Goal: Communication & Community: Share content

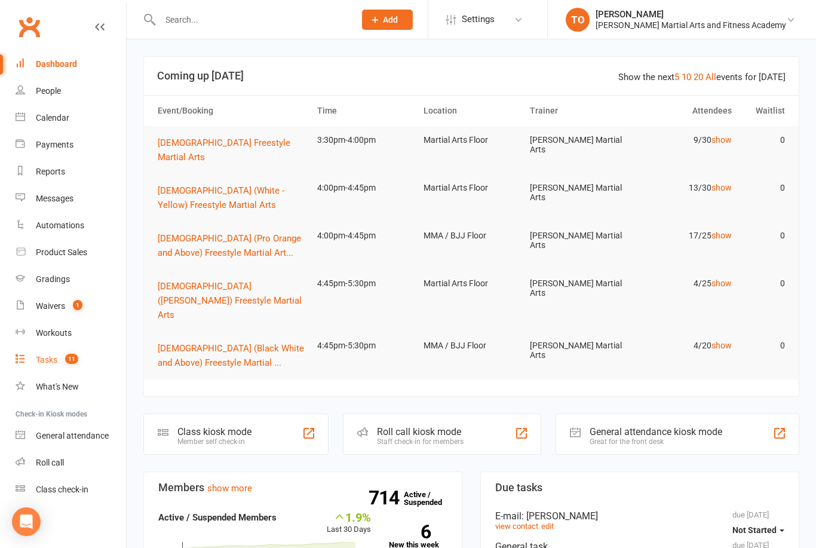
click at [61, 366] on link "Tasks 11" at bounding box center [71, 360] width 111 height 27
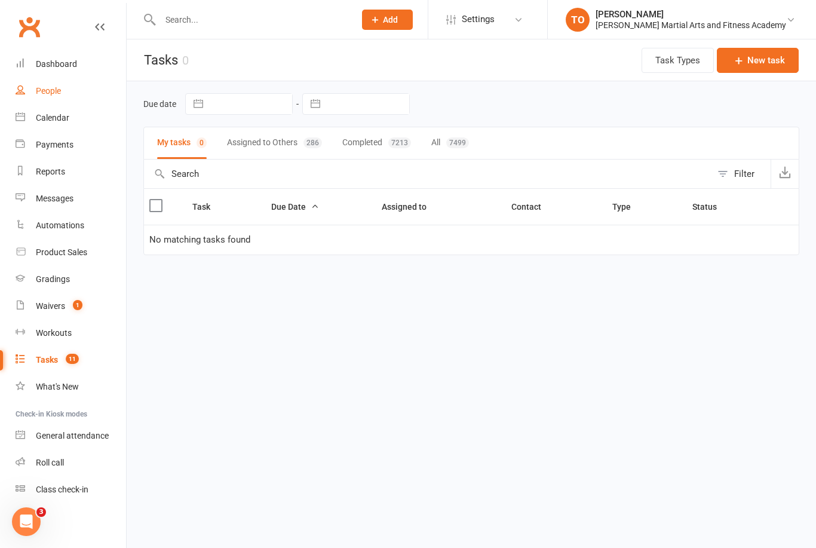
click at [58, 92] on div "People" at bounding box center [48, 91] width 25 height 10
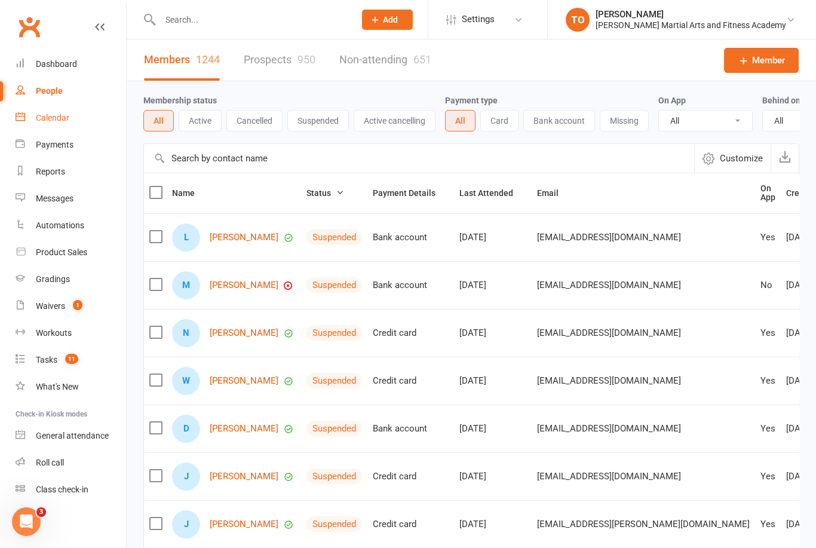
click at [47, 121] on div "Calendar" at bounding box center [52, 118] width 33 height 10
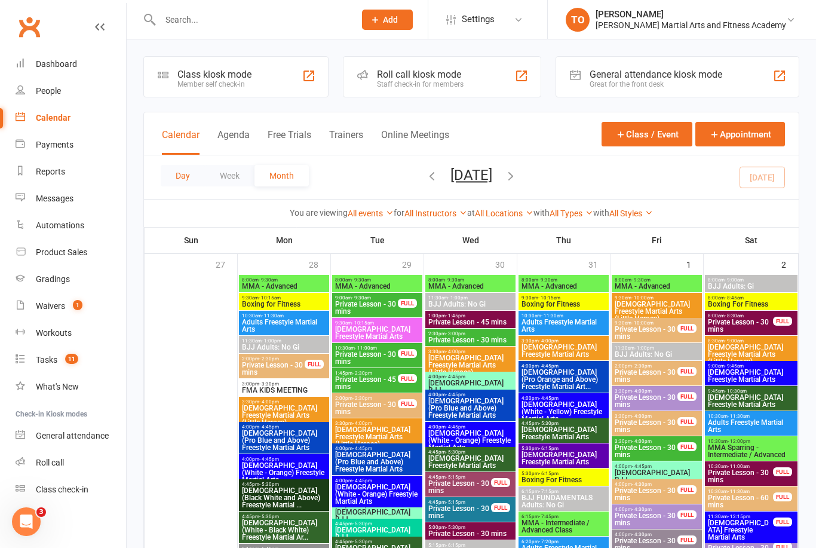
click at [188, 177] on button "Day" at bounding box center [183, 176] width 44 height 22
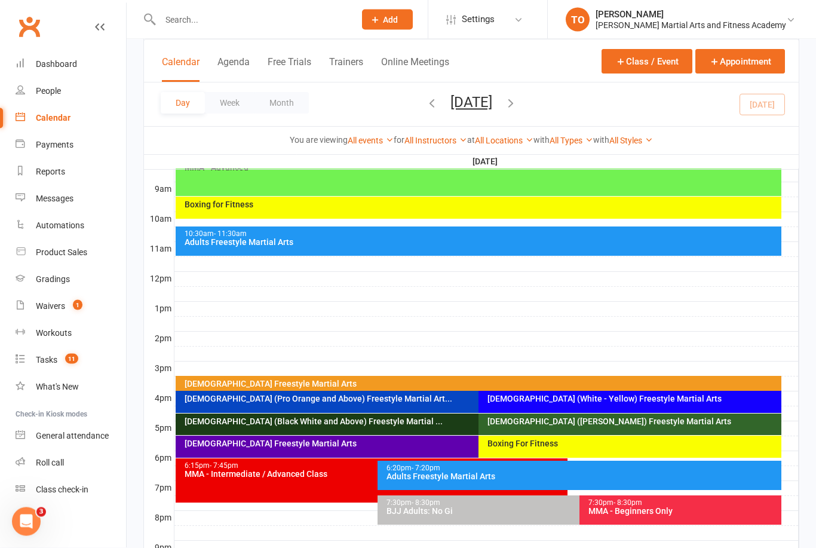
scroll to position [334, 0]
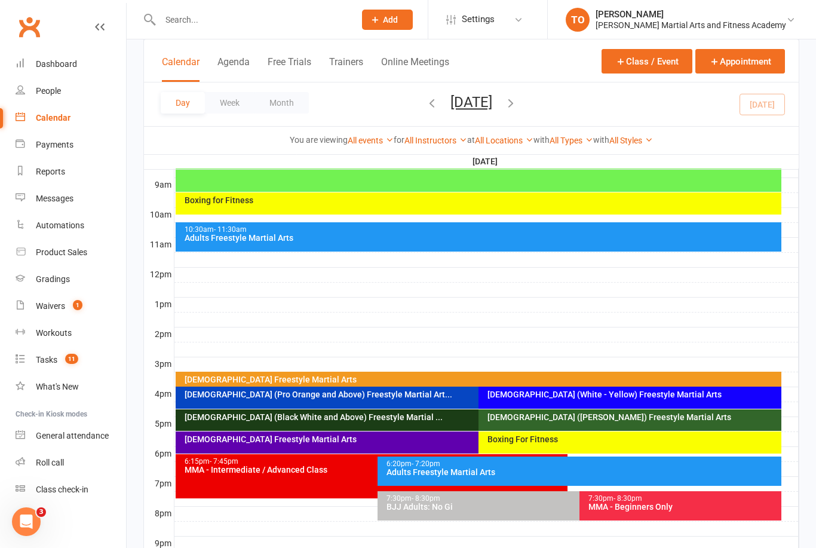
click at [665, 376] on div "[DEMOGRAPHIC_DATA] Freestyle Martial Arts" at bounding box center [482, 379] width 596 height 8
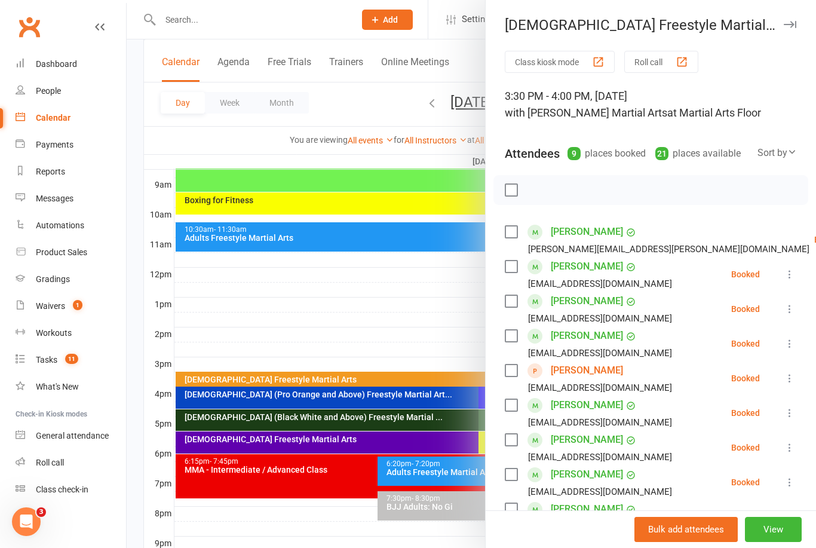
click at [421, 313] on div at bounding box center [472, 274] width 690 height 548
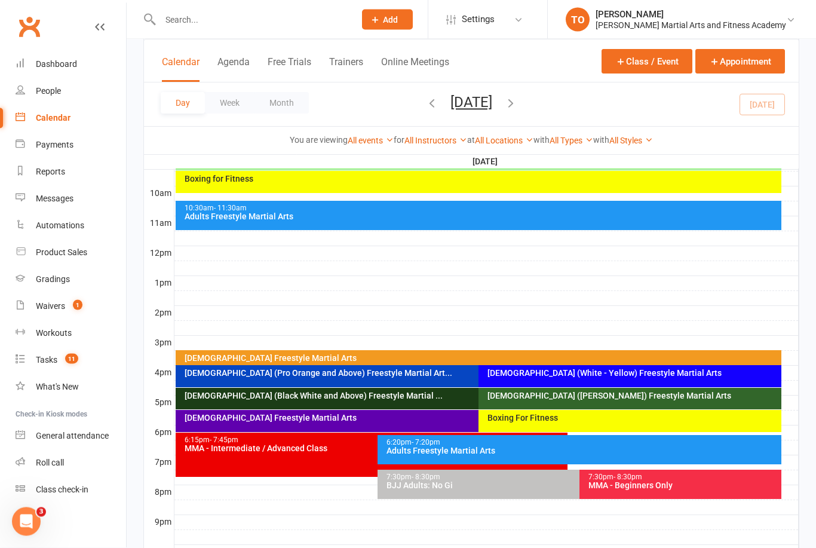
scroll to position [356, 0]
click at [476, 105] on button "[DATE]" at bounding box center [472, 102] width 42 height 17
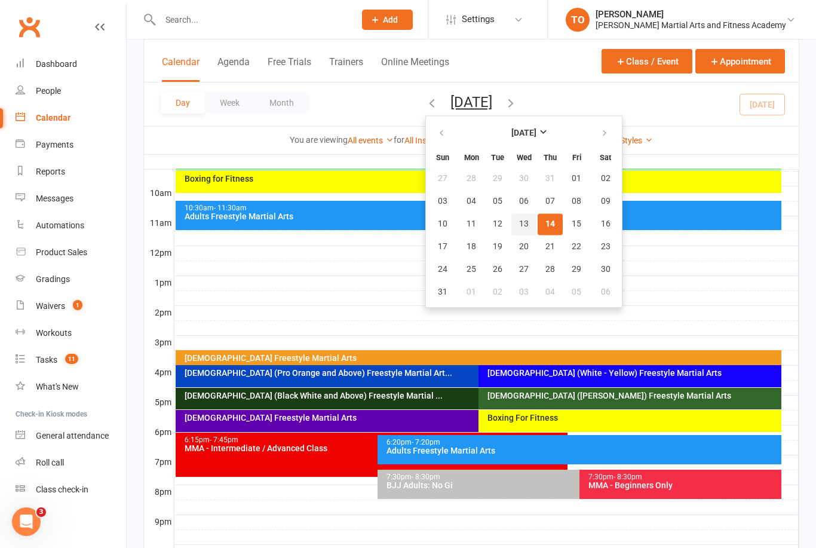
click at [519, 223] on span "13" at bounding box center [524, 224] width 10 height 10
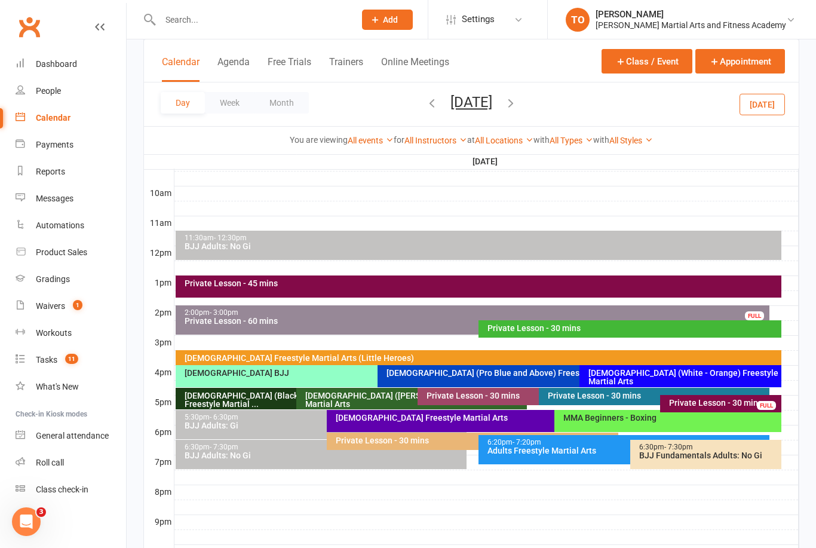
click at [489, 100] on button "Wednesday, Aug 13, 2025" at bounding box center [472, 102] width 42 height 17
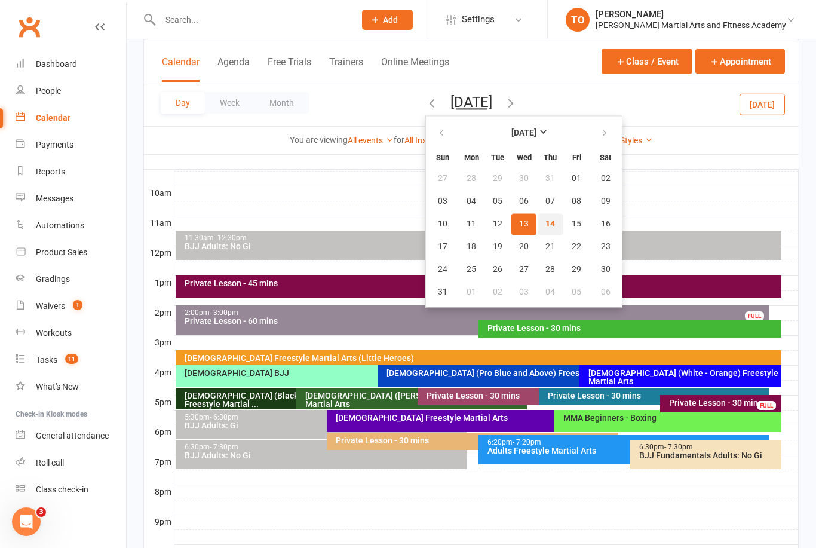
click at [546, 225] on span "14" at bounding box center [551, 224] width 10 height 10
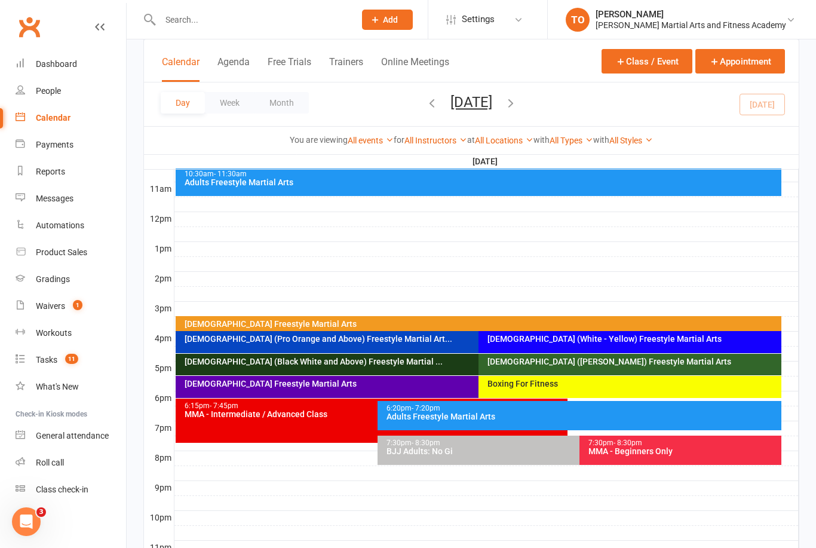
scroll to position [394, 0]
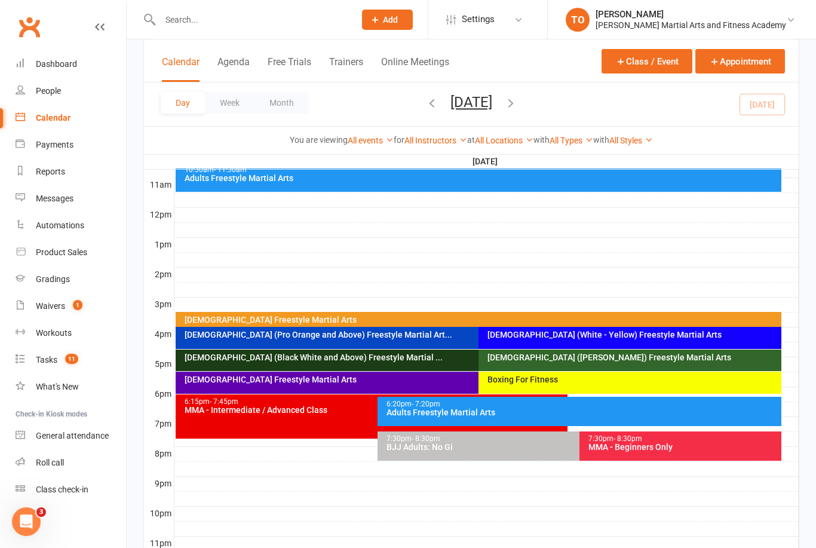
click at [375, 321] on div "[DEMOGRAPHIC_DATA] Freestyle Martial Arts" at bounding box center [482, 320] width 596 height 8
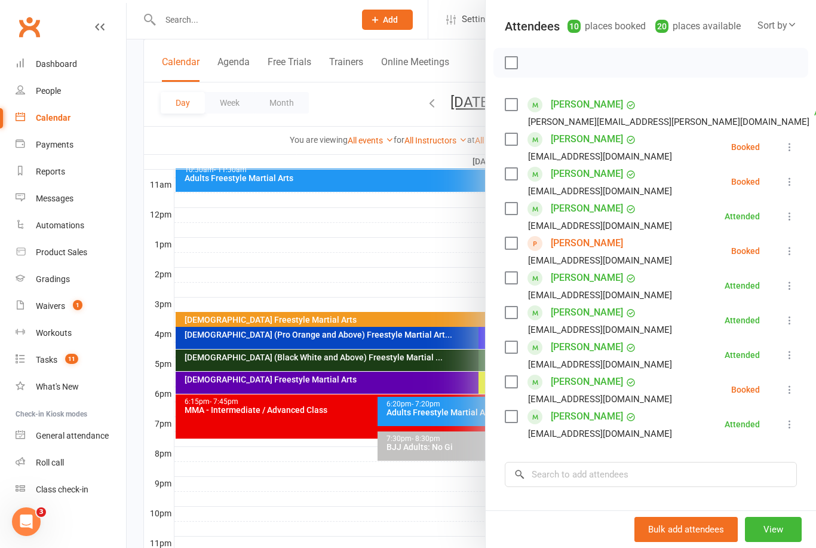
scroll to position [128, 0]
click at [415, 240] on div at bounding box center [472, 274] width 690 height 548
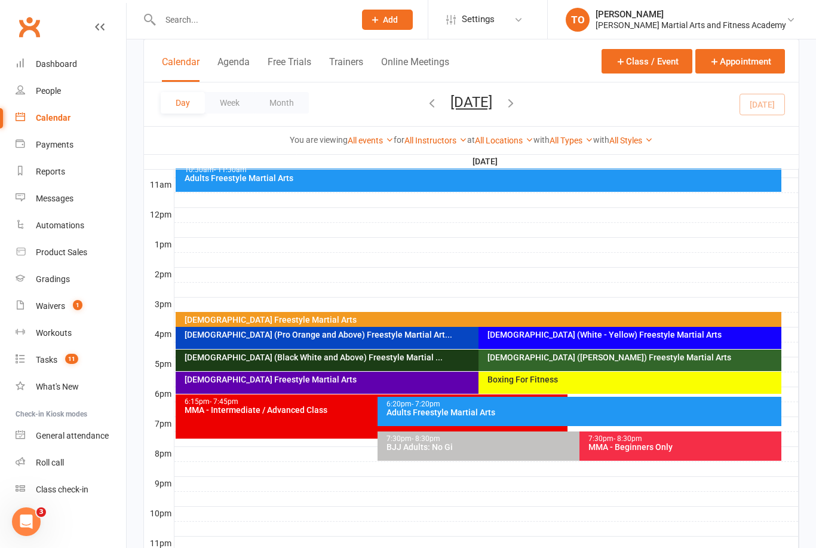
click at [427, 257] on div at bounding box center [487, 260] width 625 height 14
click at [414, 339] on div "[DEMOGRAPHIC_DATA] (Pro Orange and Above) Freestyle Martial Art..." at bounding box center [473, 338] width 595 height 22
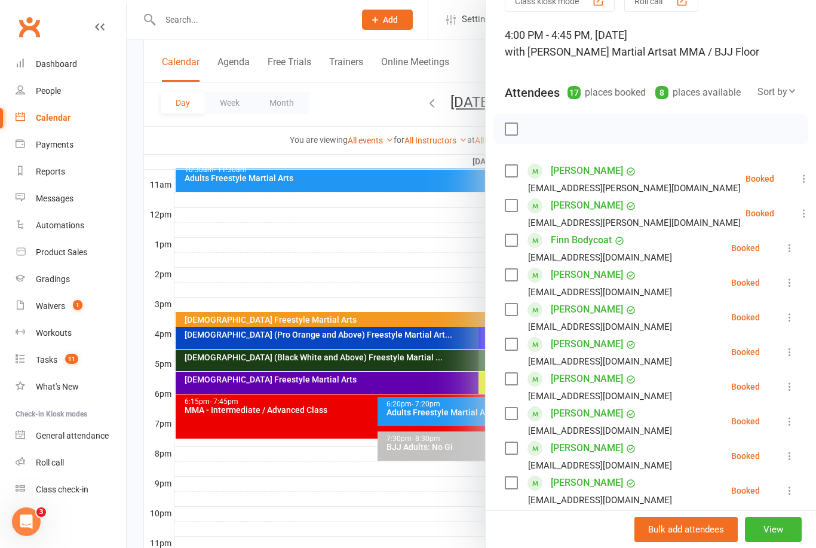
scroll to position [65, 0]
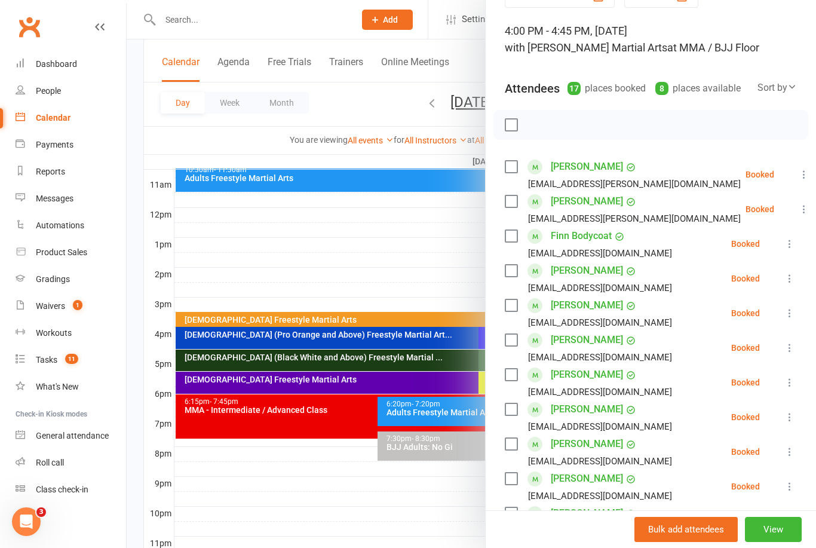
click at [406, 244] on div at bounding box center [472, 274] width 690 height 548
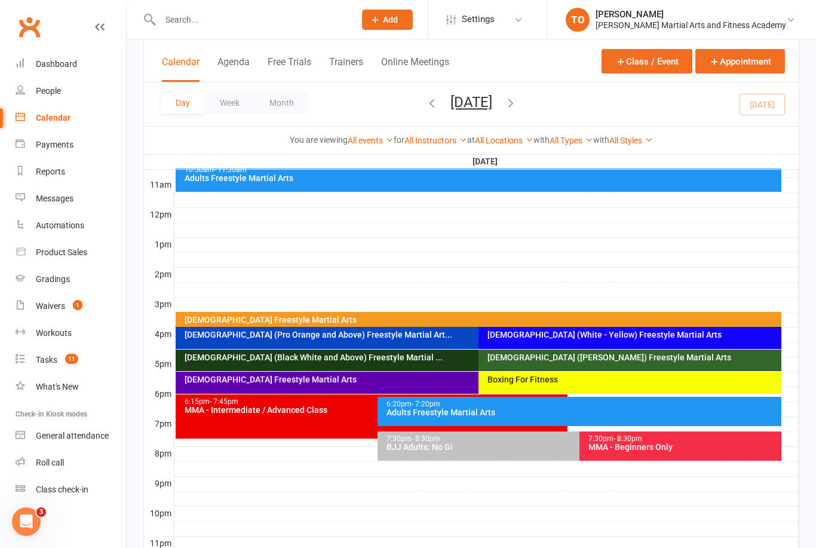
click at [578, 321] on div "[DEMOGRAPHIC_DATA] Freestyle Martial Arts" at bounding box center [482, 320] width 596 height 8
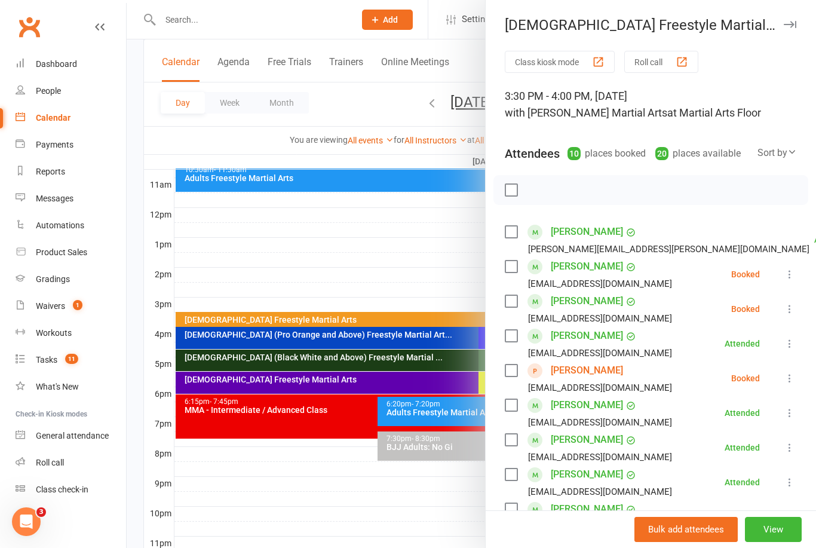
click at [421, 252] on div at bounding box center [472, 274] width 690 height 548
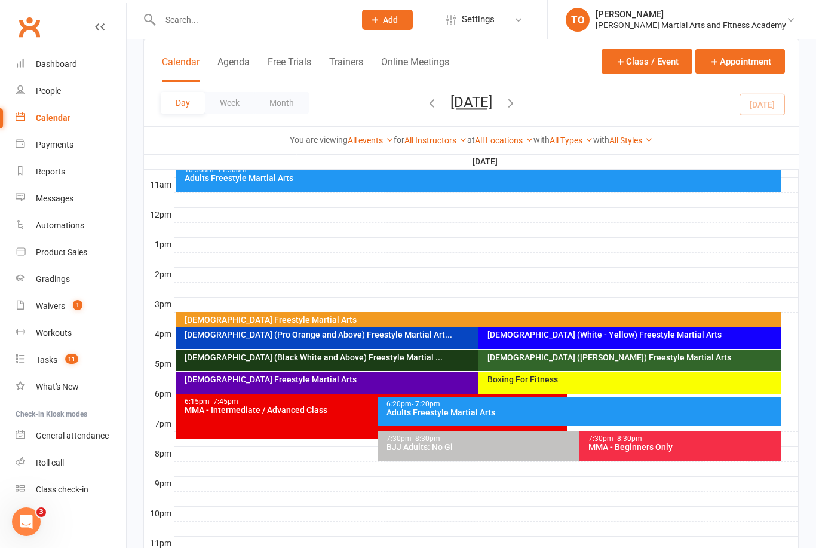
click at [213, 16] on input "text" at bounding box center [252, 19] width 190 height 17
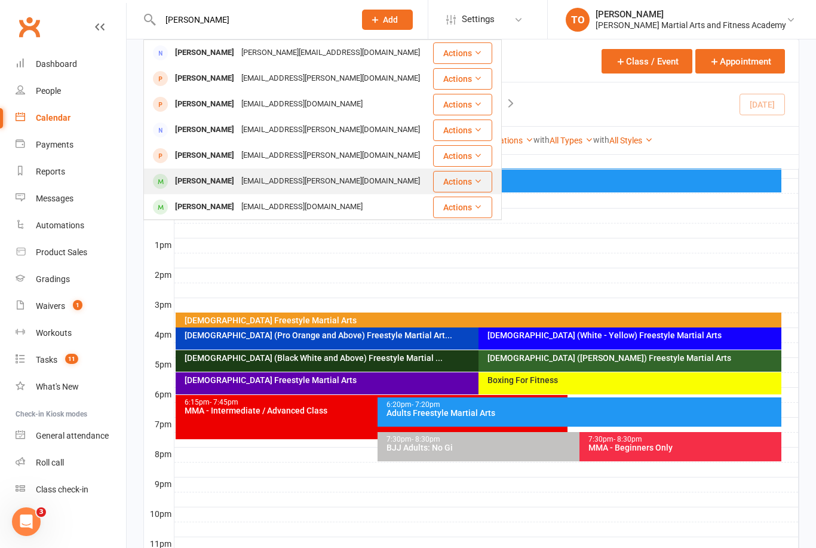
type input "Turner"
click at [199, 183] on div "Alexander Turner" at bounding box center [205, 181] width 66 height 17
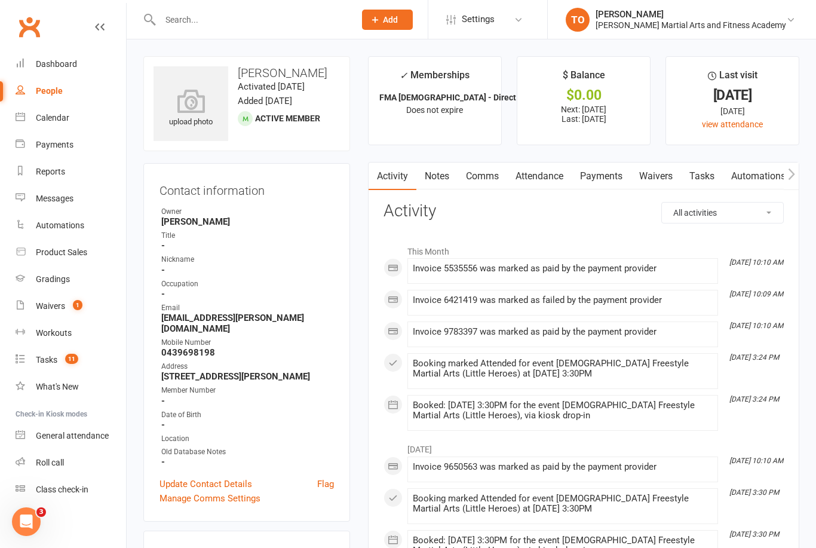
click at [605, 173] on link "Payments" at bounding box center [601, 176] width 59 height 27
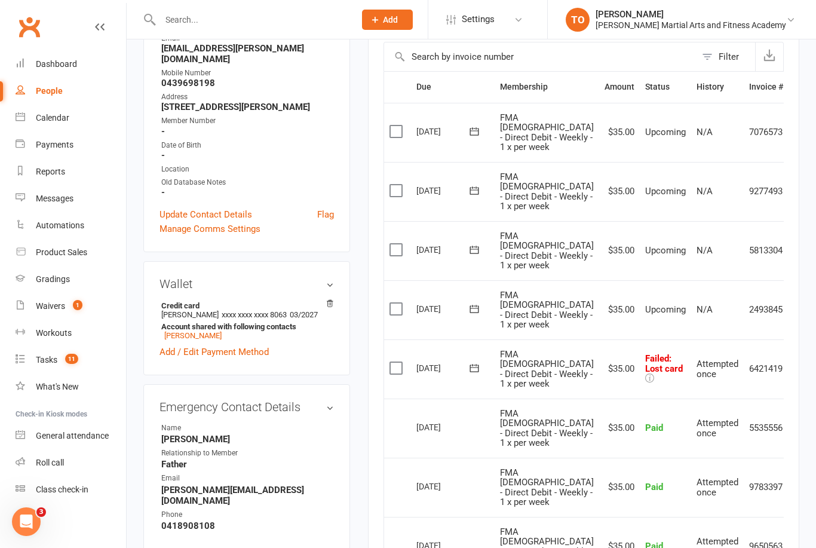
scroll to position [269, 0]
click at [795, 364] on icon at bounding box center [801, 370] width 12 height 12
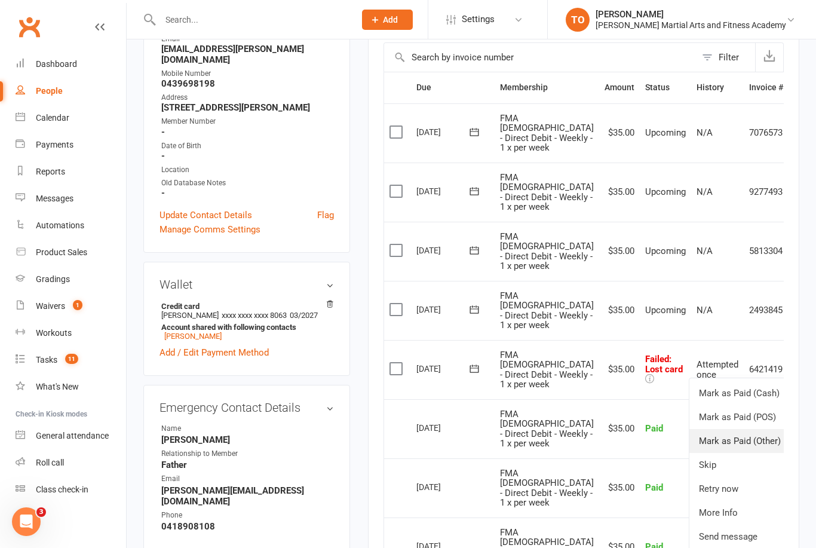
click at [723, 429] on link "Mark as Paid (Other)" at bounding box center [749, 441] width 118 height 24
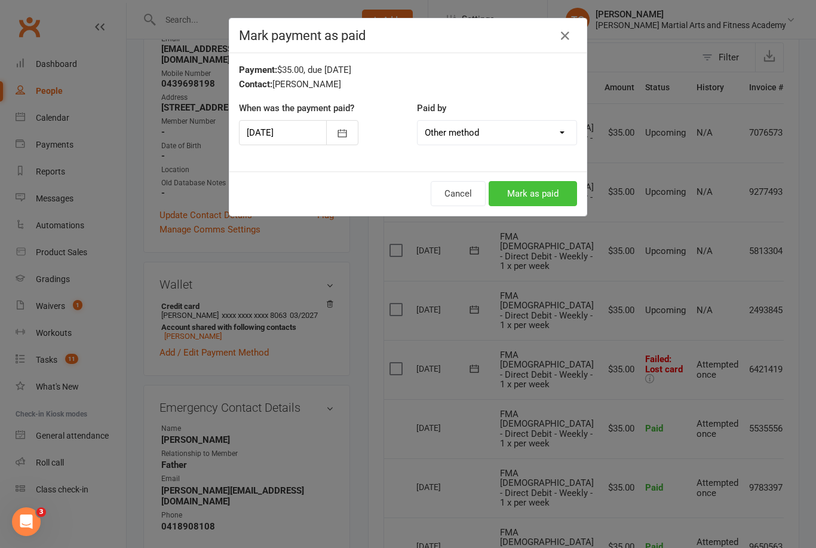
click at [529, 194] on button "Mark as paid" at bounding box center [533, 193] width 88 height 25
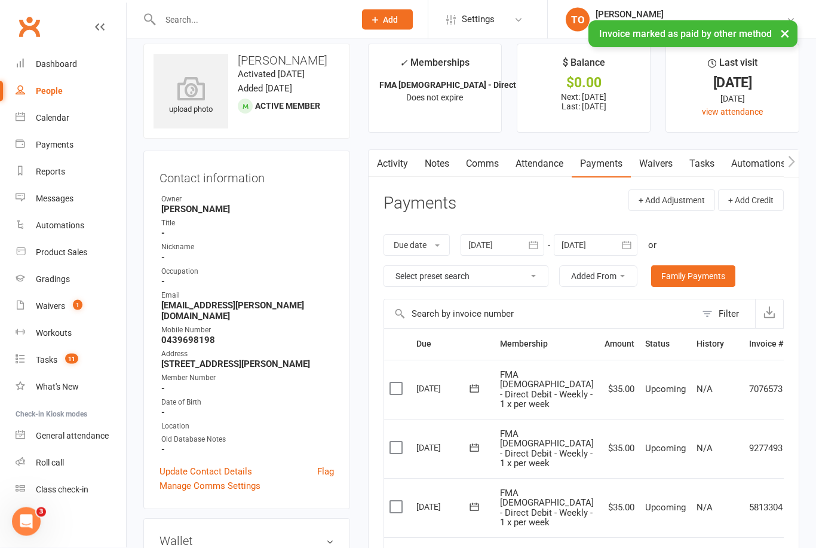
scroll to position [0, 0]
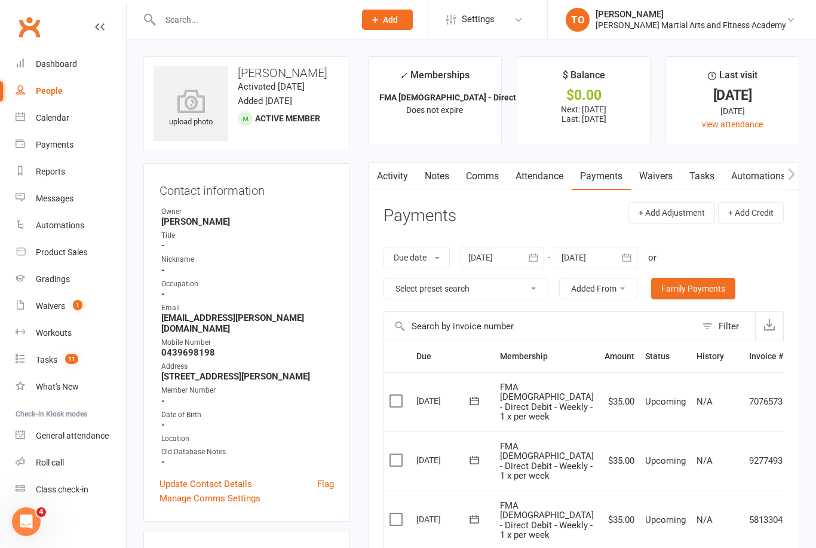
click at [272, 27] on input "text" at bounding box center [252, 19] width 190 height 17
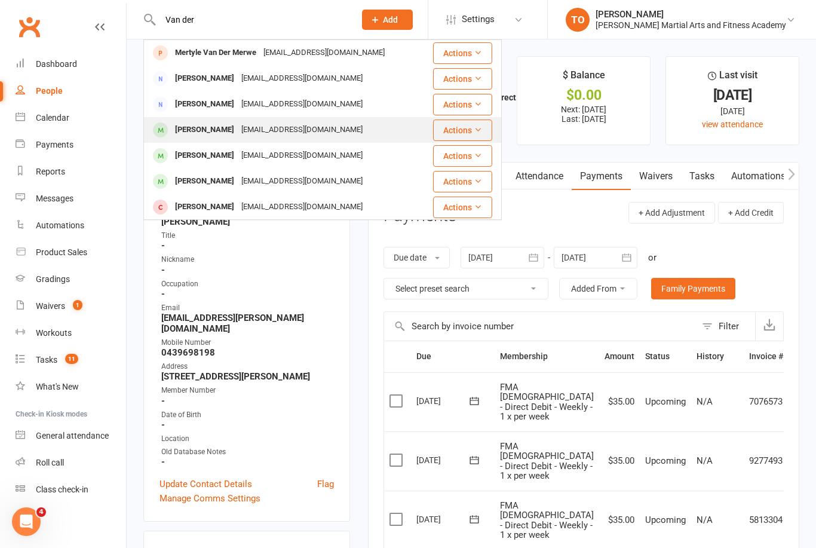
type input "Van der"
click at [213, 133] on div "[PERSON_NAME]" at bounding box center [205, 129] width 66 height 17
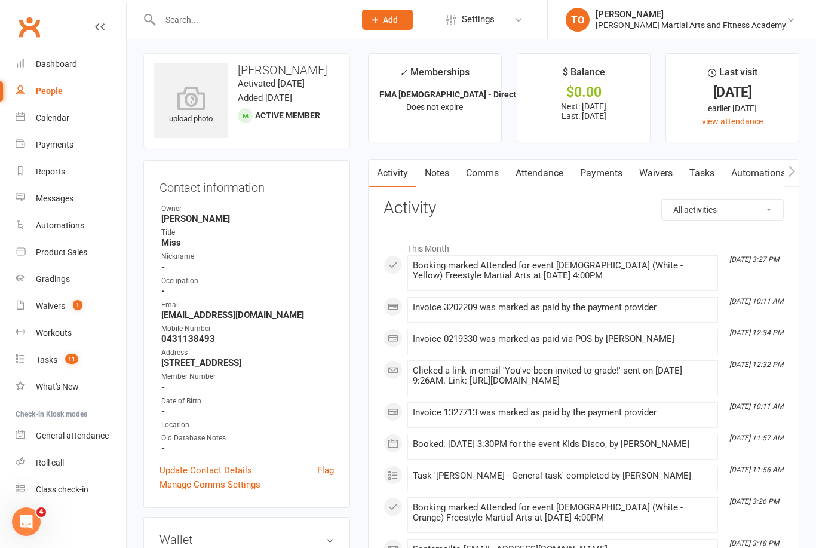
click at [611, 163] on link "Payments" at bounding box center [601, 173] width 59 height 27
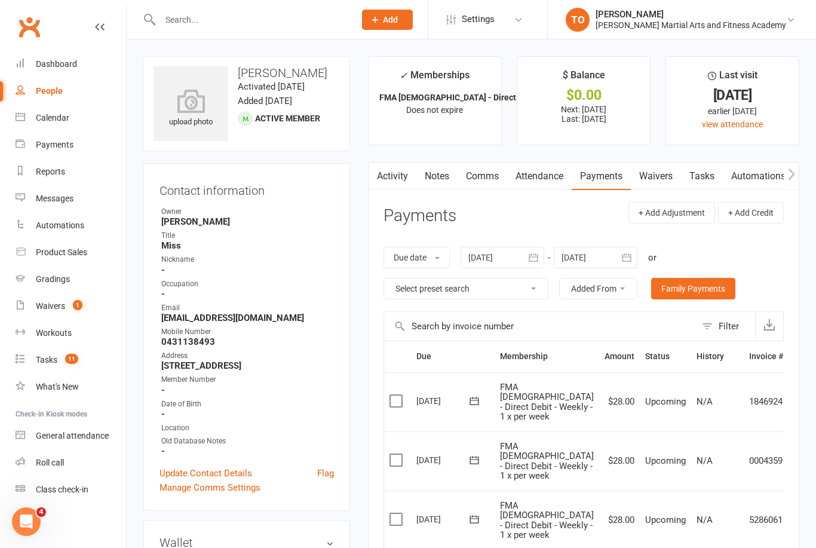
click at [189, 18] on input "text" at bounding box center [252, 19] width 190 height 17
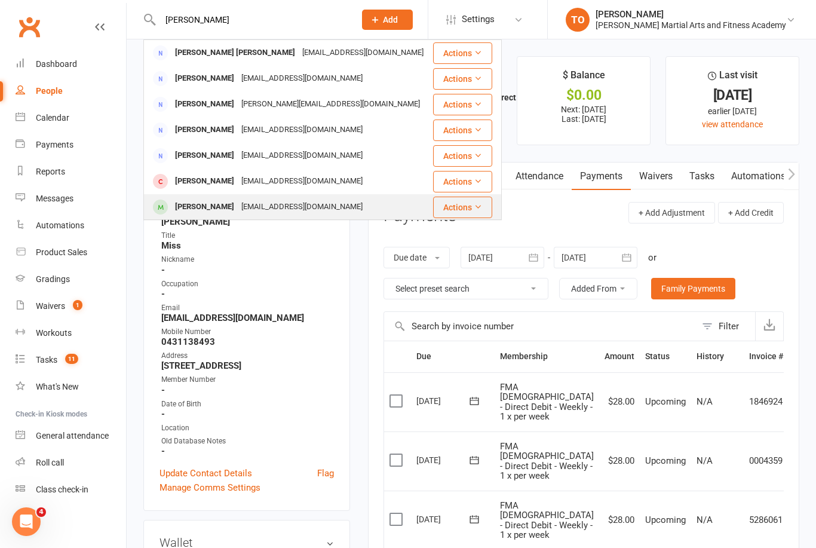
type input "Julia"
click at [189, 201] on div "Juliette Austen" at bounding box center [205, 206] width 66 height 17
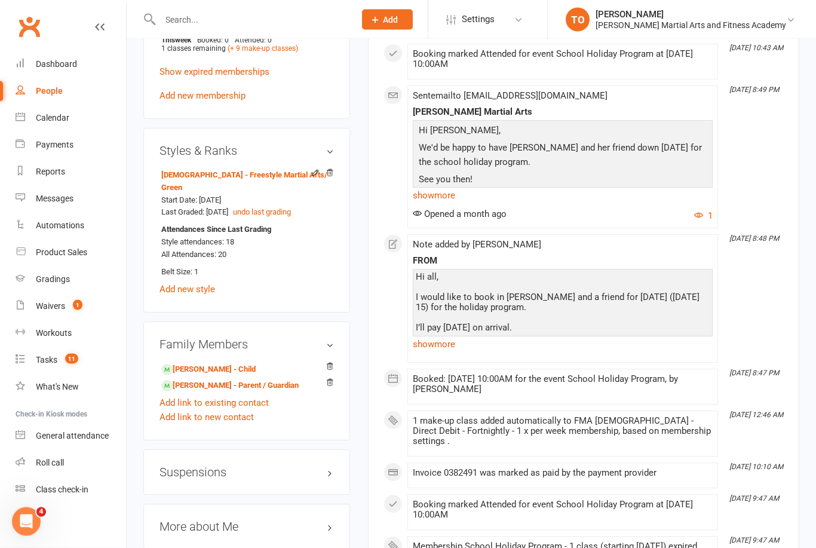
scroll to position [904, 0]
click at [200, 363] on link "Leighton Austen - Child" at bounding box center [208, 369] width 94 height 13
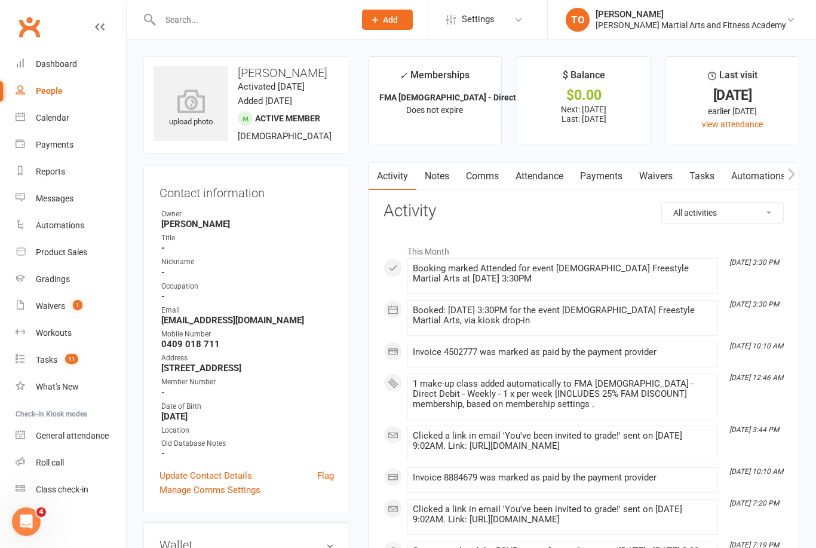
click at [603, 179] on link "Payments" at bounding box center [601, 176] width 59 height 27
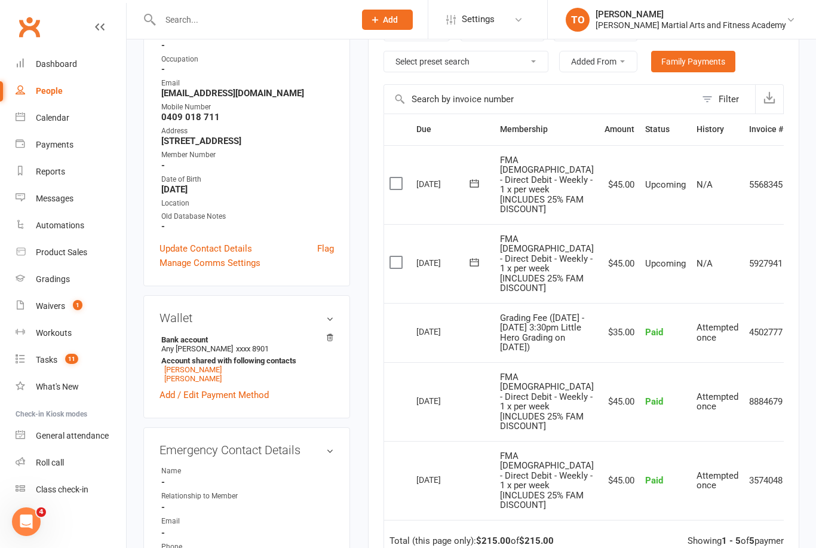
scroll to position [228, 0]
click at [61, 121] on div "Calendar" at bounding box center [52, 118] width 33 height 10
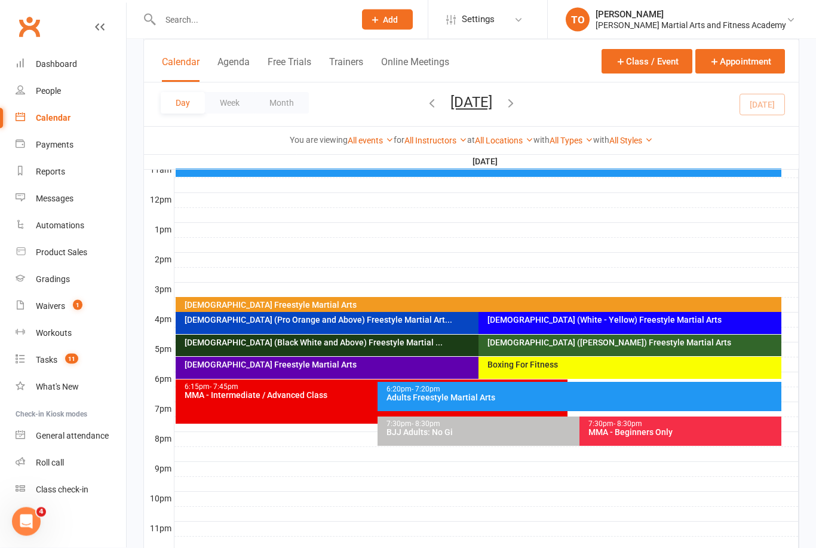
scroll to position [409, 0]
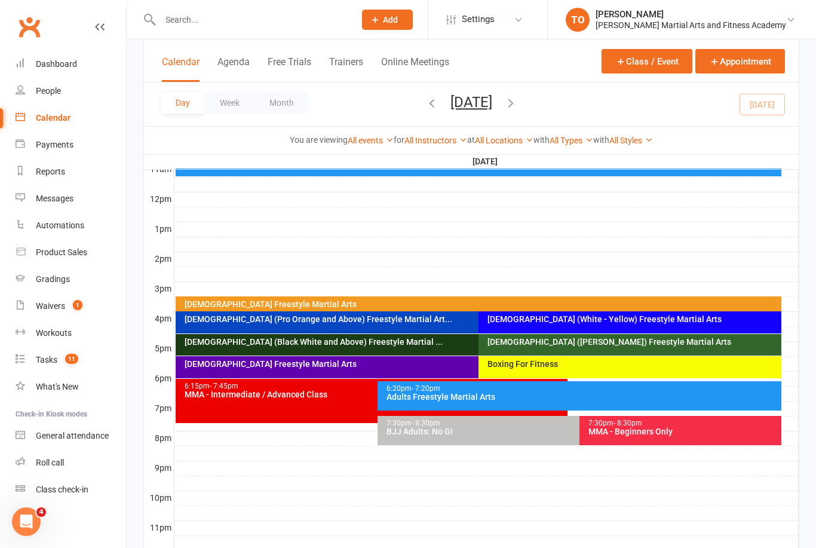
click at [542, 324] on div "[DEMOGRAPHIC_DATA] (White - Yellow) Freestyle Martial Arts" at bounding box center [630, 322] width 303 height 22
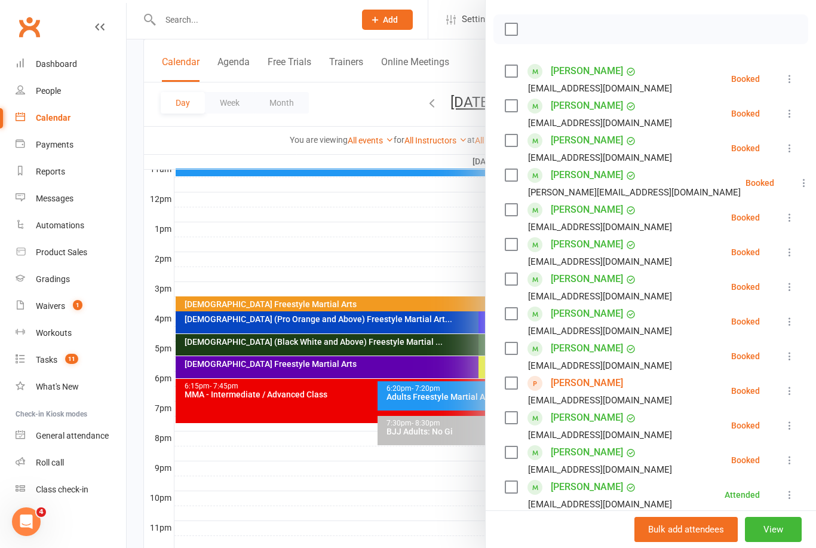
scroll to position [169, 0]
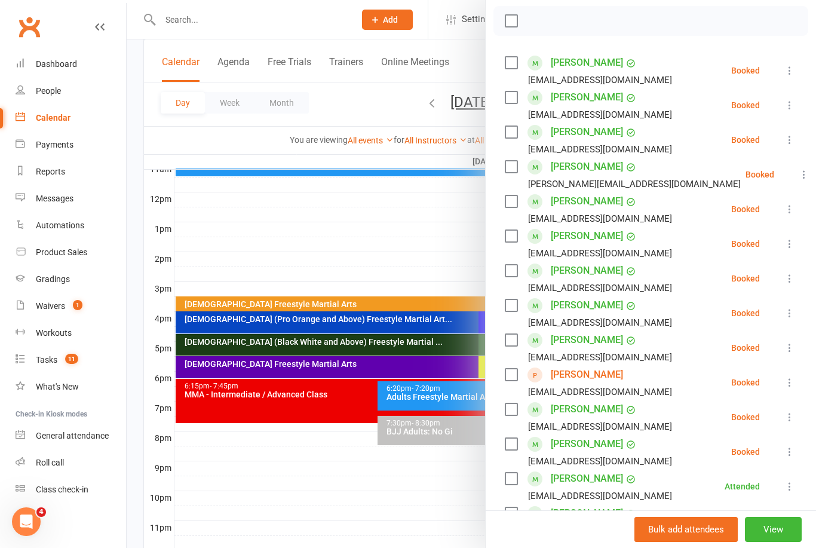
click at [787, 381] on icon at bounding box center [790, 383] width 12 height 12
click at [739, 451] on link "Check in" at bounding box center [737, 454] width 118 height 24
click at [215, 246] on div at bounding box center [472, 274] width 690 height 548
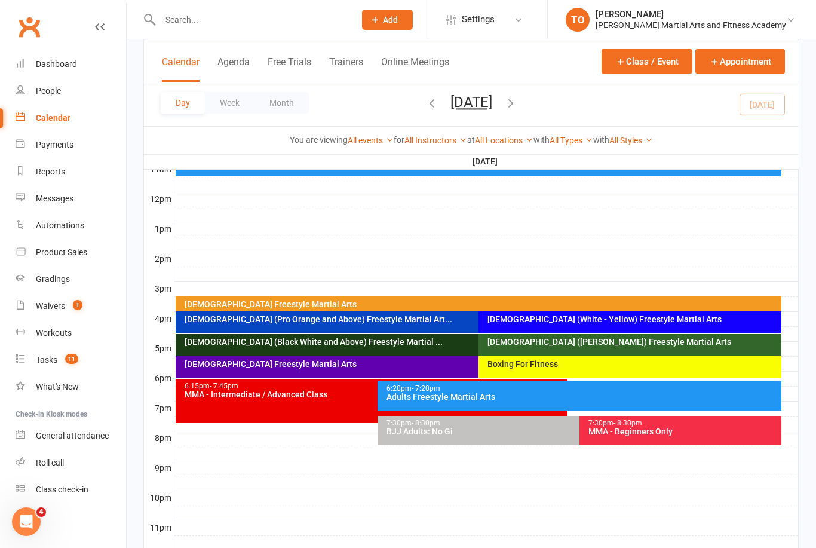
click at [178, 14] on input "text" at bounding box center [252, 19] width 190 height 17
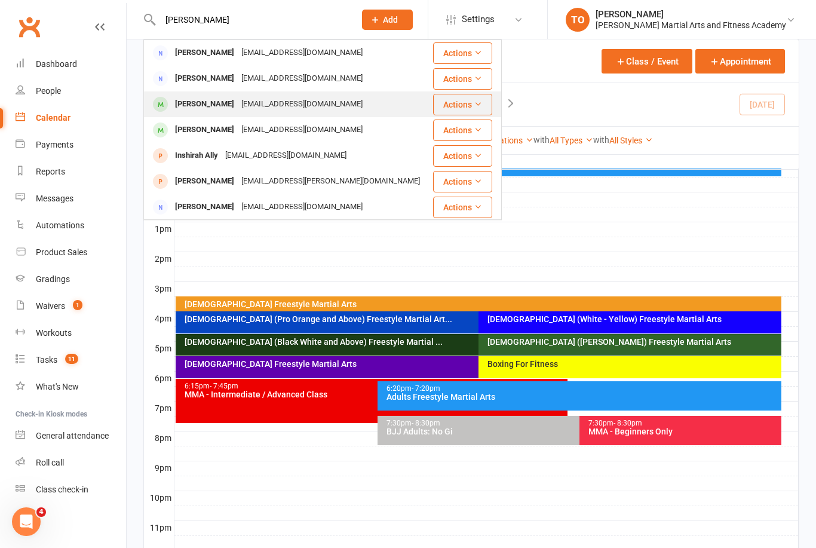
type input "Shirl"
click at [200, 106] on div "Zack Shirley" at bounding box center [205, 104] width 66 height 17
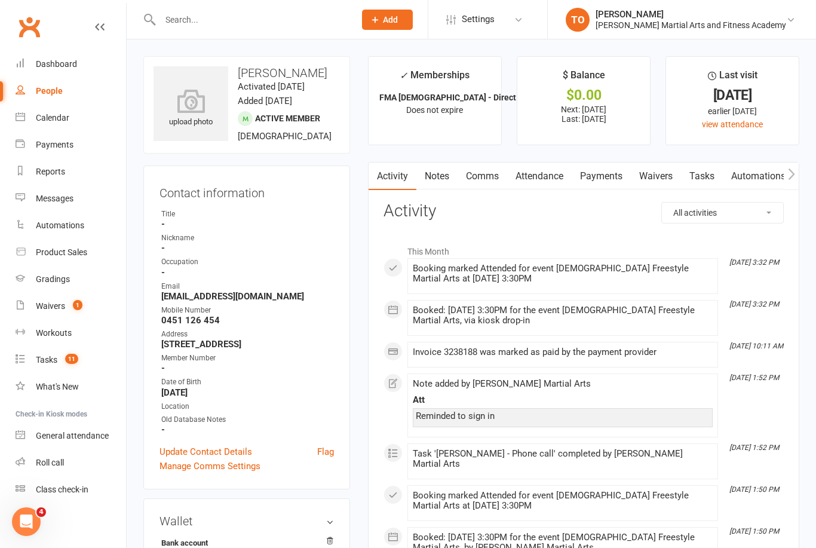
click at [619, 172] on link "Payments" at bounding box center [601, 176] width 59 height 27
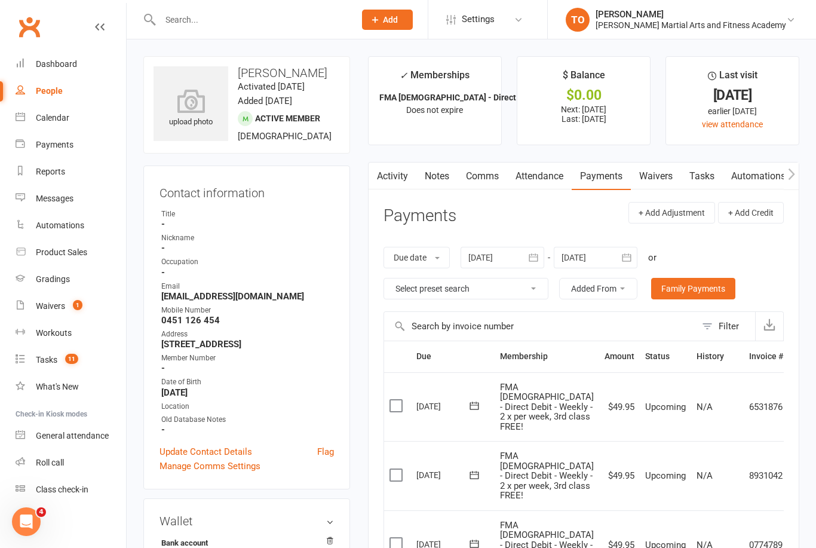
click at [558, 185] on link "Attendance" at bounding box center [539, 176] width 65 height 27
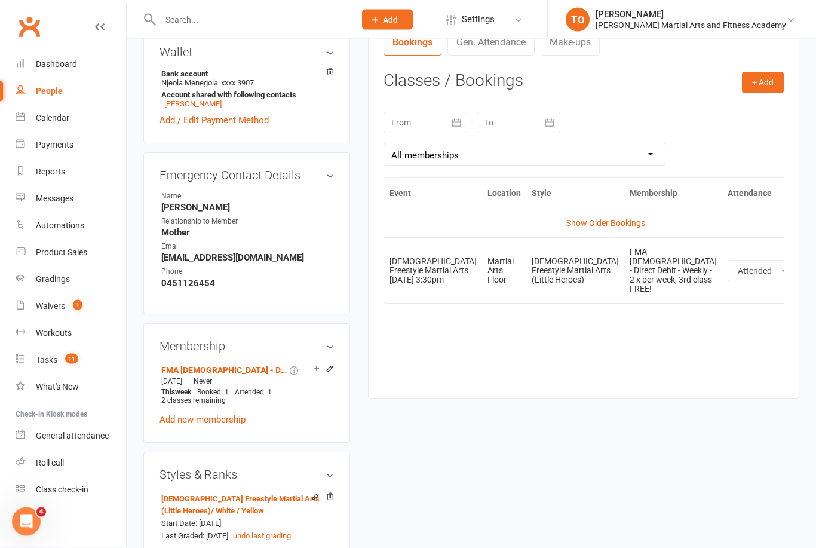
scroll to position [470, 0]
click at [590, 222] on link "Show Older Bookings" at bounding box center [606, 223] width 79 height 10
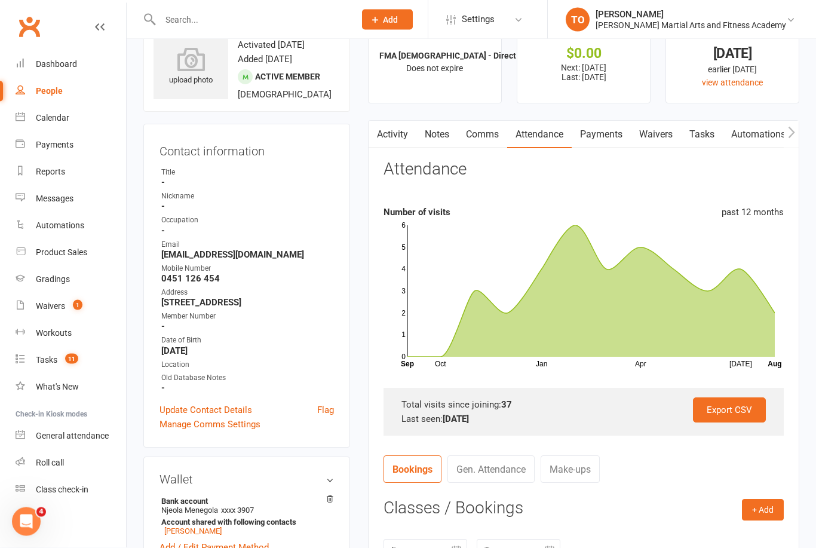
scroll to position [0, 0]
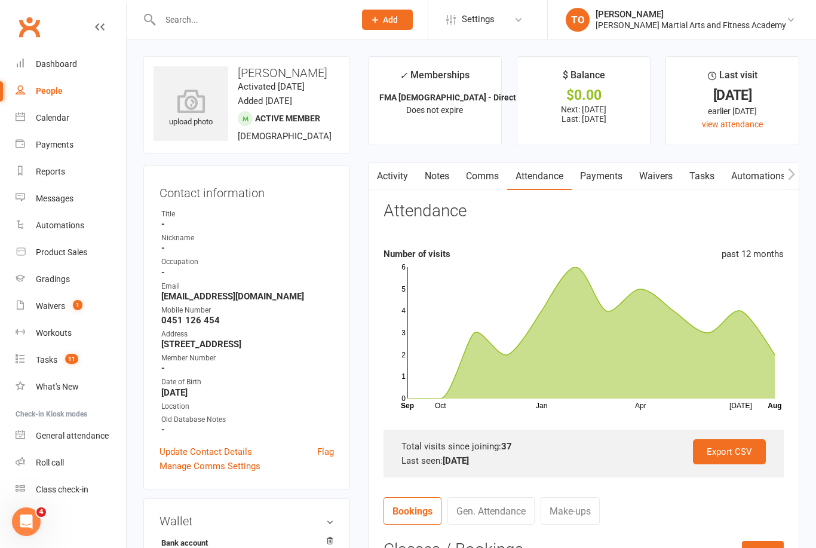
click at [215, 23] on input "text" at bounding box center [252, 19] width 190 height 17
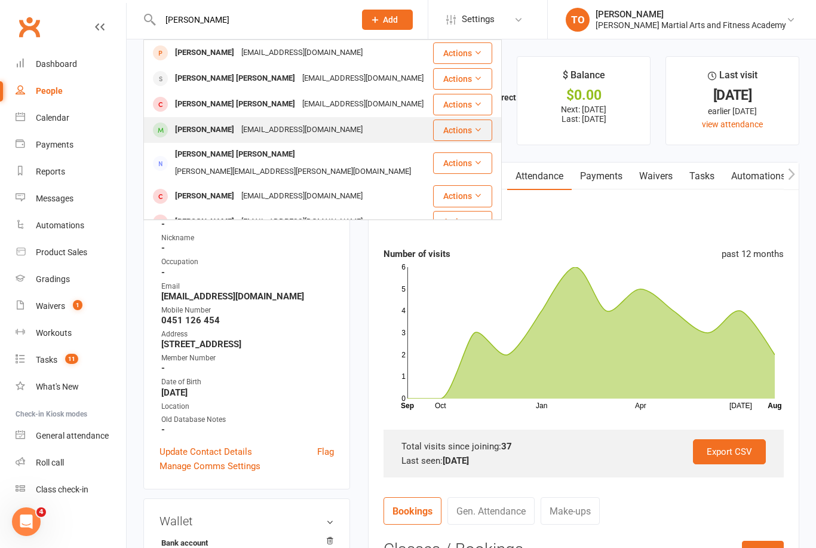
type input "Hudson"
click at [212, 131] on div "Hudson Joyce" at bounding box center [205, 129] width 66 height 17
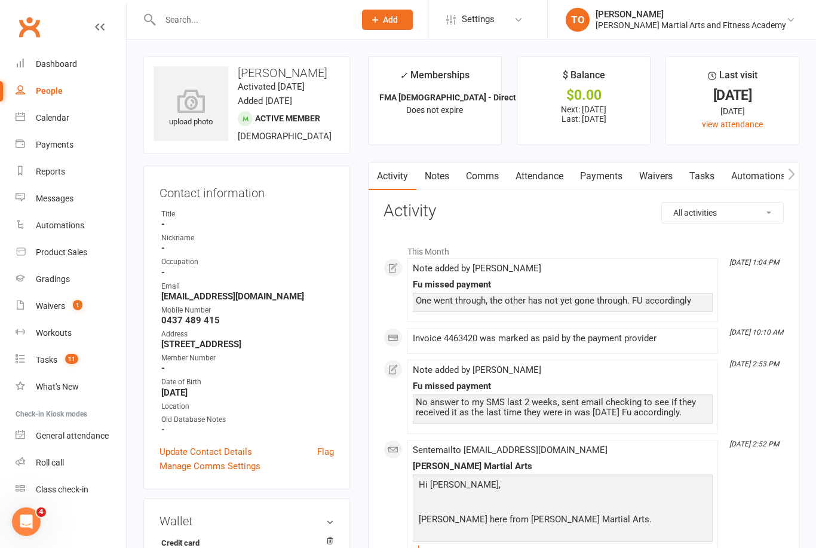
click at [607, 171] on link "Payments" at bounding box center [601, 176] width 59 height 27
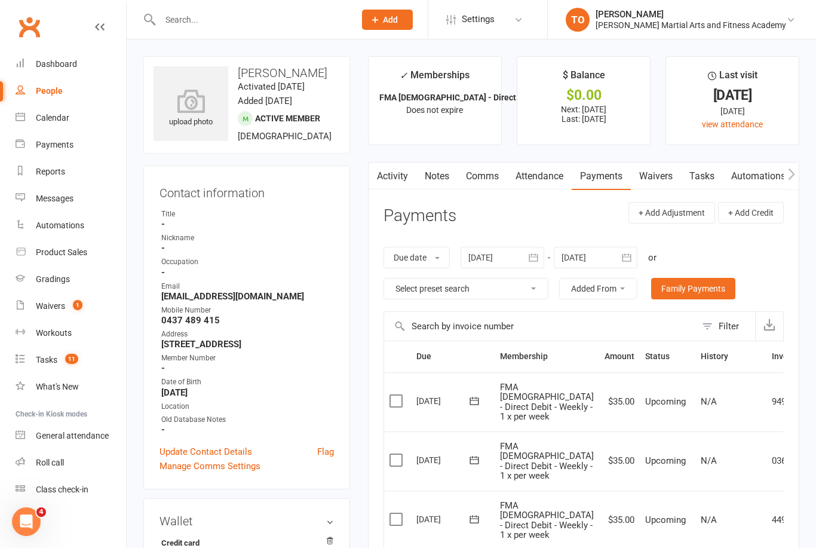
click at [248, 26] on input "text" at bounding box center [252, 19] width 190 height 17
click at [256, 25] on input "text" at bounding box center [252, 19] width 190 height 17
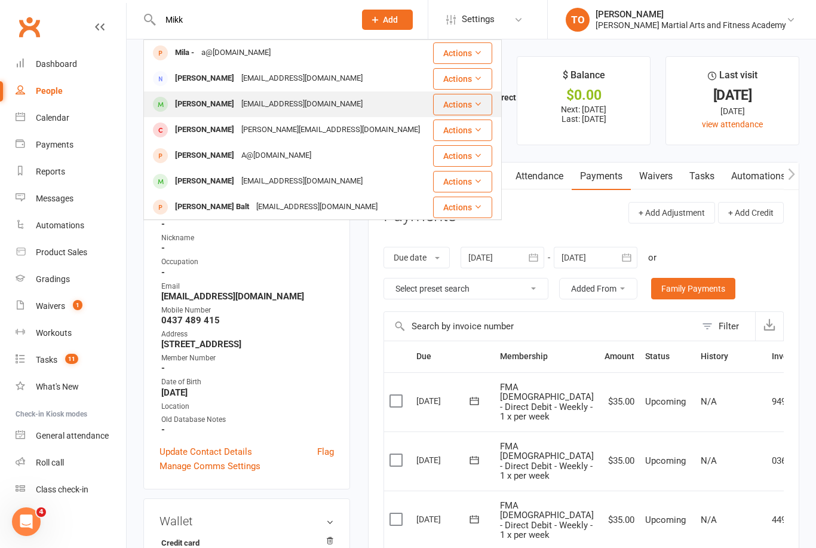
type input "Mikk"
click at [191, 105] on div "[PERSON_NAME]" at bounding box center [205, 104] width 66 height 17
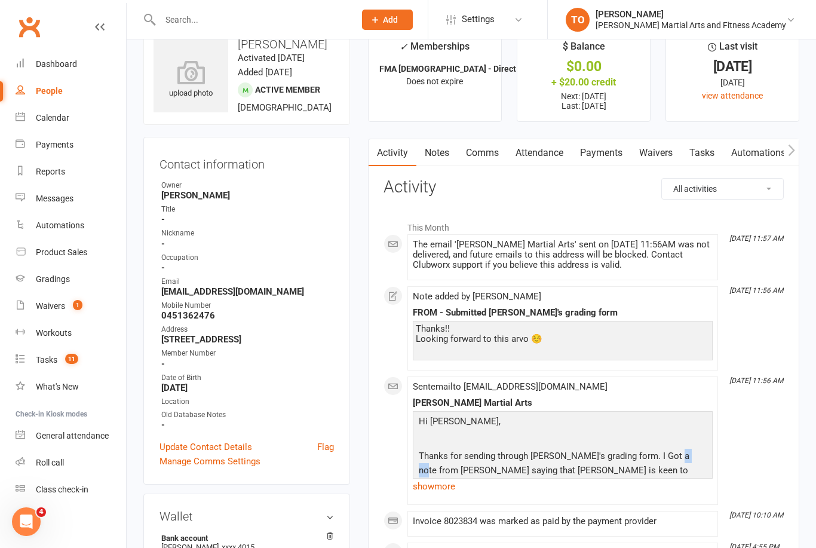
scroll to position [33, 0]
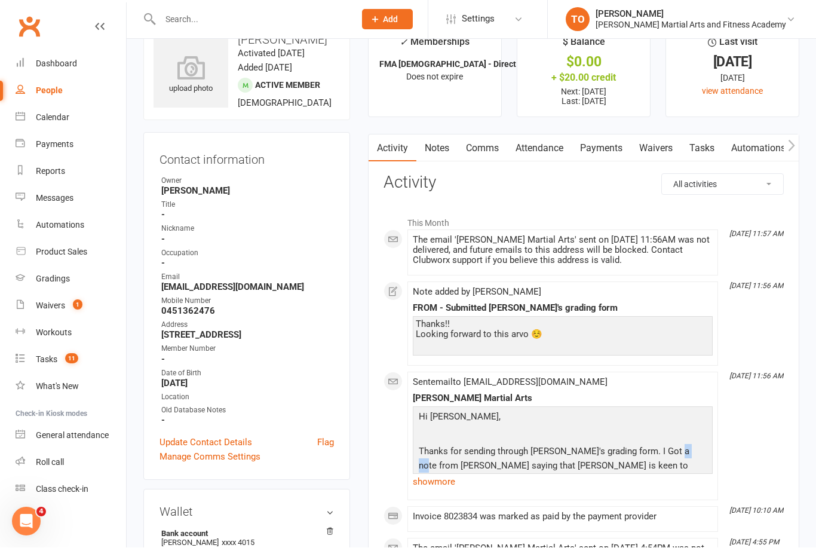
click at [216, 23] on input "text" at bounding box center [252, 19] width 190 height 17
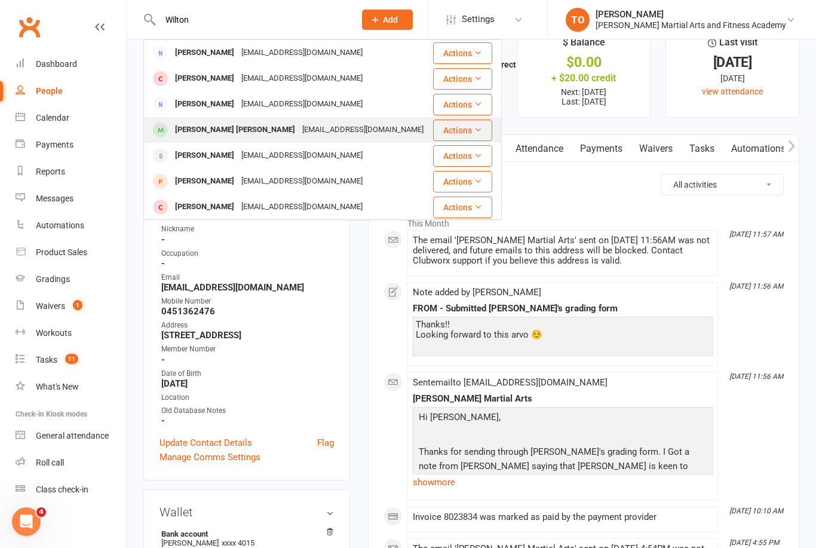
type input "Wilton"
click at [229, 132] on div "[PERSON_NAME] [PERSON_NAME]" at bounding box center [235, 129] width 127 height 17
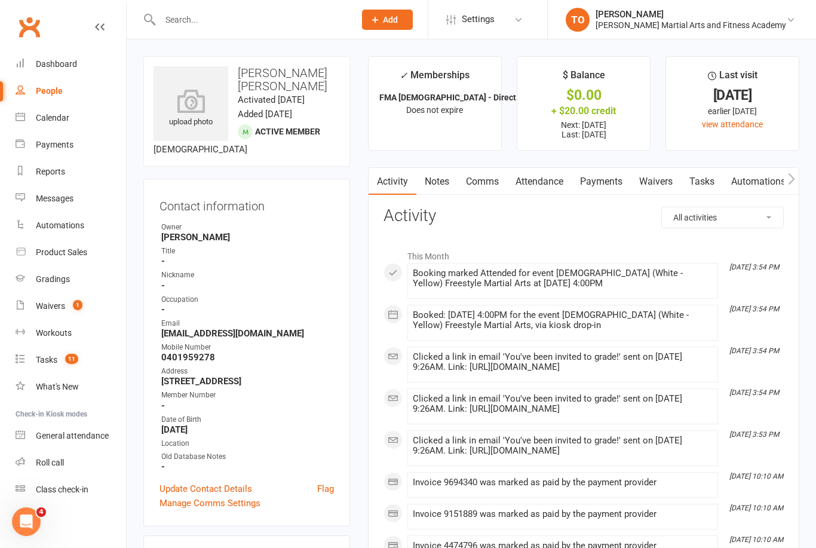
click at [610, 186] on link "Payments" at bounding box center [601, 181] width 59 height 27
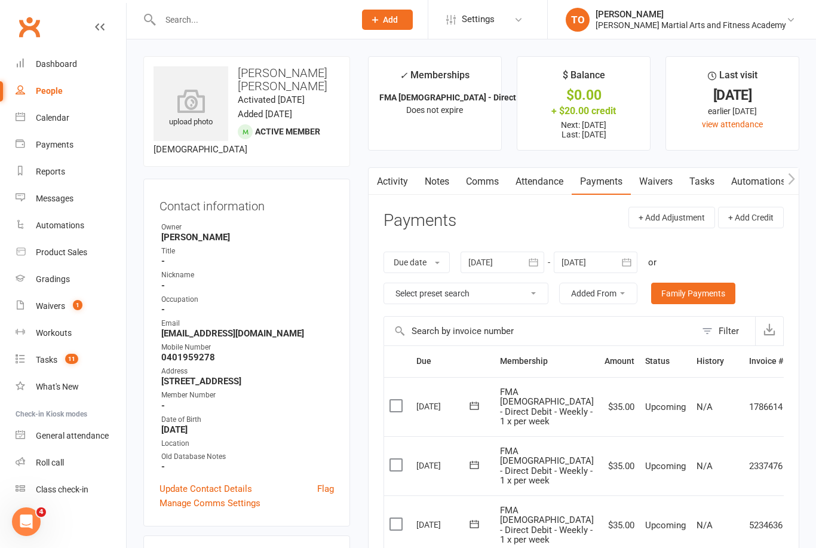
click at [265, 23] on input "text" at bounding box center [252, 19] width 190 height 17
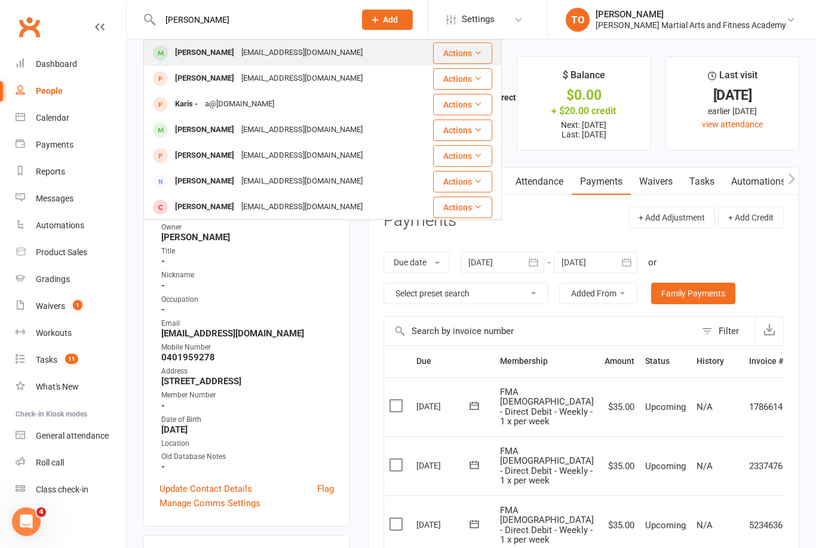
type input "[PERSON_NAME]"
click at [210, 60] on div "[PERSON_NAME]" at bounding box center [205, 52] width 66 height 17
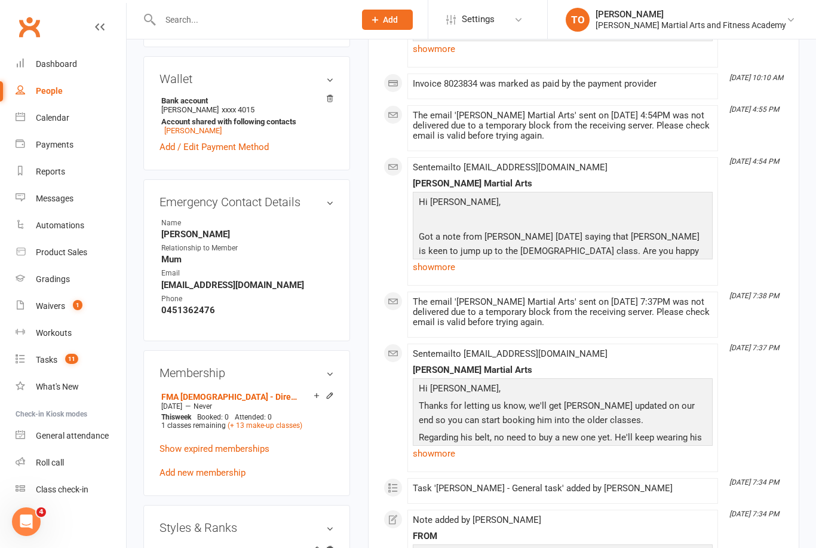
scroll to position [486, 0]
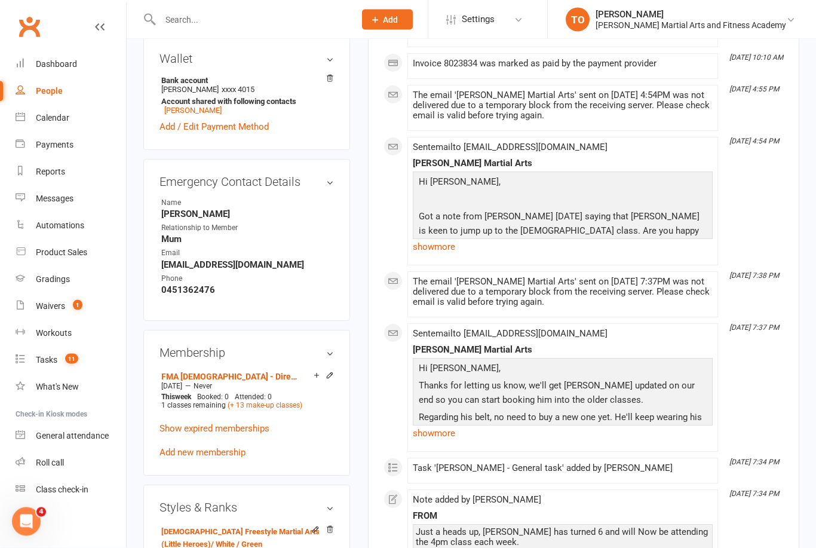
click at [338, 377] on div "Membership FMA 2-5yo - Direct Debit - Weekly - 1 x per week [INCLUDES 25% FAM D…" at bounding box center [246, 403] width 207 height 146
click at [332, 381] on icon at bounding box center [330, 377] width 8 height 10
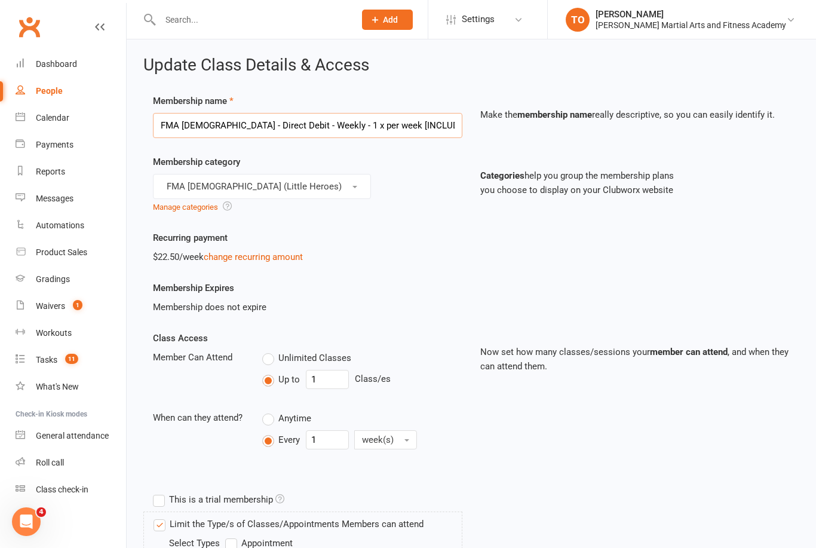
click at [200, 122] on input "FMA 2-5yo - Direct Debit - Weekly - 1 x per week [INCLUDES 25% FAM DISCOUNT]" at bounding box center [308, 125] width 310 height 25
click at [183, 124] on input "FMA 2-5yo - Direct Debit - Weekly - 1 x per week [INCLUDES 25% FAM DISCOUNT]" at bounding box center [308, 125] width 310 height 25
click at [204, 123] on input "FMA 2-5yo - Direct Debit - Weekly - 1 x per week [INCLUDES 25% FAM DISCOUNT]" at bounding box center [308, 125] width 310 height 25
type input "FMA [DEMOGRAPHIC_DATA] - Direct Debit - Weekly - 1 x per week [INCLUDES 25% FAM…"
click at [280, 185] on button "FMA 2-5yo (Little Heroes)" at bounding box center [262, 186] width 218 height 25
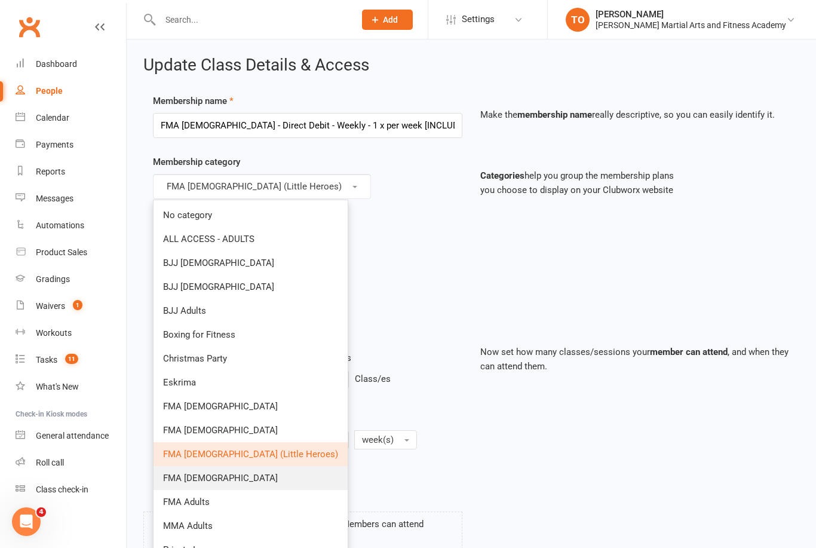
click at [209, 478] on link "FMA 6-9yo" at bounding box center [251, 478] width 194 height 24
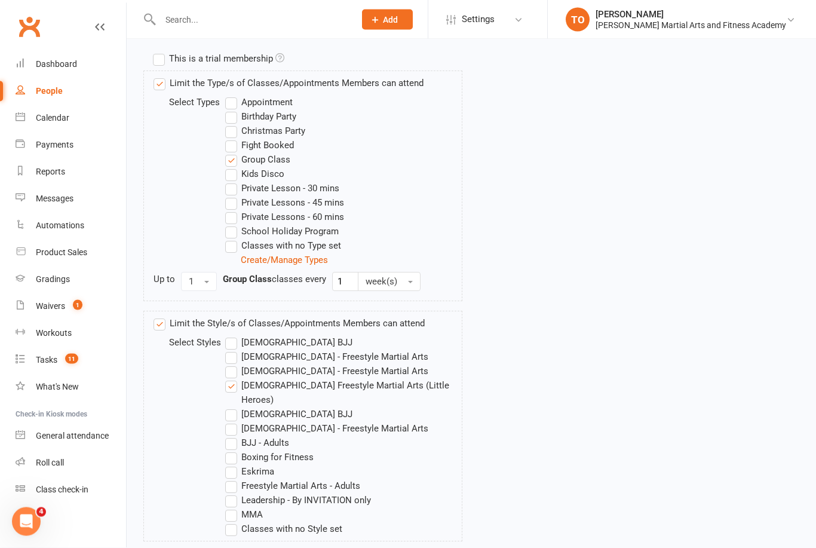
click at [229, 390] on label "[DEMOGRAPHIC_DATA] Freestyle Martial Arts (Little Heroes)" at bounding box center [343, 393] width 237 height 29
click at [229, 379] on input "[DEMOGRAPHIC_DATA] Freestyle Martial Arts (Little Heroes)" at bounding box center [229, 379] width 8 height 0
click at [240, 421] on label "[DEMOGRAPHIC_DATA] - Freestyle Martial Arts" at bounding box center [326, 428] width 203 height 14
click at [233, 421] on input "[DEMOGRAPHIC_DATA] - Freestyle Martial Arts" at bounding box center [229, 421] width 8 height 0
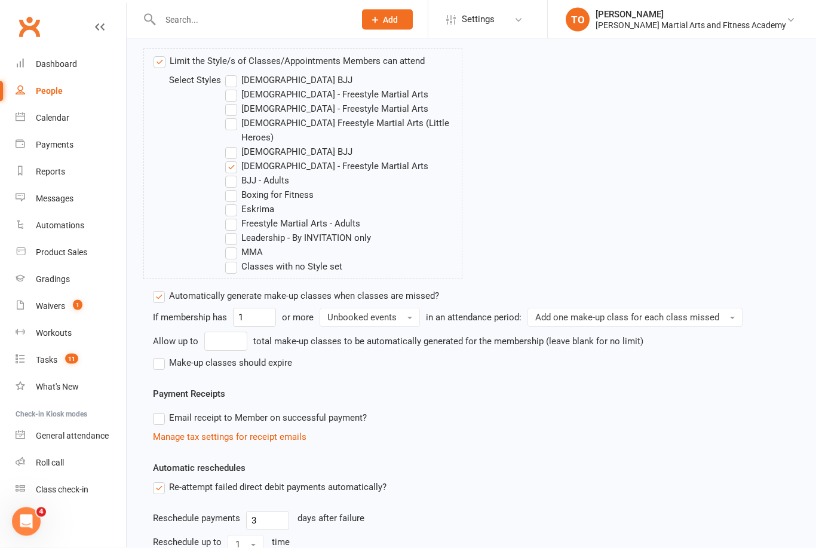
scroll to position [821, 0]
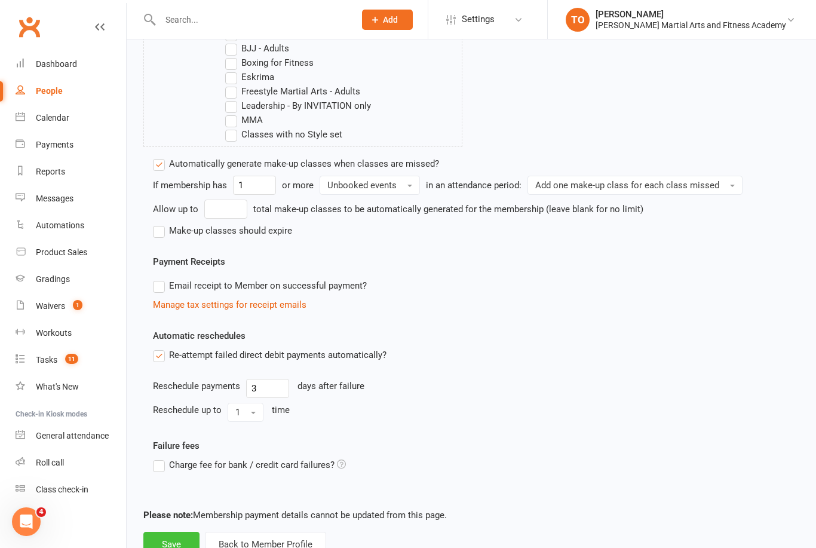
click at [179, 532] on button "Save" at bounding box center [171, 544] width 56 height 25
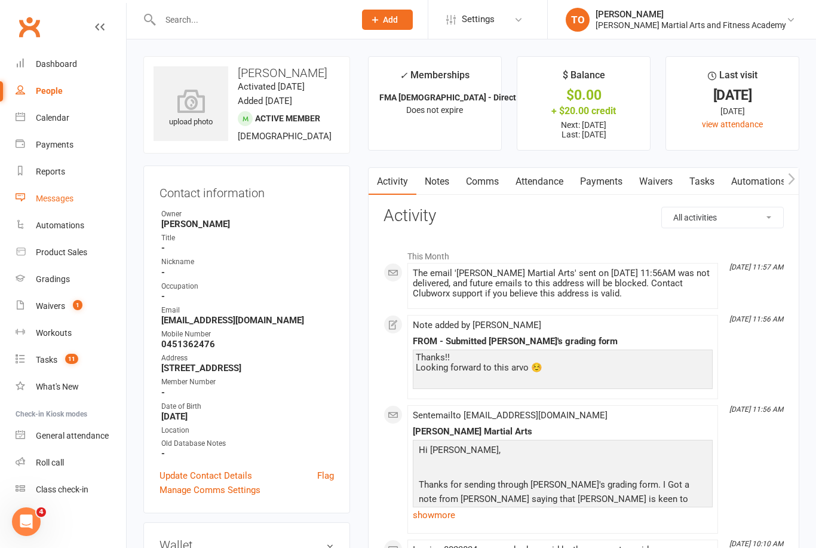
click at [60, 200] on div "Messages" at bounding box center [55, 199] width 38 height 10
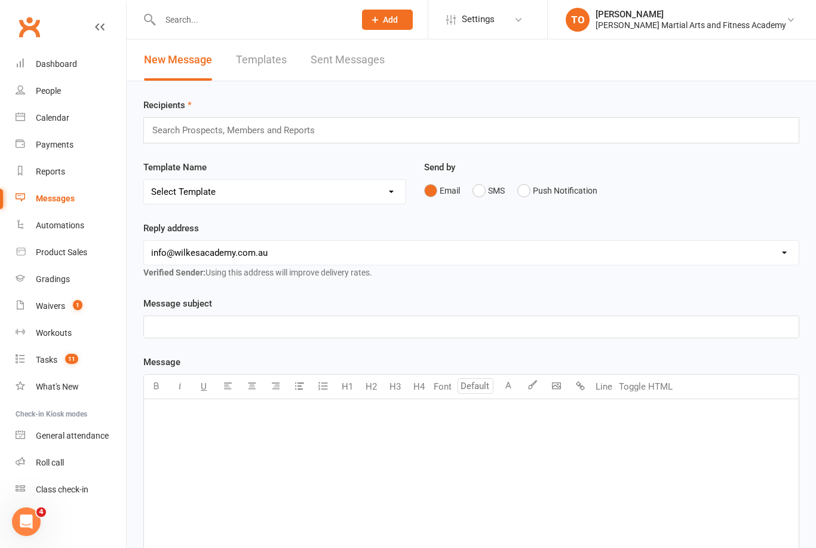
click at [639, 132] on div "Search Prospects, Members and Reports" at bounding box center [471, 130] width 656 height 26
click at [742, 137] on div "Search Prospects, Members and Reports" at bounding box center [471, 130] width 656 height 26
click at [360, 132] on div "Search Prospects, Members and Reports" at bounding box center [471, 130] width 656 height 26
click at [261, 63] on link "Templates" at bounding box center [261, 59] width 51 height 41
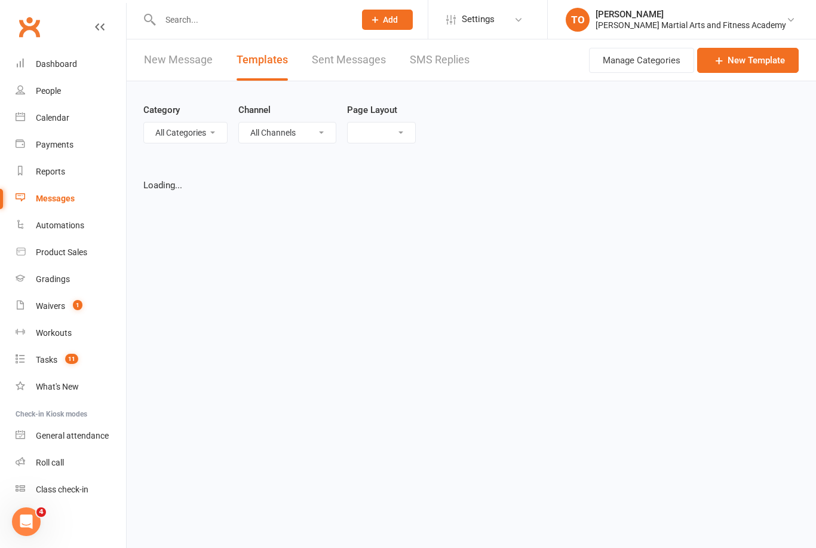
select select "grid"
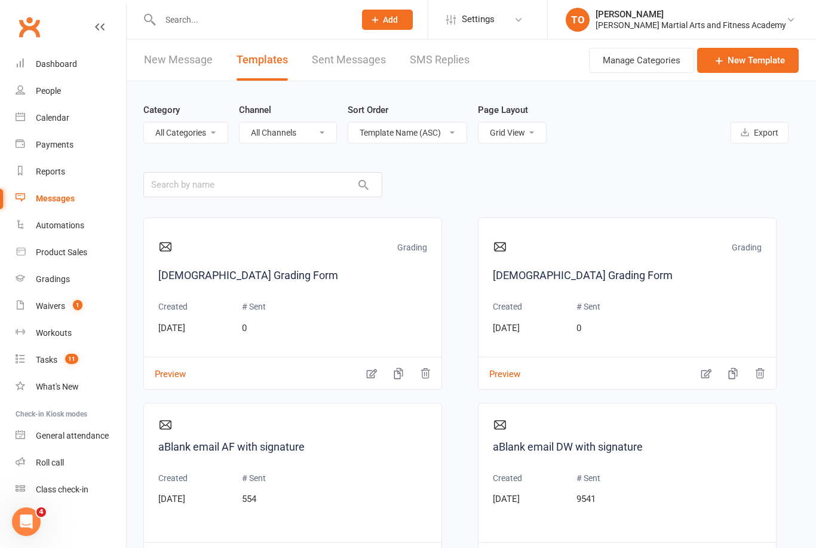
click at [188, 60] on link "New Message" at bounding box center [178, 59] width 69 height 41
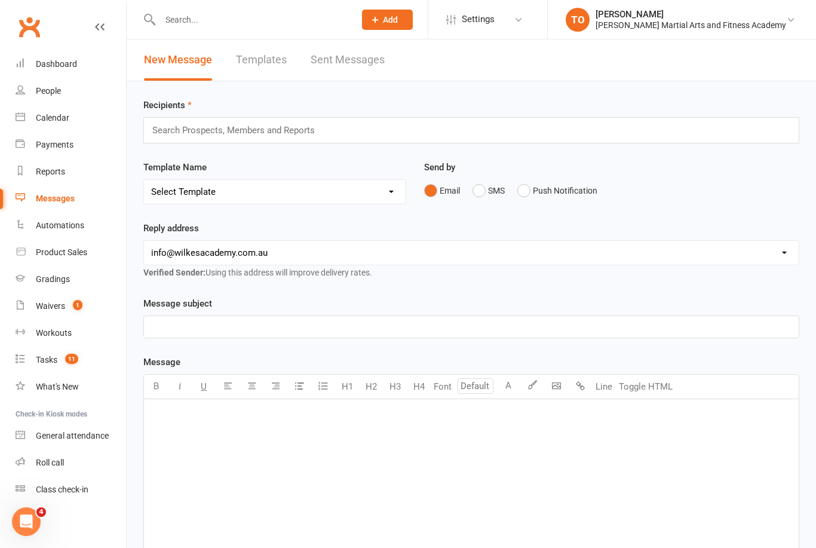
click at [372, 189] on select "Select Template [Email] Birthday Party Enquiry [Email] [DEMOGRAPHIC_DATA] Gradi…" at bounding box center [275, 192] width 262 height 24
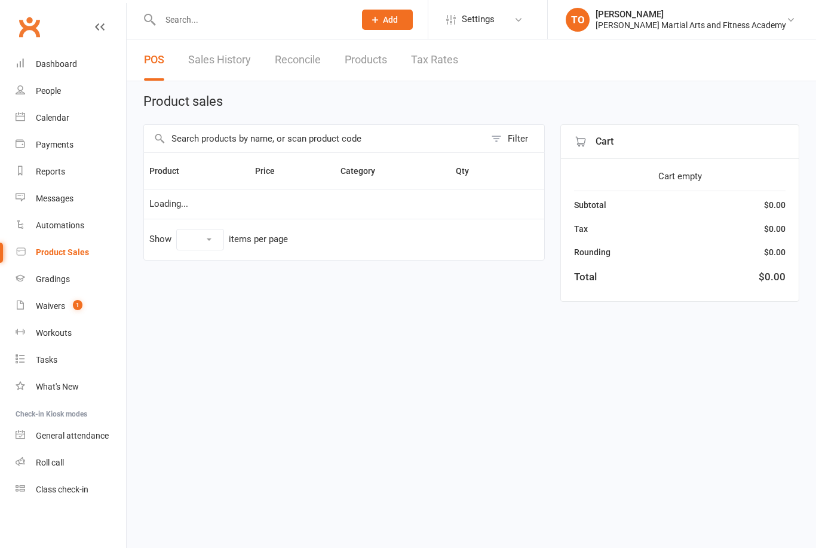
select select "100"
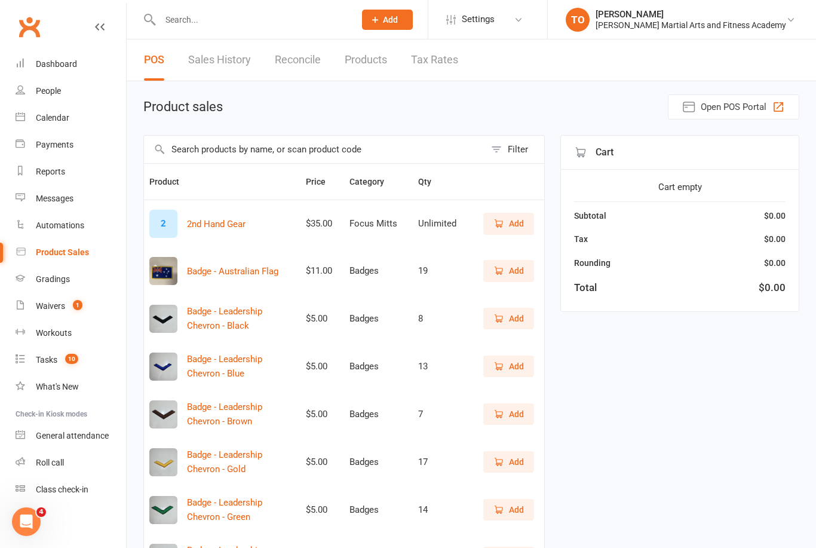
click at [347, 154] on input "text" at bounding box center [314, 149] width 341 height 27
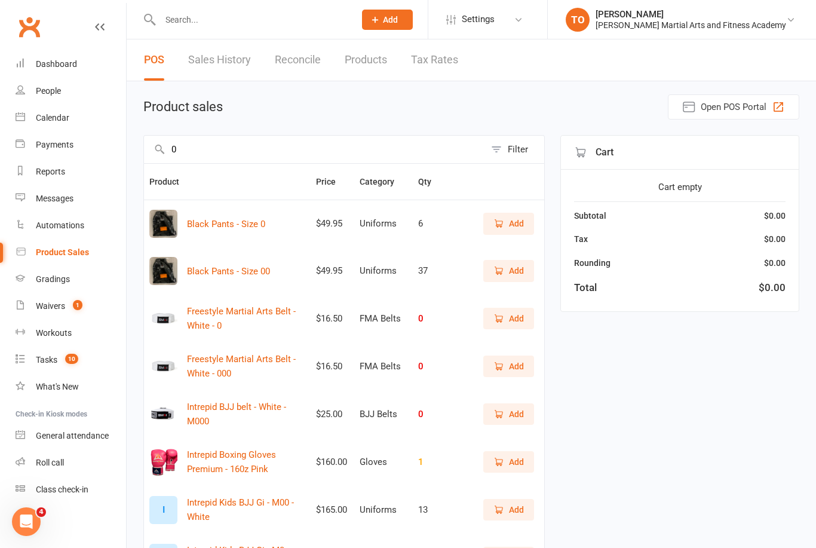
type input "0"
click at [608, 99] on div "Product sales Open POS Portal" at bounding box center [471, 106] width 656 height 25
click at [715, 106] on span "Open POS Portal" at bounding box center [734, 107] width 66 height 14
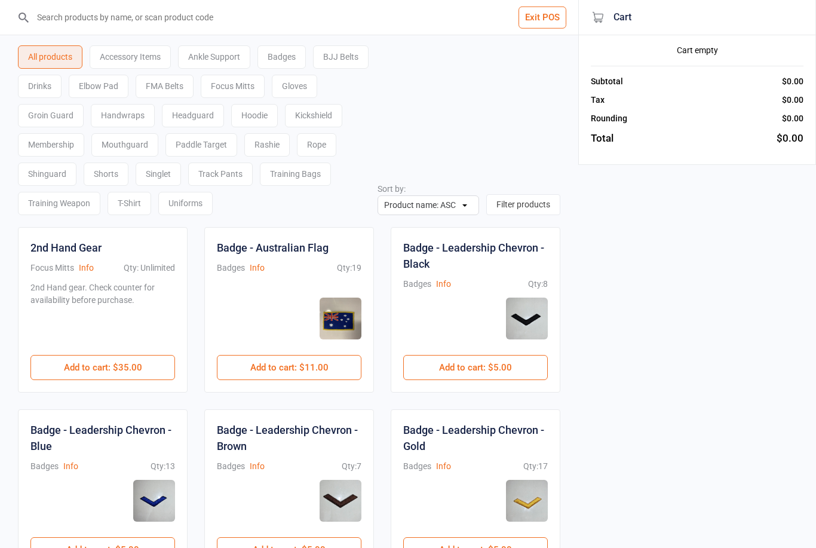
click at [213, 213] on div "Uniforms" at bounding box center [185, 203] width 54 height 23
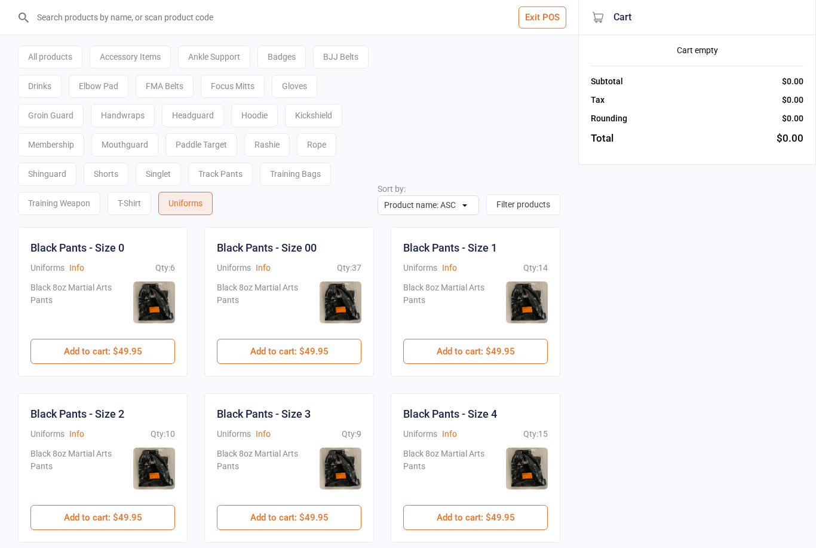
click at [257, 25] on input "search" at bounding box center [296, 17] width 531 height 35
type input "0"
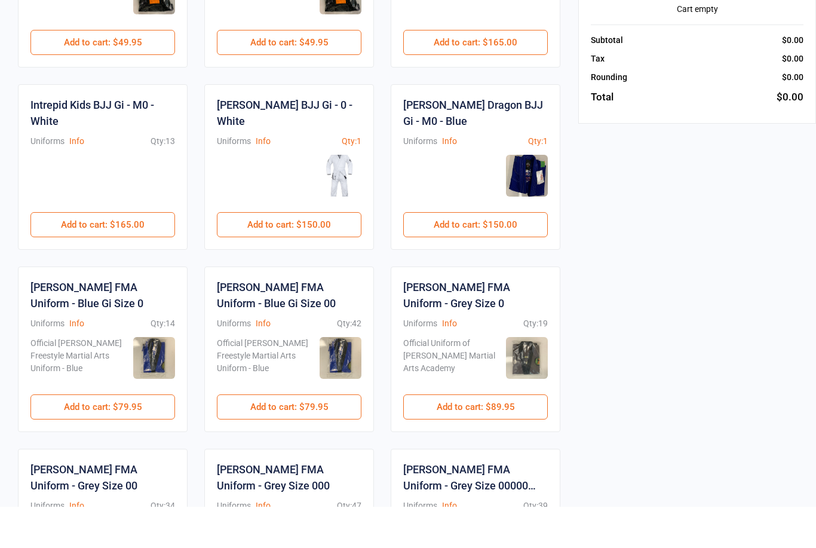
scroll to position [286, 0]
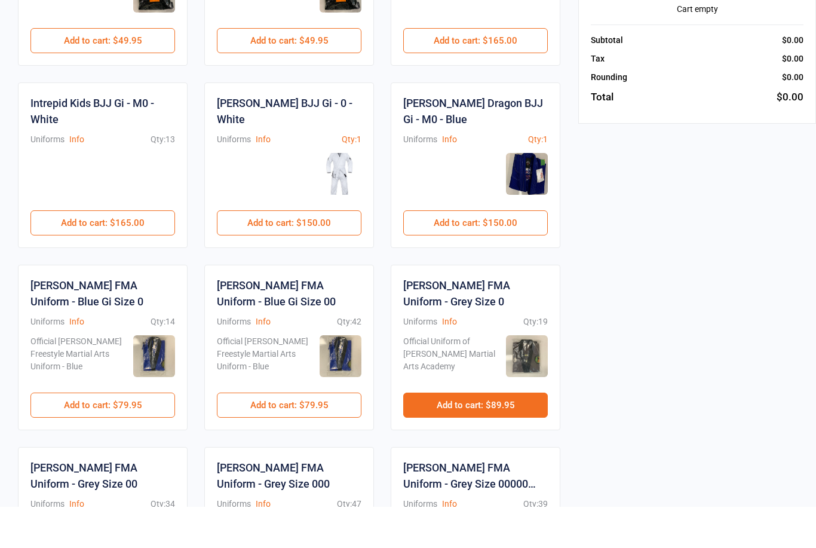
click at [483, 434] on button "Add to cart : $89.95" at bounding box center [475, 446] width 145 height 25
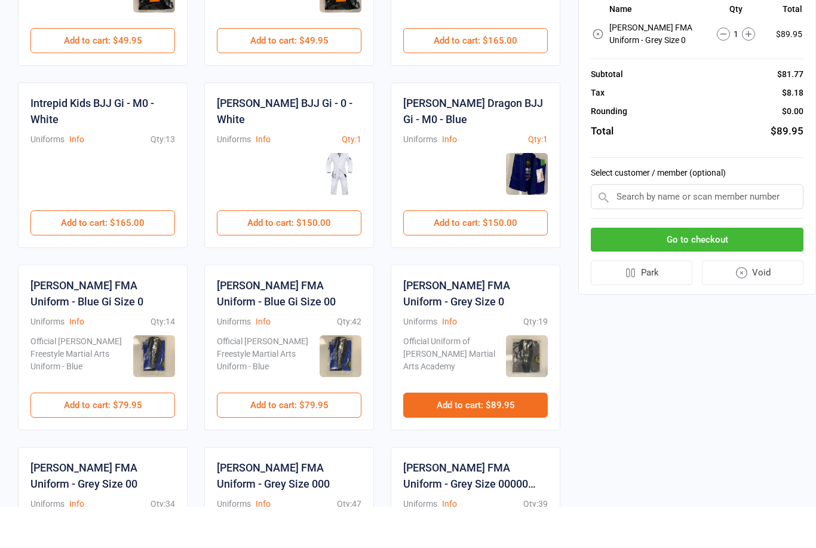
scroll to position [327, 0]
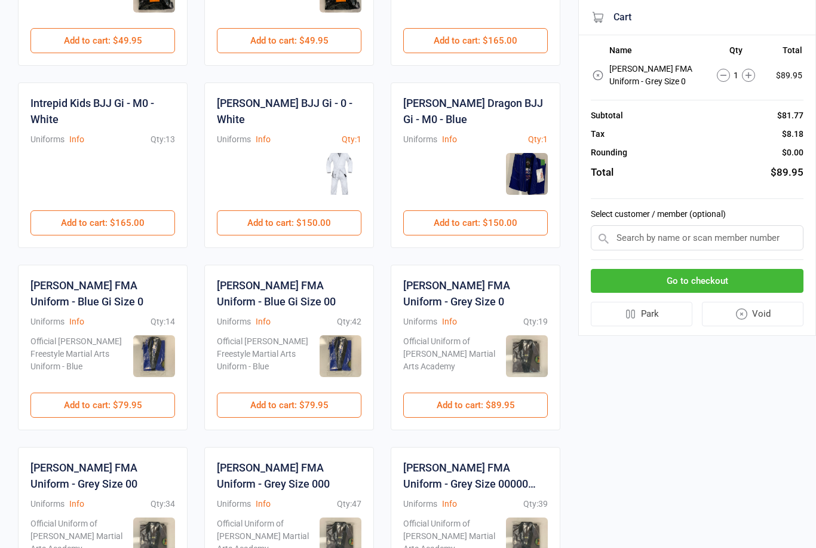
click at [684, 200] on div "Select customer / member (optional)" at bounding box center [697, 229] width 213 height 61
click at [681, 245] on input "text" at bounding box center [697, 237] width 213 height 25
type input "Angeli"
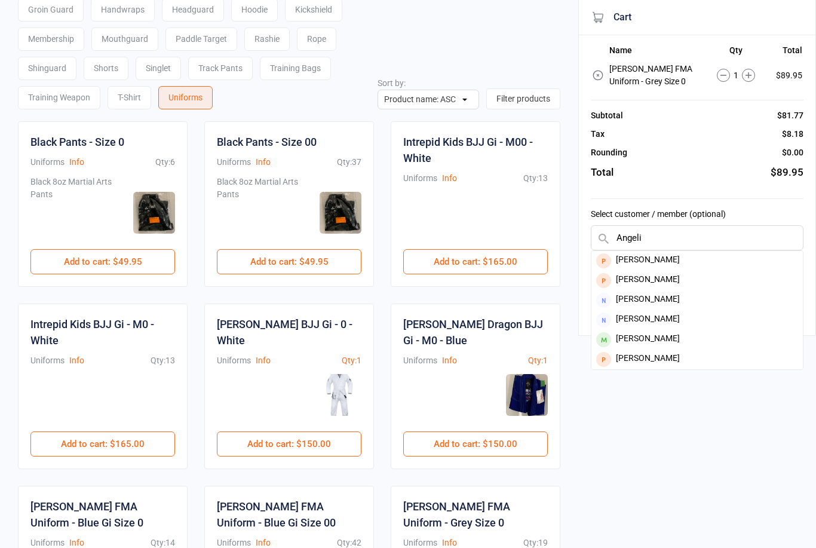
scroll to position [0, 0]
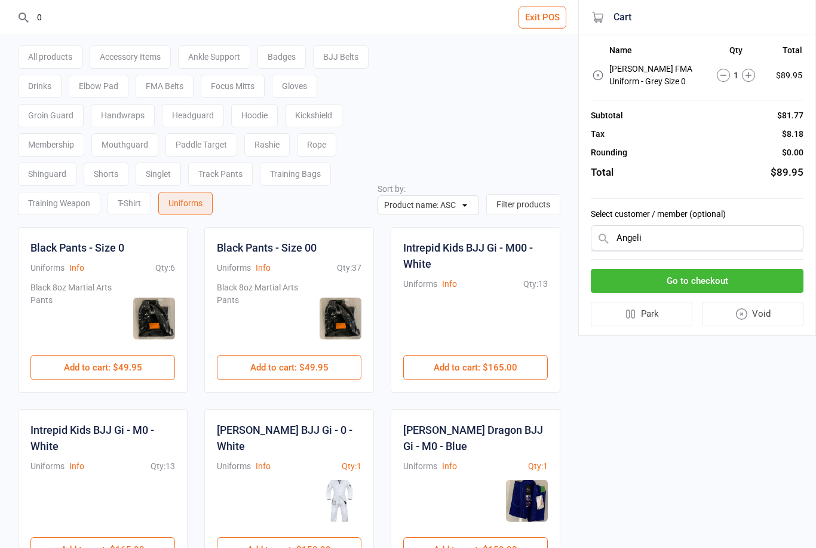
click at [668, 243] on input "Angeli" at bounding box center [697, 237] width 213 height 25
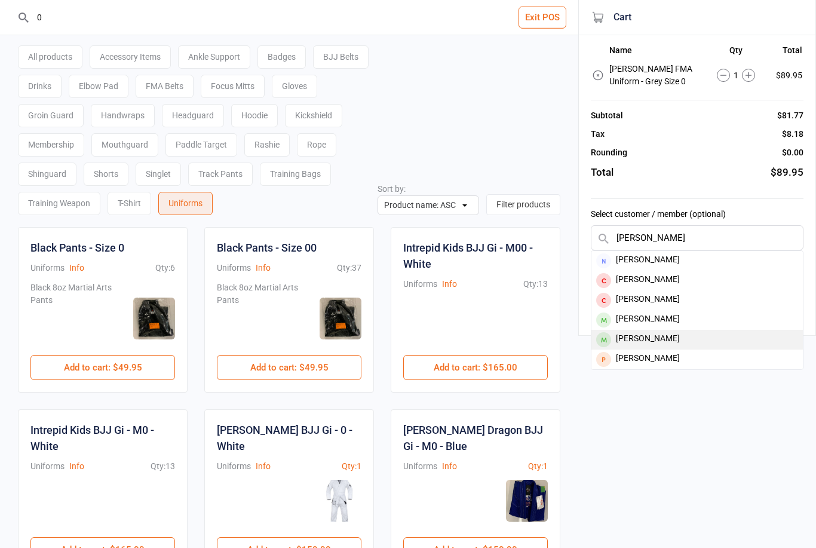
type input "Stanley"
click at [681, 338] on div "[PERSON_NAME]" at bounding box center [698, 340] width 212 height 20
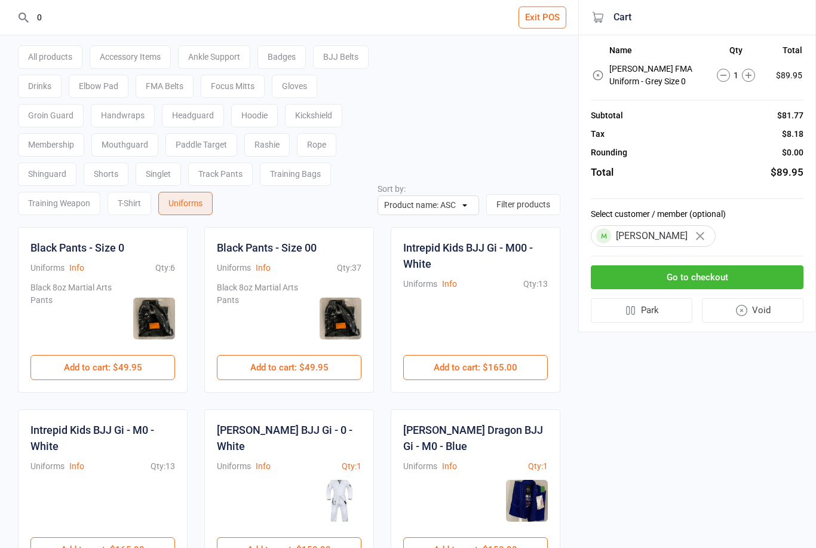
click at [725, 280] on button "Go to checkout" at bounding box center [697, 277] width 213 height 25
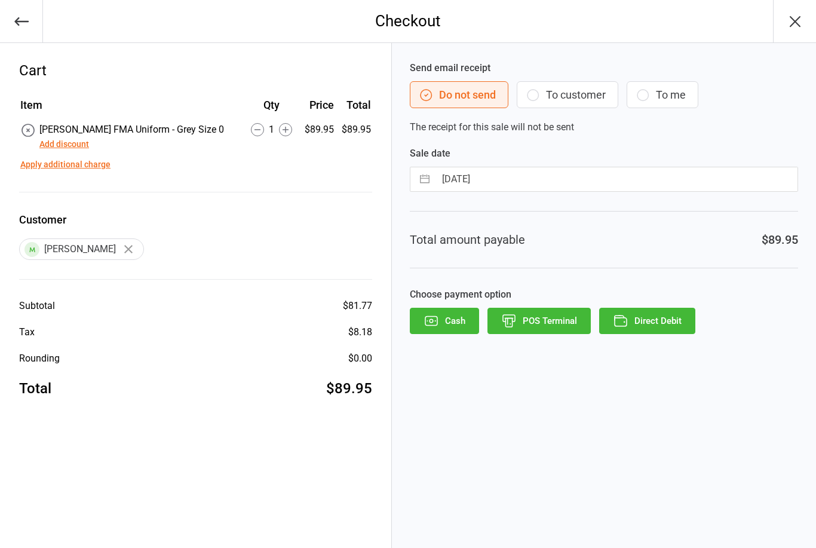
click at [553, 316] on button "POS Terminal" at bounding box center [539, 321] width 103 height 26
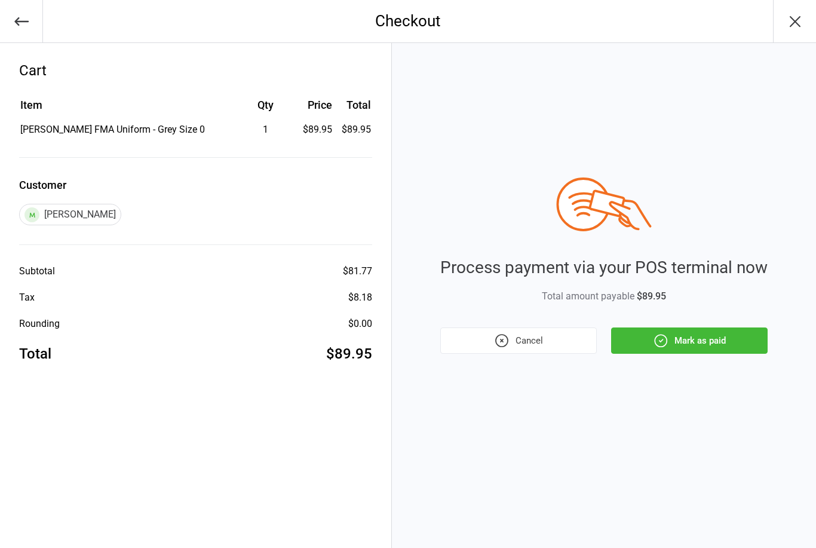
click at [710, 333] on button "Mark as paid" at bounding box center [689, 341] width 157 height 26
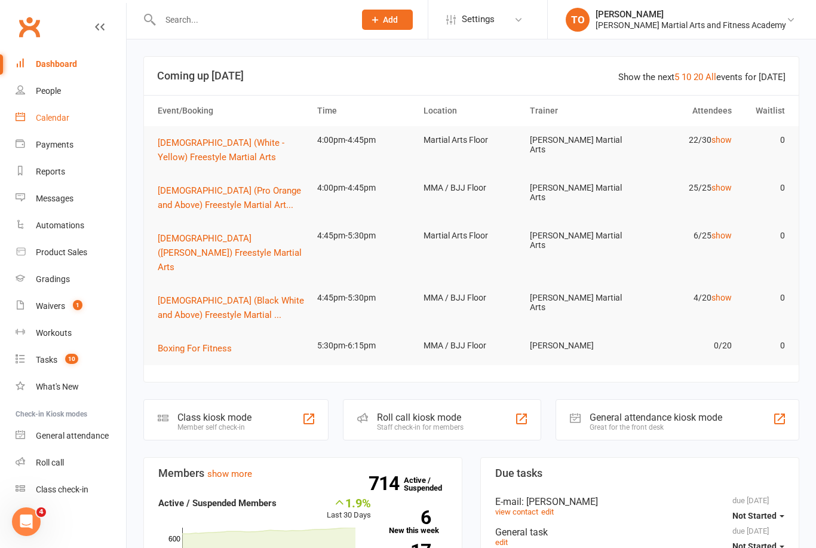
click at [53, 122] on div "Calendar" at bounding box center [52, 118] width 33 height 10
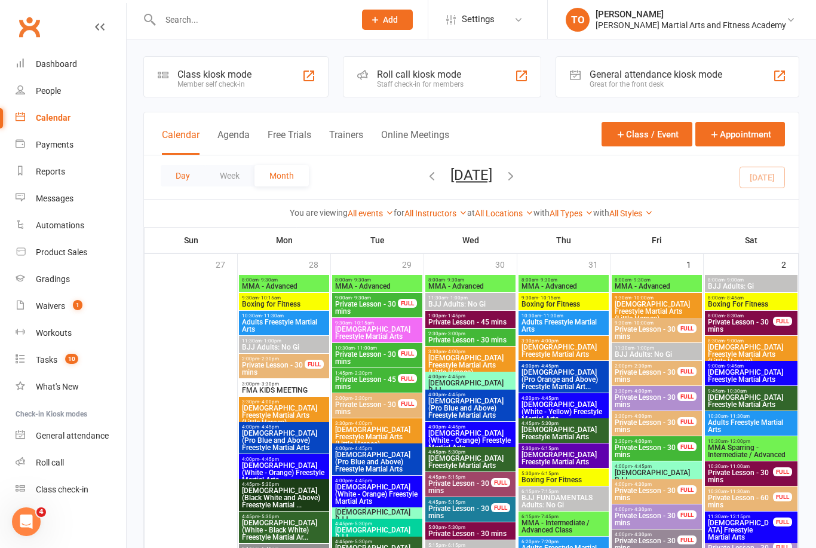
click at [188, 177] on button "Day" at bounding box center [183, 176] width 44 height 22
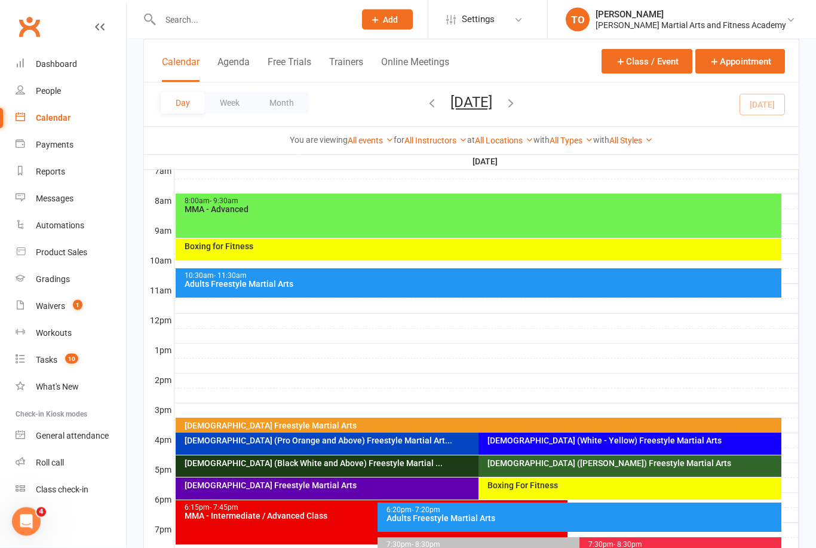
click at [554, 443] on div "[DEMOGRAPHIC_DATA] (White - Yellow) Freestyle Martial Arts" at bounding box center [633, 441] width 292 height 8
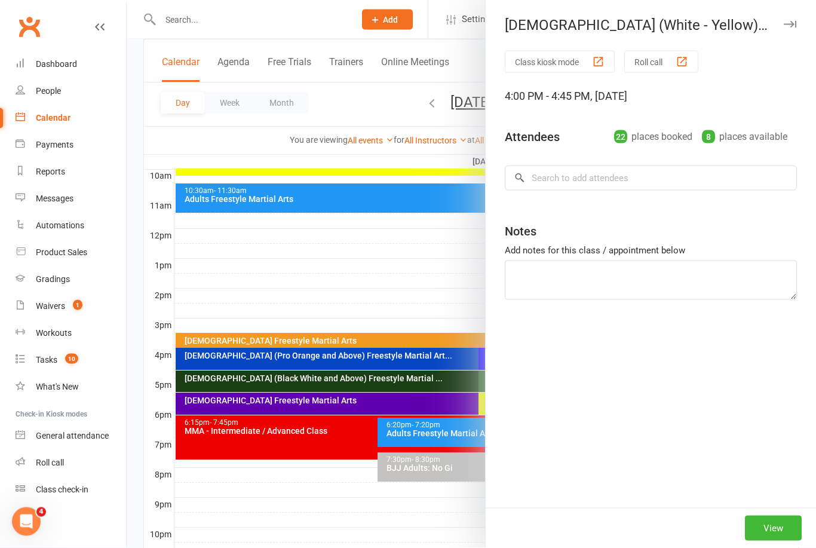
scroll to position [380, 0]
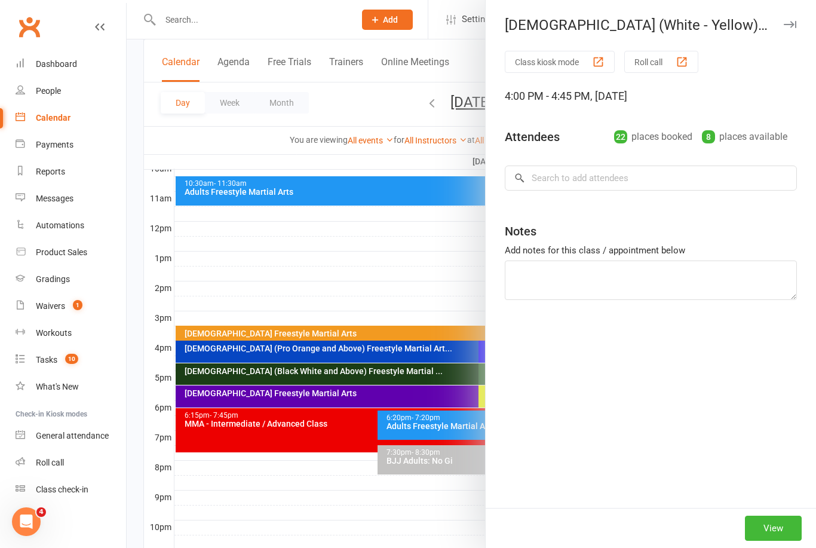
click at [452, 264] on div at bounding box center [472, 274] width 690 height 548
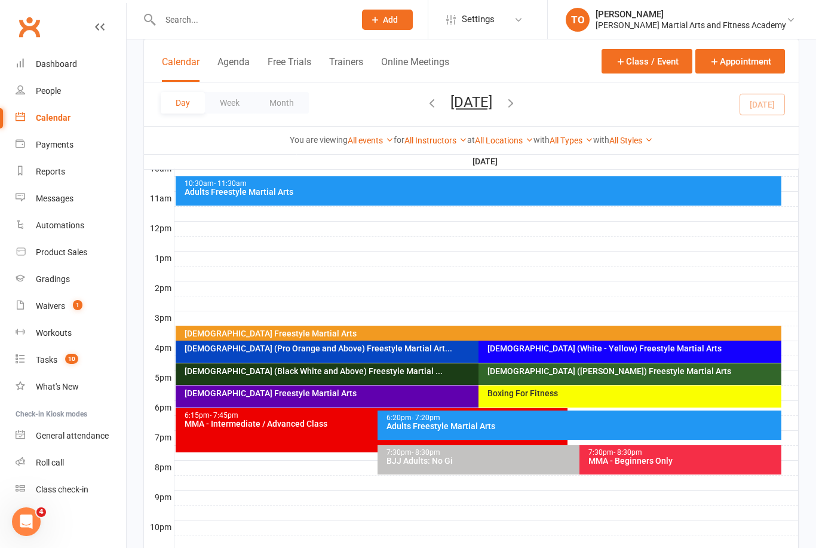
click at [572, 354] on div "6-9yo (White - Yellow) Freestyle Martial Arts" at bounding box center [630, 352] width 303 height 22
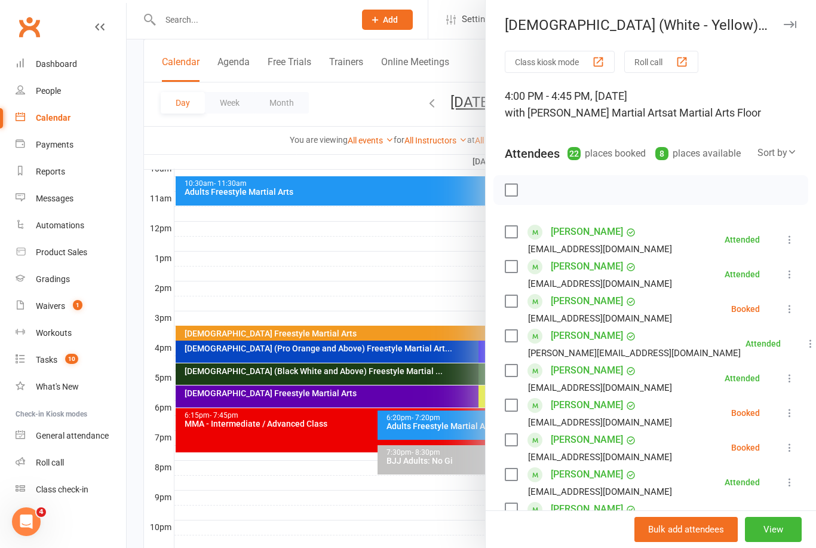
scroll to position [0, 0]
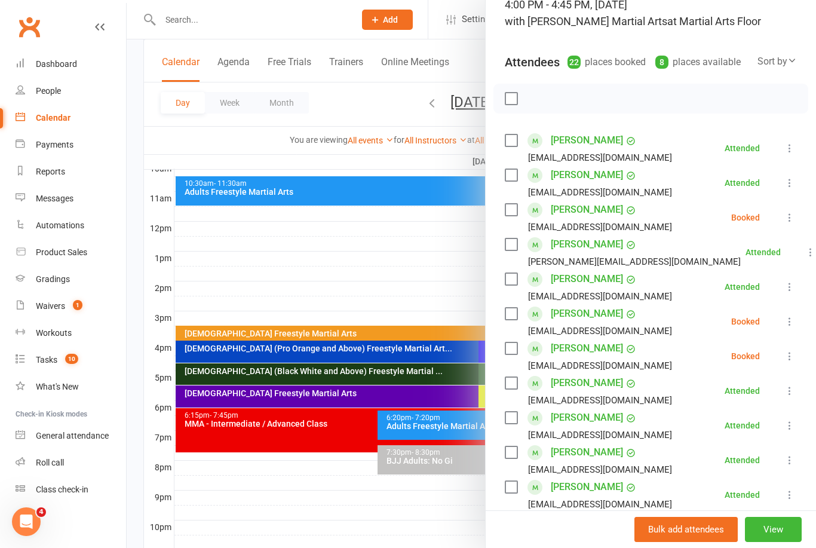
click at [356, 264] on div at bounding box center [472, 274] width 690 height 548
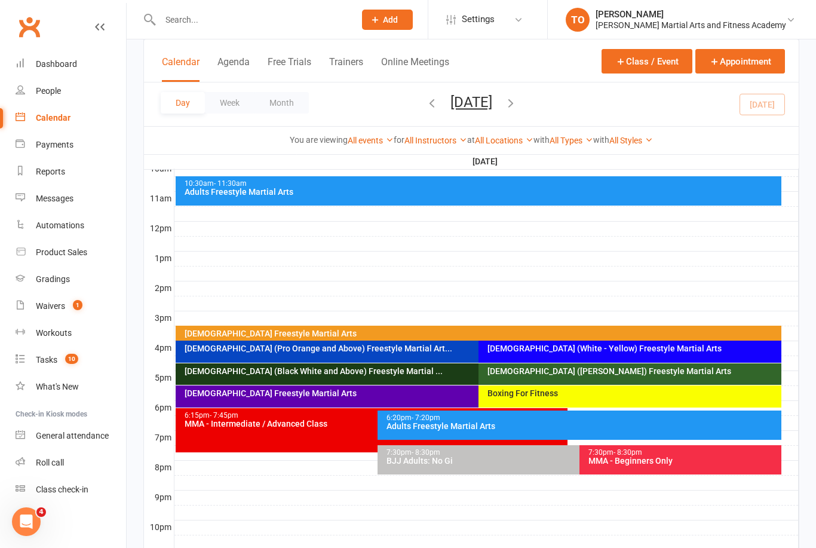
click at [250, 27] on input "text" at bounding box center [252, 19] width 190 height 17
click at [239, 23] on input "text" at bounding box center [252, 19] width 190 height 17
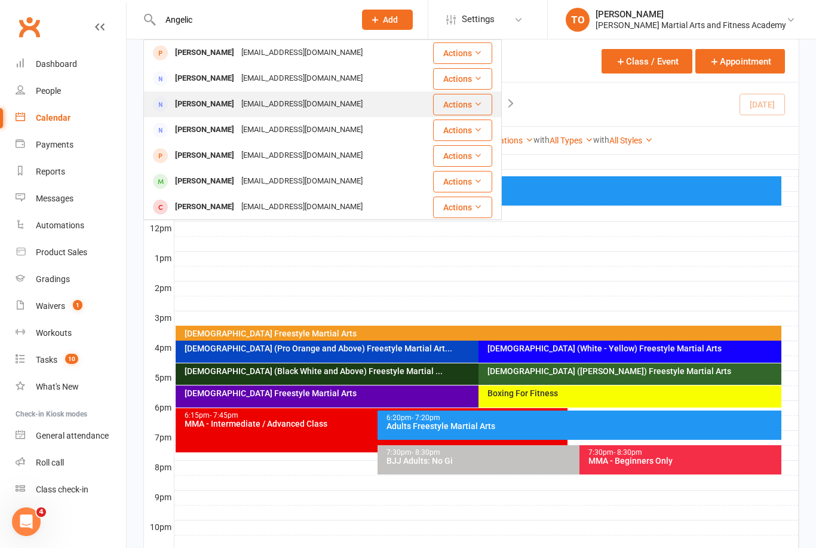
type input "Angelic"
click at [208, 104] on div "Angelique Mrowinski" at bounding box center [205, 104] width 66 height 17
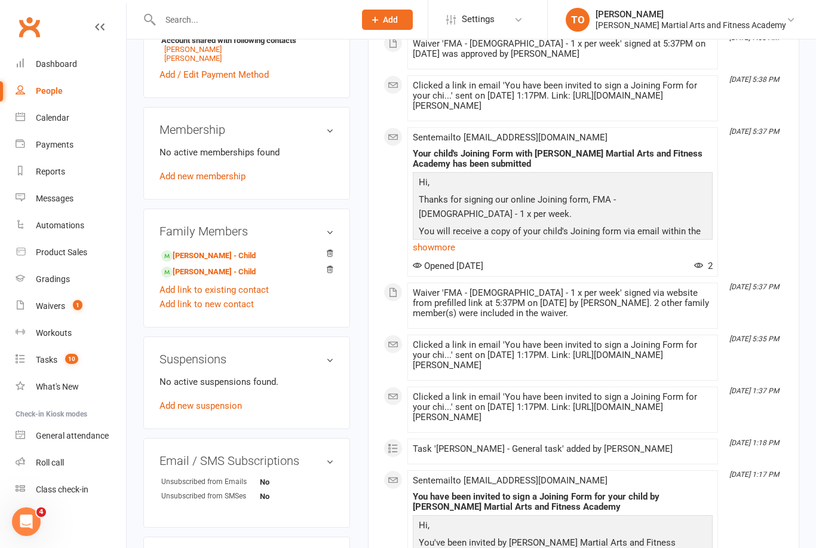
scroll to position [400, 0]
click at [182, 82] on link "Add / Edit Payment Method" at bounding box center [214, 75] width 109 height 14
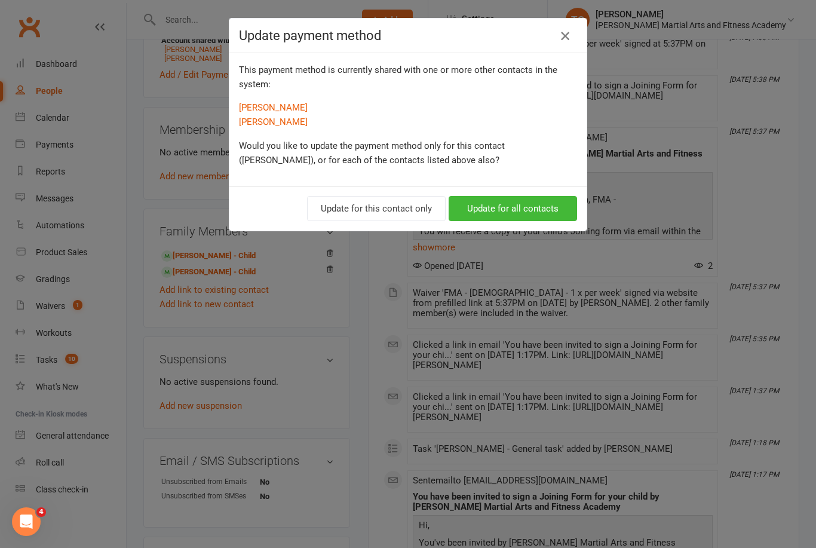
click at [568, 35] on icon "button" at bounding box center [565, 36] width 14 height 14
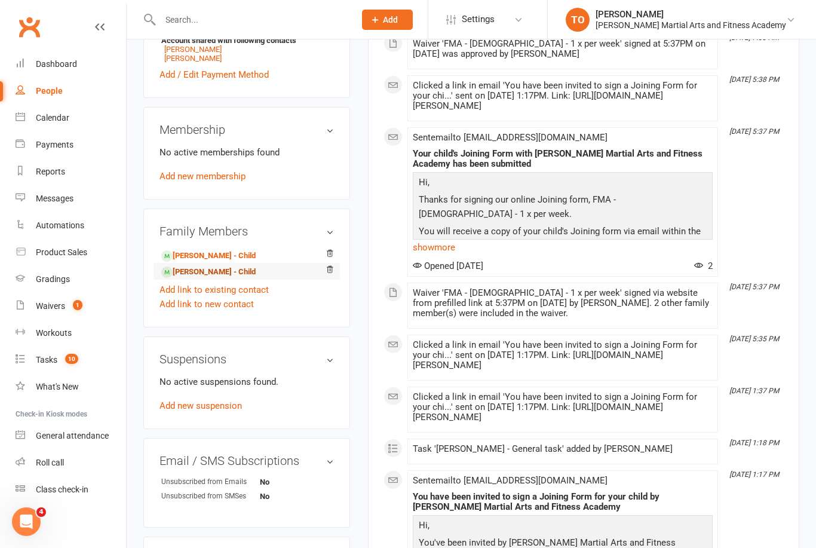
click at [212, 278] on link "[PERSON_NAME] - Child" at bounding box center [208, 272] width 94 height 13
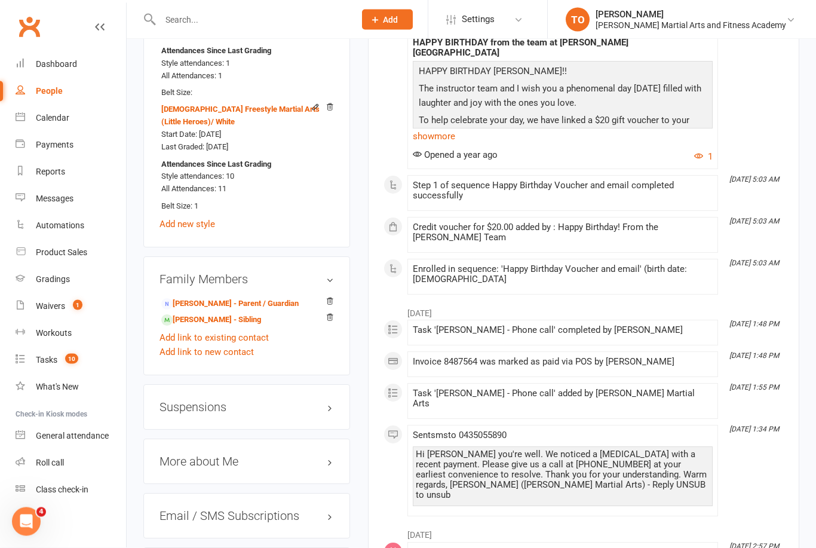
scroll to position [1020, 0]
click at [204, 314] on link "Stanley McGrane - Sibling" at bounding box center [211, 320] width 100 height 13
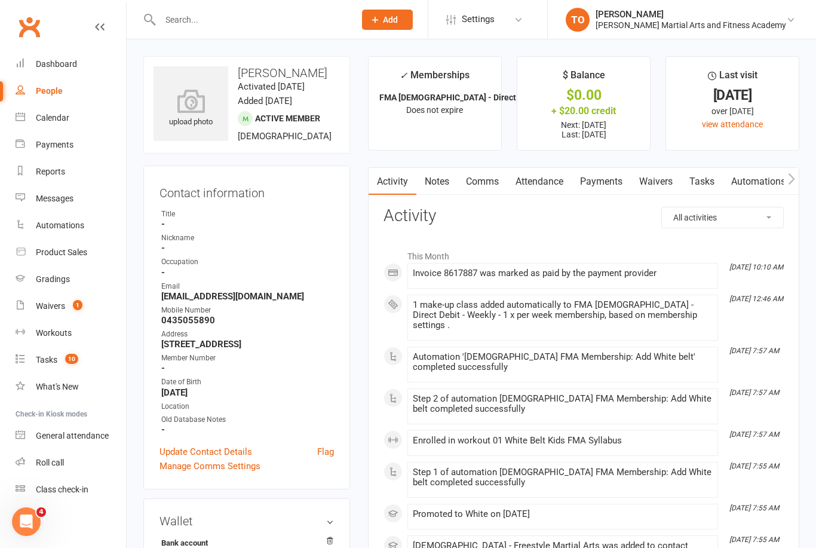
click at [198, 26] on input "text" at bounding box center [252, 19] width 190 height 17
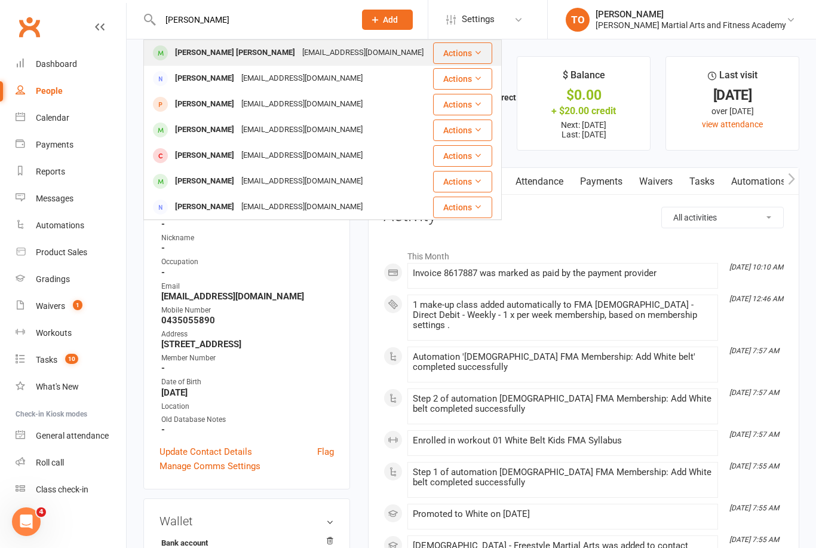
type input "Hendrix"
click at [219, 51] on div "[PERSON_NAME] [PERSON_NAME]" at bounding box center [235, 52] width 127 height 17
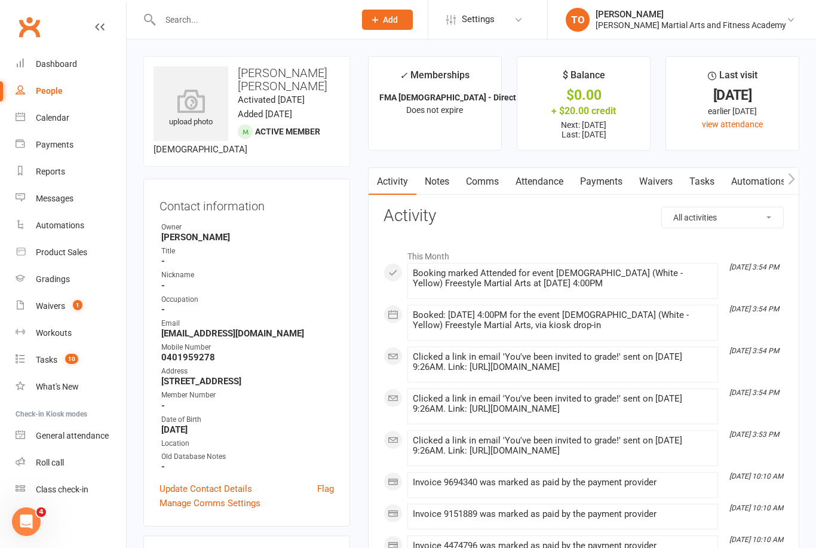
click at [607, 186] on link "Payments" at bounding box center [601, 181] width 59 height 27
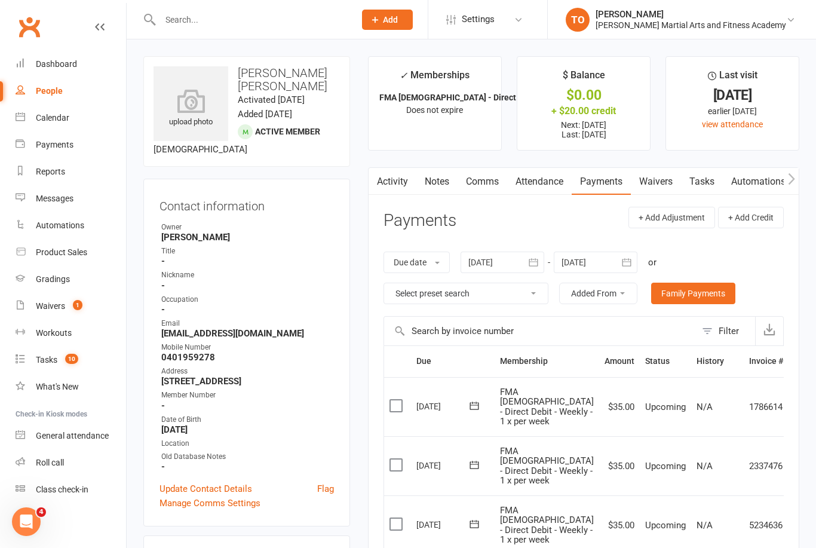
click at [186, 26] on input "text" at bounding box center [252, 19] width 190 height 17
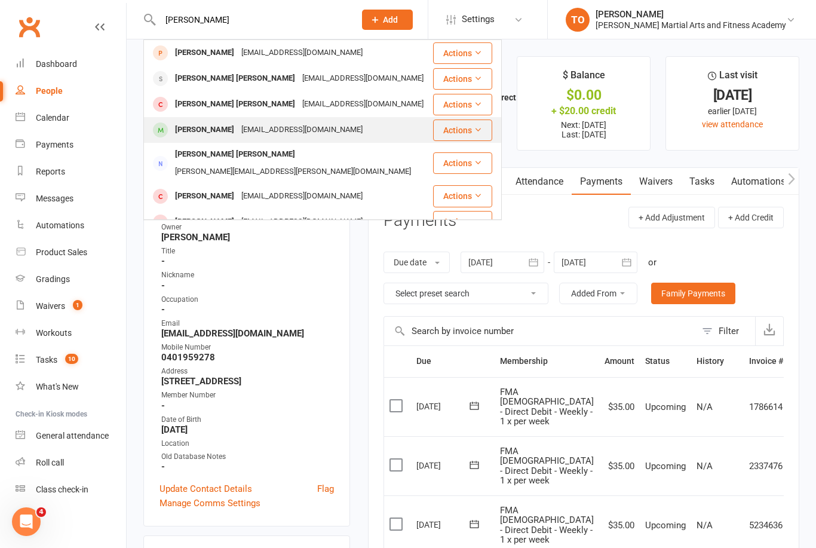
type input "Hudson"
click at [198, 130] on div "Hudson Joyce" at bounding box center [205, 129] width 66 height 17
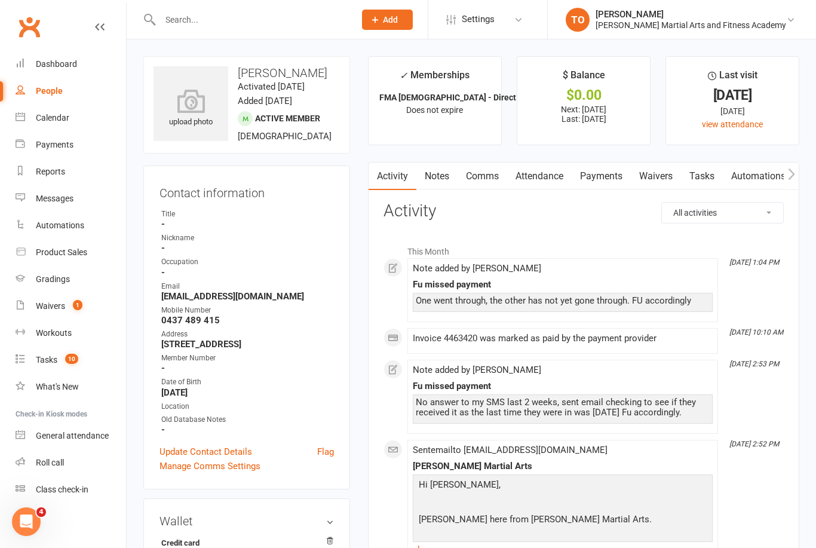
click at [610, 174] on link "Payments" at bounding box center [601, 176] width 59 height 27
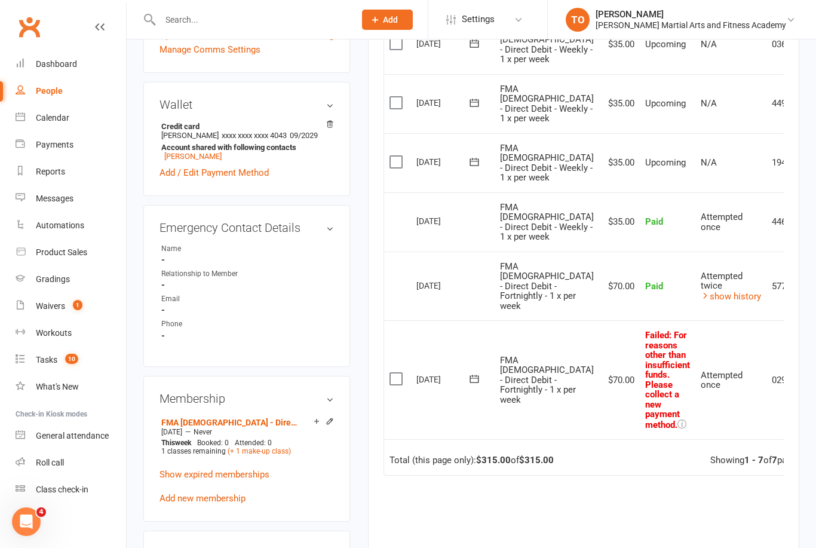
scroll to position [414, 0]
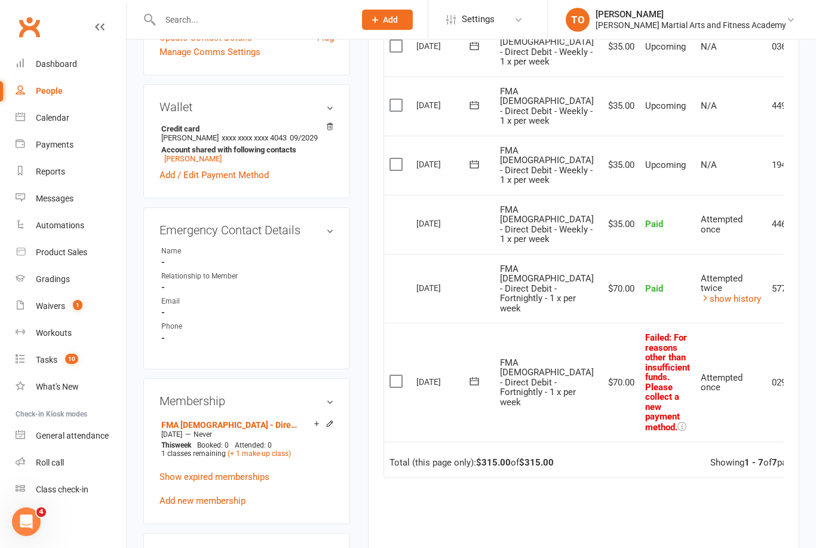
click at [816, 172] on icon at bounding box center [824, 166] width 12 height 12
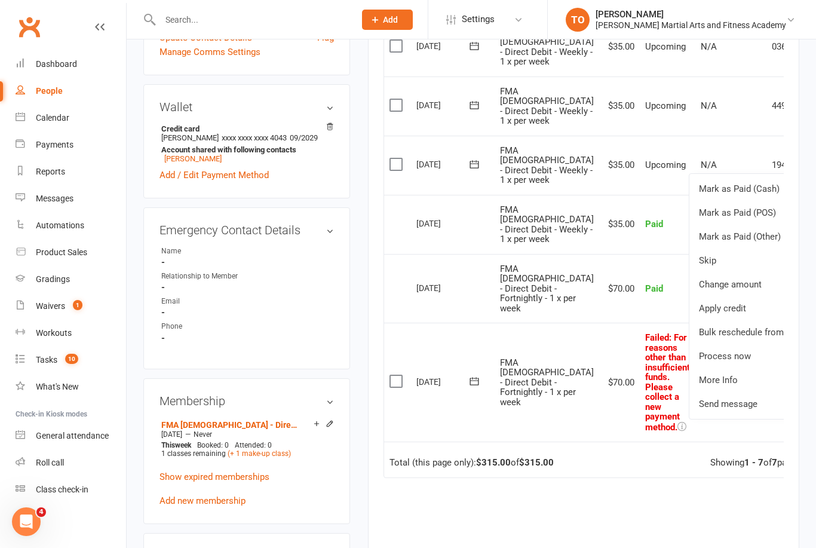
scroll to position [0, 4]
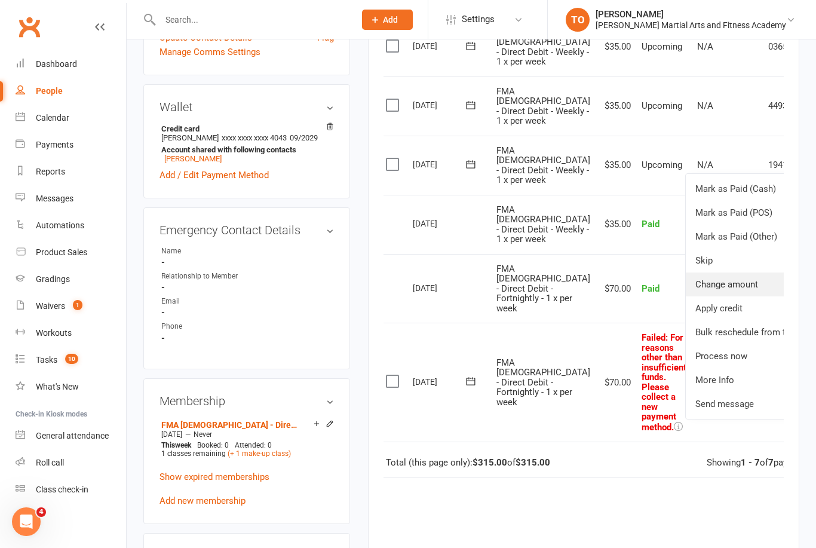
click at [721, 296] on link "Change amount" at bounding box center [756, 285] width 141 height 24
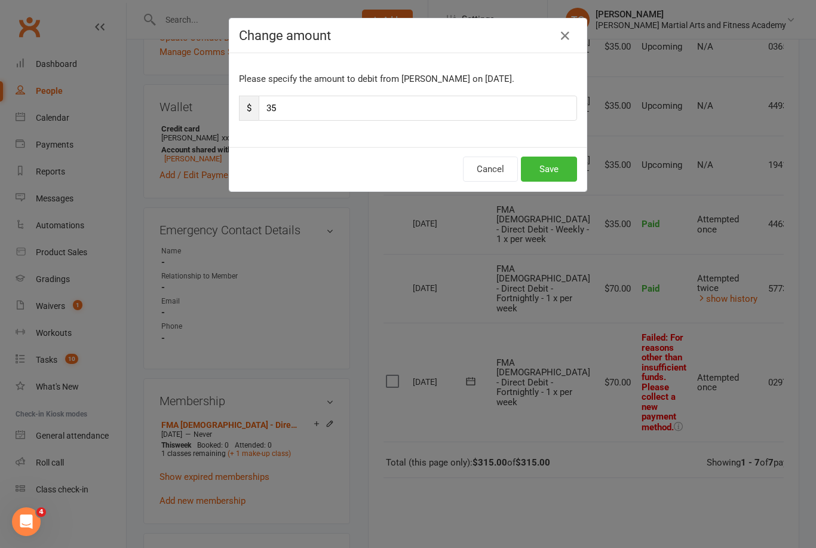
type input "3"
type input "70"
click at [549, 160] on button "Save" at bounding box center [549, 169] width 56 height 25
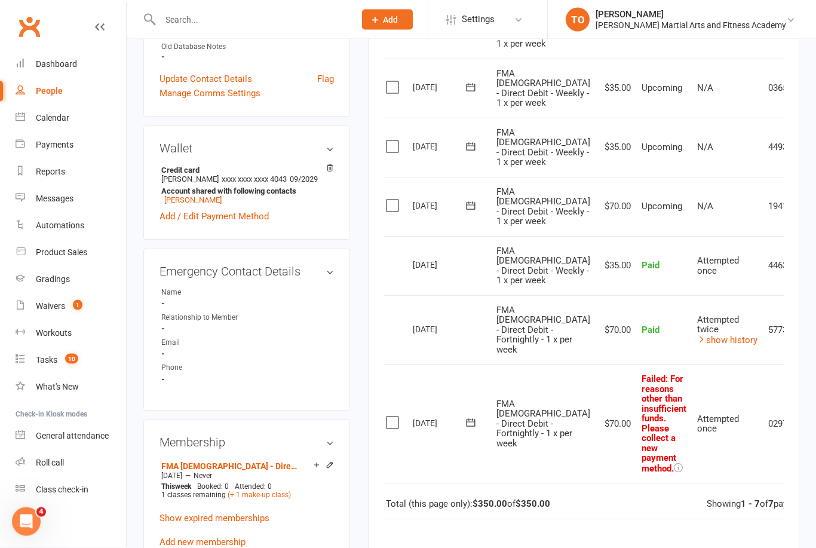
click at [815, 154] on icon at bounding box center [821, 148] width 12 height 12
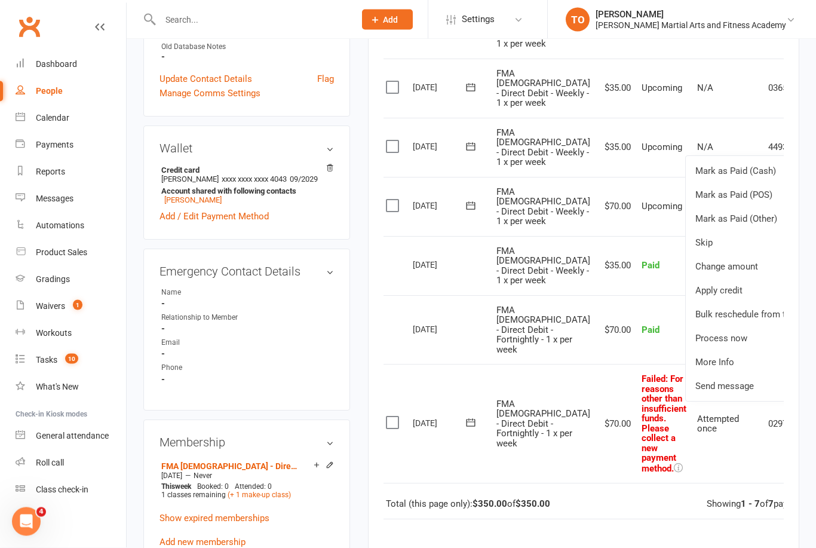
scroll to position [373, 0]
click at [720, 278] on link "Change amount" at bounding box center [756, 267] width 141 height 24
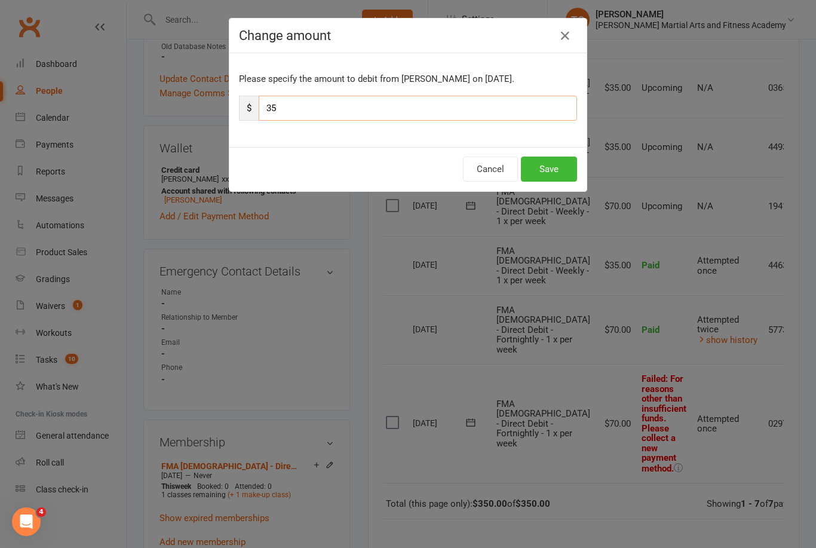
click at [403, 107] on input "35" at bounding box center [418, 108] width 319 height 25
type input "3"
type input "70"
click at [566, 160] on button "Save" at bounding box center [549, 169] width 56 height 25
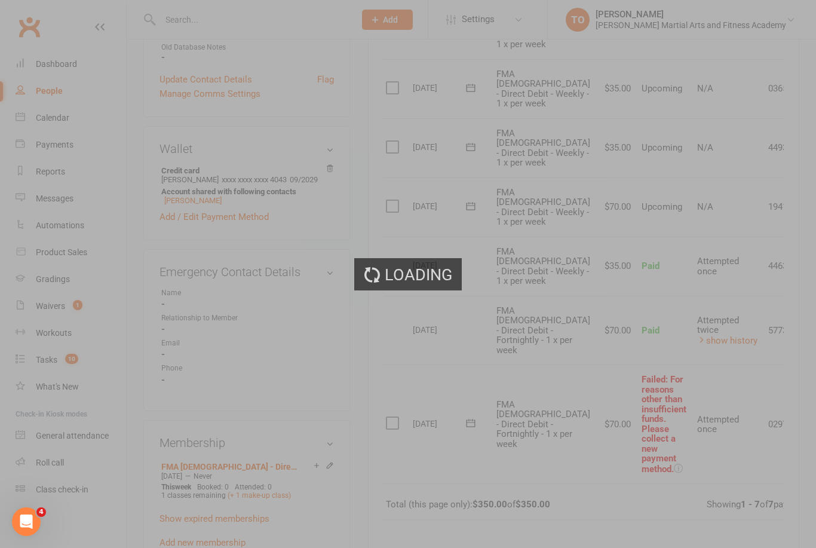
scroll to position [373, 0]
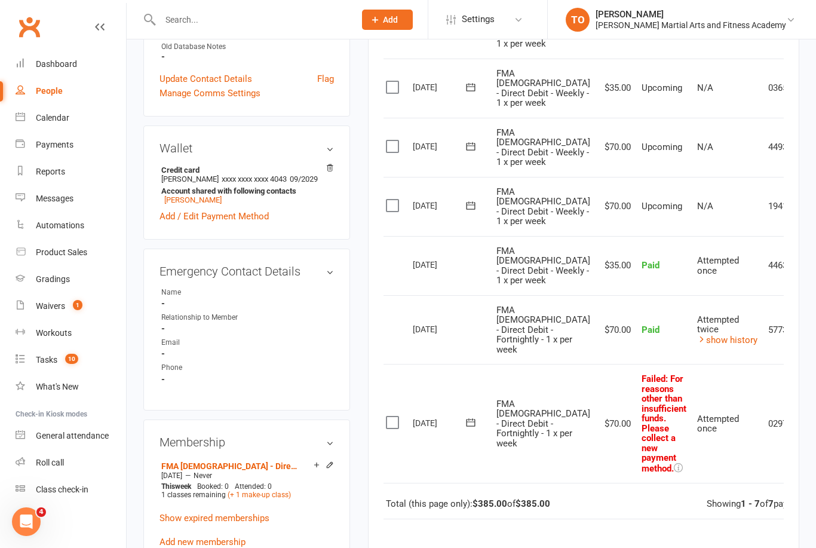
click at [815, 430] on icon at bounding box center [821, 424] width 12 height 12
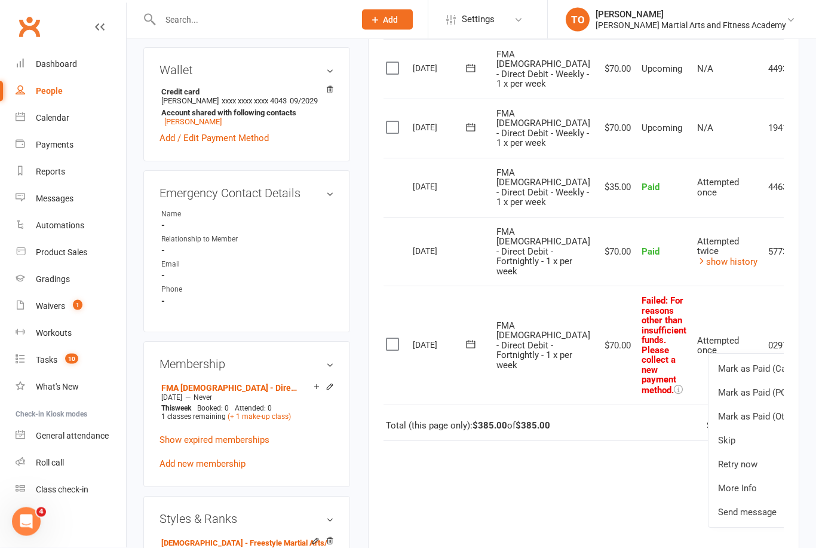
scroll to position [453, 0]
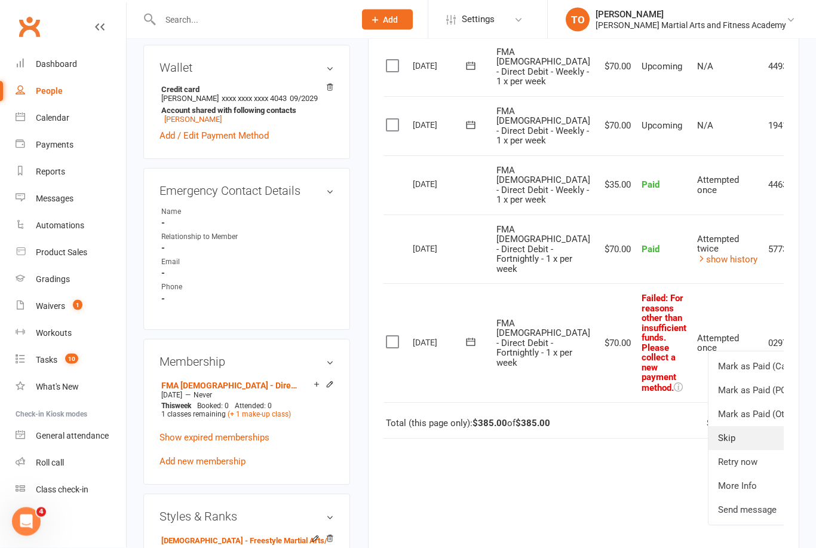
click at [709, 451] on link "Skip" at bounding box center [768, 439] width 118 height 24
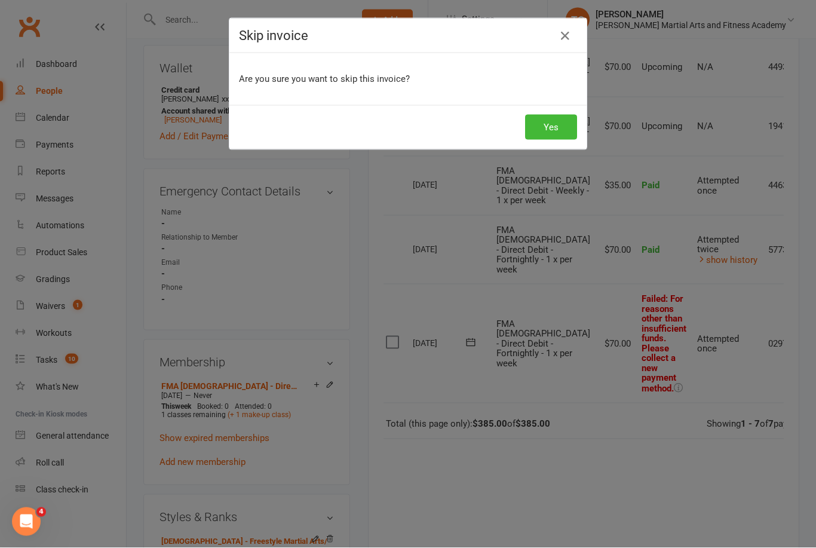
scroll to position [454, 0]
click at [558, 123] on button "Yes" at bounding box center [551, 127] width 52 height 25
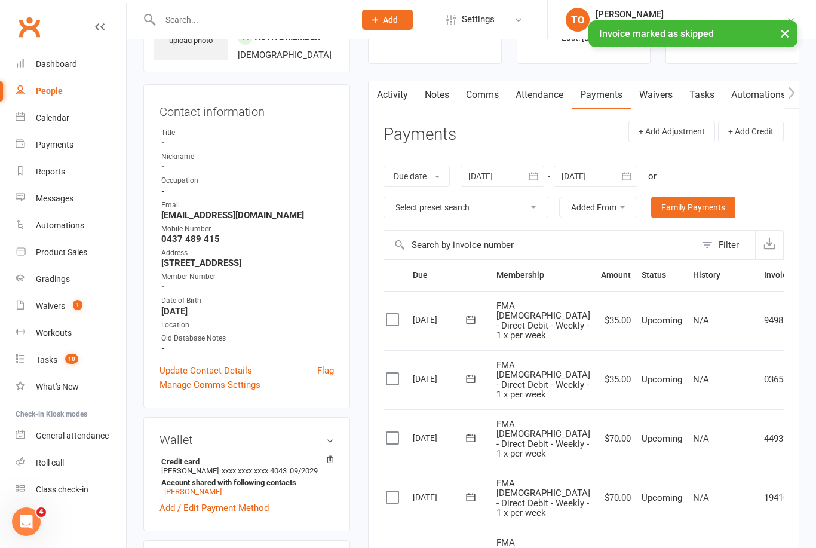
scroll to position [82, 0]
click at [443, 88] on link "Notes" at bounding box center [437, 94] width 41 height 27
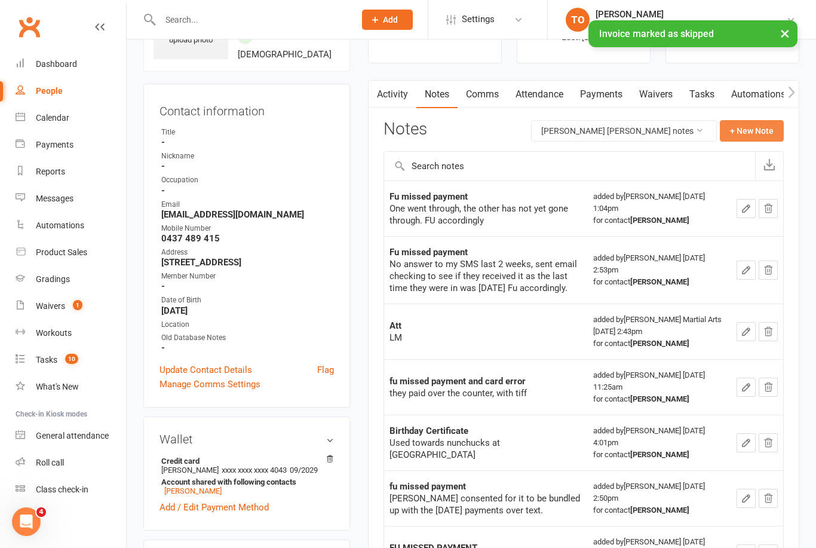
click at [748, 124] on button "+ New Note" at bounding box center [752, 131] width 64 height 22
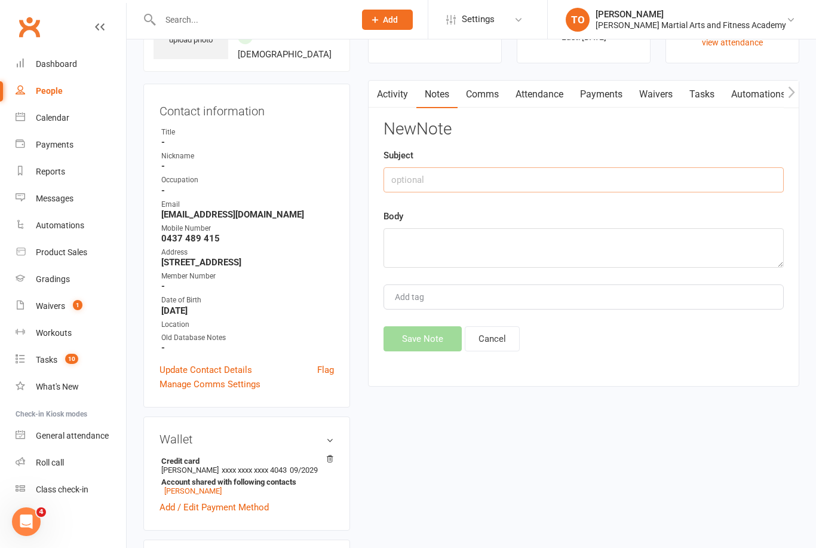
click at [496, 171] on input "text" at bounding box center [584, 179] width 400 height 25
type input "DW;"
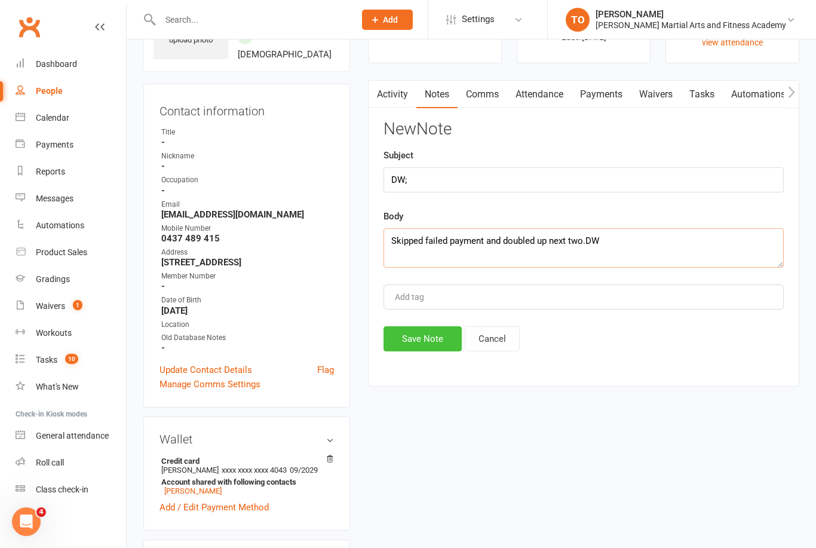
type textarea "Skipped failed payment and doubled up next two.DW"
click at [439, 349] on button "Save Note" at bounding box center [423, 338] width 78 height 25
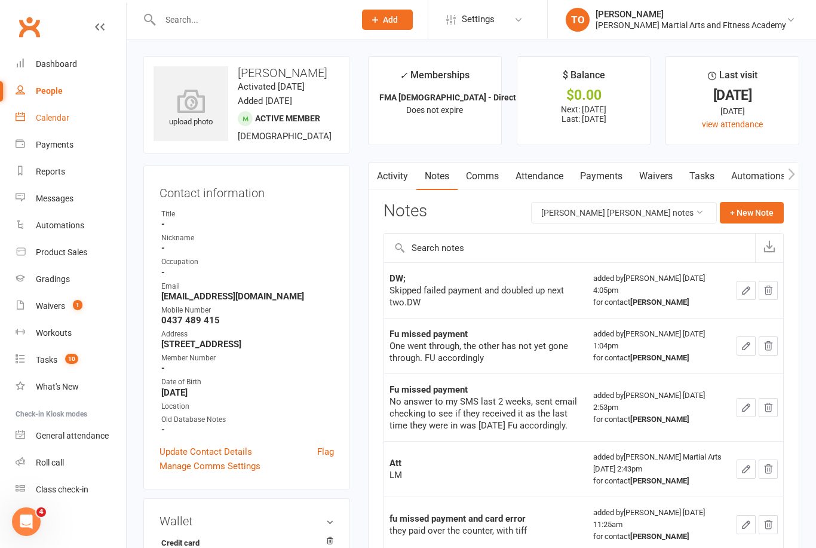
click at [42, 118] on div "Calendar" at bounding box center [52, 118] width 33 height 10
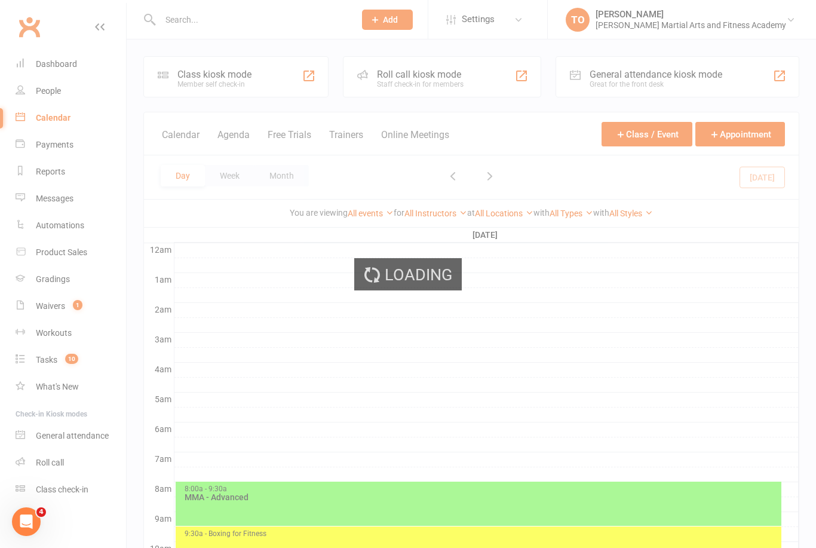
click at [201, 27] on input "text" at bounding box center [252, 19] width 190 height 17
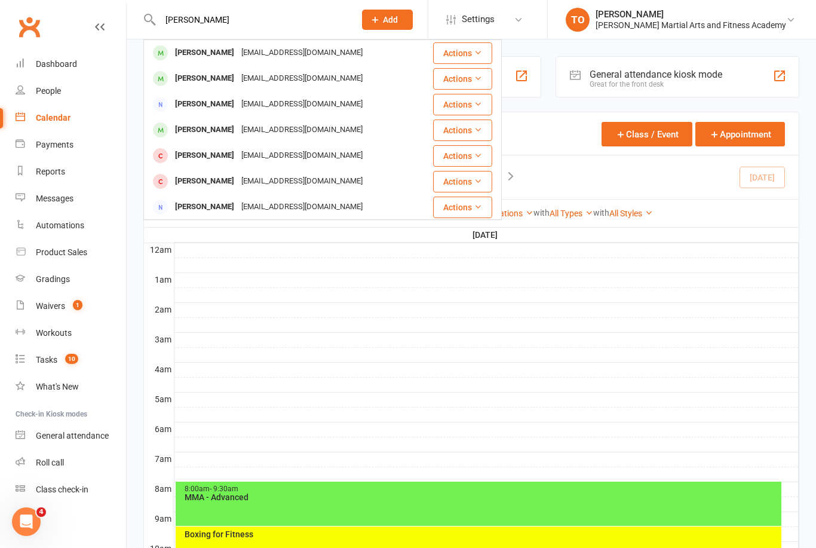
type input "Brooks"
click at [572, 322] on div at bounding box center [487, 325] width 625 height 14
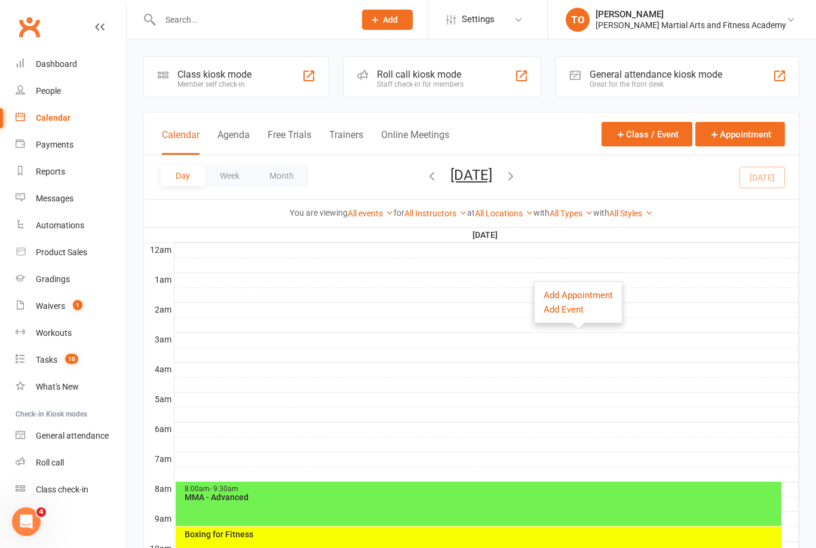
click at [47, 114] on div "Calendar" at bounding box center [53, 118] width 35 height 10
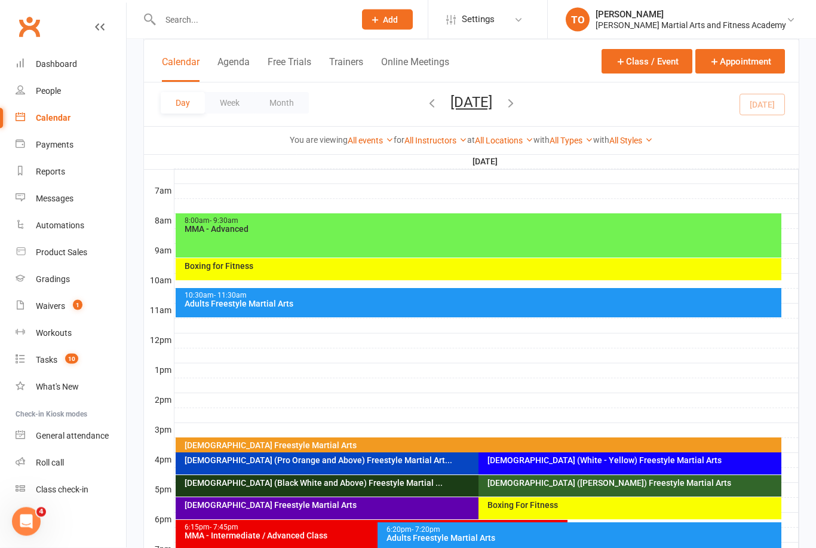
scroll to position [264, 0]
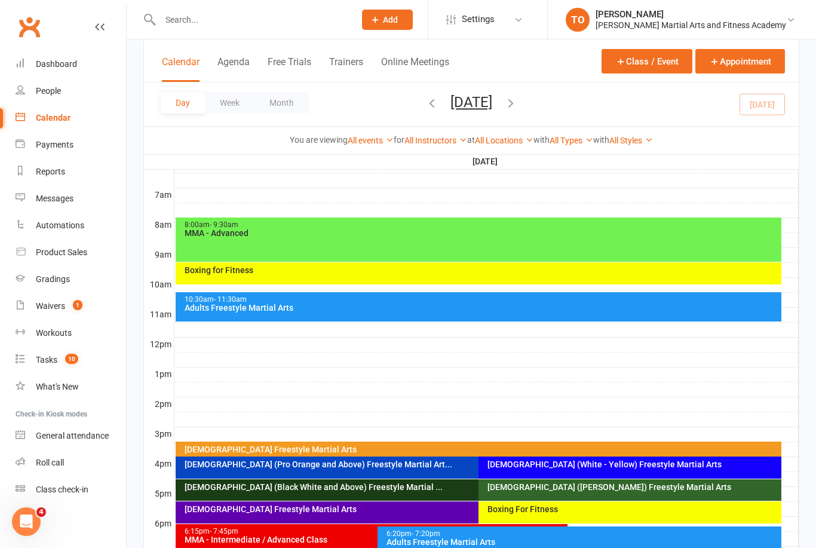
click at [380, 238] on div "8:00am - 9:30am MMA - Advanced" at bounding box center [479, 240] width 607 height 44
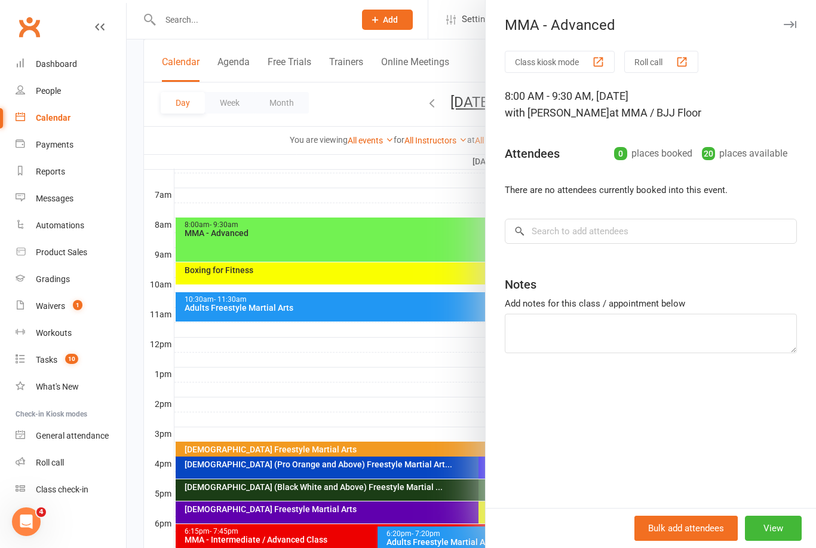
click at [375, 356] on div at bounding box center [472, 274] width 690 height 548
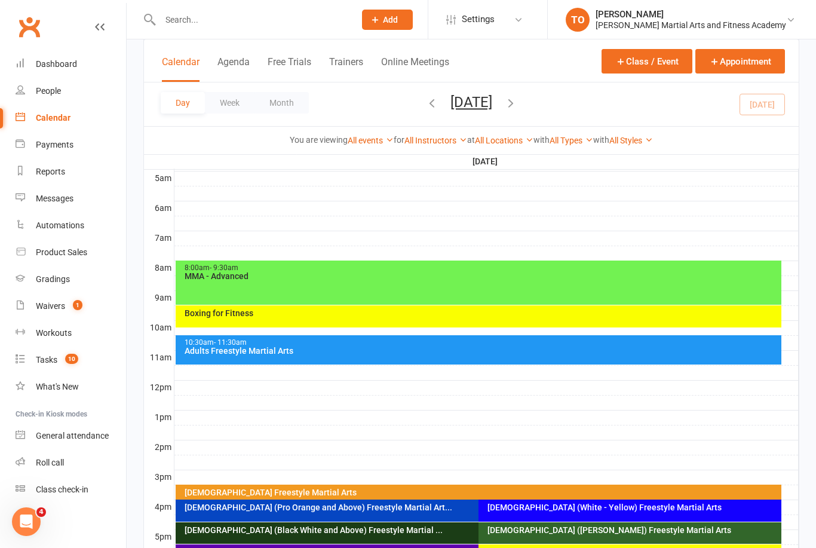
scroll to position [223, 0]
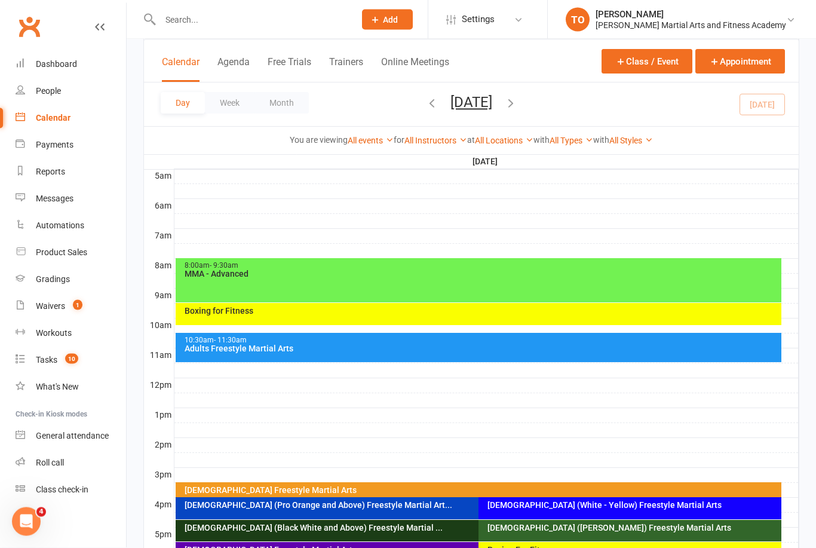
click at [354, 351] on div "Adults Freestyle Martial Arts" at bounding box center [482, 349] width 596 height 8
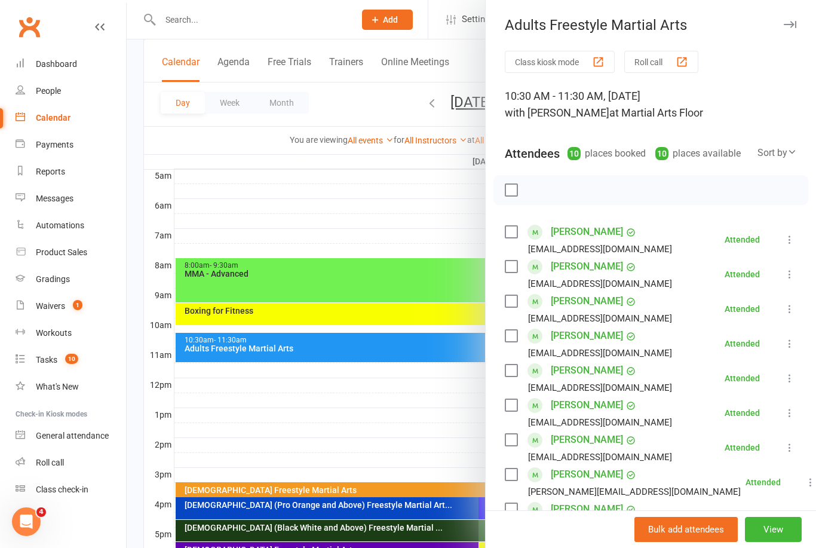
click at [335, 422] on div at bounding box center [472, 274] width 690 height 548
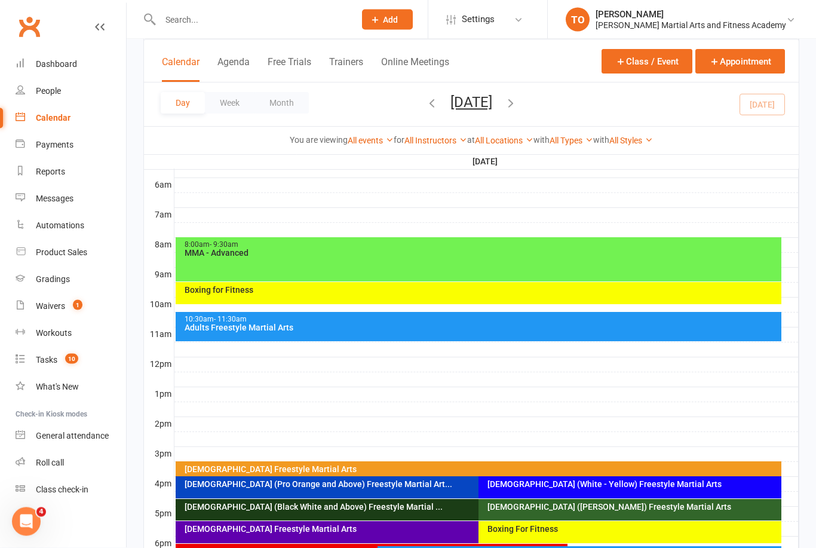
scroll to position [246, 0]
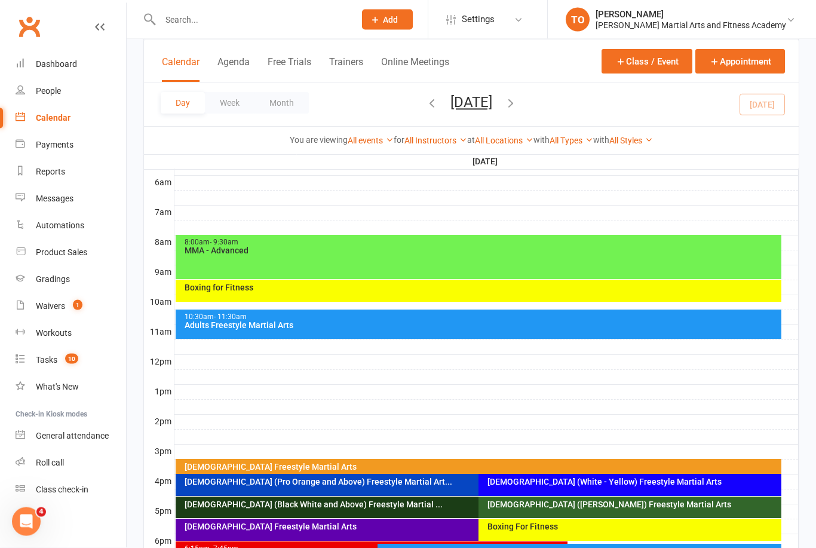
click at [173, 22] on input "text" at bounding box center [252, 19] width 190 height 17
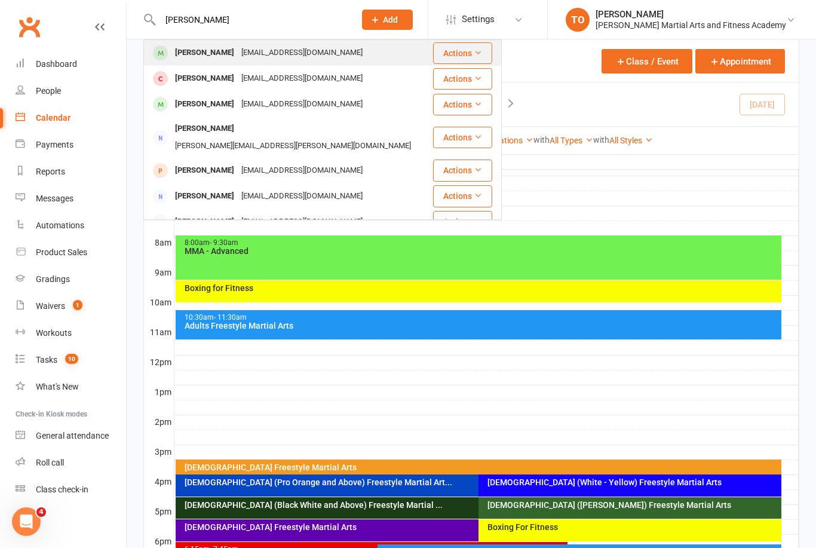
type input "Gavin"
click at [197, 57] on div "Gavin Brooks" at bounding box center [205, 52] width 66 height 17
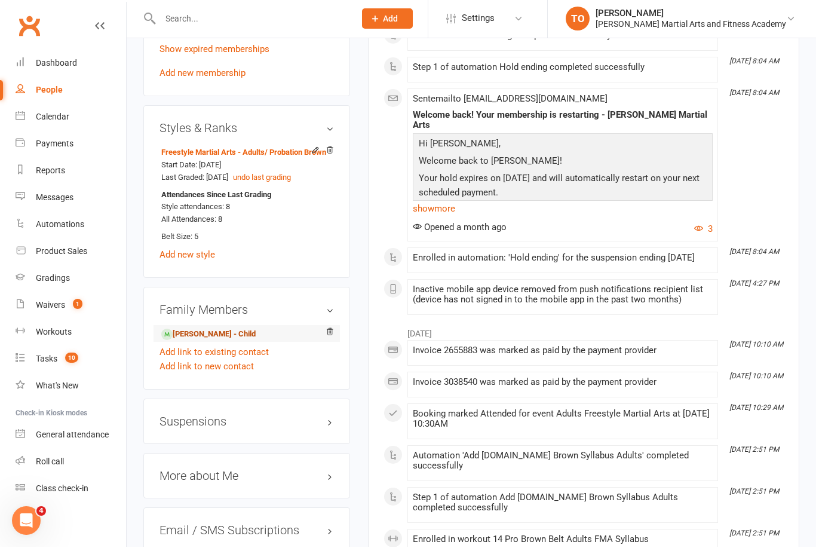
scroll to position [907, 0]
click at [193, 341] on link "Tom Brooks - Child" at bounding box center [208, 334] width 94 height 13
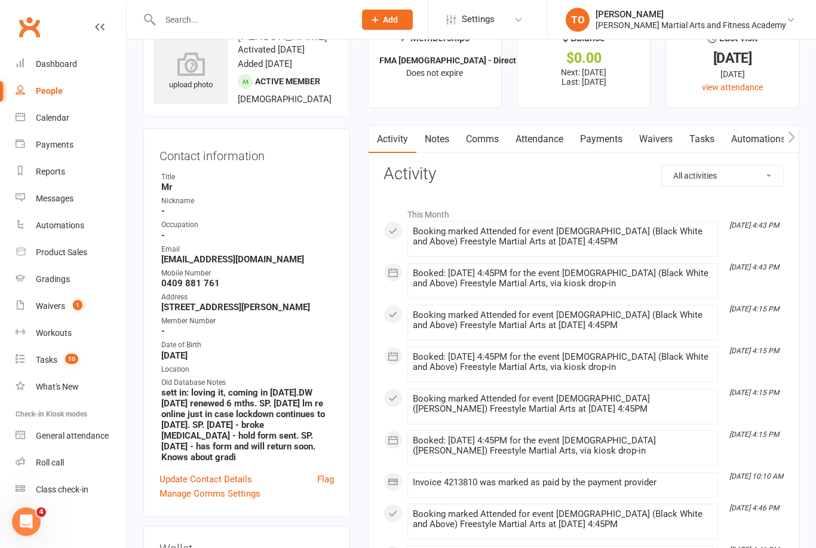
scroll to position [38, 0]
click at [559, 140] on link "Attendance" at bounding box center [539, 138] width 65 height 27
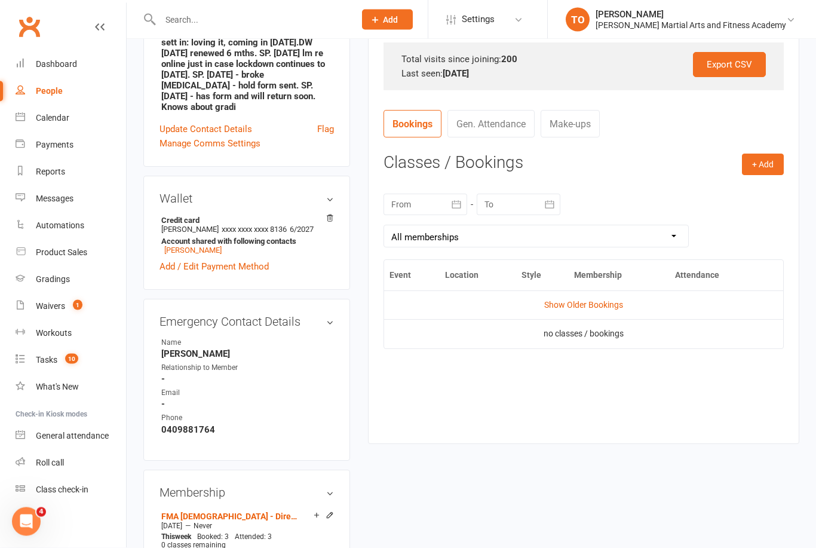
scroll to position [388, 0]
click at [604, 299] on link "Show Older Bookings" at bounding box center [583, 304] width 79 height 10
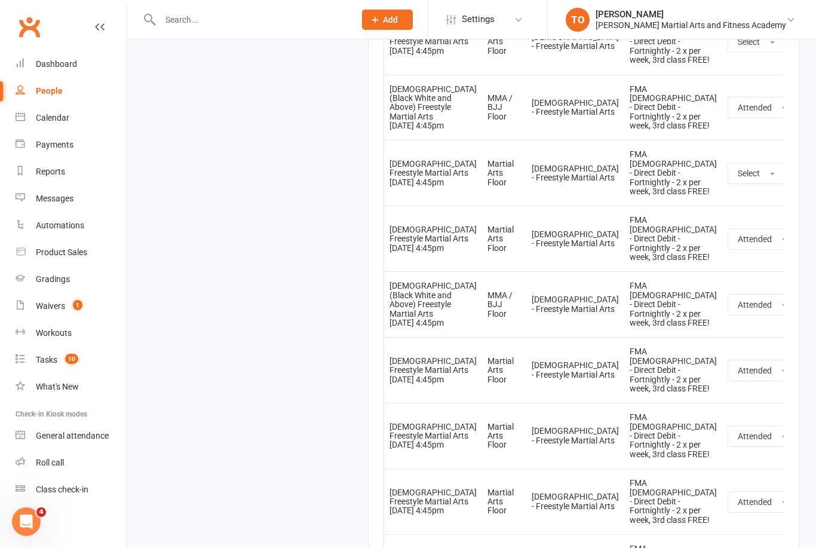
scroll to position [14696, 0]
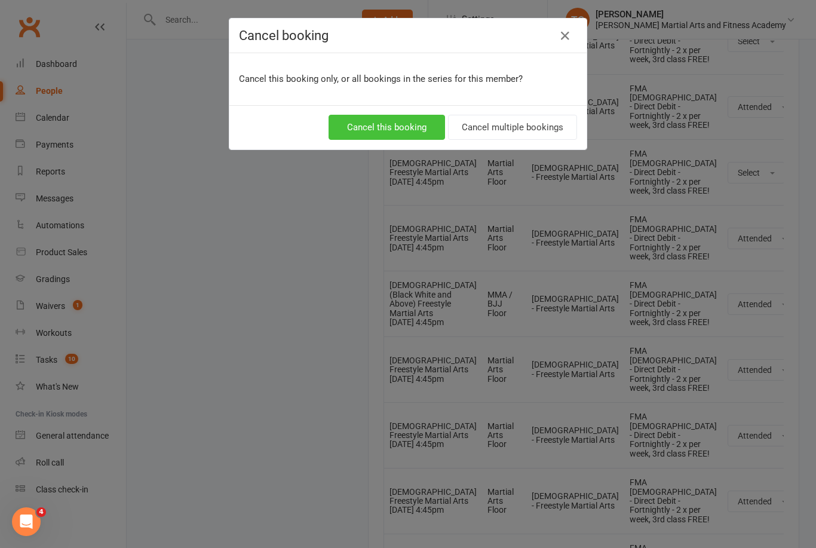
click at [409, 135] on button "Cancel this booking" at bounding box center [387, 127] width 117 height 25
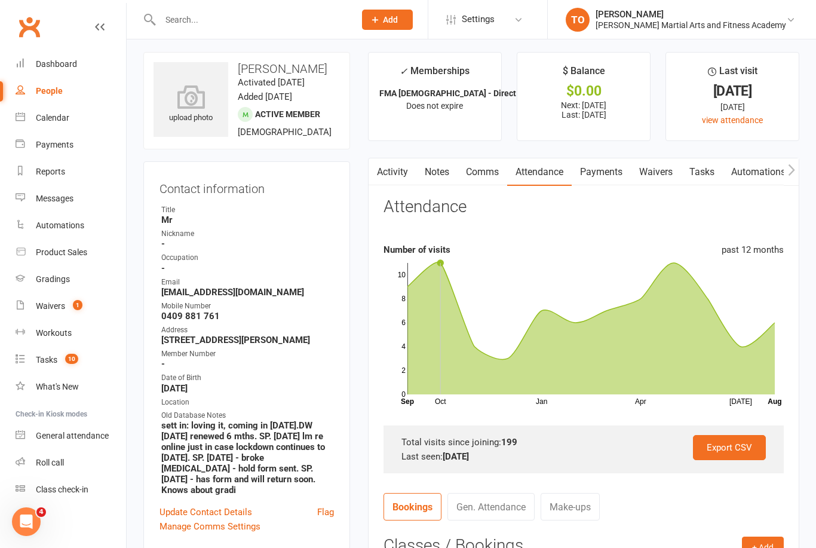
scroll to position [5, 0]
click at [48, 124] on link "Calendar" at bounding box center [71, 118] width 111 height 27
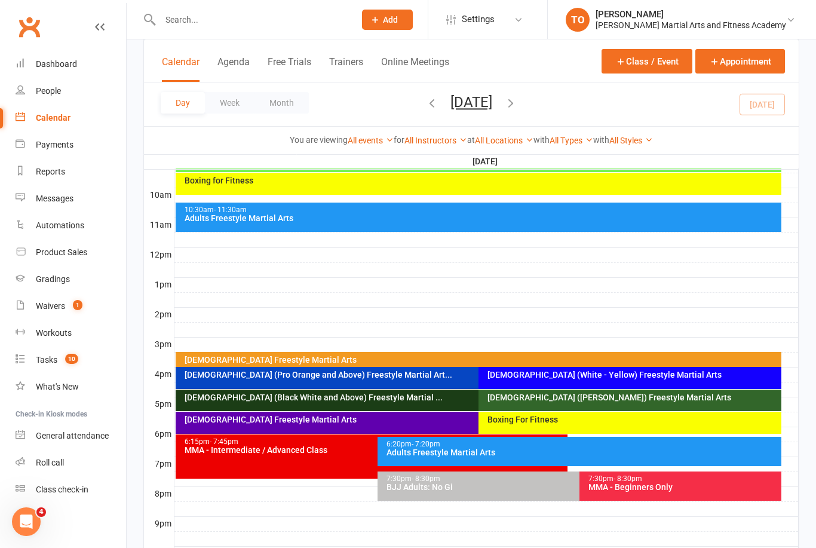
scroll to position [418, 0]
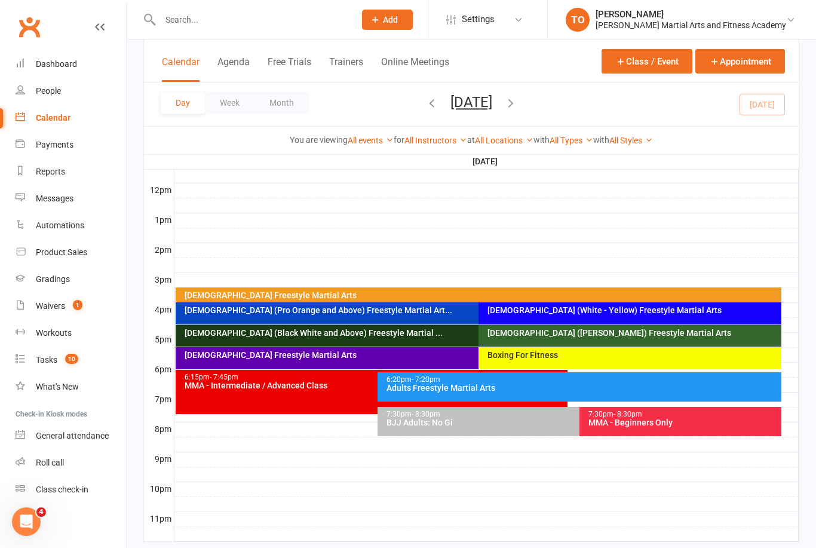
click at [404, 342] on div "[DEMOGRAPHIC_DATA] (Black White and Above) Freestyle Martial ..." at bounding box center [473, 336] width 595 height 22
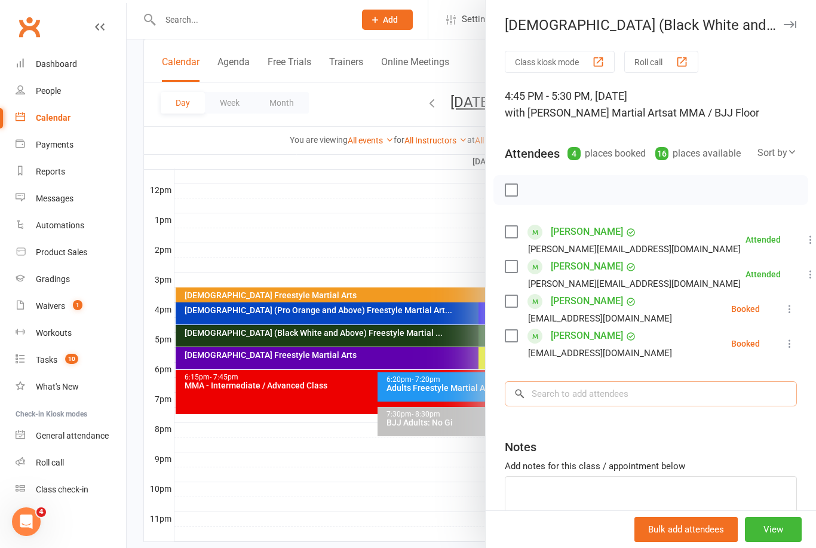
click at [577, 385] on input "search" at bounding box center [651, 393] width 292 height 25
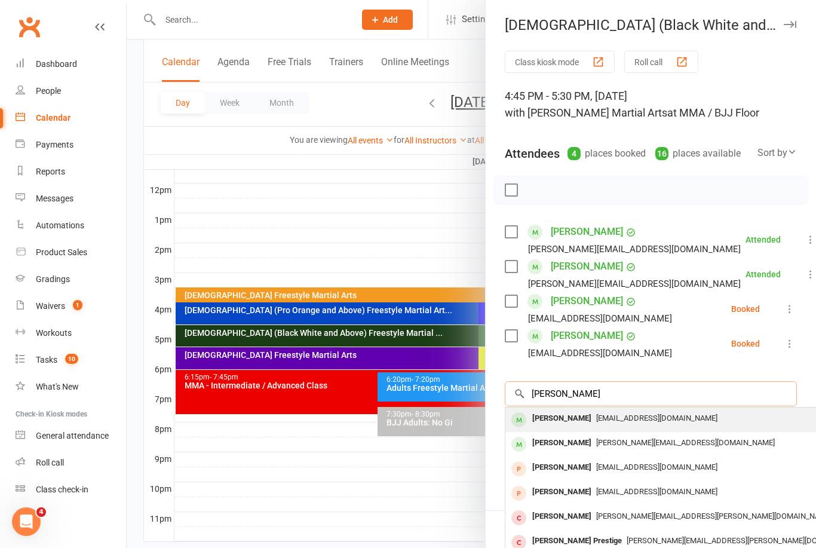
type input "Tom broo"
click at [573, 422] on div "[PERSON_NAME]" at bounding box center [562, 418] width 69 height 17
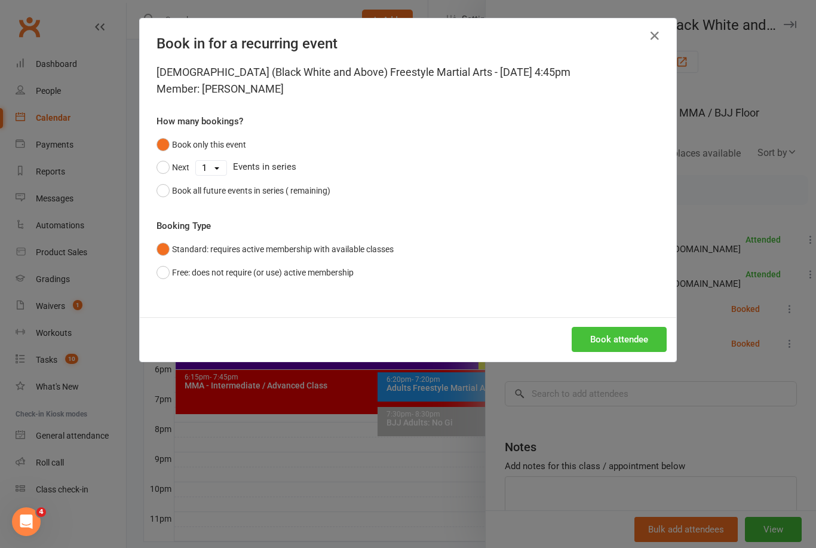
click at [626, 336] on button "Book attendee" at bounding box center [619, 339] width 95 height 25
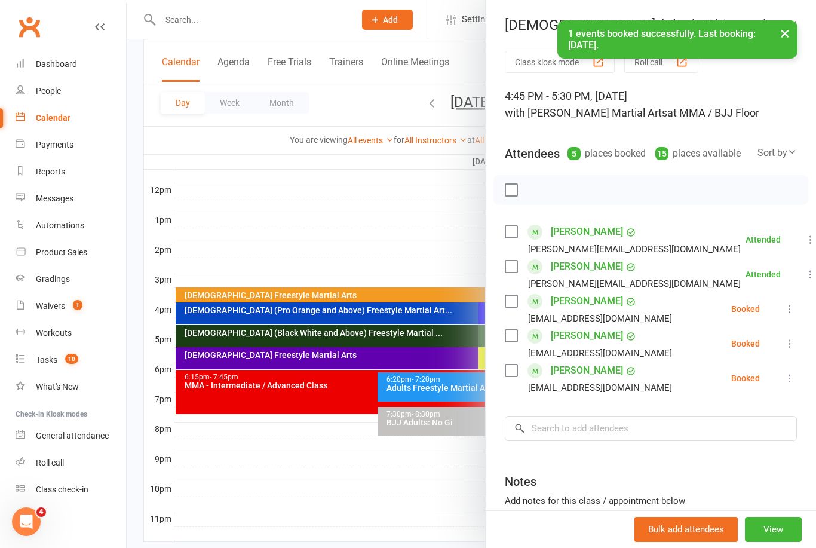
click at [784, 302] on button at bounding box center [790, 309] width 14 height 14
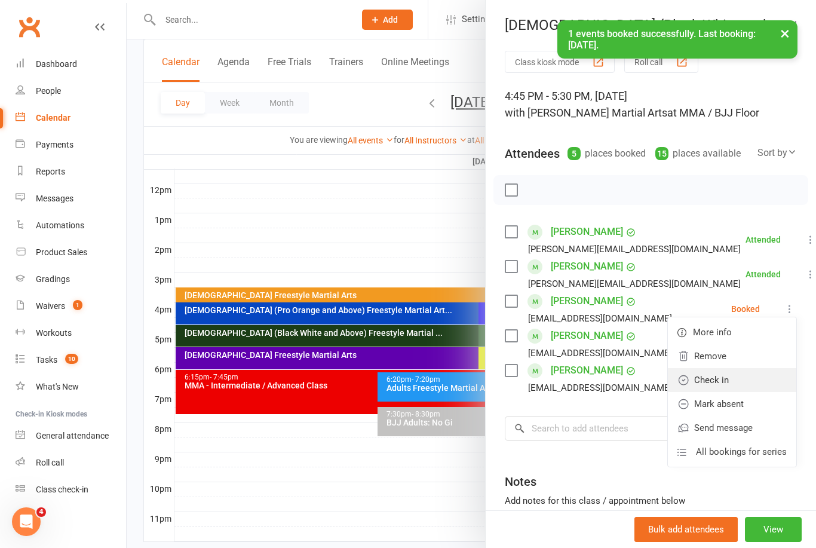
click at [723, 383] on link "Check in" at bounding box center [732, 380] width 128 height 24
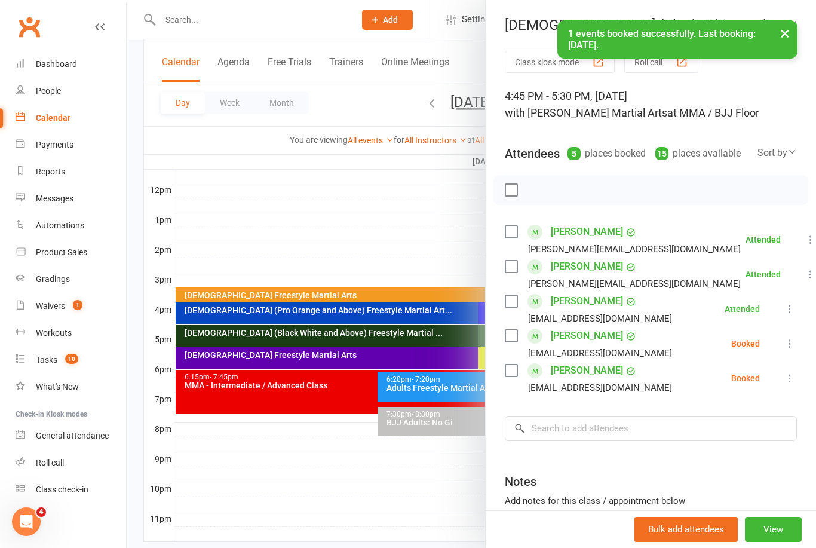
click at [413, 504] on div at bounding box center [472, 274] width 690 height 548
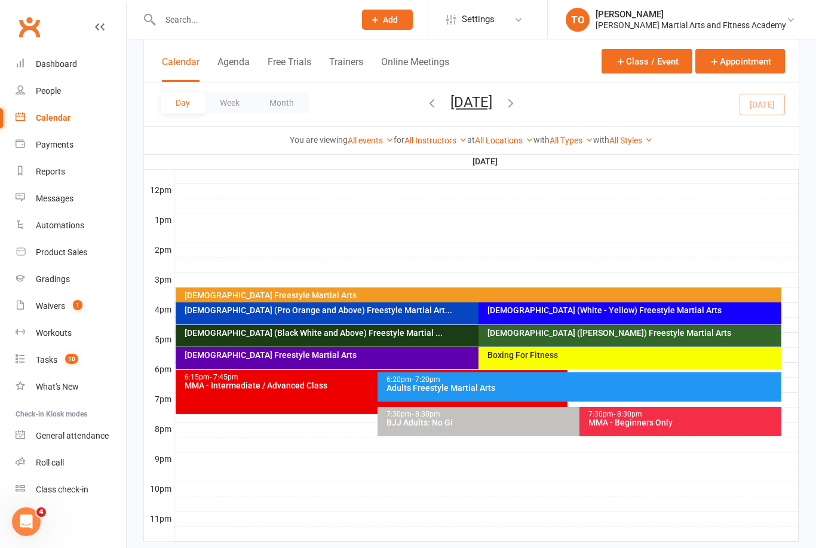
click at [279, 20] on input "text" at bounding box center [252, 19] width 190 height 17
type input "M"
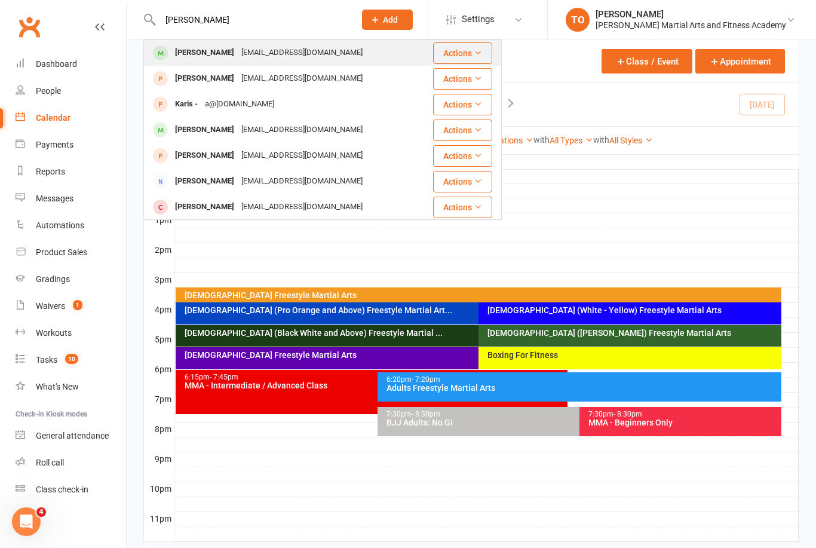
type input "[PERSON_NAME]"
click at [217, 57] on div "[PERSON_NAME]" at bounding box center [205, 52] width 66 height 17
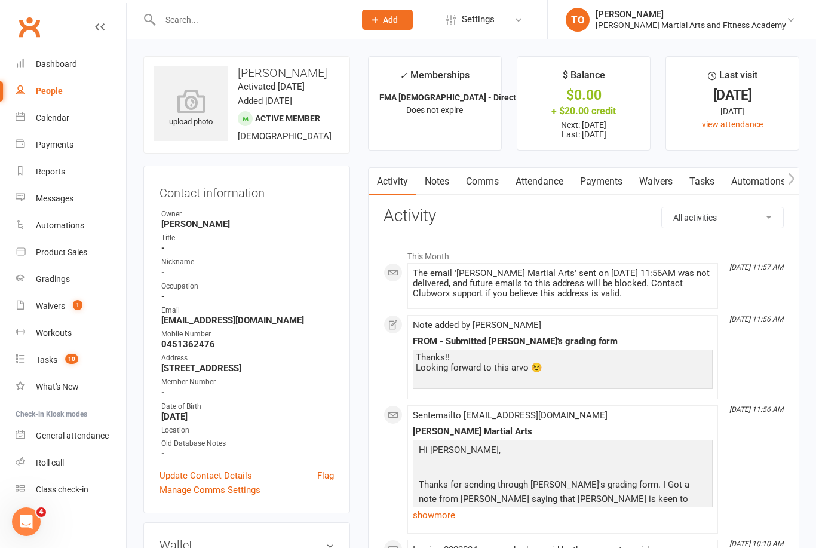
click at [653, 425] on div "Sent email to tallonmoss@mail.com Wilkes Martial Arts Hi Tallon, Thanks for sen…" at bounding box center [563, 470] width 300 height 118
click at [60, 127] on link "Calendar" at bounding box center [71, 118] width 111 height 27
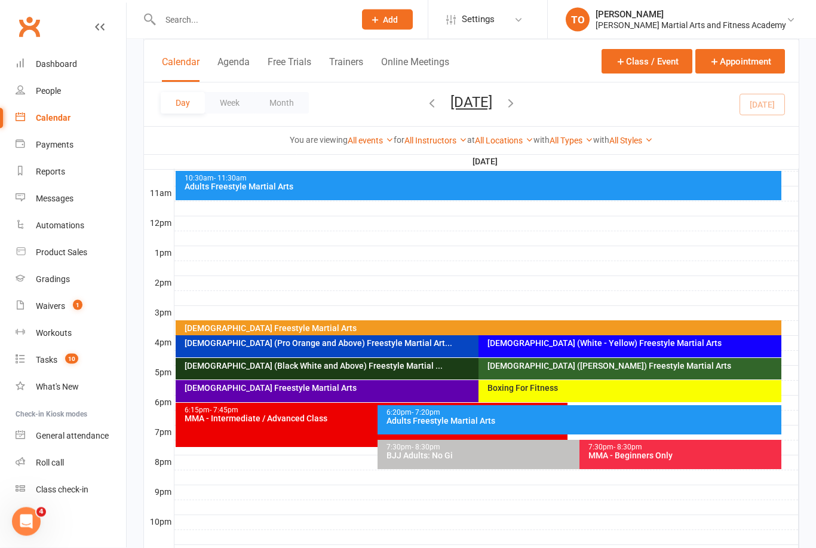
scroll to position [388, 0]
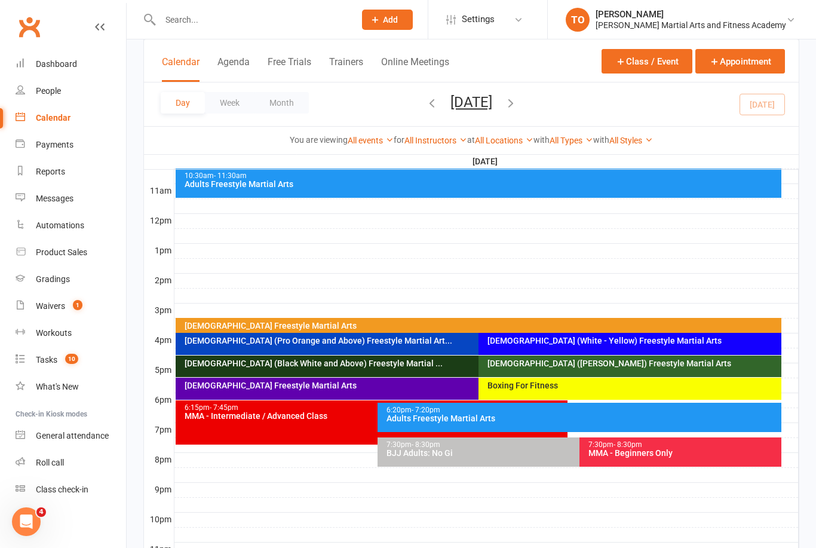
click at [376, 368] on div "[DEMOGRAPHIC_DATA] (Black White and Above) Freestyle Martial ..." at bounding box center [476, 363] width 584 height 8
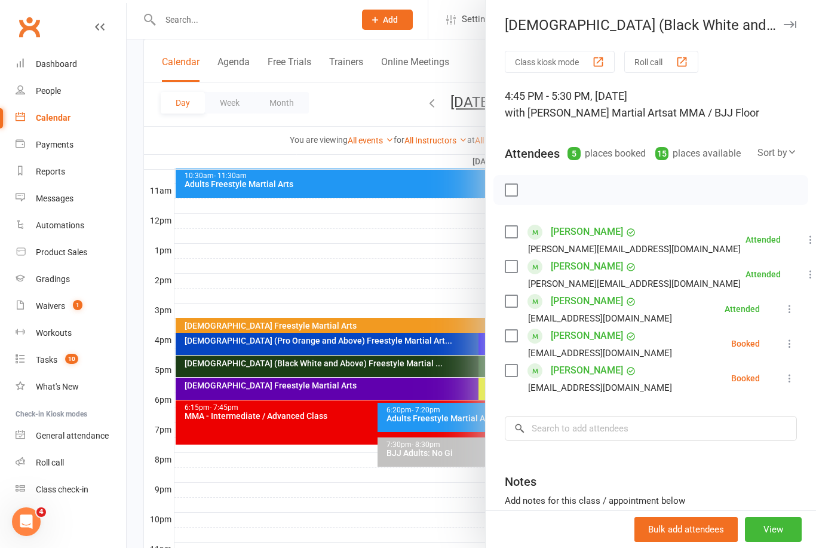
click at [411, 256] on div at bounding box center [472, 274] width 690 height 548
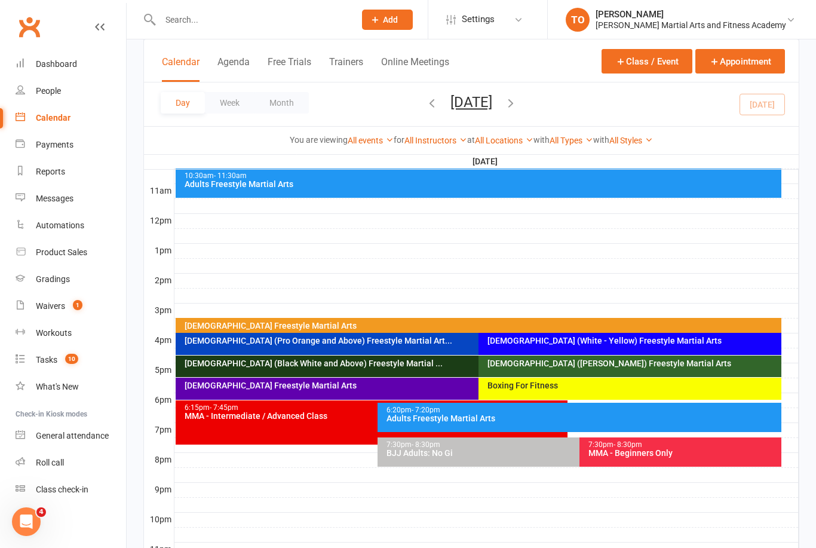
click at [549, 346] on div "[DEMOGRAPHIC_DATA] (White - Yellow) Freestyle Martial Arts" at bounding box center [630, 344] width 303 height 22
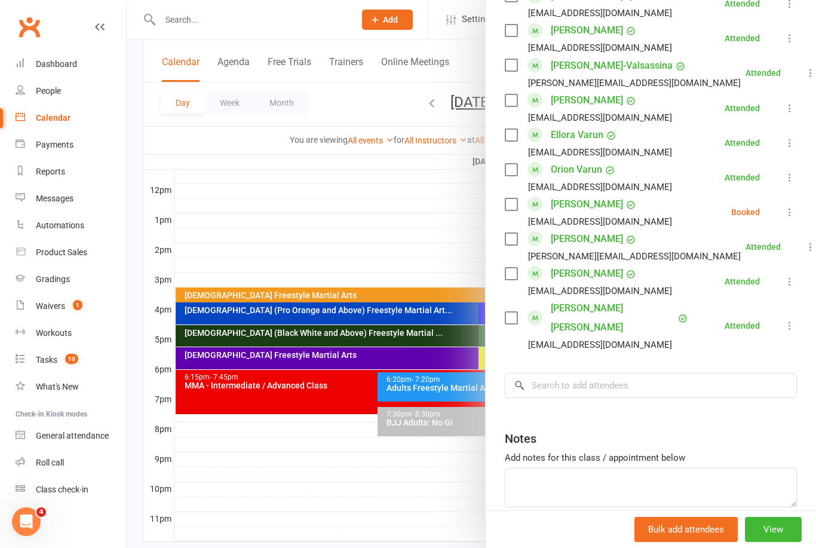
scroll to position [686, 0]
click at [647, 374] on input "search" at bounding box center [651, 386] width 292 height 25
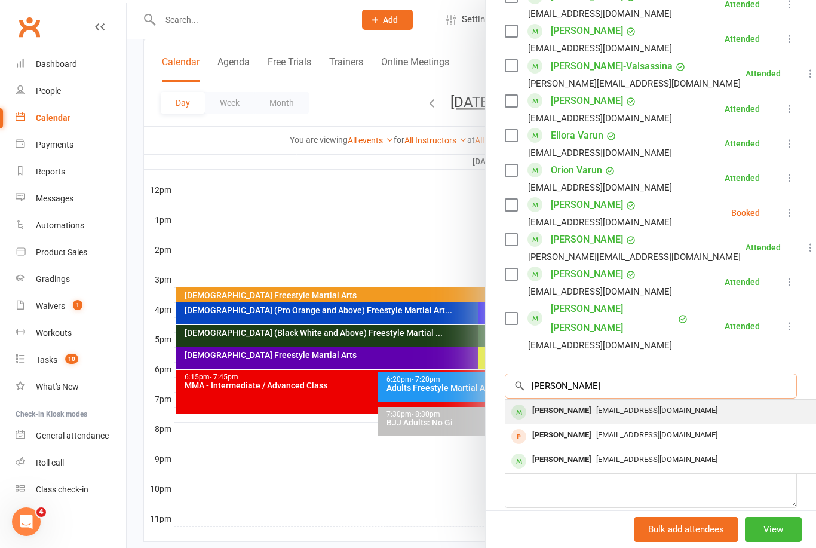
type input "[PERSON_NAME]"
click at [592, 402] on div "[PERSON_NAME]" at bounding box center [562, 410] width 69 height 17
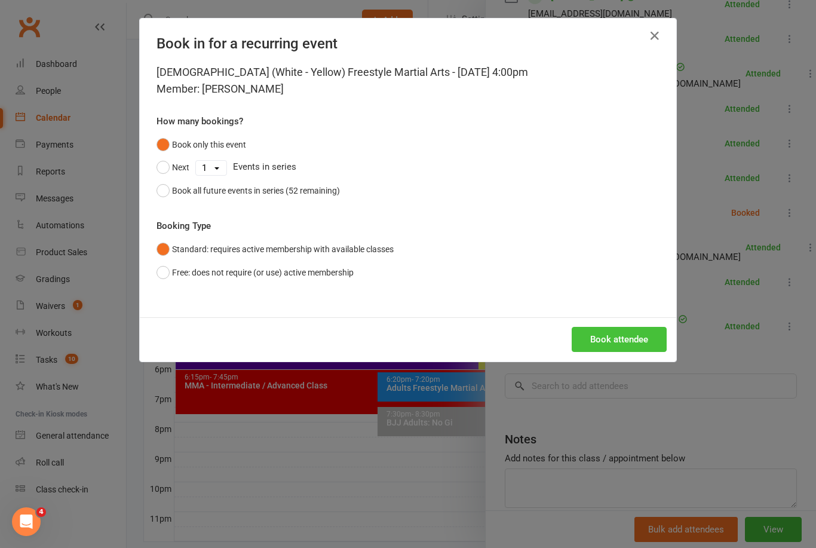
click at [636, 342] on button "Book attendee" at bounding box center [619, 339] width 95 height 25
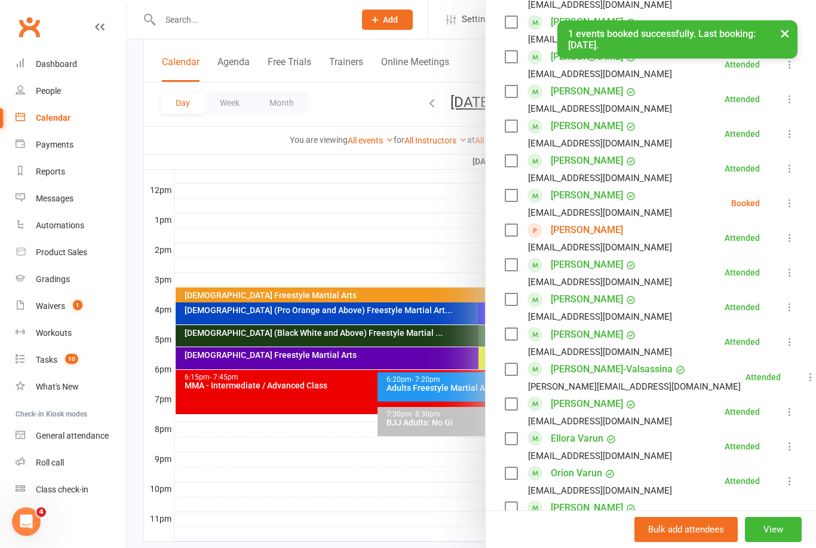
scroll to position [409, 0]
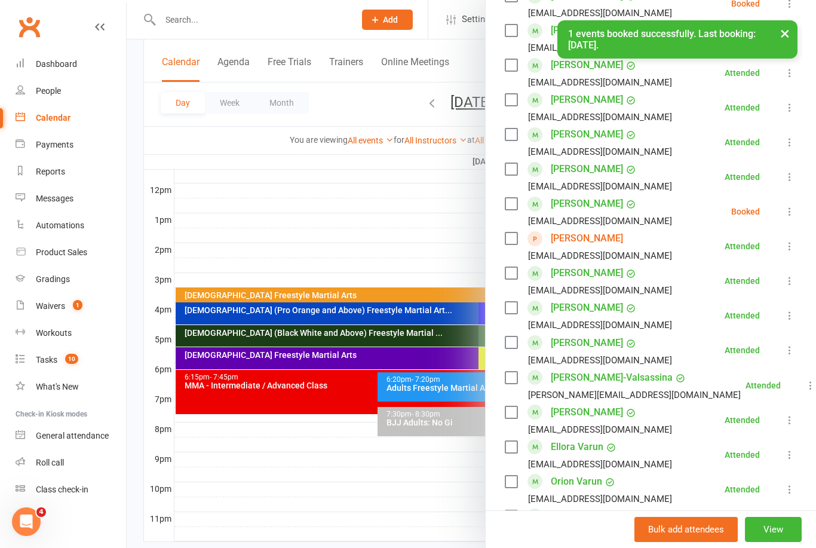
click at [795, 209] on icon at bounding box center [790, 212] width 12 height 12
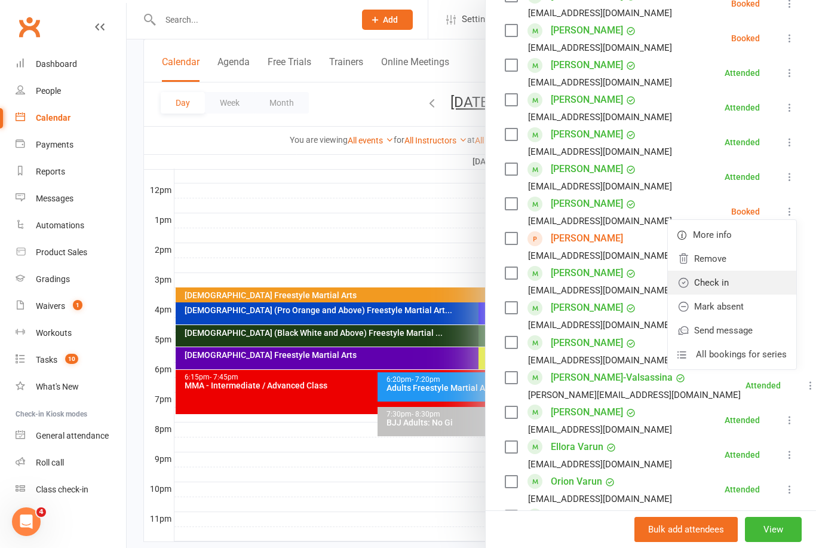
click at [723, 287] on link "Check in" at bounding box center [732, 283] width 128 height 24
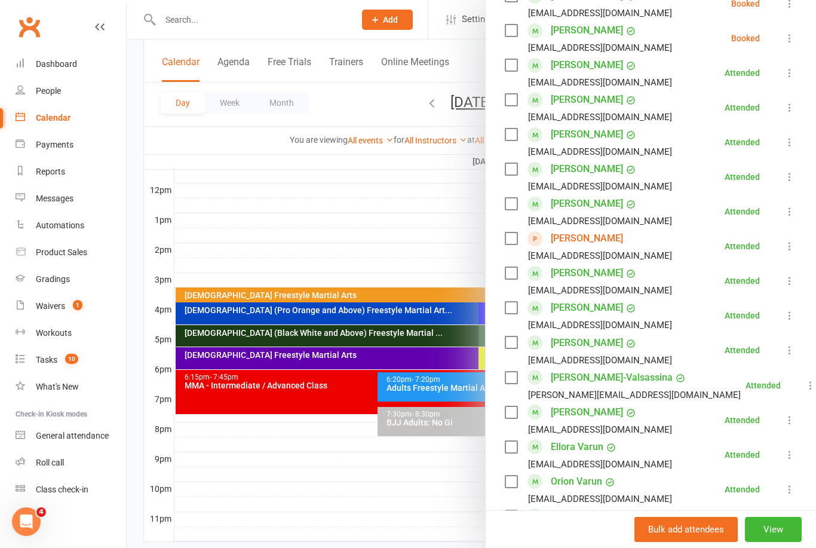
click at [368, 222] on div at bounding box center [472, 274] width 690 height 548
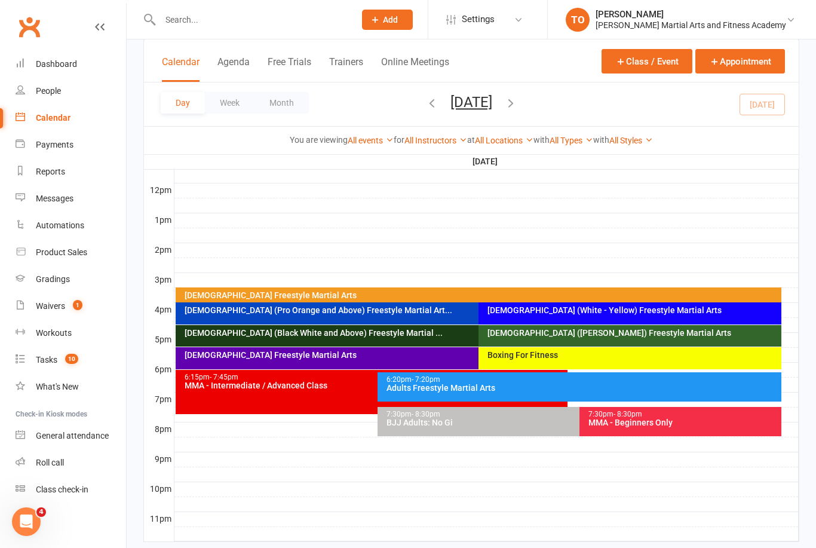
click at [57, 121] on div "Calendar" at bounding box center [53, 118] width 35 height 10
click at [482, 110] on button "[DATE]" at bounding box center [472, 102] width 42 height 17
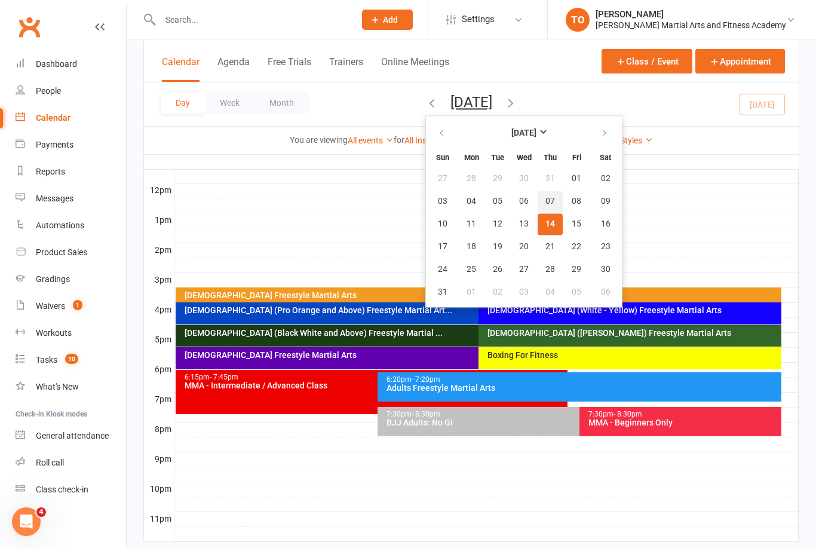
click at [538, 207] on button "07" at bounding box center [550, 202] width 25 height 22
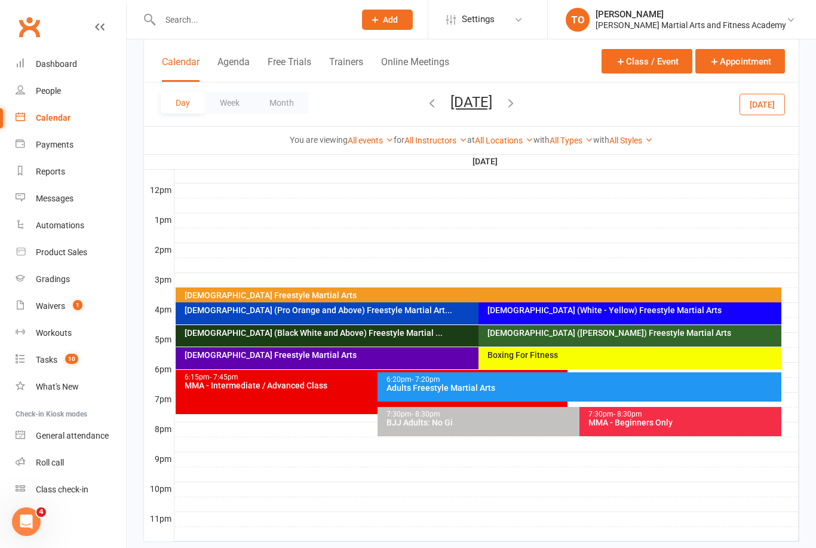
click at [402, 335] on div "[DEMOGRAPHIC_DATA] (Black White and Above) Freestyle Martial ..." at bounding box center [476, 333] width 584 height 8
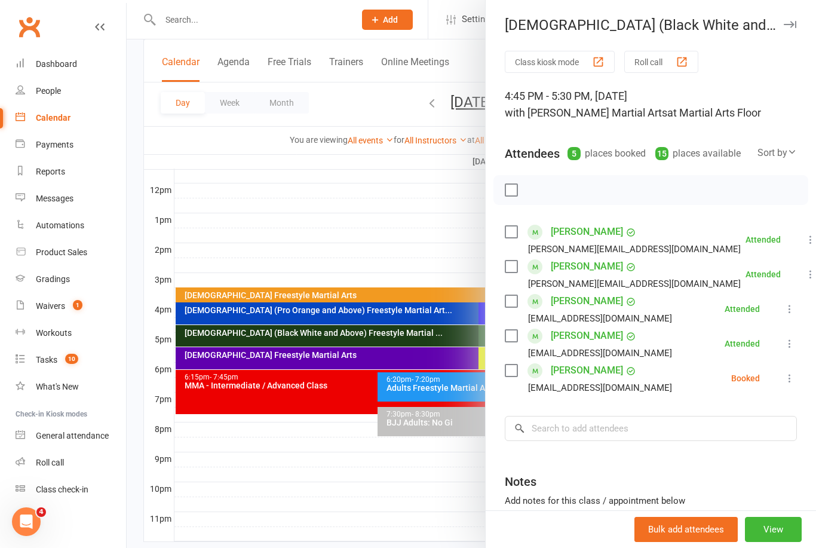
click at [402, 462] on div at bounding box center [472, 274] width 690 height 548
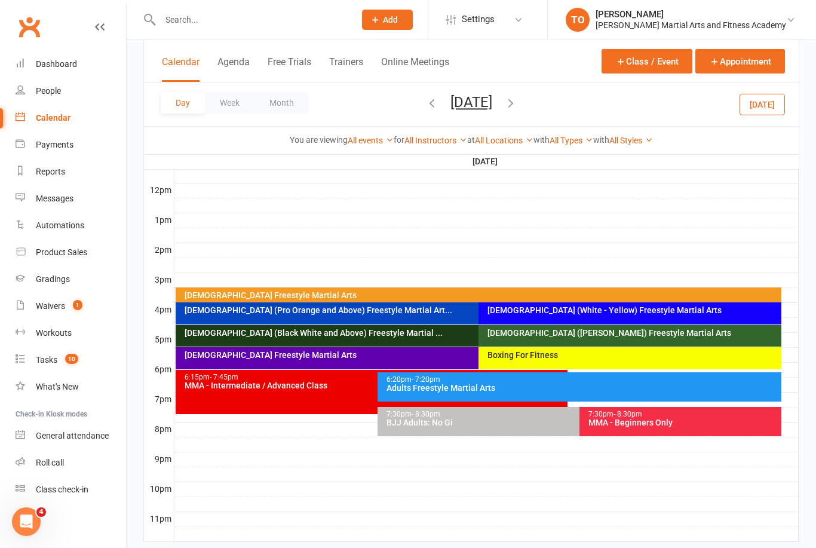
click at [545, 340] on div "[DEMOGRAPHIC_DATA] ([PERSON_NAME]) Freestyle Martial Arts" at bounding box center [630, 336] width 303 height 22
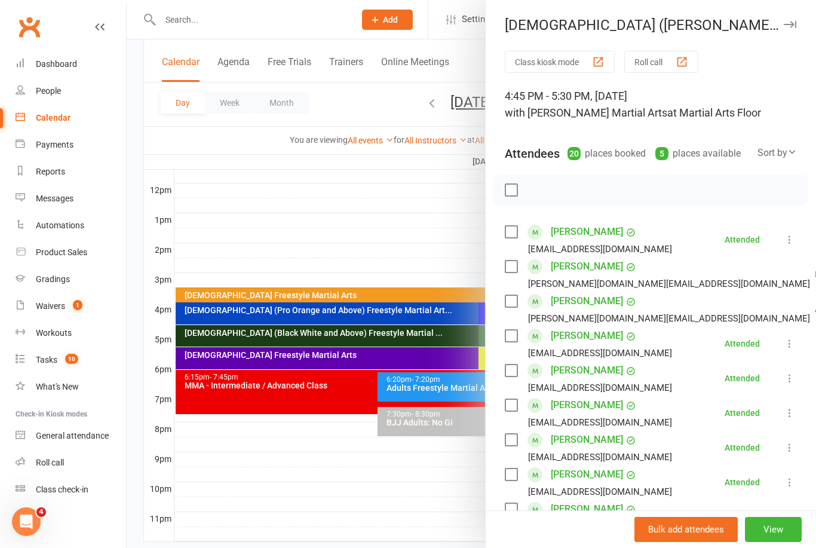
scroll to position [0, 0]
click at [391, 488] on div at bounding box center [472, 274] width 690 height 548
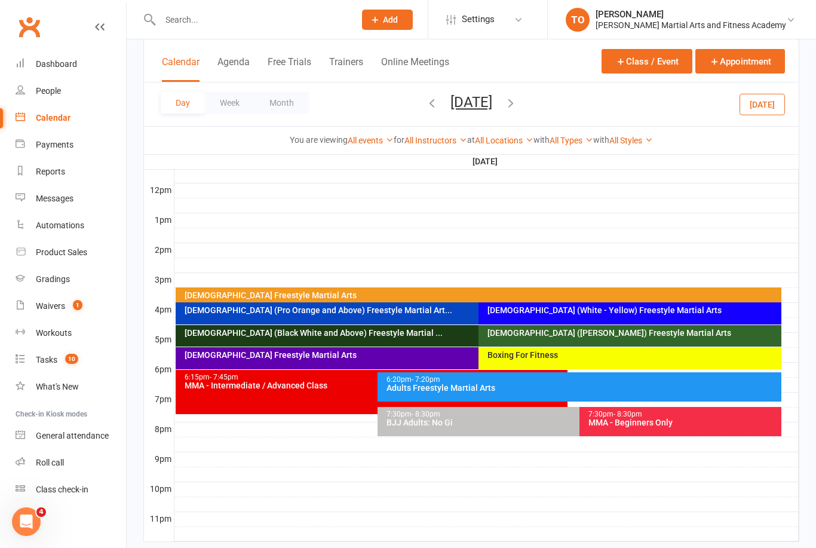
click at [463, 110] on button "Thursday, Aug 7, 2025" at bounding box center [472, 102] width 42 height 17
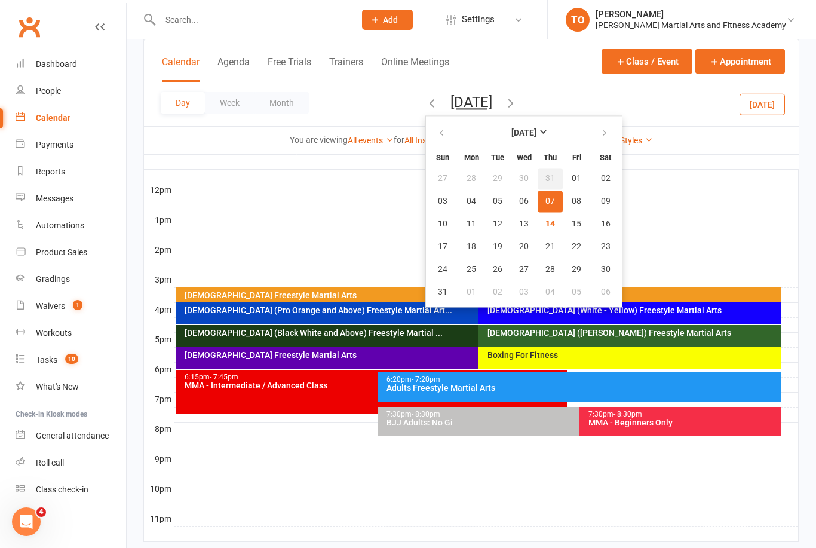
click at [546, 177] on span "31" at bounding box center [551, 179] width 10 height 10
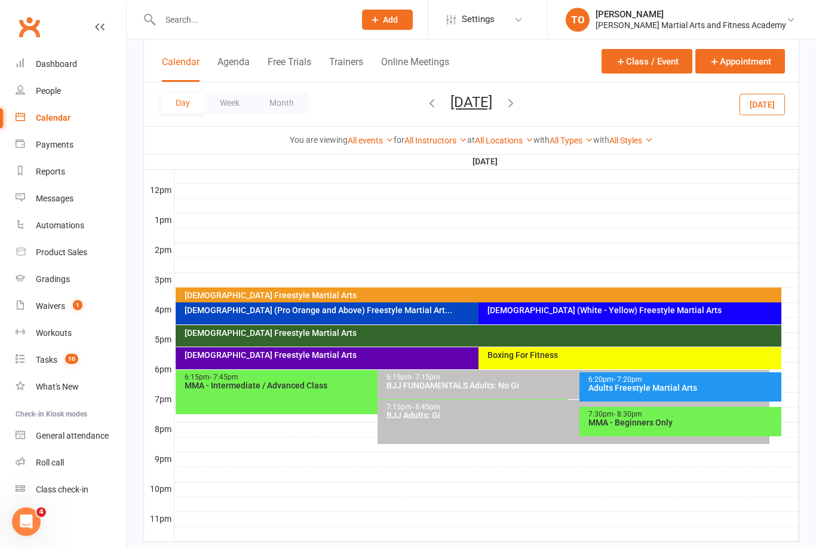
click at [388, 314] on div "[DEMOGRAPHIC_DATA] (Pro Orange and Above) Freestyle Martial Art..." at bounding box center [473, 313] width 595 height 22
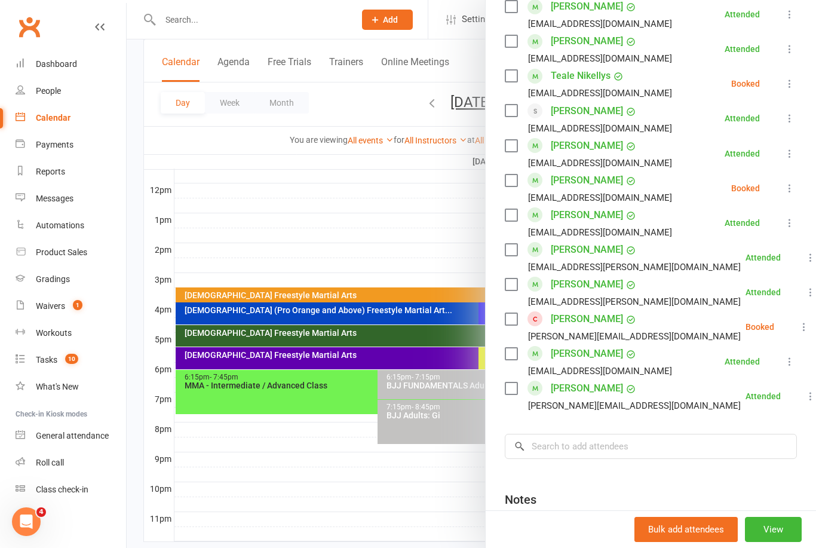
scroll to position [614, 0]
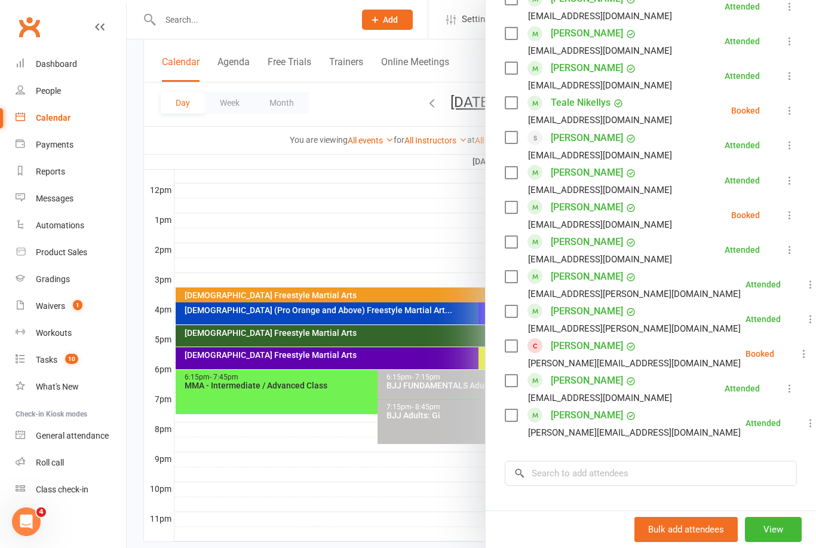
click at [414, 471] on div at bounding box center [472, 274] width 690 height 548
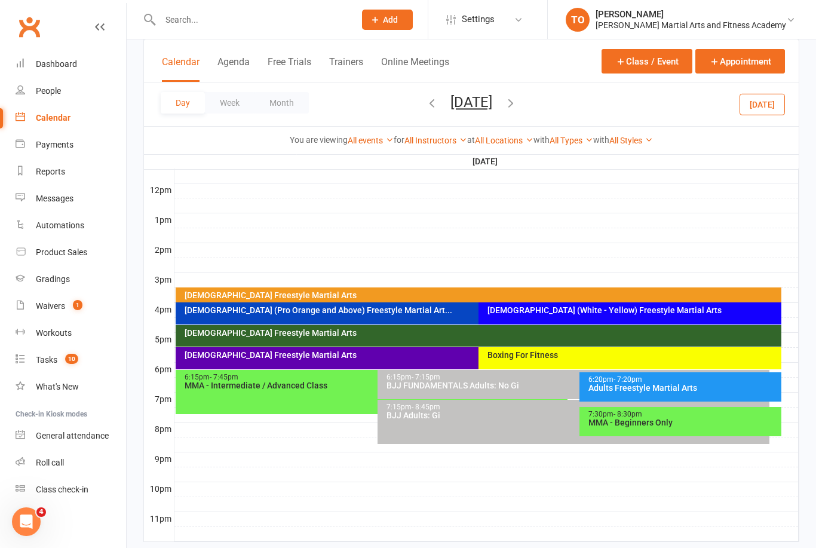
click at [598, 314] on div "[DEMOGRAPHIC_DATA] (White - Yellow) Freestyle Martial Arts" at bounding box center [633, 310] width 292 height 8
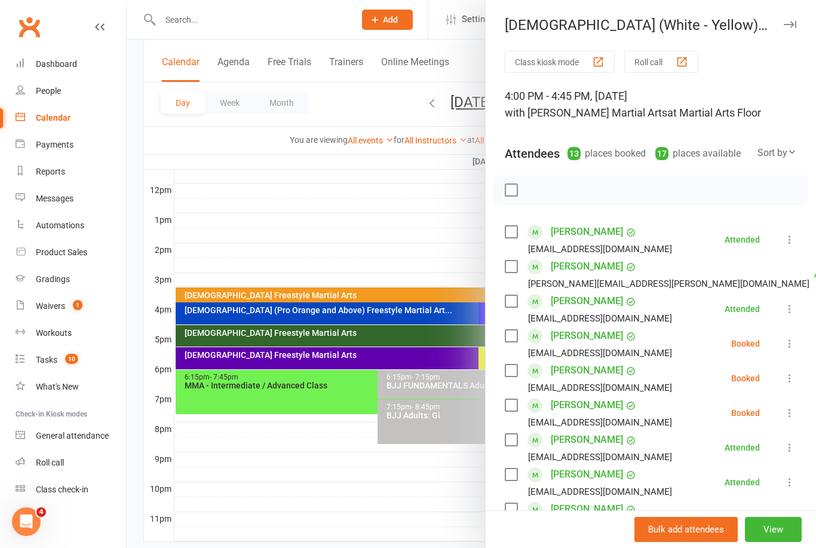
scroll to position [0, 0]
click at [215, 29] on div at bounding box center [472, 274] width 690 height 548
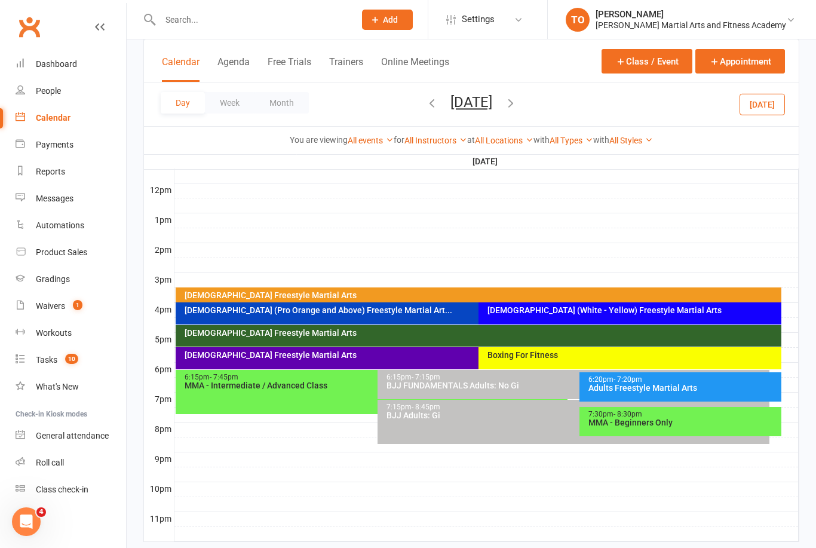
click at [276, 26] on input "text" at bounding box center [252, 19] width 190 height 17
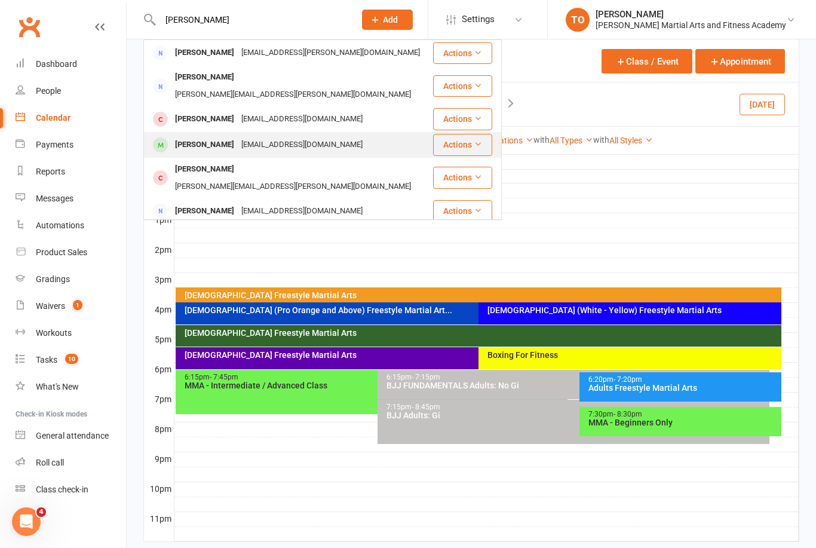
type input "Lucy"
click at [196, 136] on div "[PERSON_NAME]" at bounding box center [205, 144] width 66 height 17
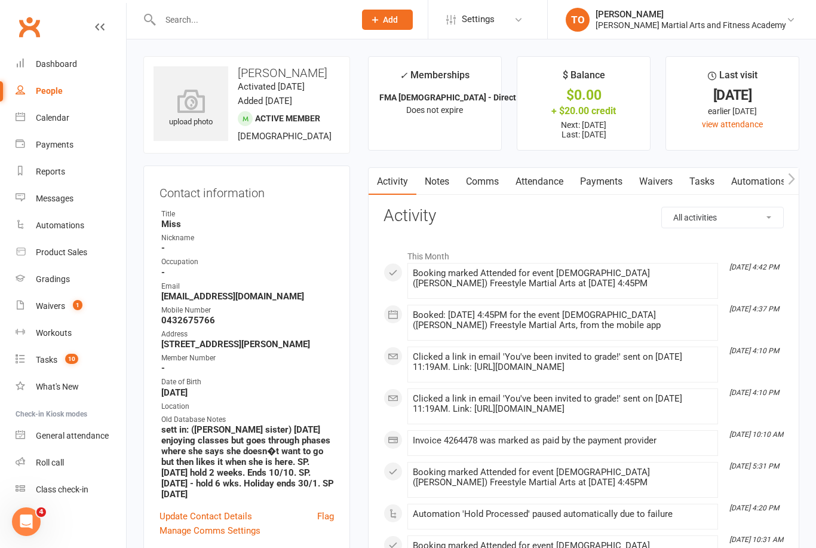
click at [611, 180] on link "Payments" at bounding box center [601, 181] width 59 height 27
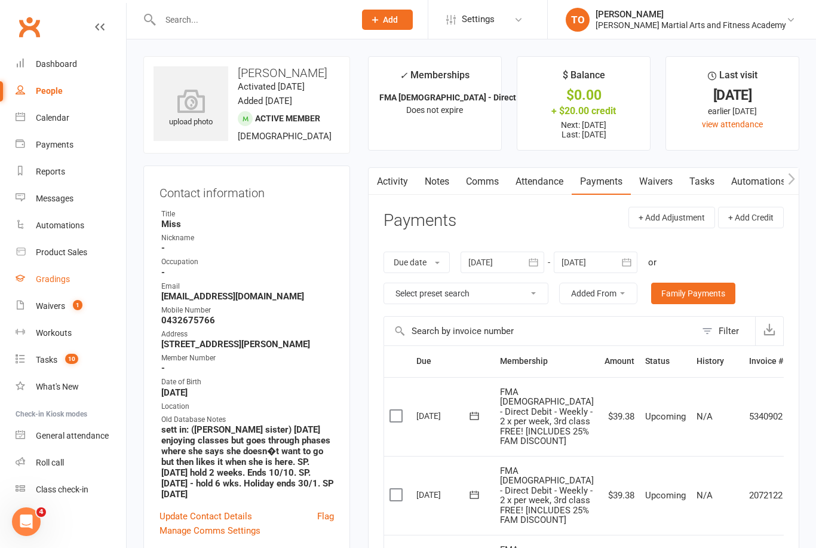
click at [57, 285] on link "Gradings" at bounding box center [71, 279] width 111 height 27
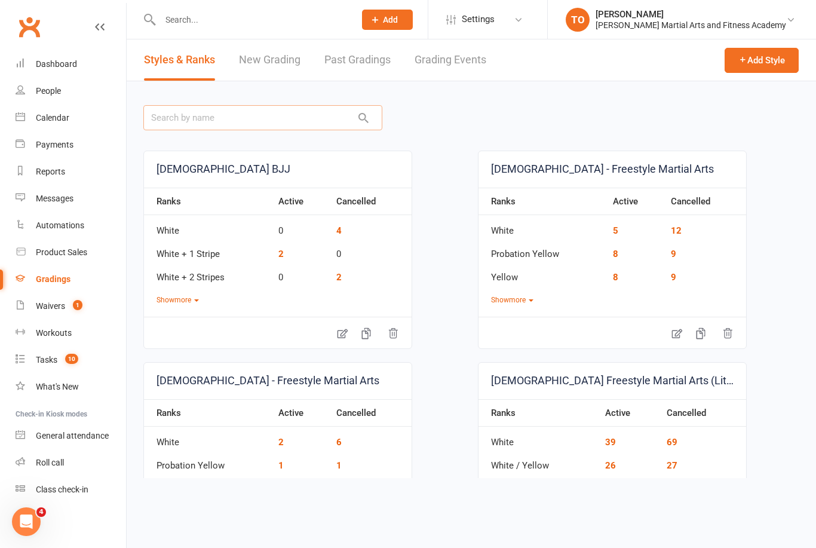
click at [283, 125] on input "text" at bounding box center [262, 117] width 239 height 25
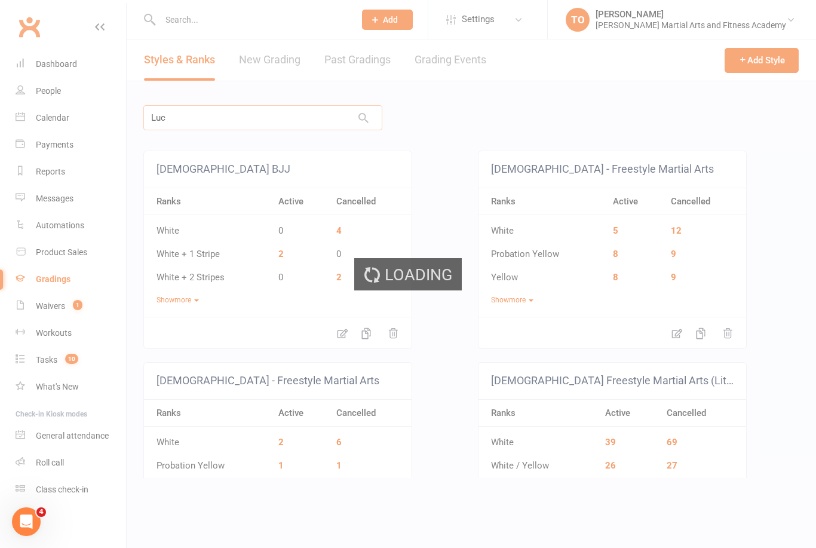
type input "Lucy"
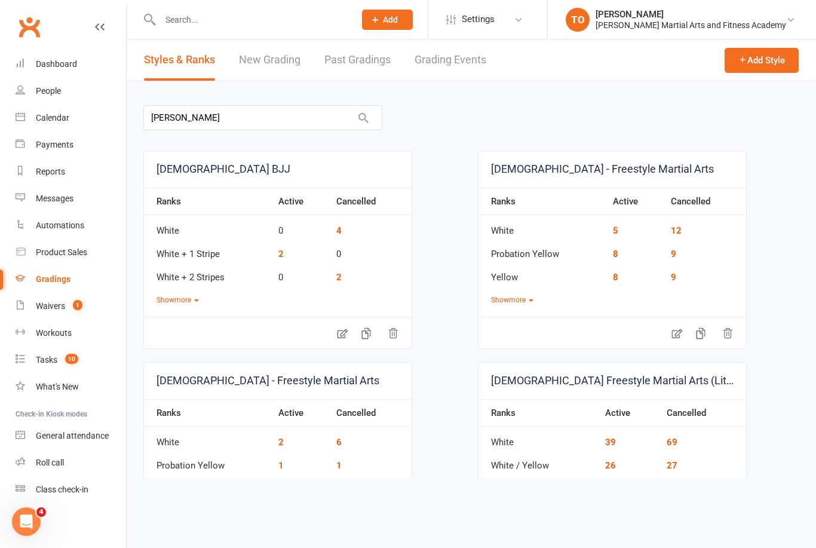
click at [444, 65] on link "Grading Events" at bounding box center [451, 59] width 72 height 41
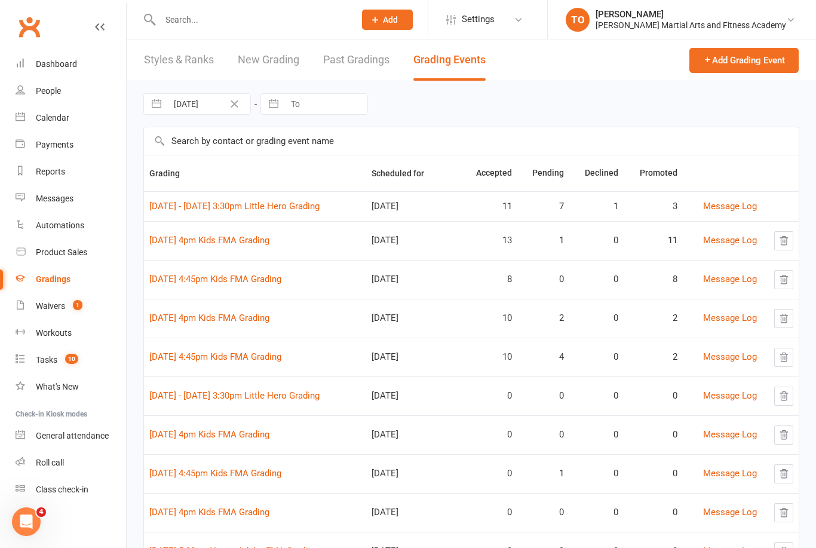
click at [276, 149] on input "text" at bounding box center [471, 140] width 655 height 27
type input "Lucy"
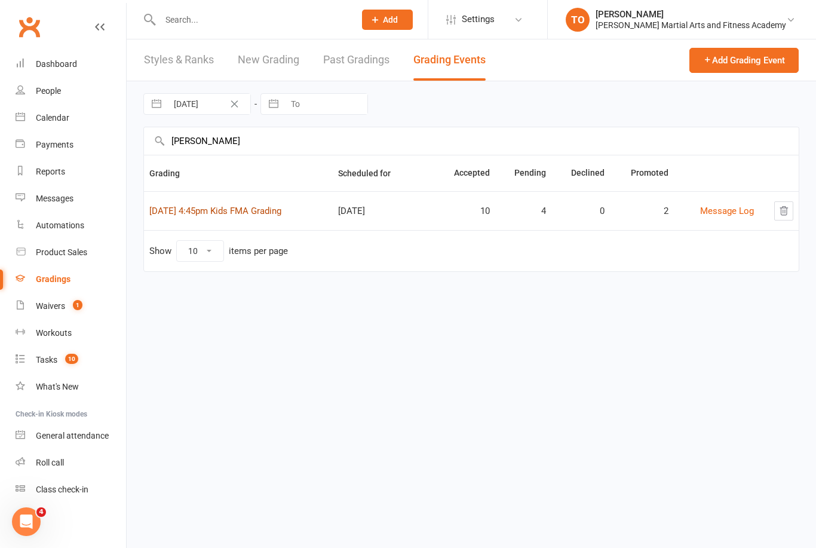
click at [234, 213] on link "14th August 4:45pm Kids FMA Grading" at bounding box center [215, 211] width 132 height 11
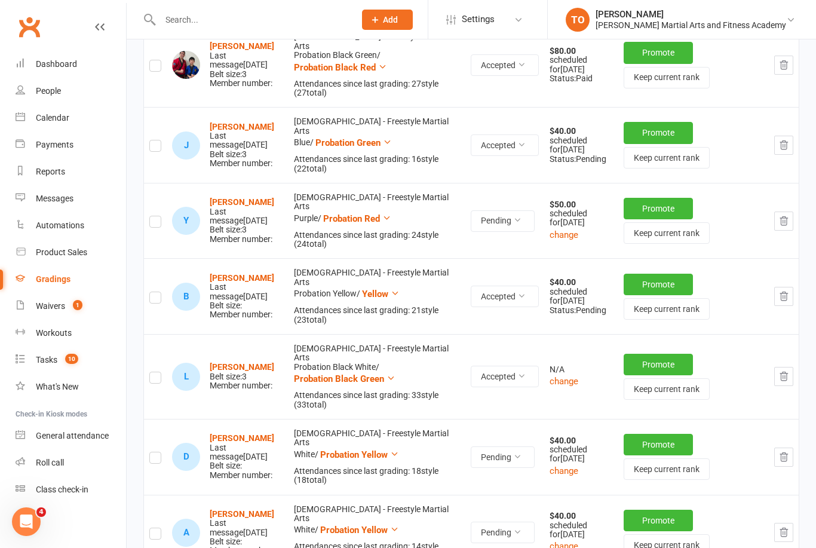
scroll to position [728, 0]
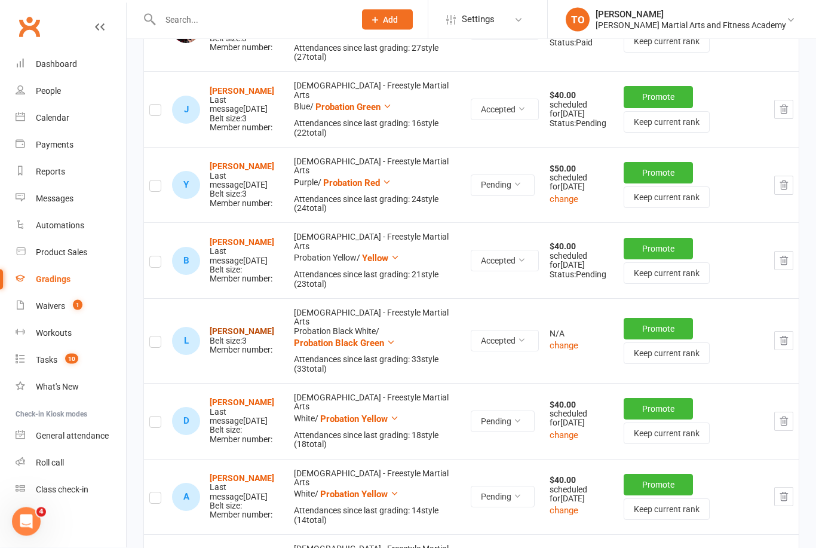
click at [247, 327] on strong "[PERSON_NAME]" at bounding box center [242, 332] width 65 height 10
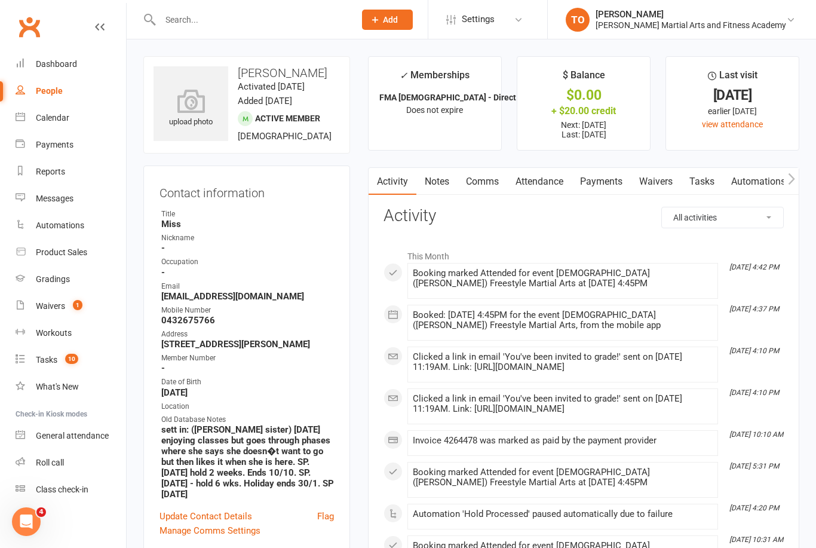
click at [618, 183] on link "Payments" at bounding box center [601, 181] width 59 height 27
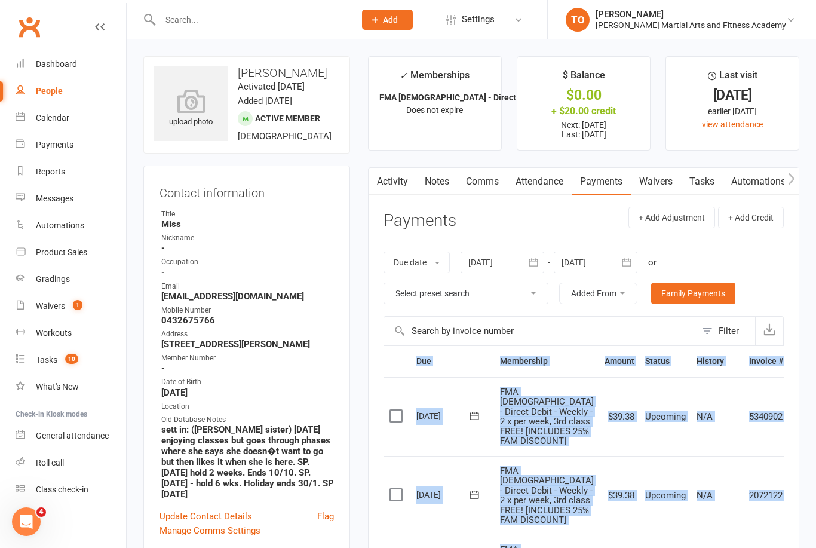
click at [199, 19] on input "text" at bounding box center [252, 19] width 190 height 17
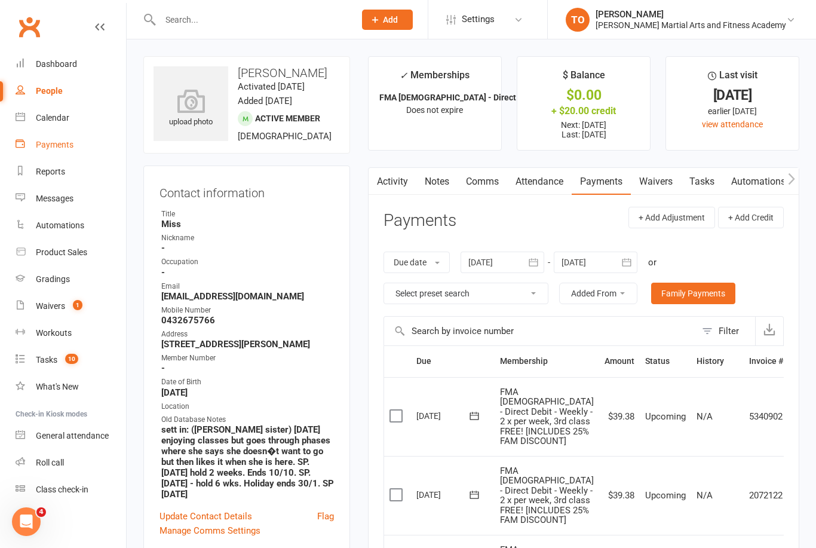
click at [61, 143] on div "Payments" at bounding box center [55, 145] width 38 height 10
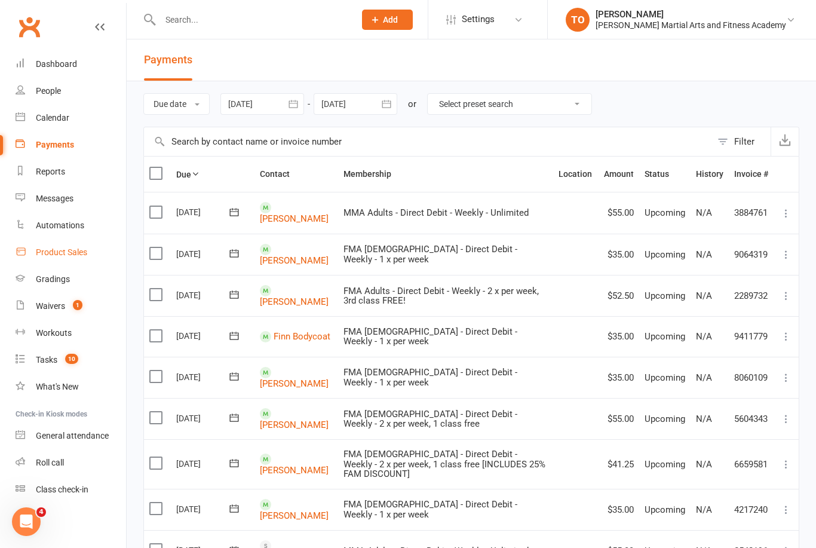
click at [69, 259] on link "Product Sales" at bounding box center [71, 252] width 111 height 27
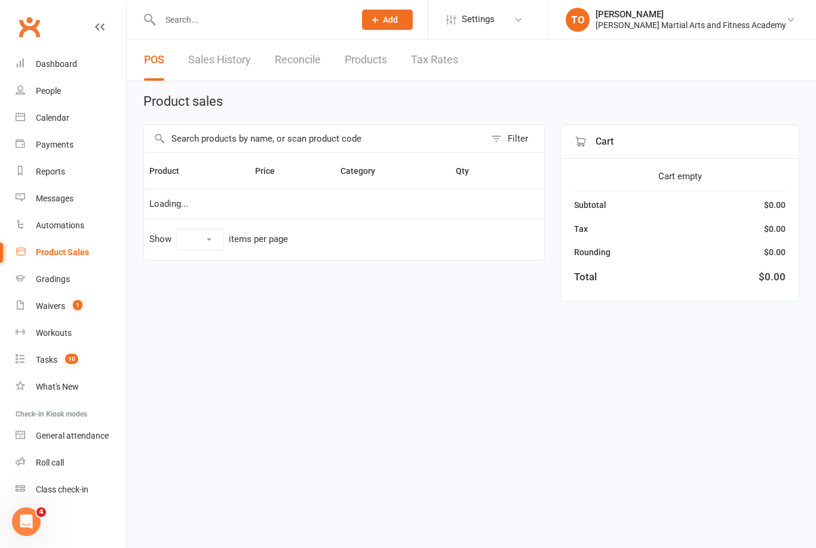
select select "100"
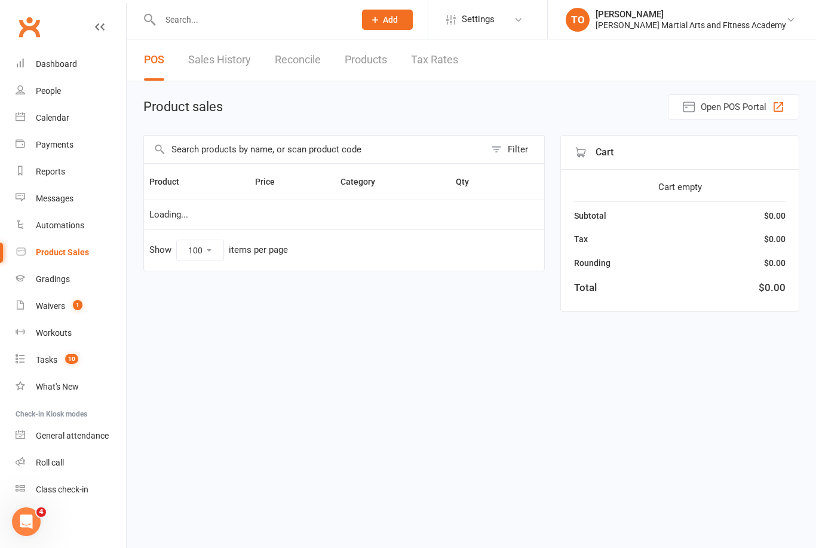
click at [226, 69] on link "Sales History" at bounding box center [219, 59] width 63 height 41
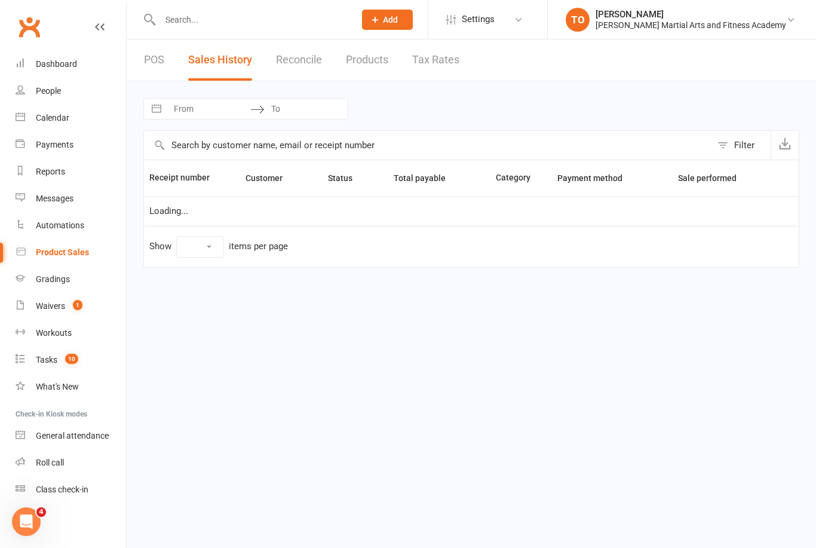
select select "100"
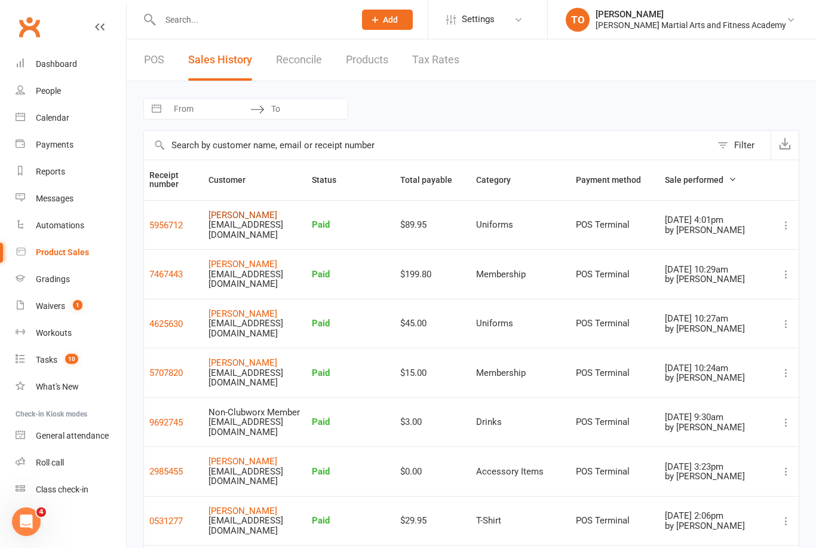
click at [265, 214] on link "Stanley McGrane" at bounding box center [243, 215] width 69 height 11
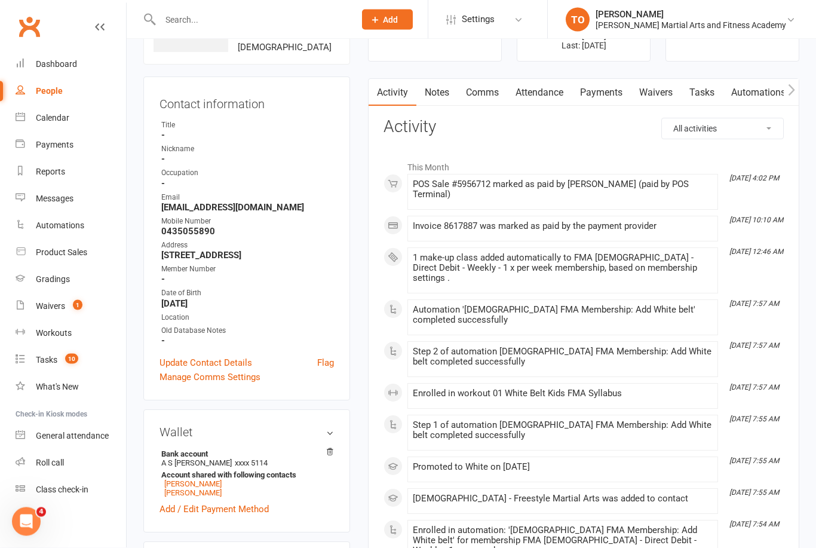
scroll to position [84, 0]
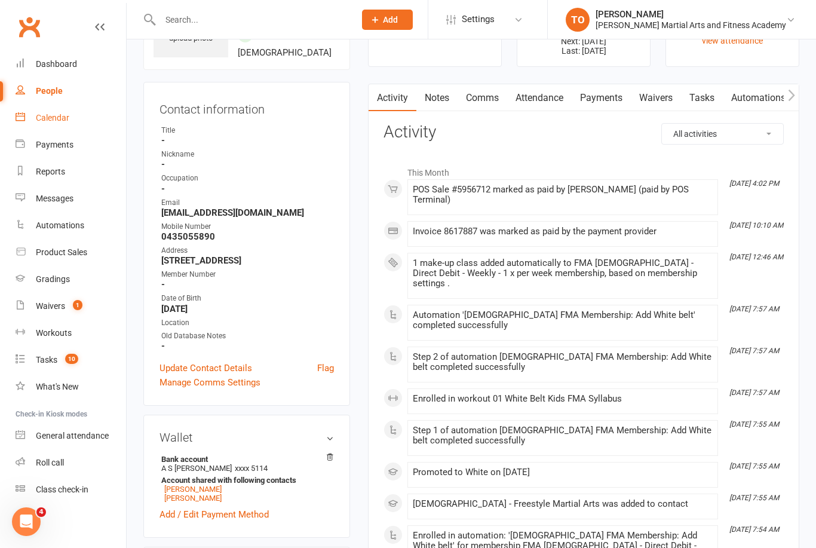
click at [57, 124] on link "Calendar" at bounding box center [71, 118] width 111 height 27
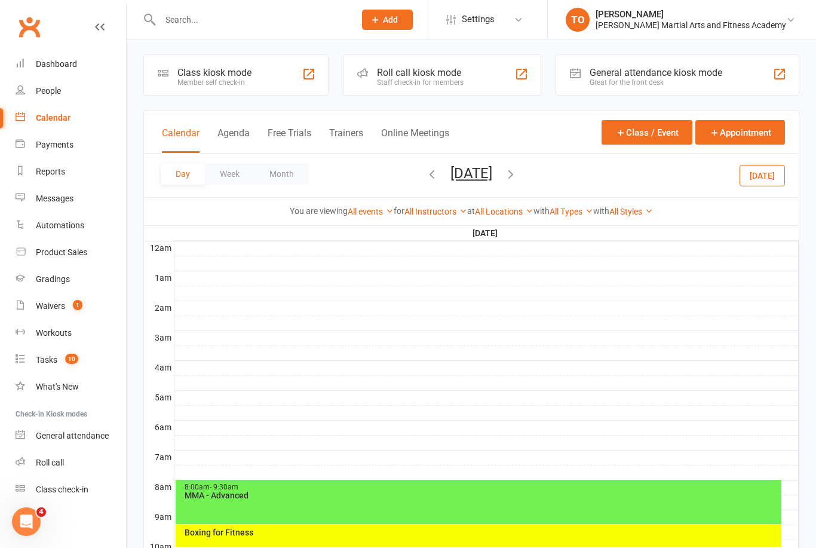
scroll to position [4, 0]
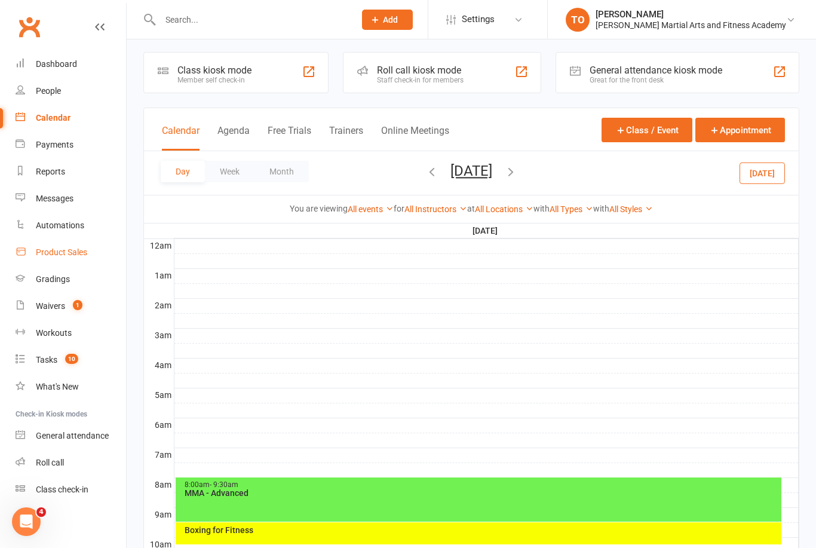
click at [61, 259] on link "Product Sales" at bounding box center [71, 252] width 111 height 27
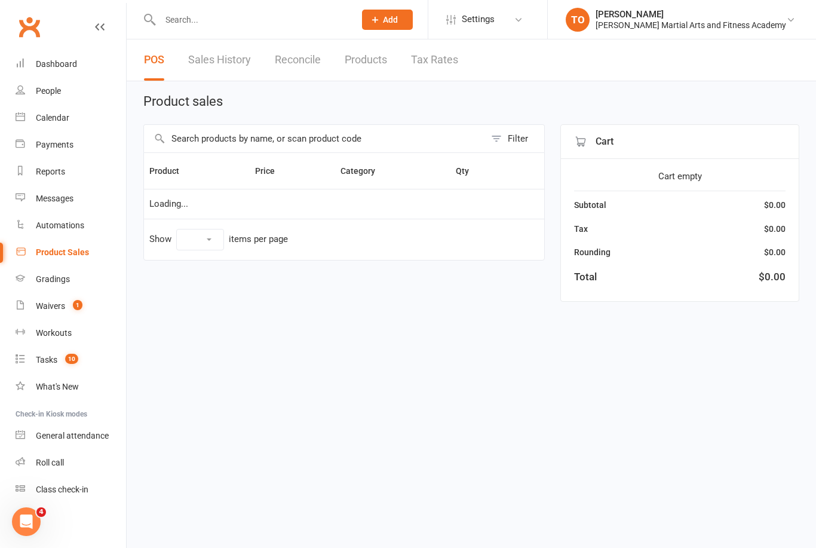
select select "100"
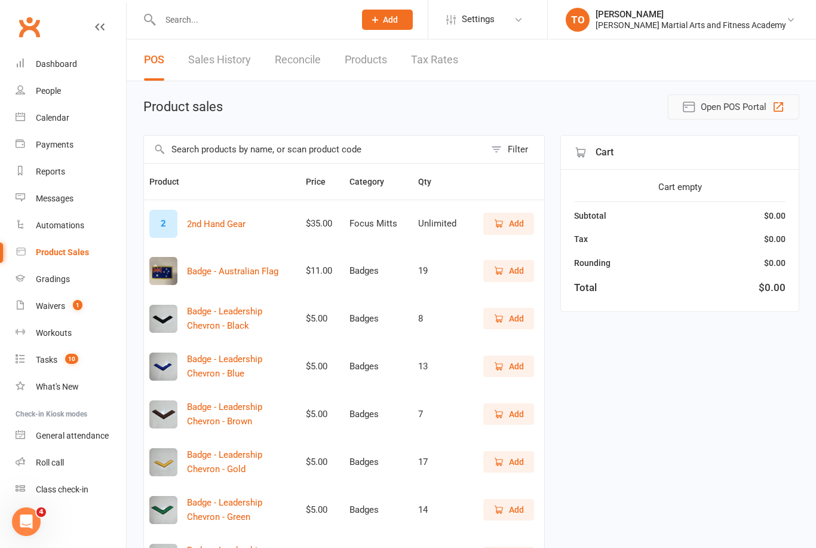
click at [701, 116] on button "Open POS Portal" at bounding box center [733, 106] width 131 height 25
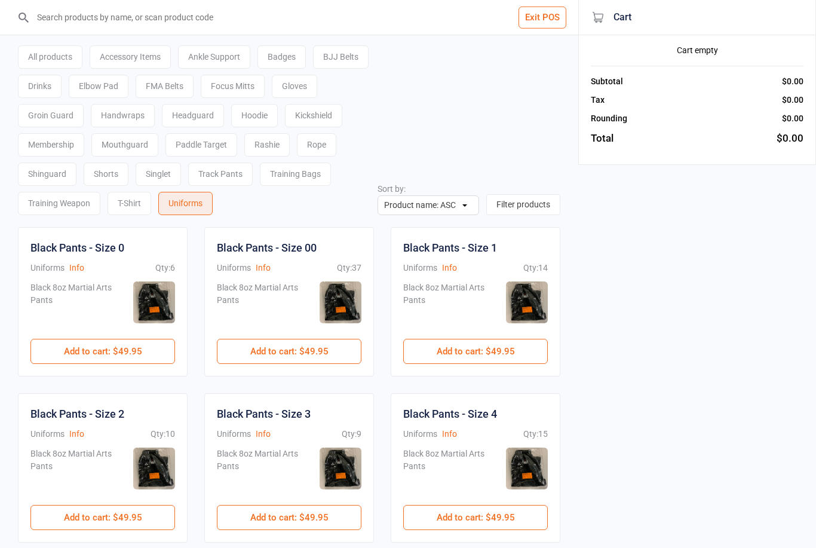
click at [372, 25] on input "search" at bounding box center [296, 17] width 531 height 35
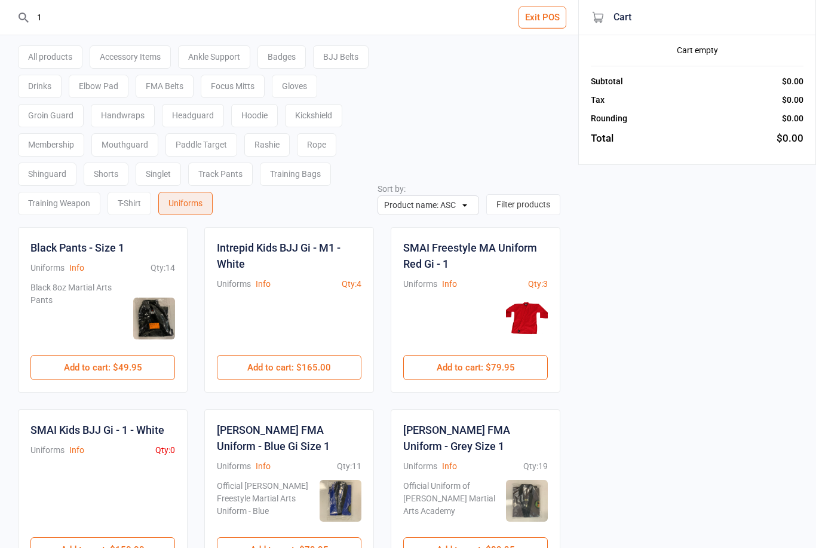
type input "1"
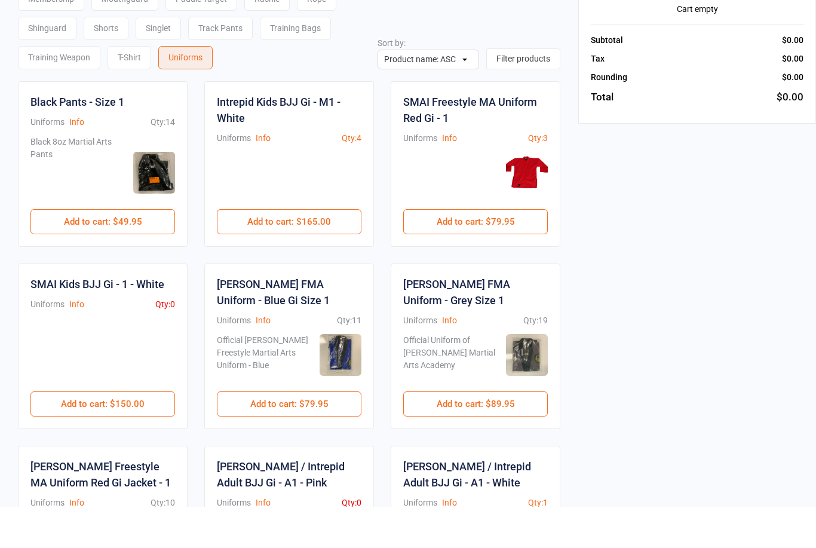
scroll to position [106, 0]
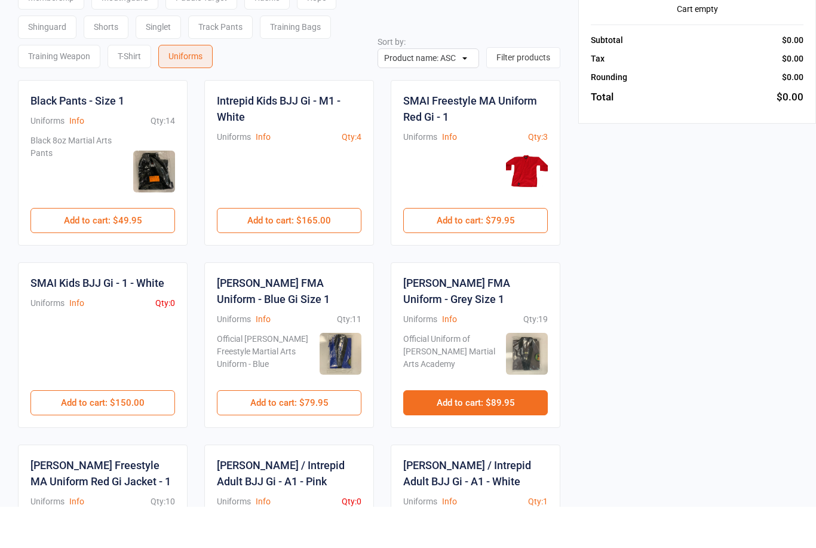
click at [479, 431] on button "Add to cart : $89.95" at bounding box center [475, 443] width 145 height 25
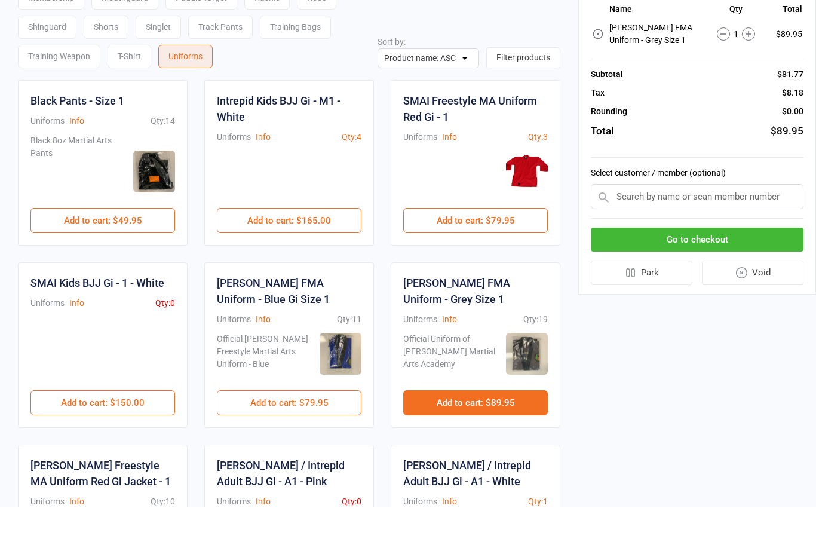
scroll to position [147, 0]
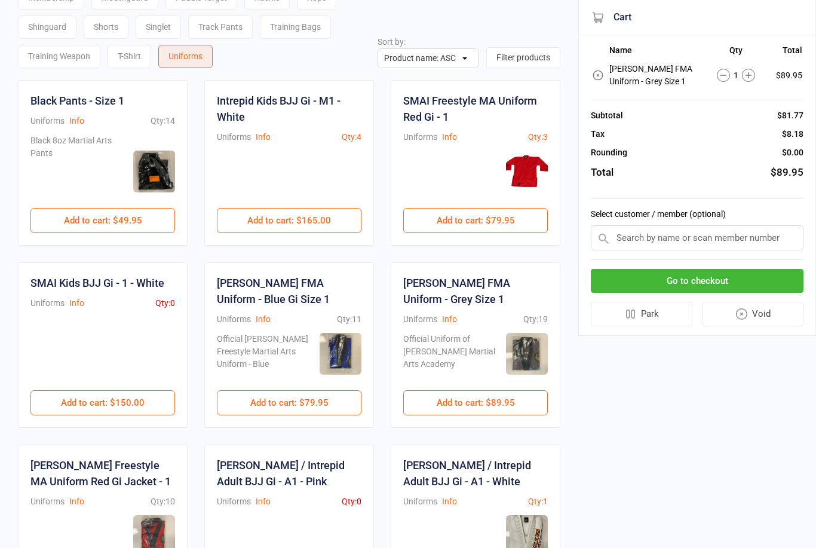
click at [696, 239] on input "text" at bounding box center [697, 237] width 213 height 25
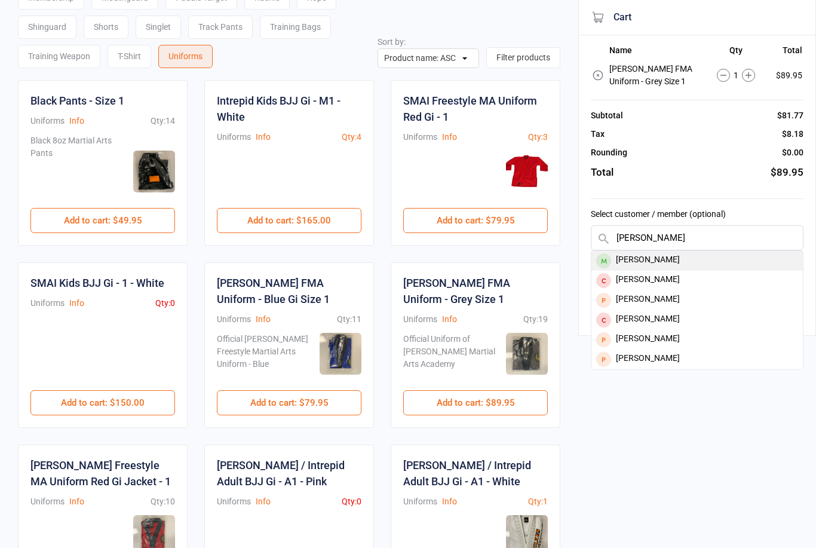
type input "Oliver mc"
click at [662, 262] on div "Oliver McGrane" at bounding box center [698, 261] width 212 height 20
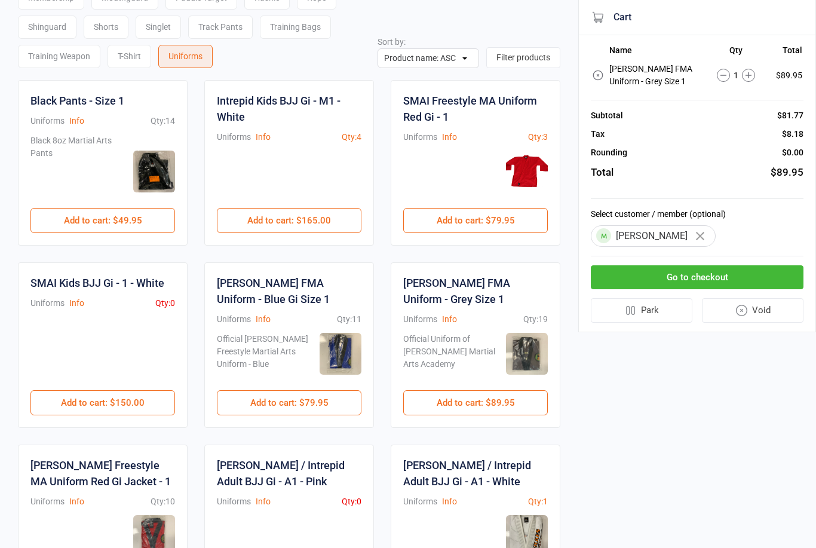
click at [711, 270] on button "Go to checkout" at bounding box center [697, 277] width 213 height 25
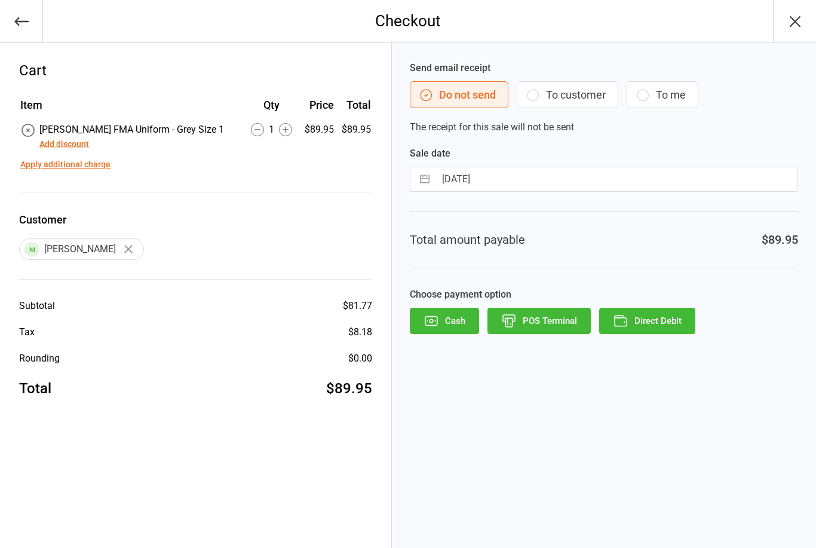
click at [558, 319] on button "POS Terminal" at bounding box center [539, 321] width 103 height 26
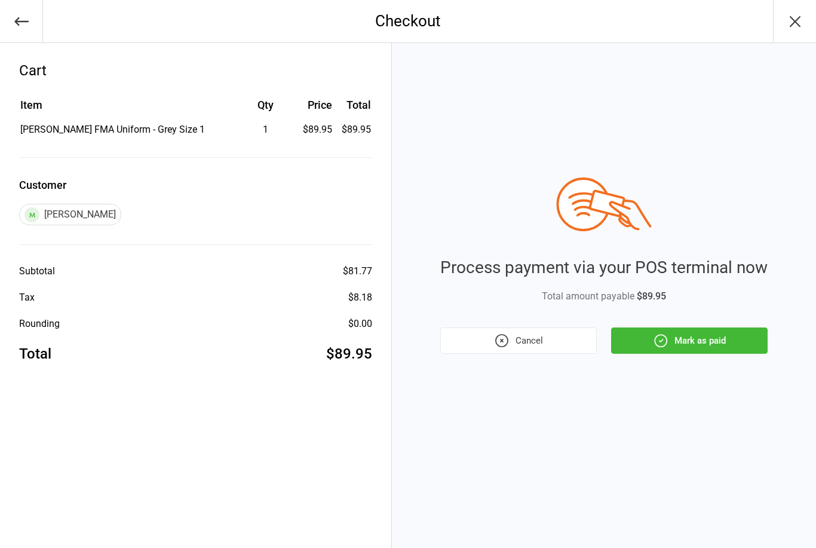
click at [687, 332] on button "Mark as paid" at bounding box center [689, 341] width 157 height 26
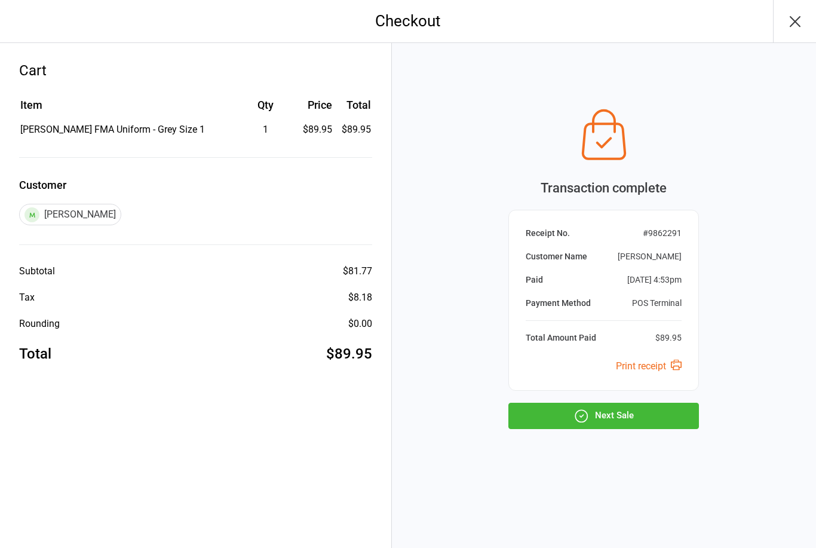
click at [621, 413] on button "Next Sale" at bounding box center [604, 416] width 191 height 26
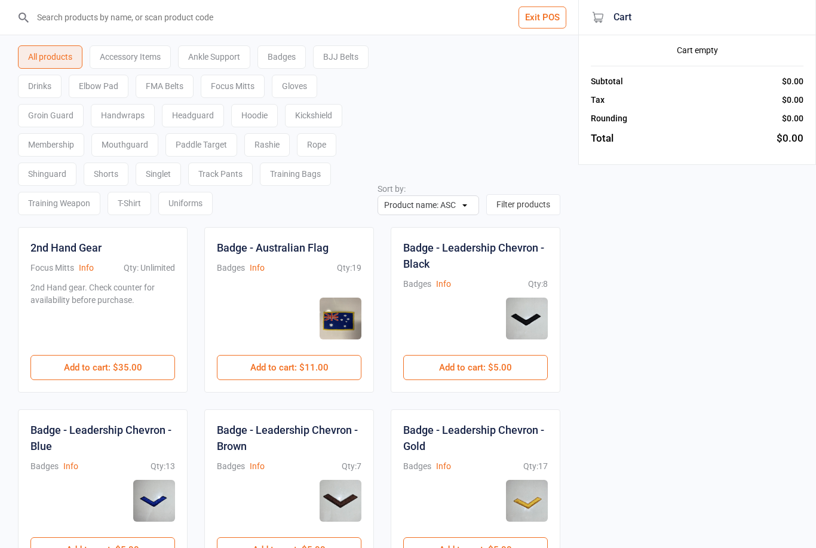
click at [537, 19] on button "Exit POS" at bounding box center [543, 18] width 48 height 22
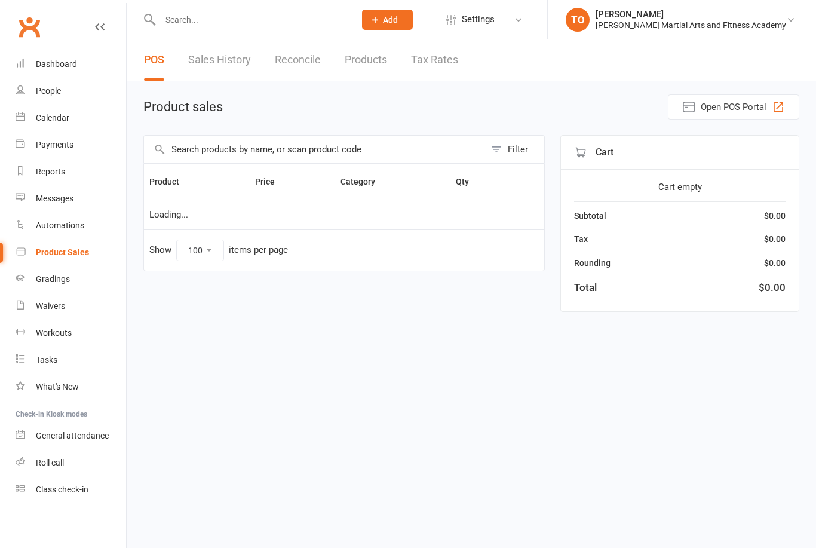
select select "100"
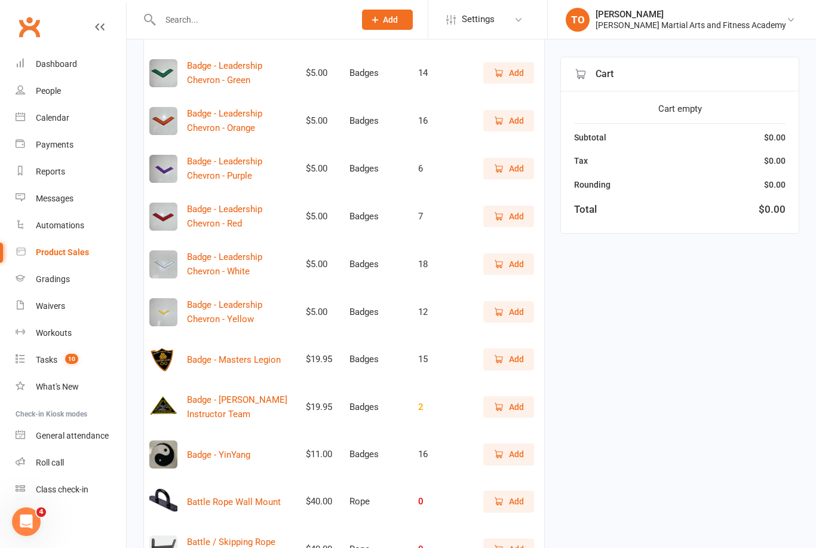
scroll to position [439, 0]
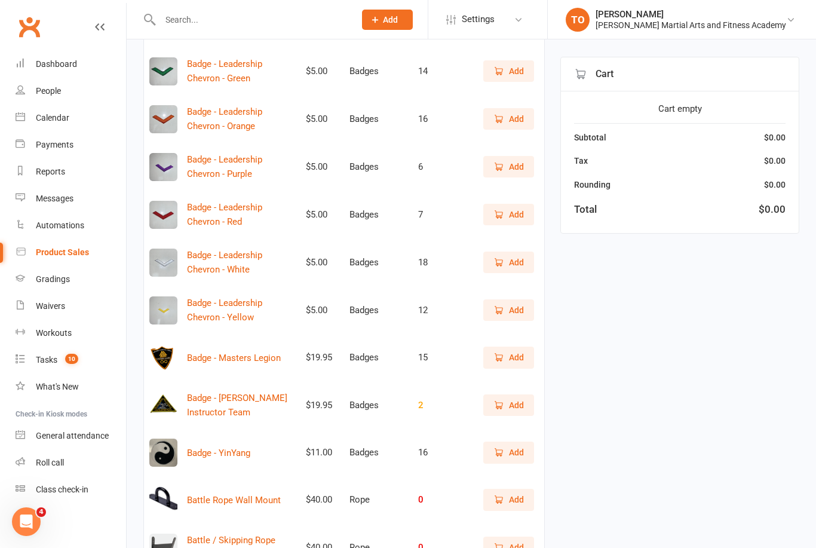
click at [226, 15] on input "text" at bounding box center [252, 19] width 190 height 17
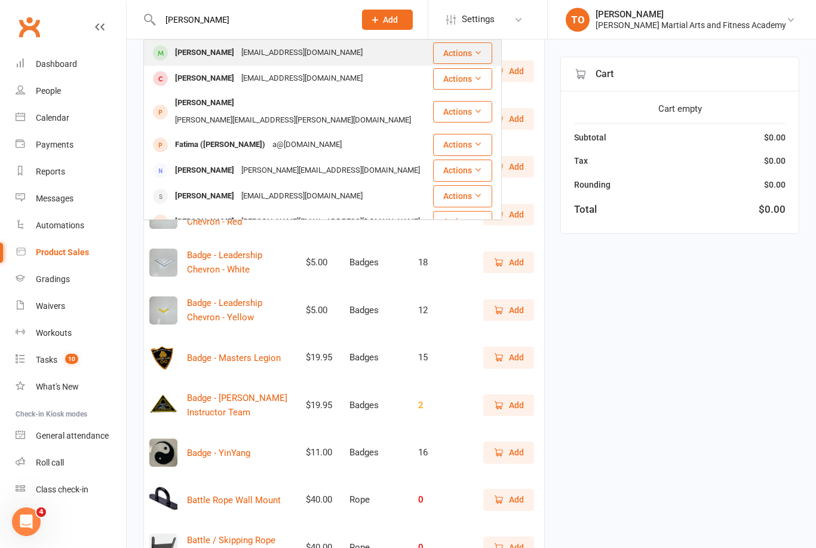
type input "James lee"
click at [203, 62] on div "James Lee claire_donkin@hotmail.com" at bounding box center [288, 53] width 287 height 25
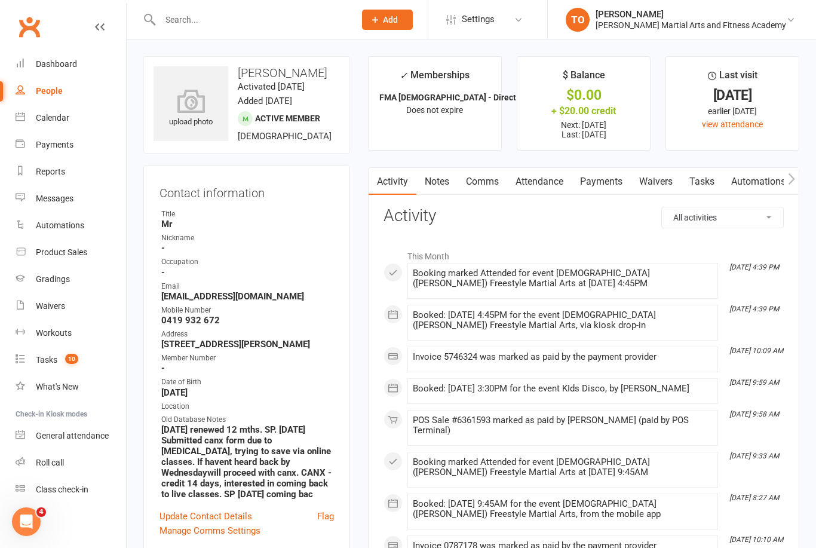
click at [601, 184] on link "Payments" at bounding box center [601, 181] width 59 height 27
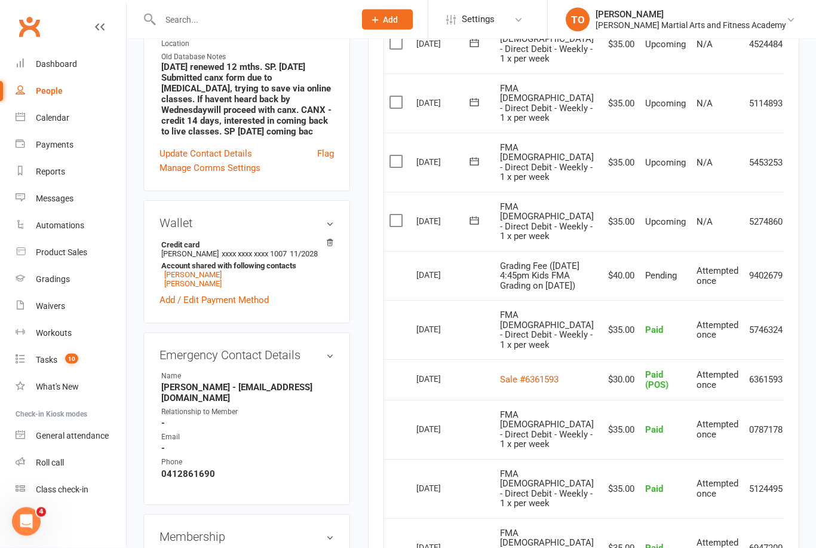
scroll to position [363, 0]
click at [260, 18] on input "text" at bounding box center [252, 19] width 190 height 17
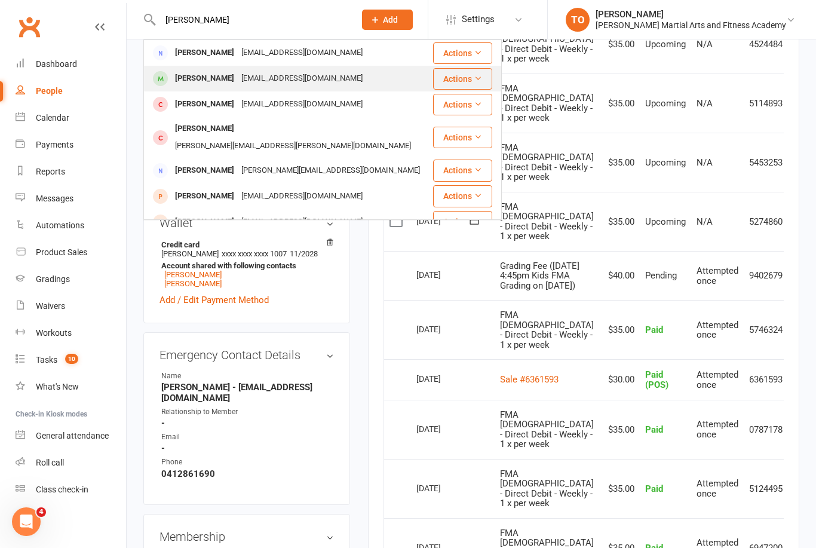
type input "Ismail"
click at [212, 75] on div "[PERSON_NAME]" at bounding box center [205, 78] width 66 height 17
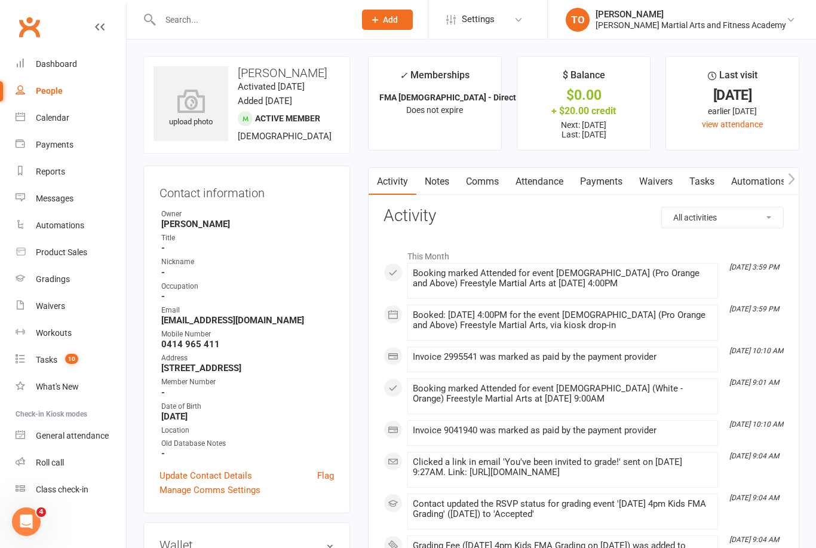
click at [605, 183] on link "Payments" at bounding box center [601, 181] width 59 height 27
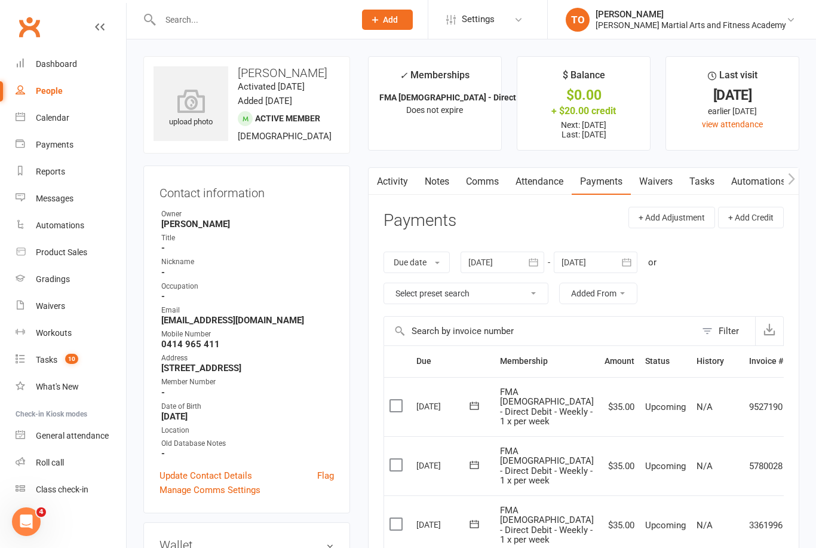
click at [252, 26] on input "text" at bounding box center [252, 19] width 190 height 17
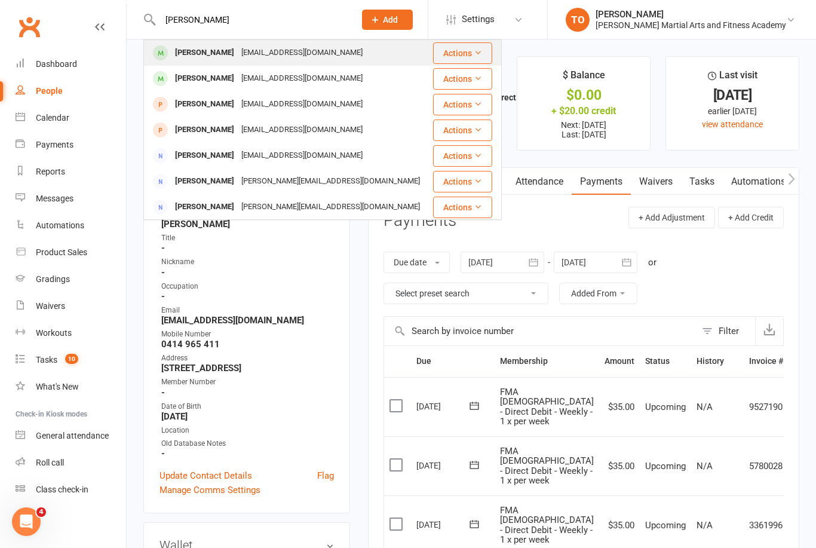
type input "Tom brooks"
click at [200, 48] on div "[PERSON_NAME]" at bounding box center [205, 52] width 66 height 17
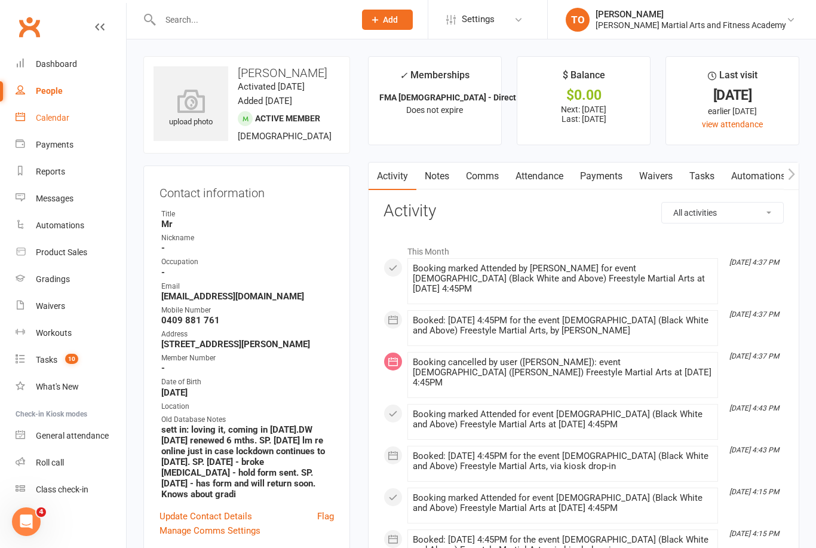
click at [46, 121] on div "Calendar" at bounding box center [52, 118] width 33 height 10
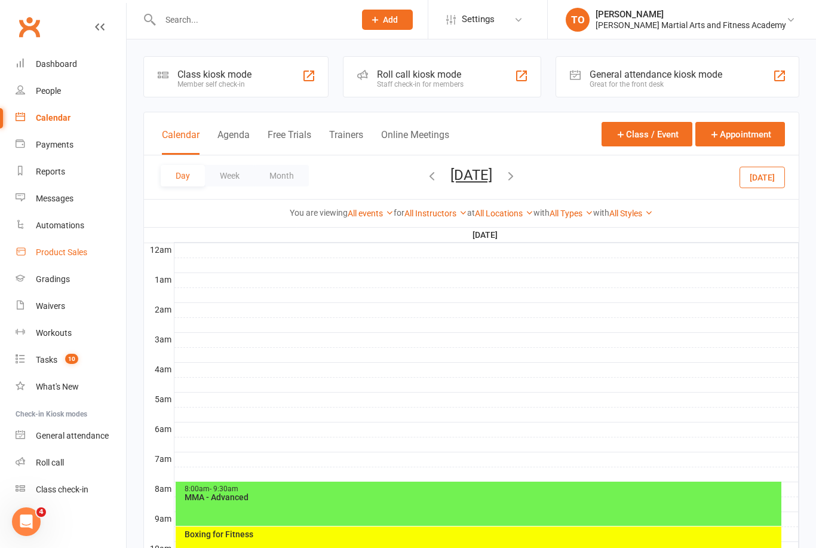
click at [67, 259] on link "Product Sales" at bounding box center [71, 252] width 111 height 27
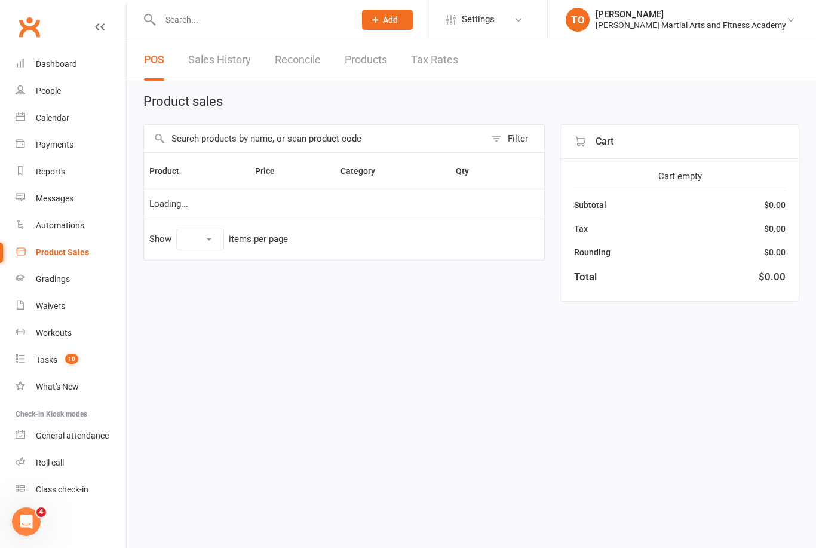
select select "100"
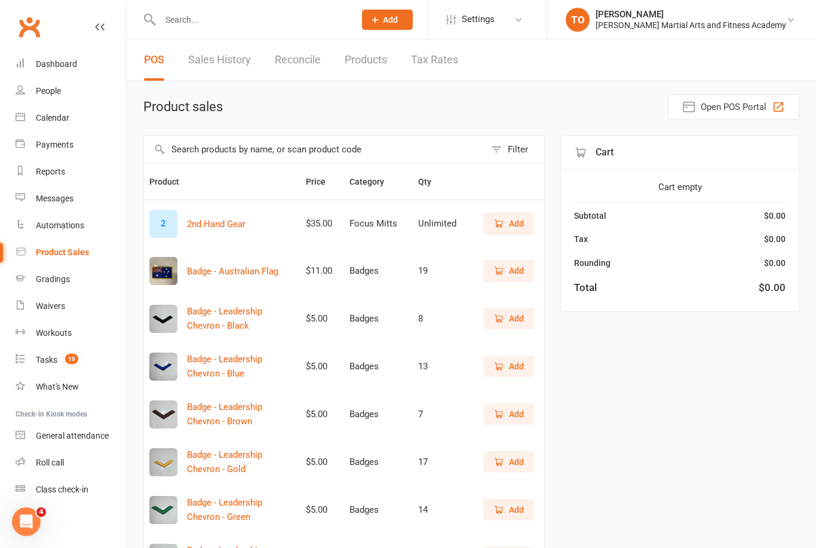
click at [226, 68] on link "Sales History" at bounding box center [219, 59] width 63 height 41
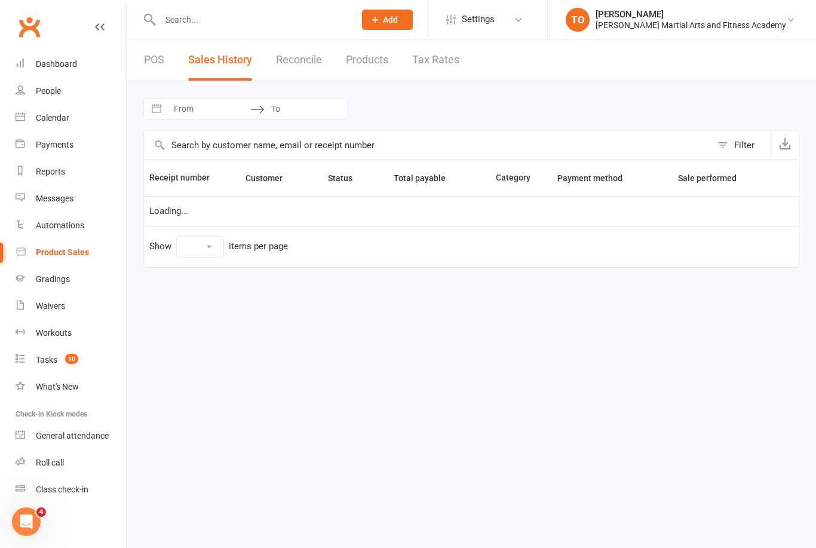
select select "100"
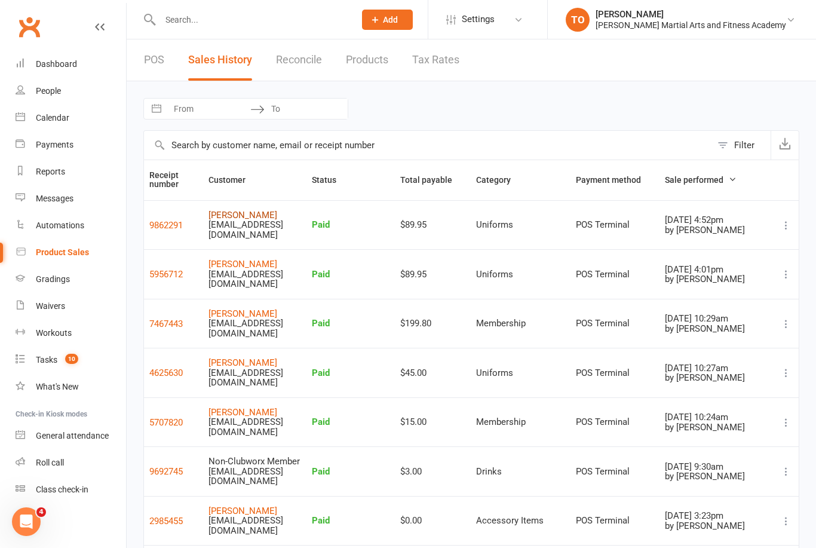
click at [267, 216] on link "[PERSON_NAME]" at bounding box center [243, 215] width 69 height 11
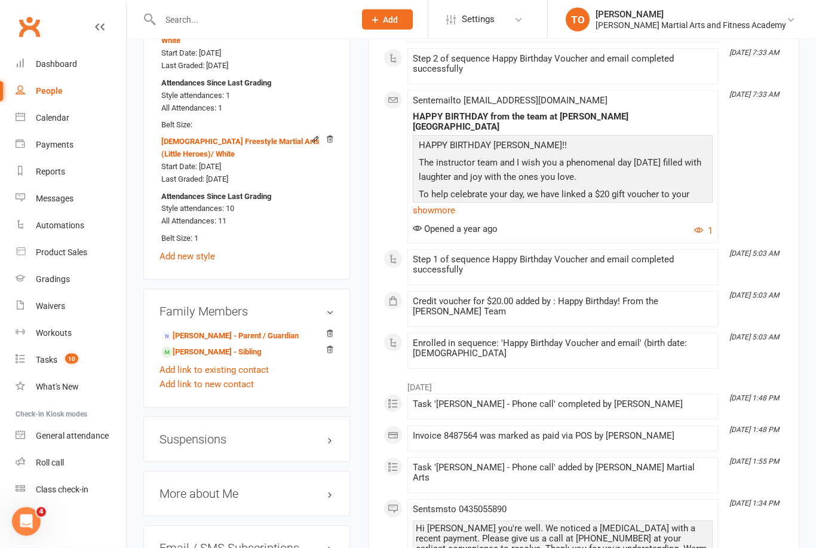
scroll to position [987, 0]
click at [229, 330] on link "Angelique Mrowinski - Parent / Guardian" at bounding box center [229, 336] width 137 height 13
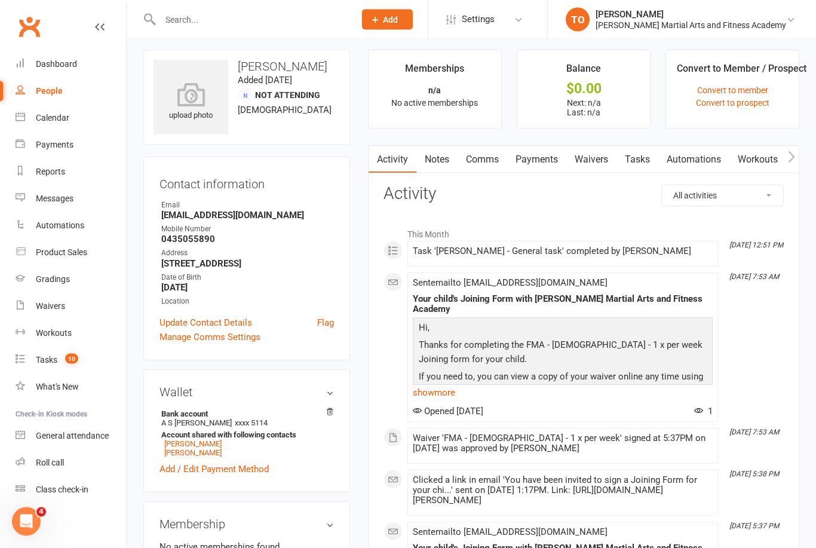
click at [544, 161] on link "Payments" at bounding box center [536, 159] width 59 height 27
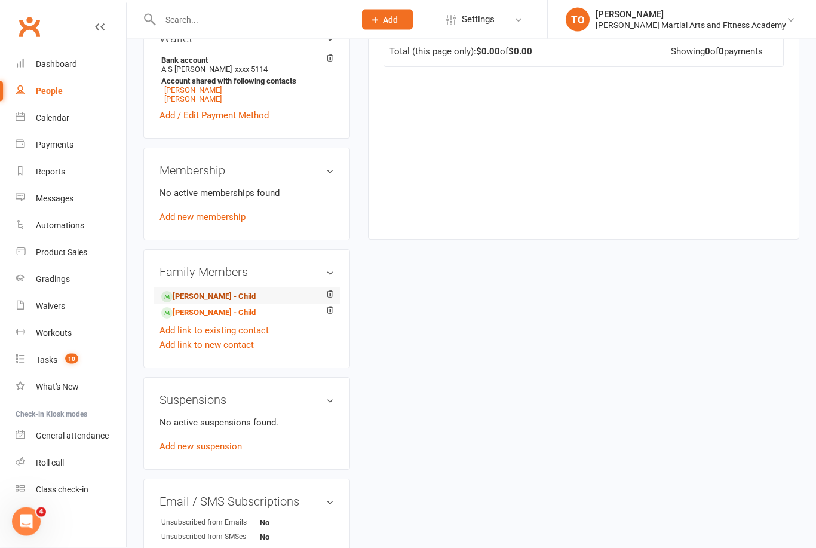
scroll to position [360, 0]
click at [213, 300] on link "Stanley McGrane - Child" at bounding box center [208, 296] width 94 height 13
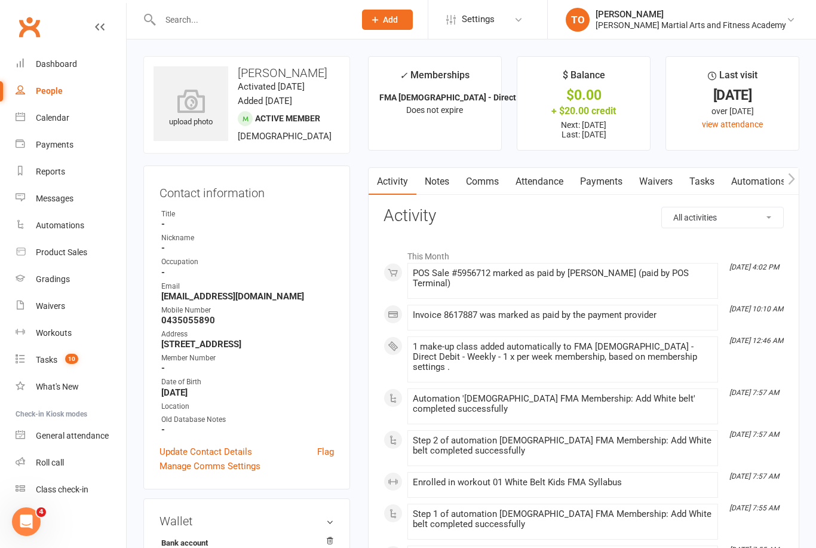
click at [605, 179] on link "Payments" at bounding box center [601, 181] width 59 height 27
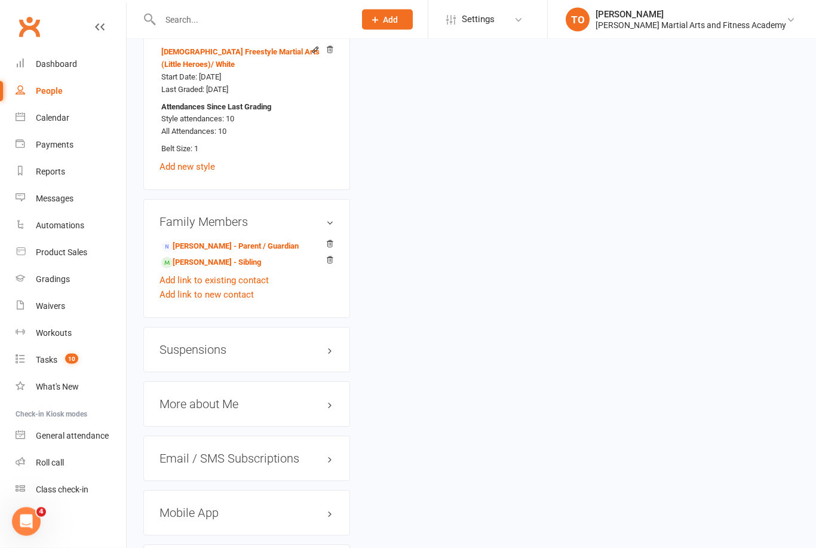
scroll to position [1077, 0]
click at [217, 240] on link "Angelique Mrowinski - Parent / Guardian" at bounding box center [229, 246] width 137 height 13
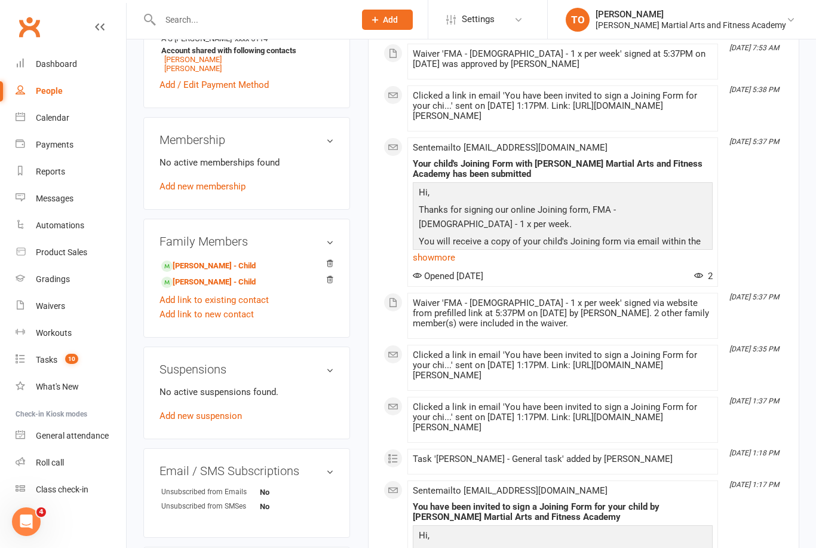
scroll to position [390, 0]
click at [50, 125] on link "Calendar" at bounding box center [71, 118] width 111 height 27
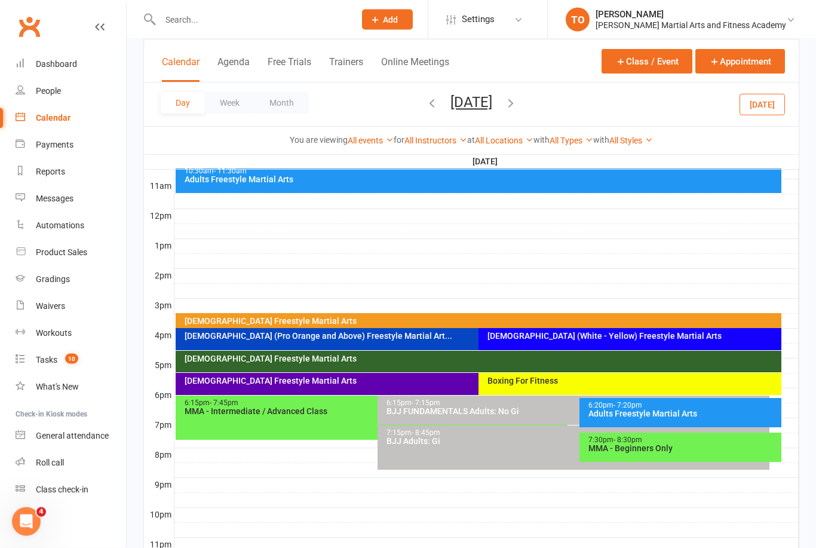
scroll to position [412, 0]
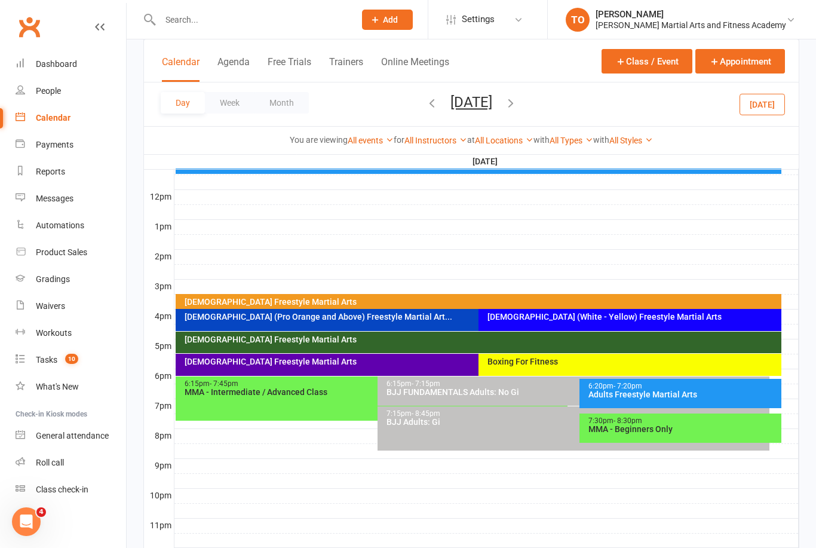
click at [651, 326] on div "[DEMOGRAPHIC_DATA] (White - Yellow) Freestyle Martial Arts" at bounding box center [630, 320] width 303 height 22
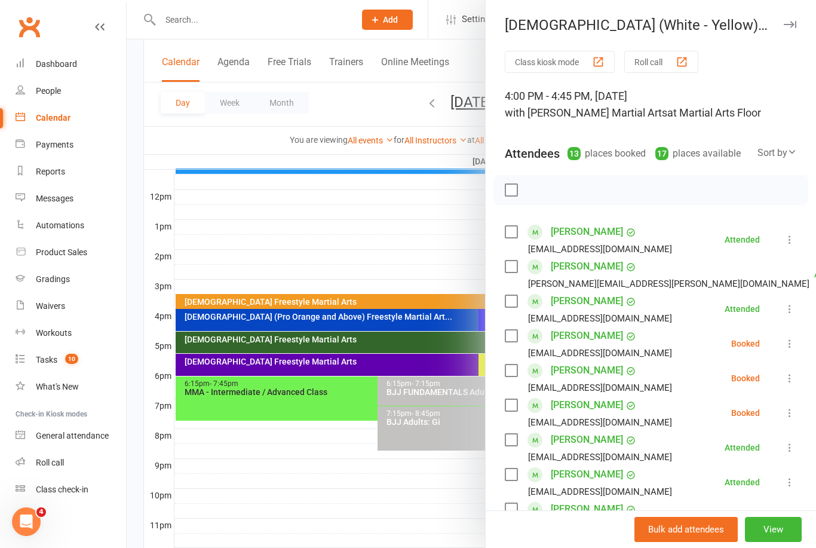
scroll to position [0, 0]
click at [381, 424] on div at bounding box center [472, 274] width 690 height 548
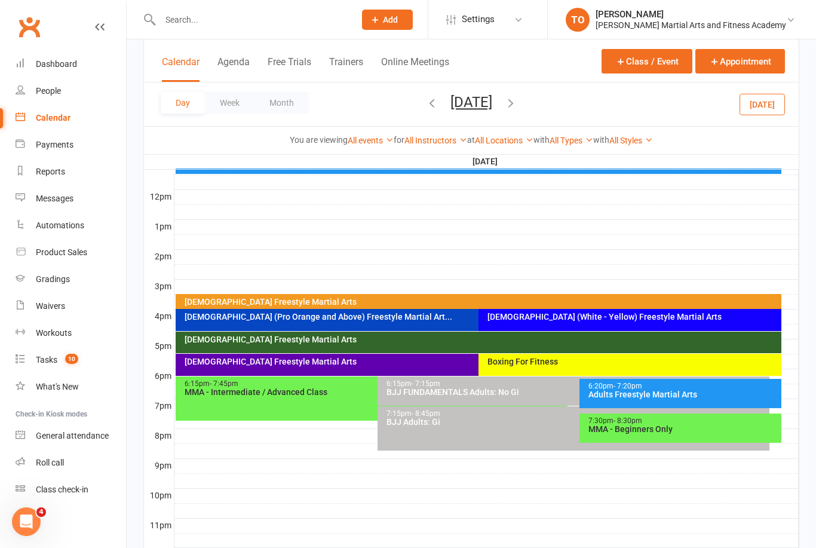
click at [232, 40] on div "Calendar Agenda Free Trials Trainers Online Meetings Class / Event Appointment" at bounding box center [471, 60] width 655 height 43
click at [280, 35] on div at bounding box center [244, 19] width 203 height 39
click at [265, 26] on input "text" at bounding box center [252, 19] width 190 height 17
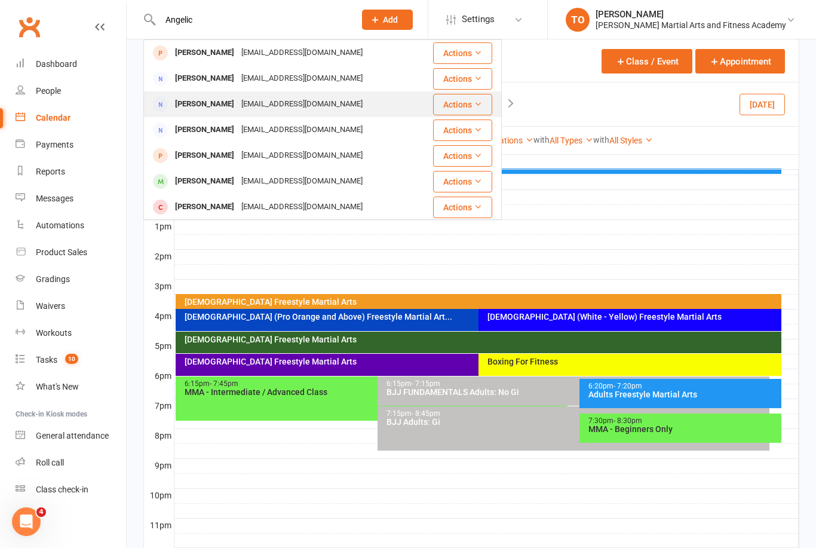
type input "Angelic"
click at [204, 106] on div "Angelique Mrowinski" at bounding box center [205, 104] width 66 height 17
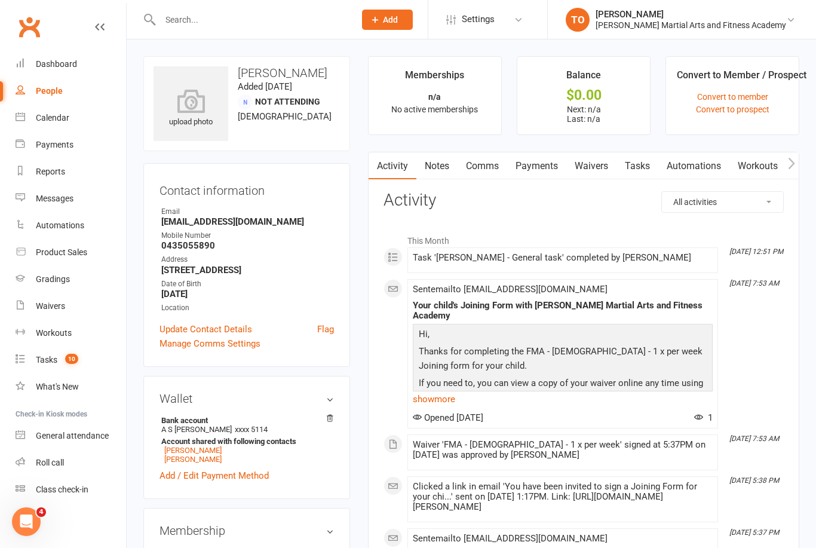
click at [644, 167] on link "Tasks" at bounding box center [638, 165] width 42 height 27
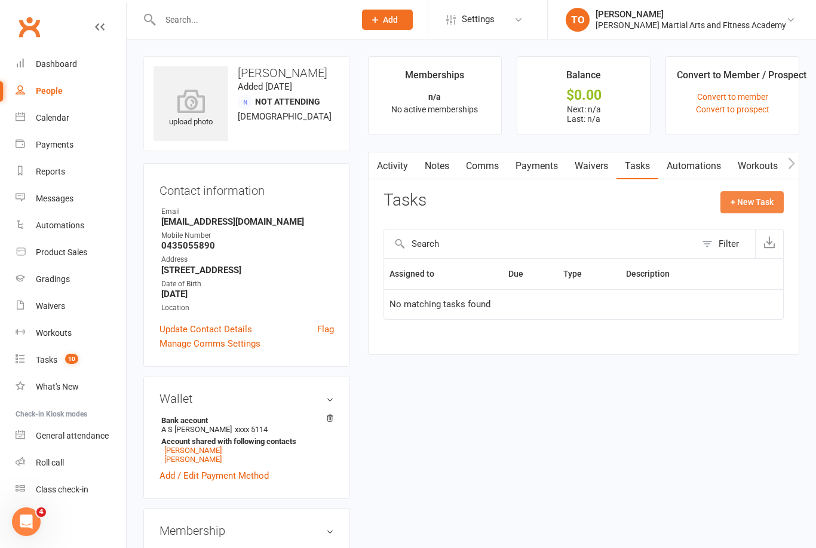
click at [760, 200] on button "+ New Task" at bounding box center [752, 202] width 63 height 22
select select "50724"
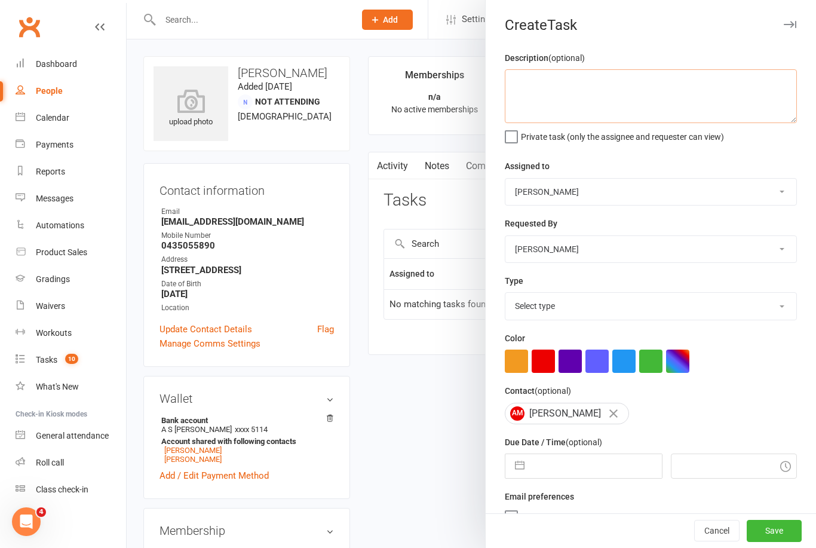
click at [683, 96] on textarea at bounding box center [651, 96] width 292 height 54
click at [727, 81] on textarea "Angelique would like payment to change to fortnightly and start on 26 Aug." at bounding box center [651, 96] width 292 height 54
click at [642, 104] on textarea "Angelique would like payment to change to fortnightly for both boys and start o…" at bounding box center [651, 96] width 292 height 54
click at [812, 148] on div "Description (optional) Angelique would like payment to change to fortnightly fo…" at bounding box center [651, 292] width 330 height 482
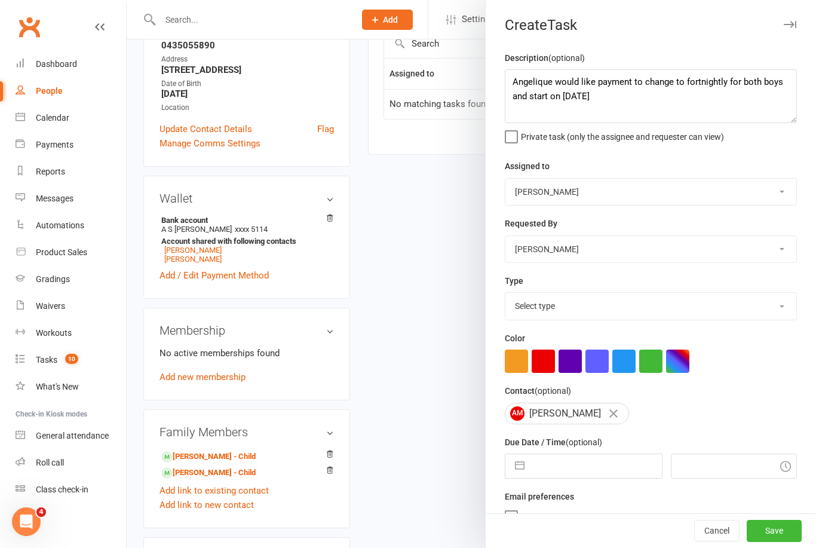
scroll to position [130, 0]
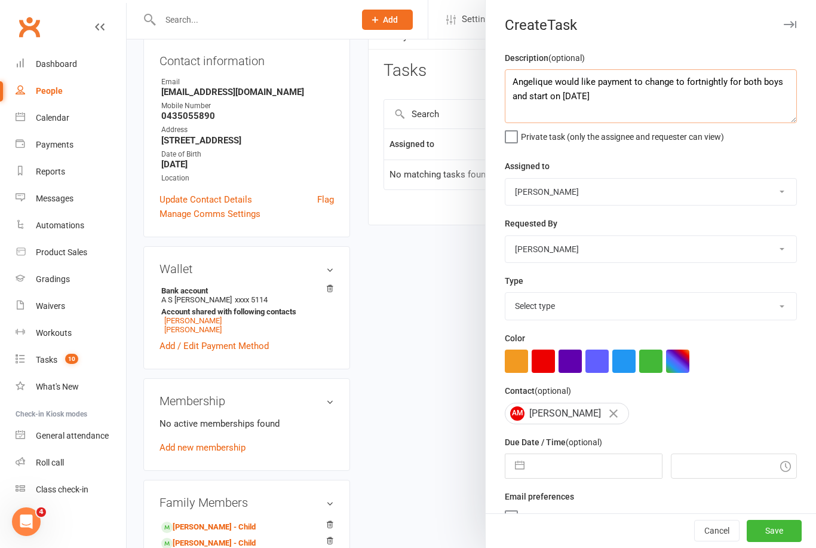
click at [639, 105] on textarea "Angelique would like payment to change to fortnightly for both boys and start o…" at bounding box center [651, 96] width 292 height 54
type textarea "Angelique would like payment to change to fortnightly for both boys and start o…"
click at [775, 194] on select "Stephen Erceg Robert Wilsnach David Wilkes Kiam Padamsey Matthew Erceg Leo Gome…" at bounding box center [651, 192] width 291 height 26
select select "47660"
click at [764, 307] on select "Select type E-mail General task Meeting Phone call Sett in calls Add new task t…" at bounding box center [651, 306] width 291 height 26
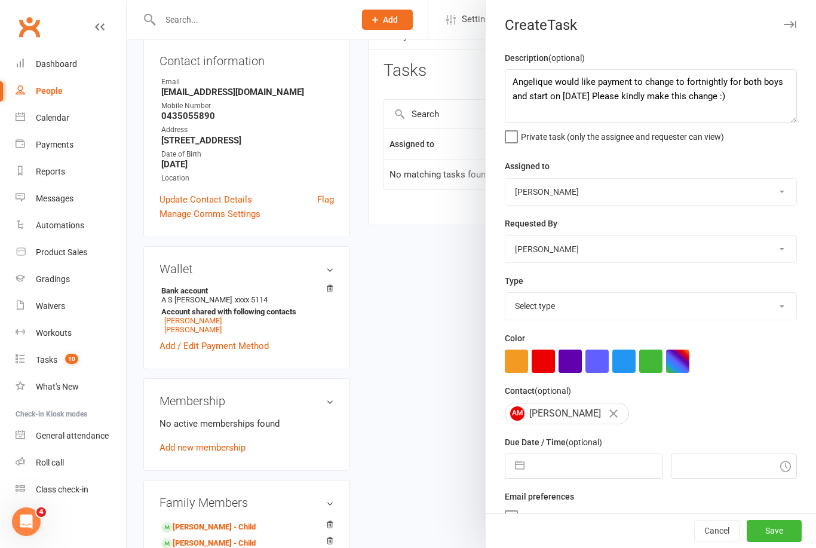
select select "25648"
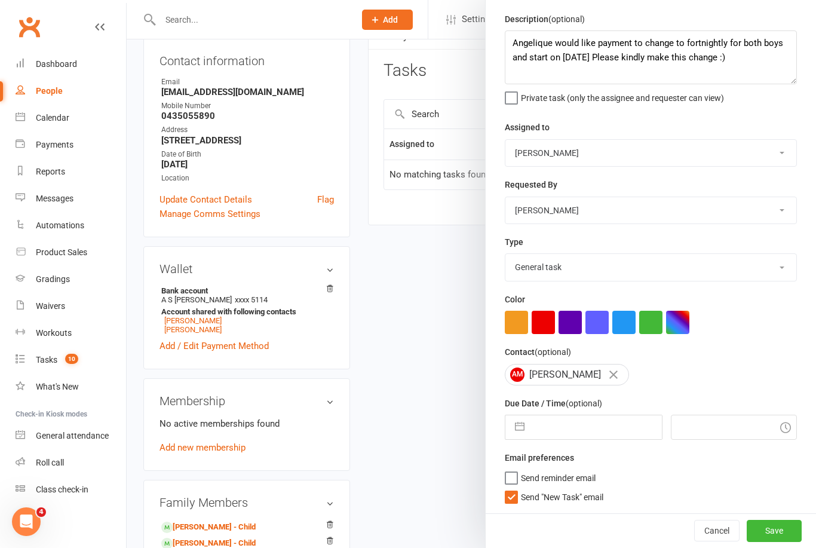
scroll to position [41, 0]
click at [611, 429] on input "text" at bounding box center [596, 427] width 131 height 24
select select "6"
select select "2025"
select select "7"
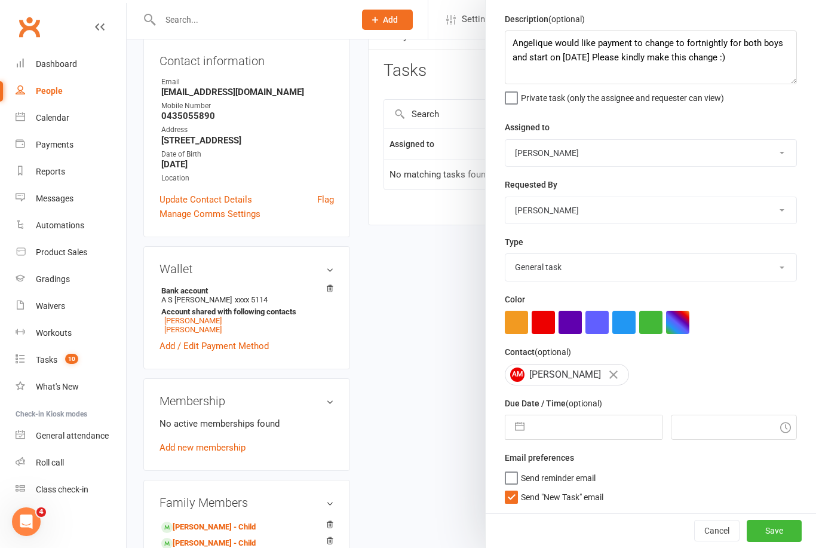
select select "2025"
select select "8"
select select "2025"
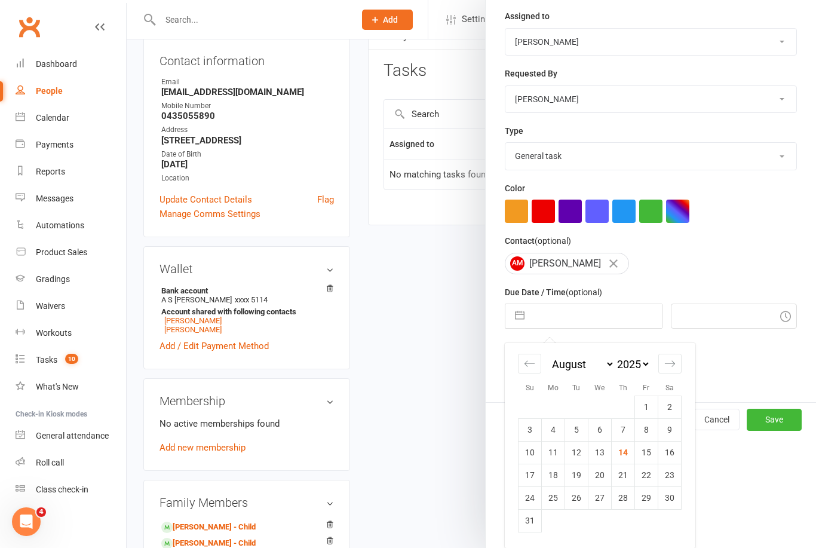
scroll to position [152, 0]
click at [535, 478] on td "17" at bounding box center [530, 475] width 23 height 23
type input "17 Aug 2025"
type input "5:15pm"
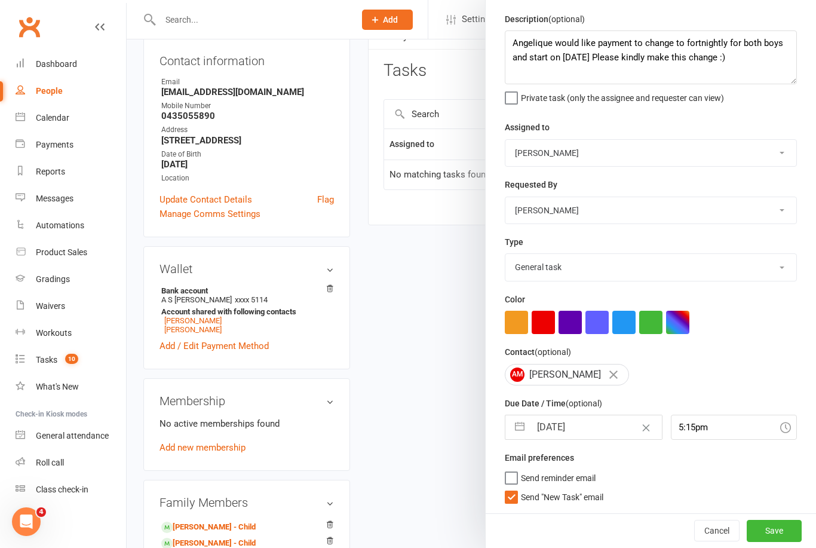
scroll to position [41, 0]
click at [602, 424] on input "17 Aug 2025" at bounding box center [596, 427] width 131 height 24
select select "6"
select select "2025"
select select "7"
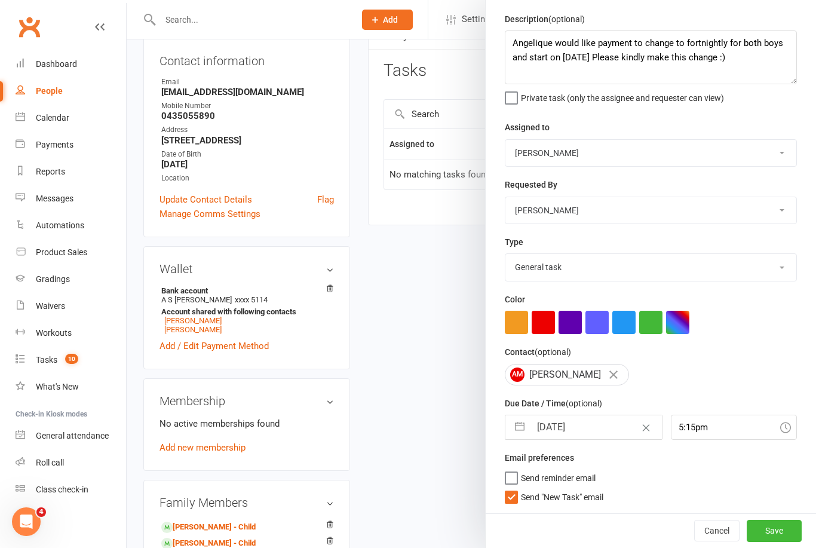
select select "2025"
select select "8"
select select "2025"
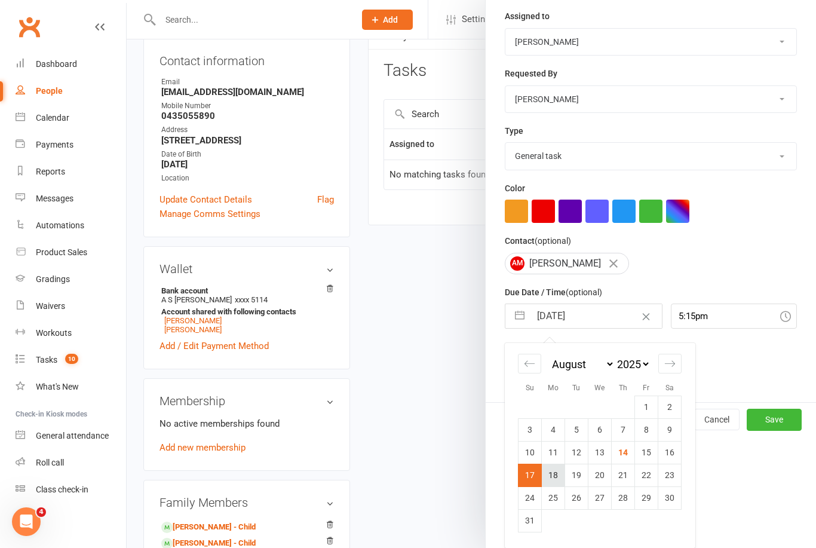
click at [552, 475] on td "18" at bounding box center [553, 475] width 23 height 23
type input "18 Aug 2025"
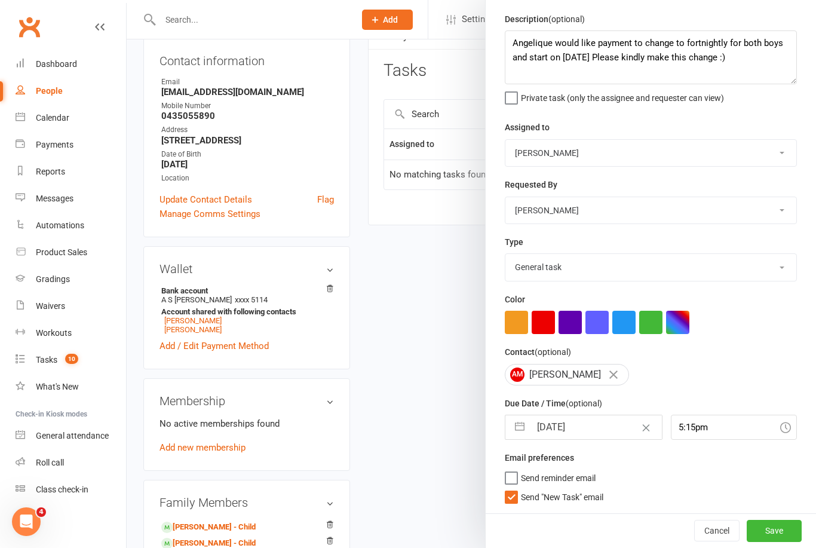
click at [522, 501] on span "Send "New Task" email" at bounding box center [562, 495] width 82 height 14
click at [522, 488] on input "Send "New Task" email" at bounding box center [554, 488] width 99 height 0
checkbox input "false"
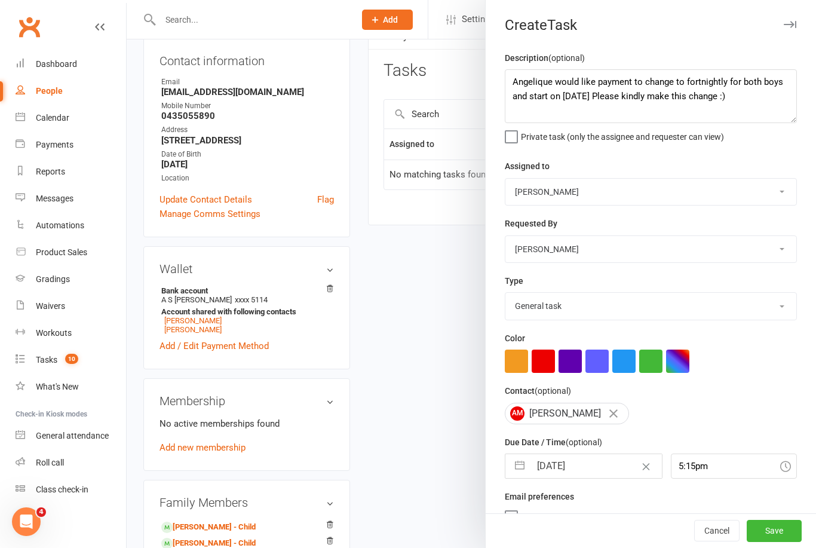
scroll to position [0, 0]
click at [787, 528] on button "Save" at bounding box center [774, 532] width 55 height 22
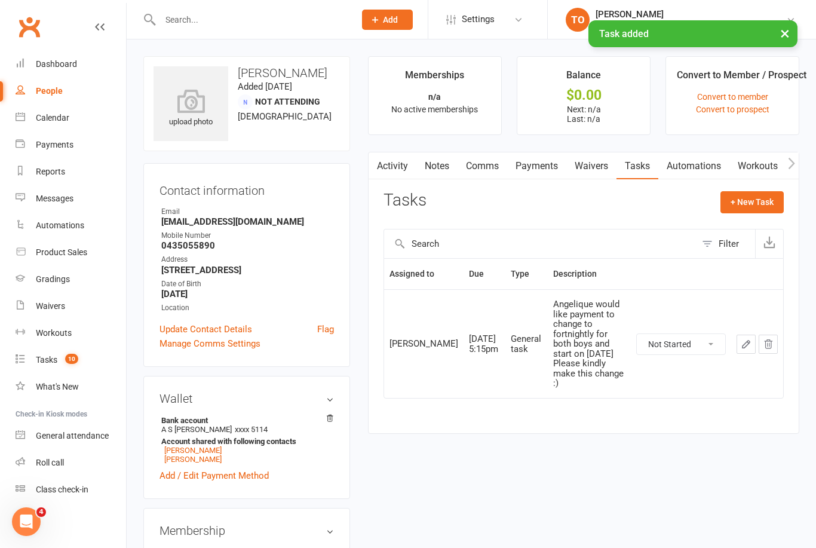
click at [445, 164] on link "Notes" at bounding box center [437, 165] width 41 height 27
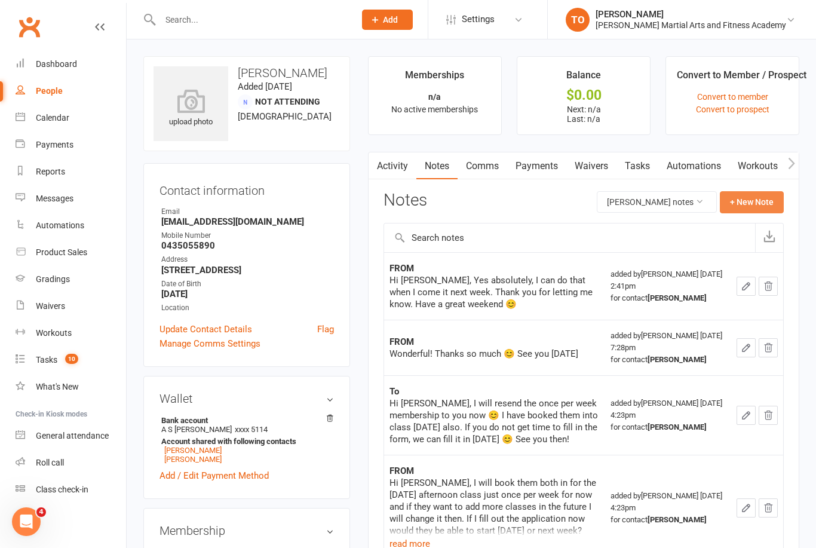
click at [758, 202] on button "+ New Note" at bounding box center [752, 202] width 64 height 22
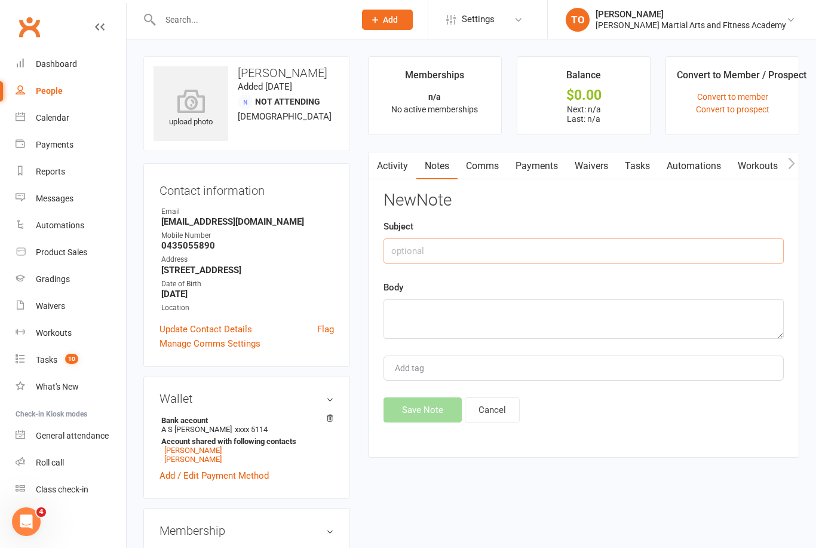
click at [610, 244] on input "text" at bounding box center [584, 250] width 400 height 25
type input "Payment"
click at [466, 305] on textarea at bounding box center [584, 318] width 400 height 39
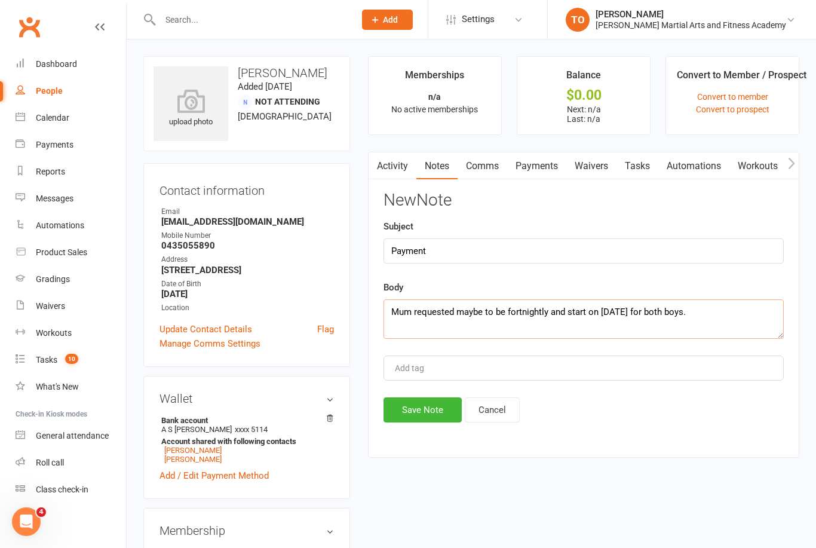
click at [480, 306] on textarea "Mum requested maybe to be fortnightly and start on 24 Aug for both boys." at bounding box center [584, 318] width 400 height 39
type textarea "Mum requested payment to be fortnightly and start on 24 Aug for both boys."
click at [428, 417] on button "Save Note" at bounding box center [423, 409] width 78 height 25
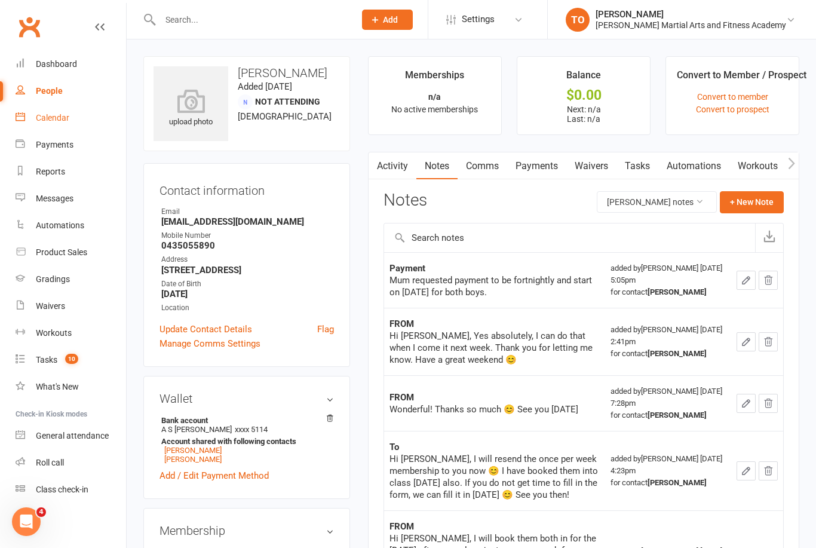
click at [59, 118] on div "Calendar" at bounding box center [52, 118] width 33 height 10
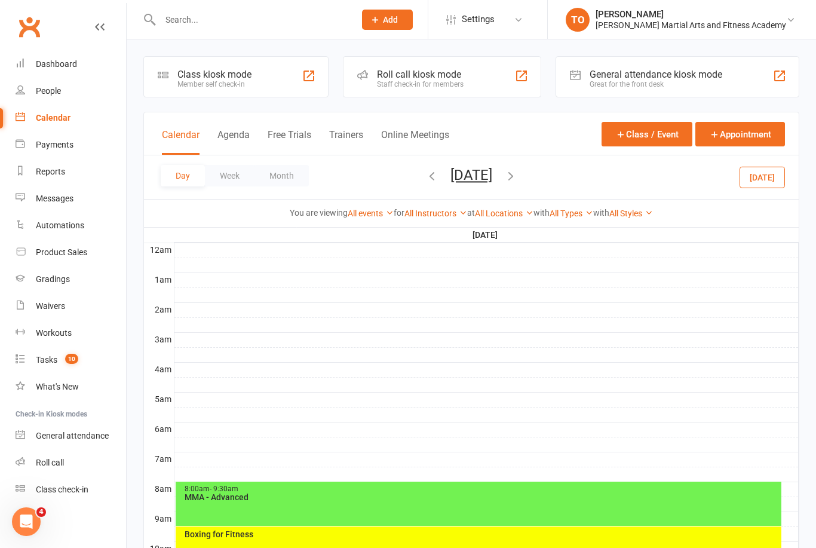
scroll to position [2, 0]
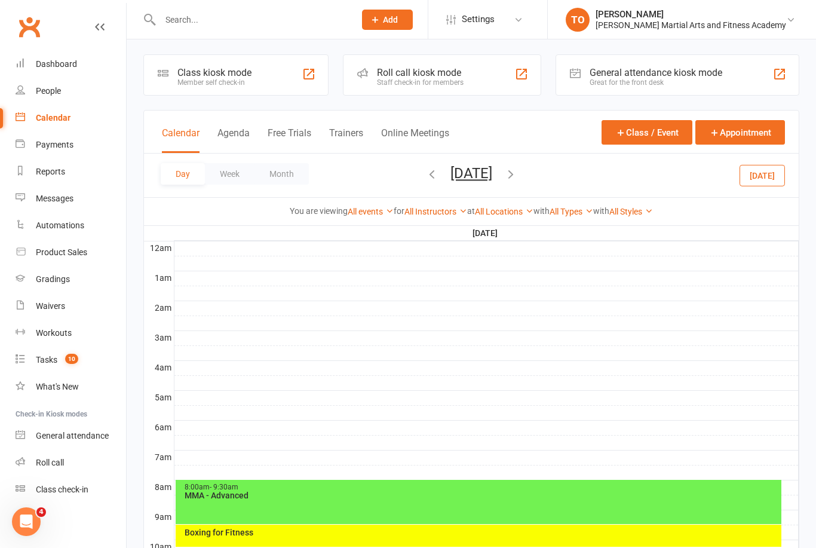
click at [488, 169] on button "Thursday, Jul 31, 2025" at bounding box center [472, 173] width 42 height 17
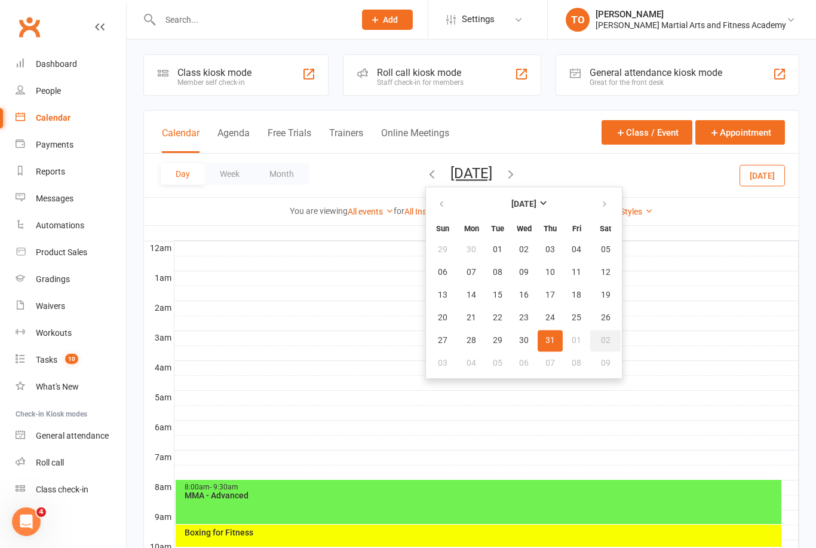
click at [601, 336] on span "02" at bounding box center [606, 341] width 10 height 10
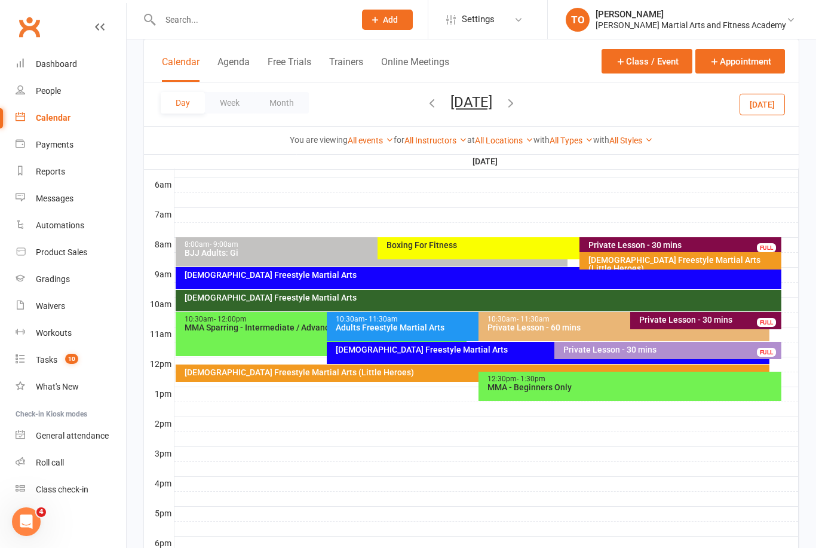
scroll to position [243, 0]
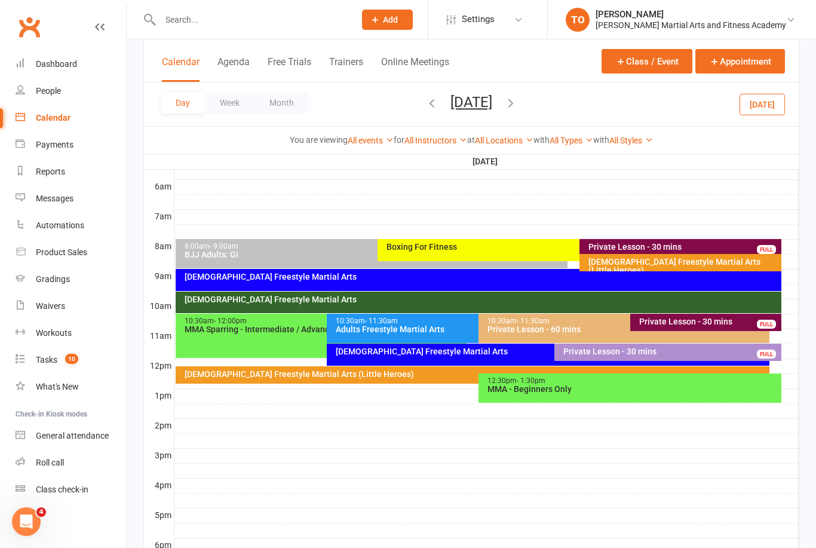
click at [486, 101] on button "Saturday, Aug 2, 2025" at bounding box center [472, 102] width 42 height 17
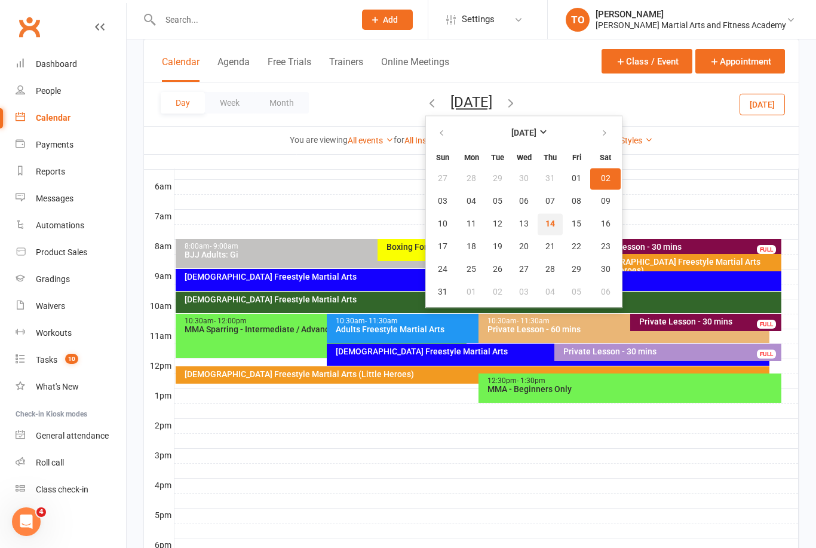
click at [546, 226] on span "14" at bounding box center [551, 224] width 10 height 10
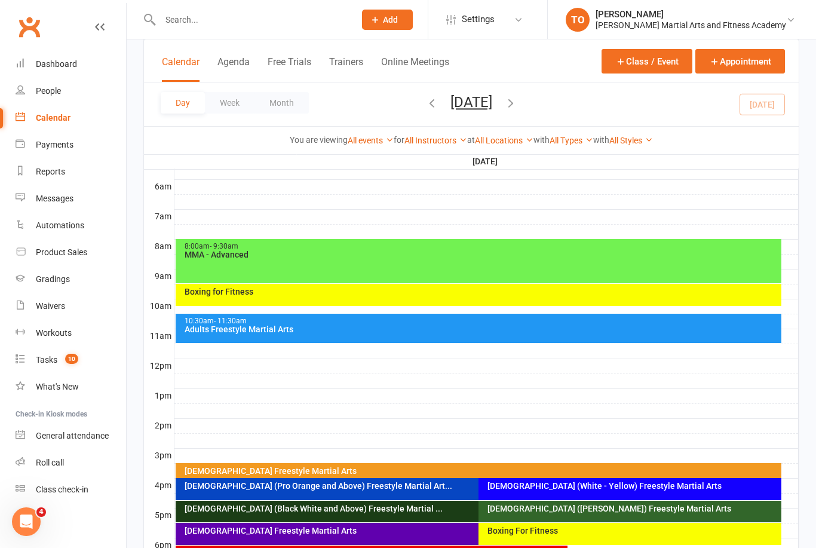
click at [492, 109] on button "[DATE]" at bounding box center [472, 102] width 42 height 17
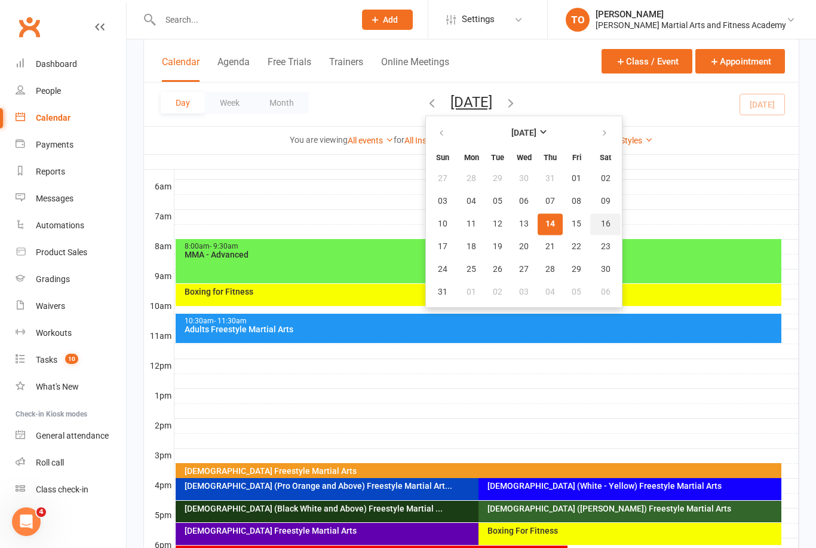
click at [601, 224] on span "16" at bounding box center [606, 224] width 10 height 10
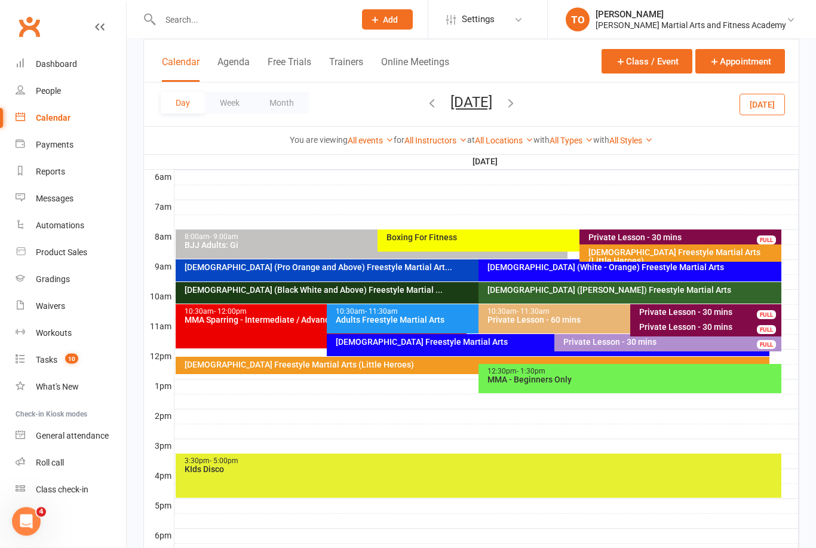
scroll to position [252, 0]
click at [508, 465] on div "KIds Disco" at bounding box center [482, 469] width 596 height 8
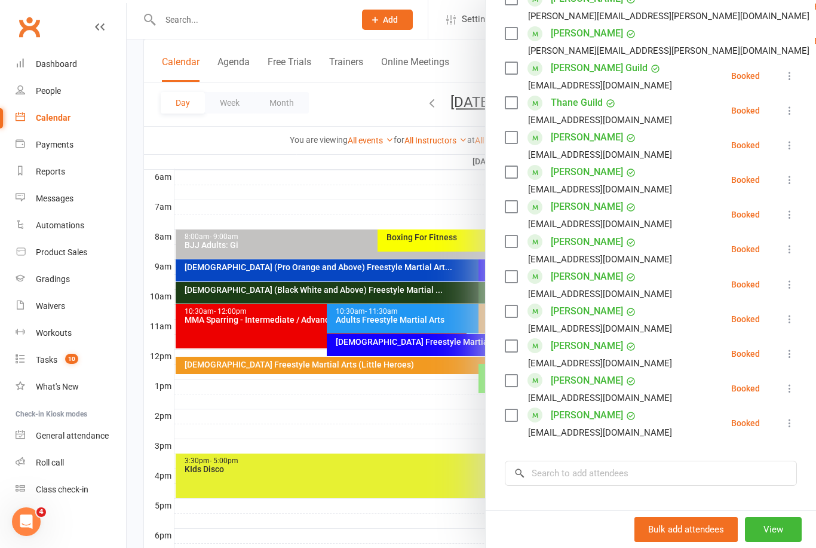
scroll to position [513, 0]
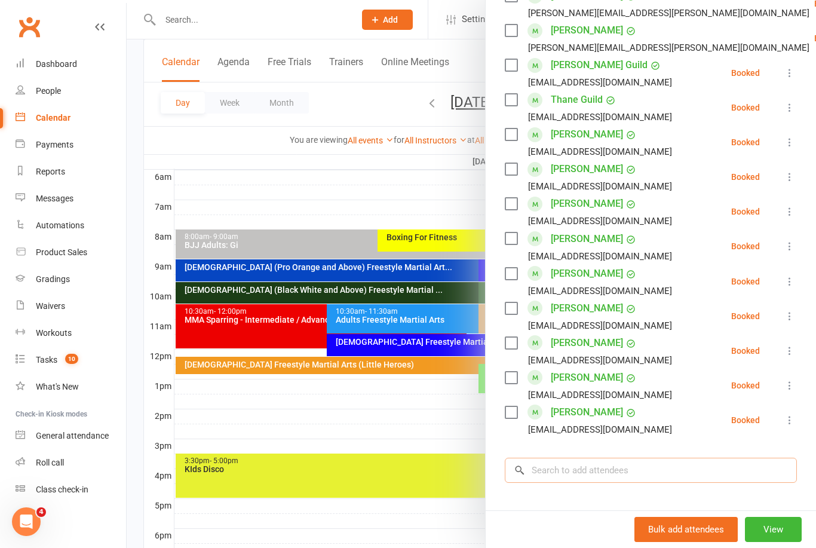
click at [695, 467] on input "search" at bounding box center [651, 470] width 292 height 25
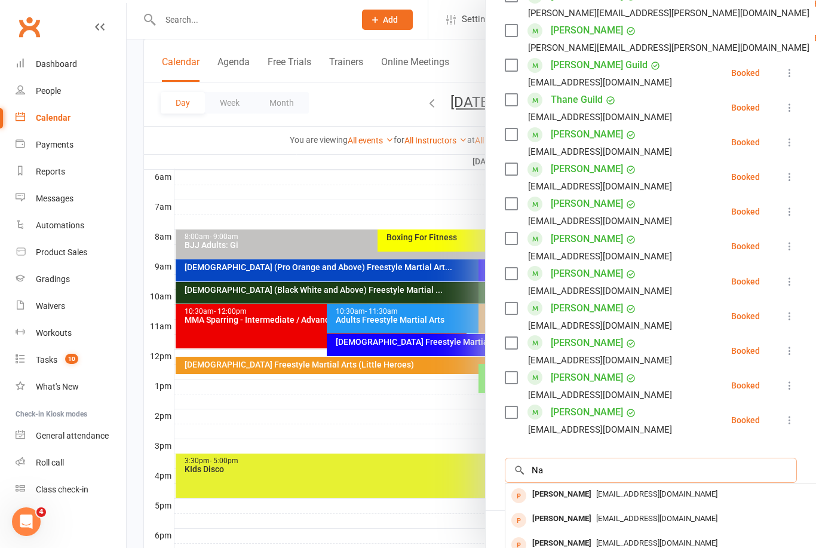
type input "N"
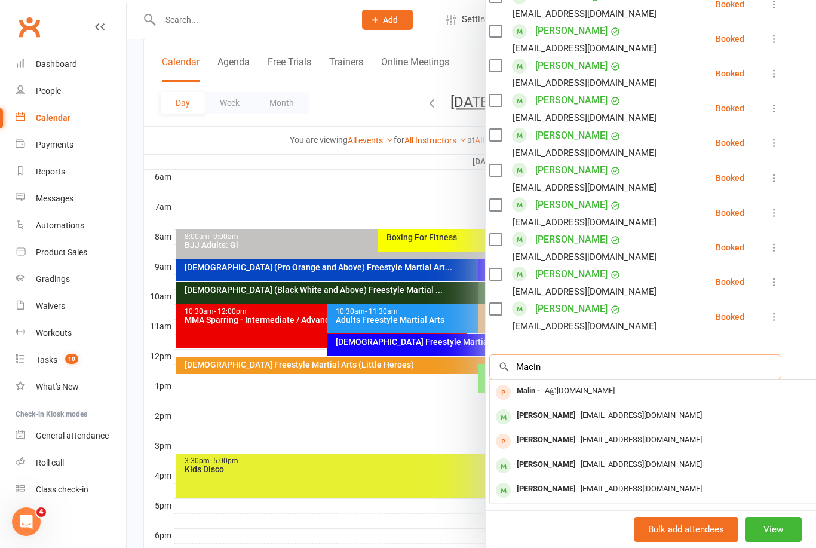
scroll to position [617, 18]
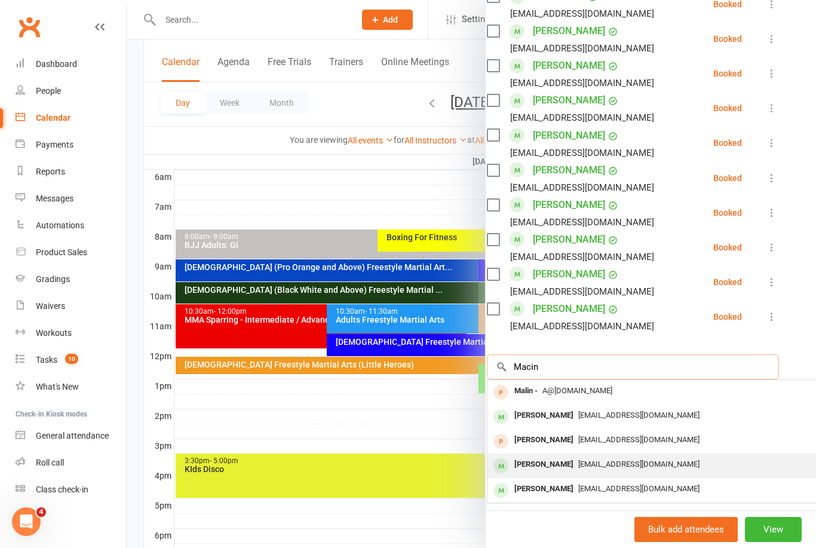
type input "Macin"
click at [579, 464] on div "[PERSON_NAME]" at bounding box center [544, 464] width 69 height 17
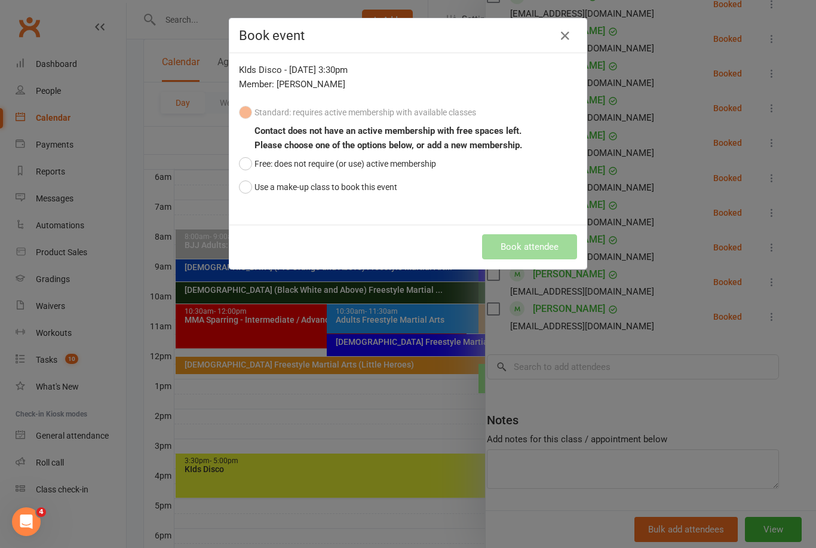
scroll to position [617, 0]
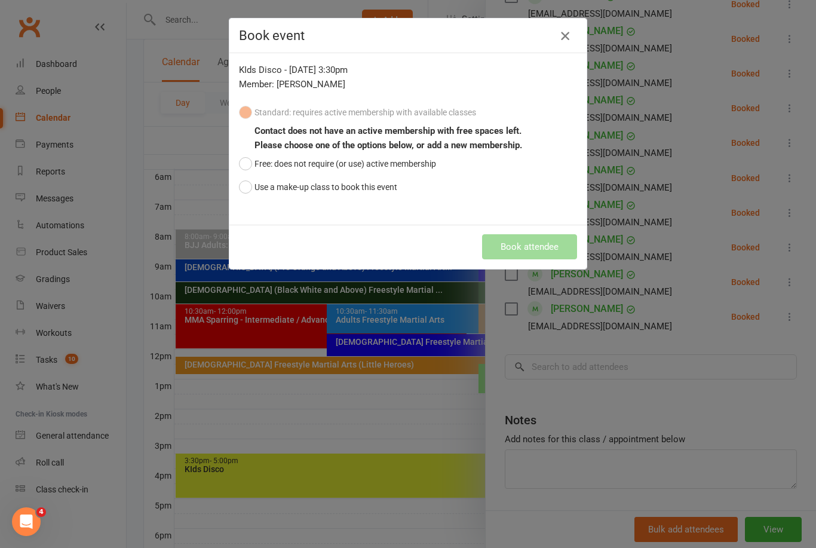
click at [565, 38] on icon "button" at bounding box center [565, 36] width 14 height 14
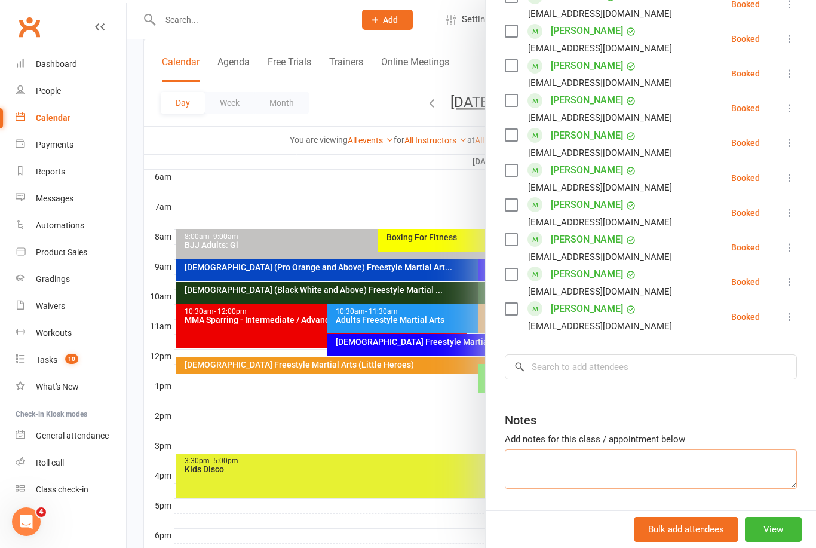
click at [617, 462] on textarea at bounding box center [651, 468] width 292 height 39
type textarea "Nate MacIntosh Illy MacIntosh"
click at [433, 419] on div at bounding box center [472, 274] width 690 height 548
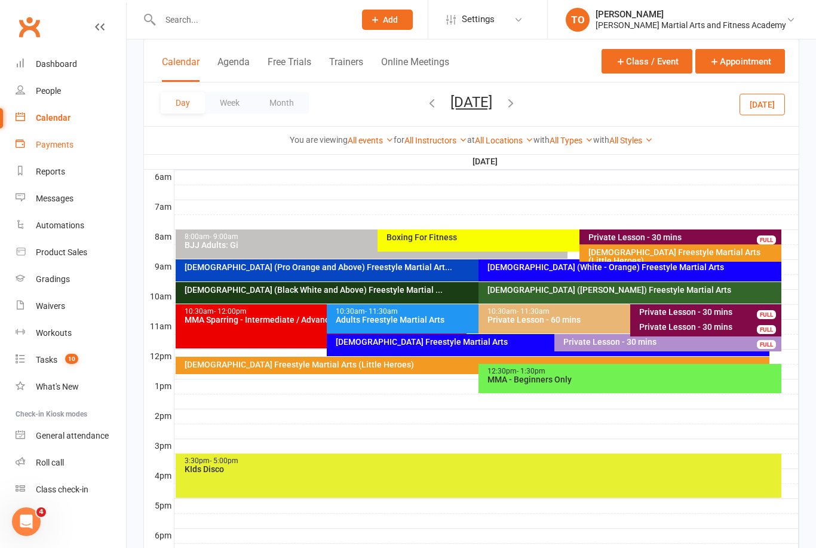
click at [58, 151] on link "Payments" at bounding box center [71, 144] width 111 height 27
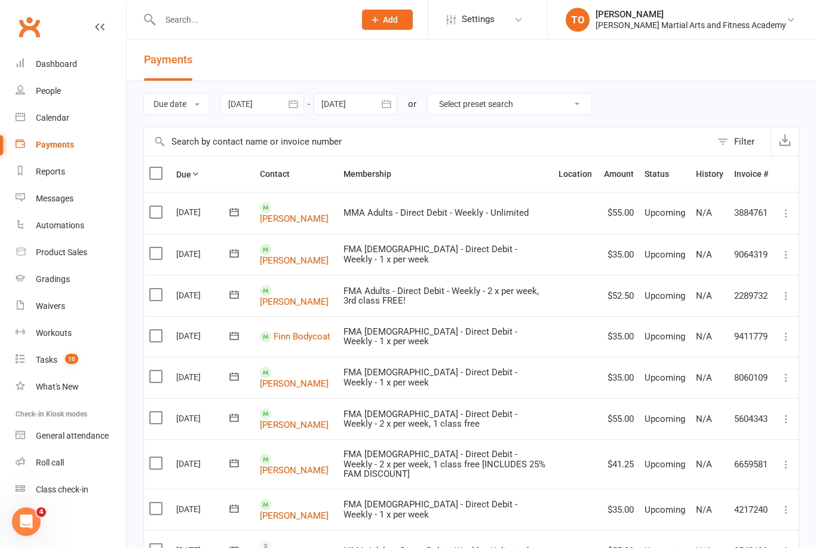
click at [492, 147] on input "text" at bounding box center [428, 141] width 568 height 29
click at [62, 258] on link "Product Sales" at bounding box center [71, 252] width 111 height 27
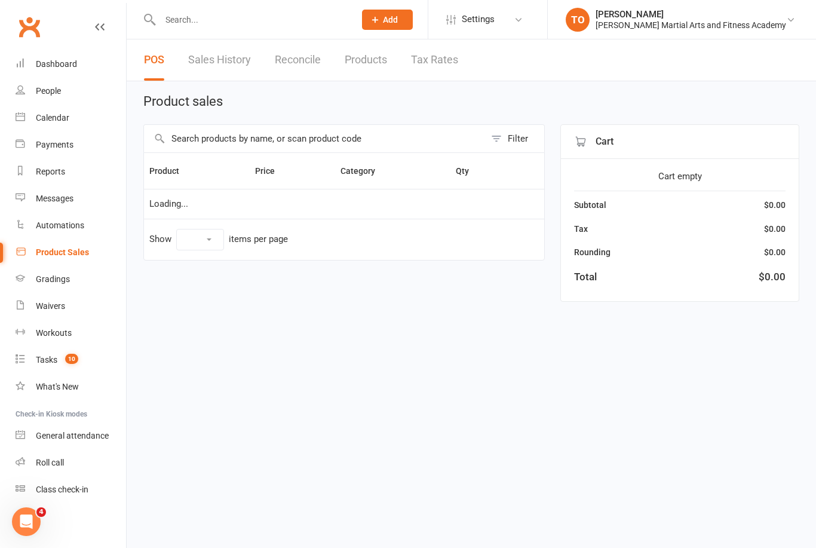
select select "100"
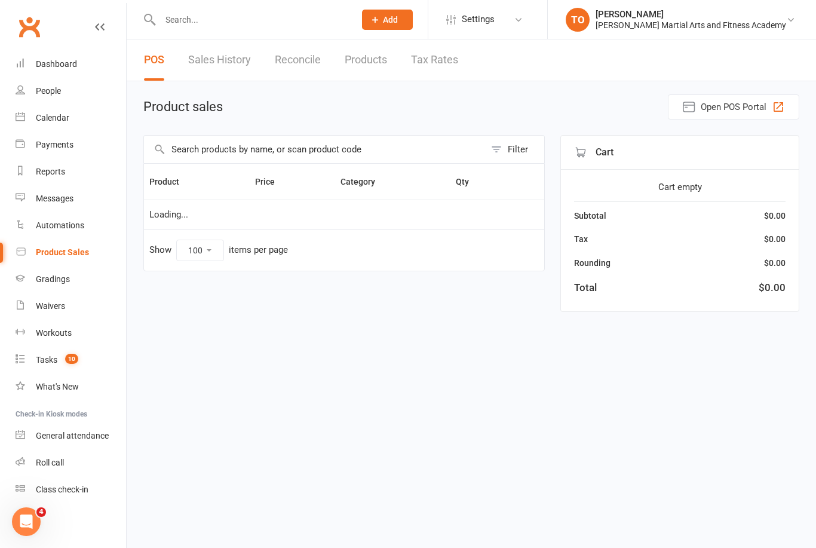
click at [426, 149] on input "text" at bounding box center [314, 149] width 341 height 27
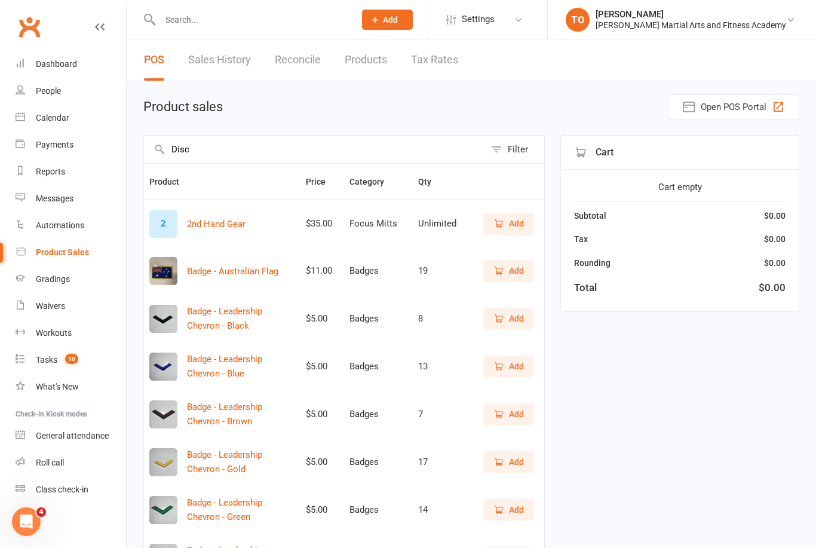
type input "Disco"
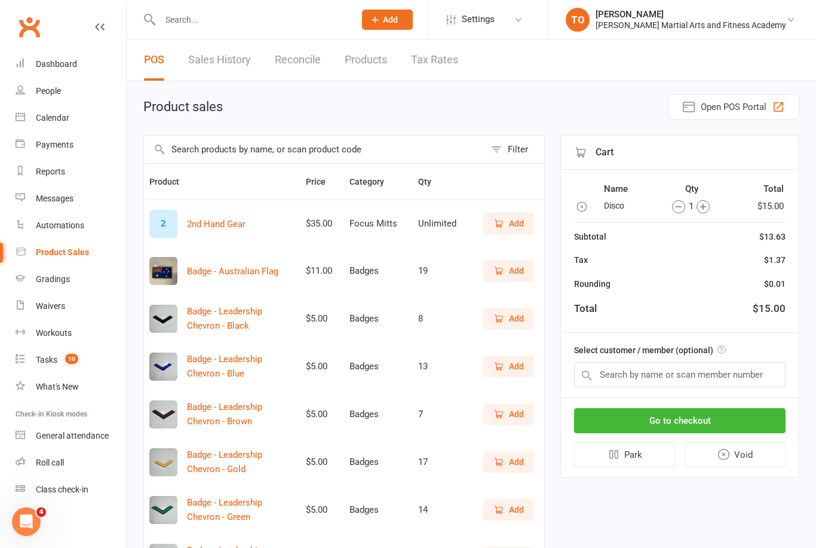
click at [703, 202] on icon "button" at bounding box center [703, 206] width 13 height 13
click at [742, 369] on input "text" at bounding box center [680, 374] width 212 height 25
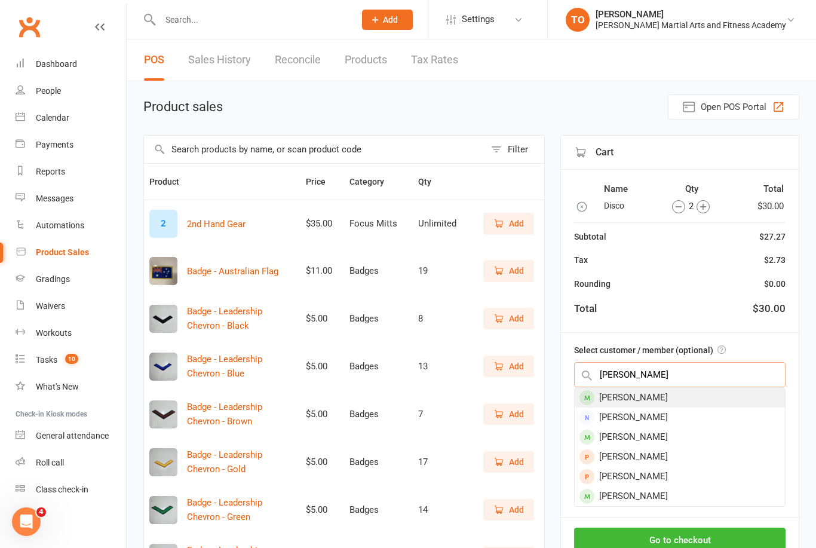
type input "Nate MacIntosh"
click at [678, 393] on div "[PERSON_NAME]" at bounding box center [680, 398] width 210 height 20
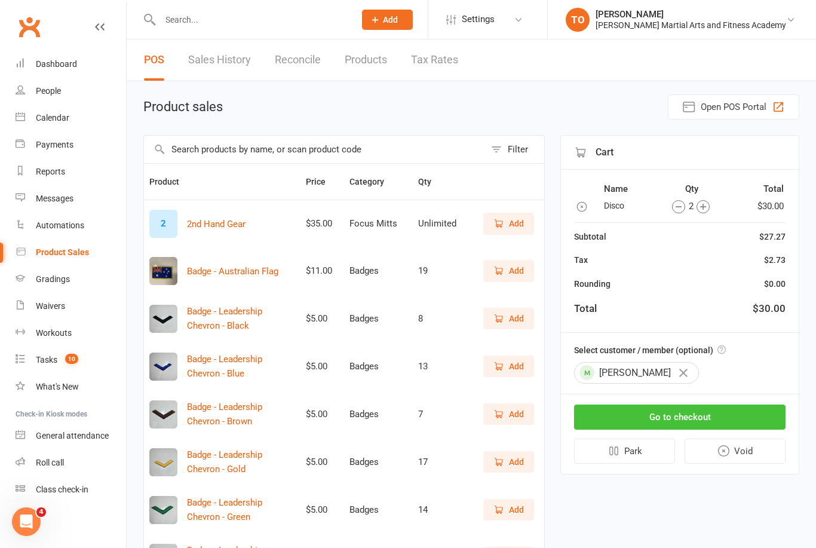
click at [700, 410] on button "Go to checkout" at bounding box center [680, 417] width 212 height 25
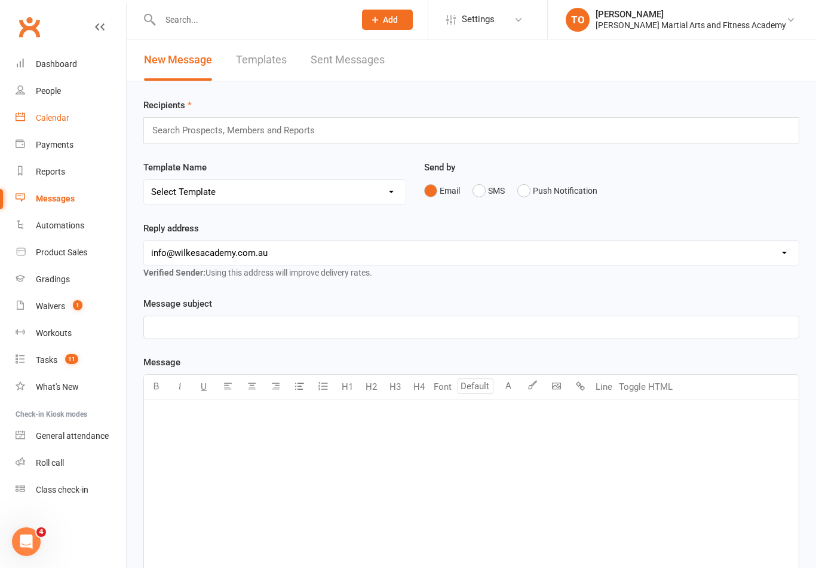
click at [61, 126] on link "Calendar" at bounding box center [71, 118] width 111 height 27
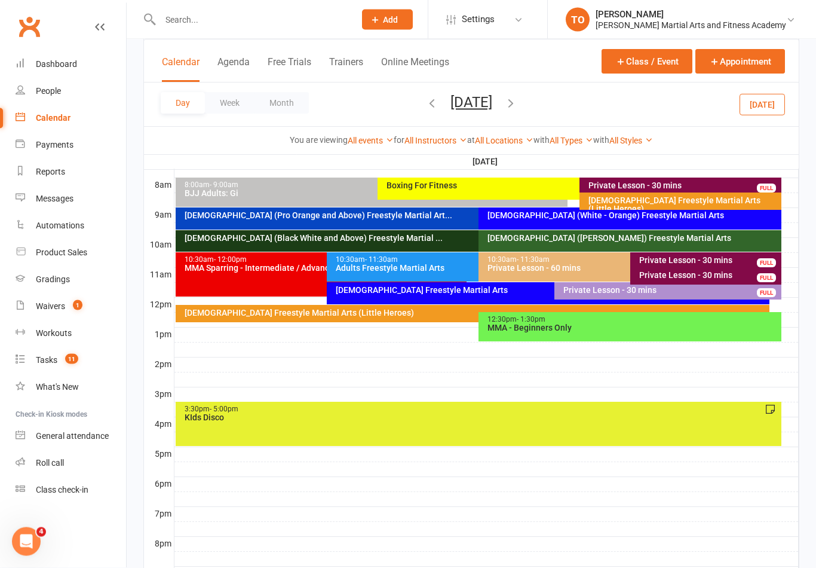
scroll to position [302, 0]
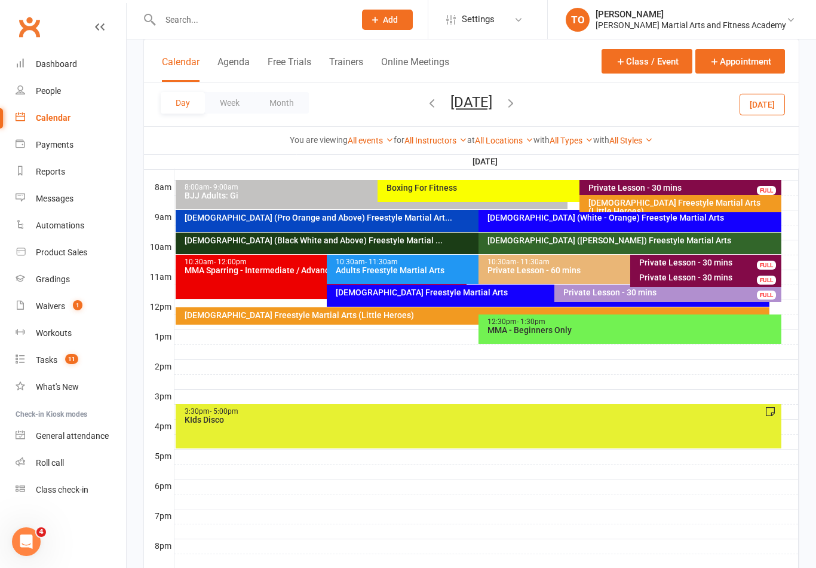
click at [564, 221] on div "[DEMOGRAPHIC_DATA] (White - Orange) Freestyle Martial Arts" at bounding box center [633, 217] width 292 height 8
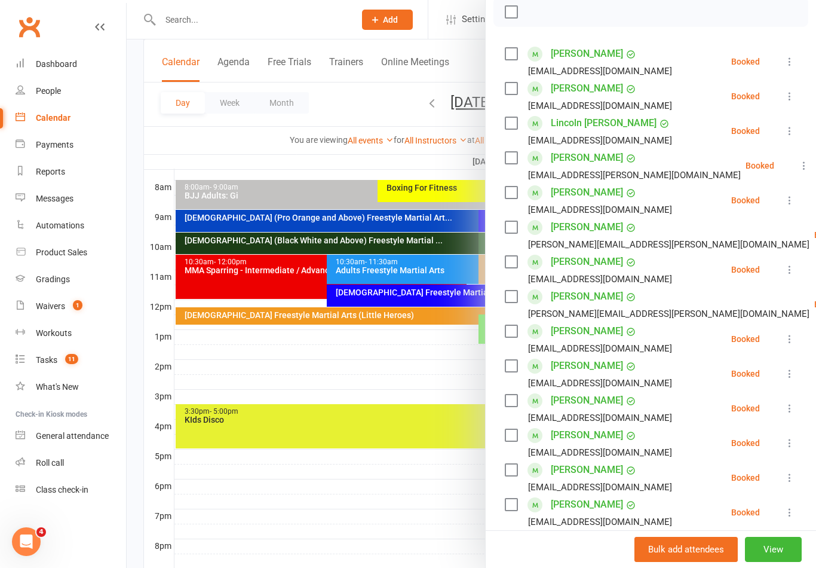
scroll to position [177, 0]
click at [609, 368] on link "[PERSON_NAME]" at bounding box center [587, 366] width 72 height 19
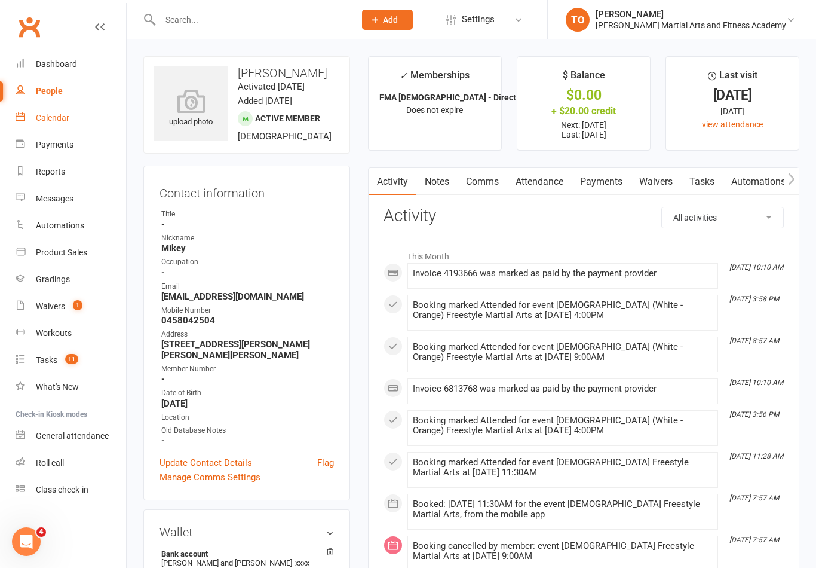
click at [47, 117] on div "Calendar" at bounding box center [52, 118] width 33 height 10
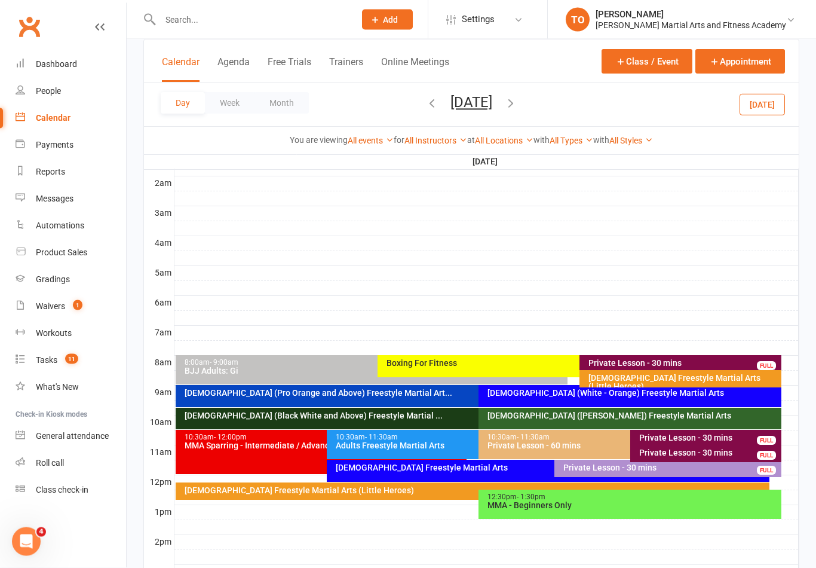
scroll to position [127, 0]
click at [623, 400] on div "[DEMOGRAPHIC_DATA] (White - Orange) Freestyle Martial Arts" at bounding box center [630, 396] width 303 height 22
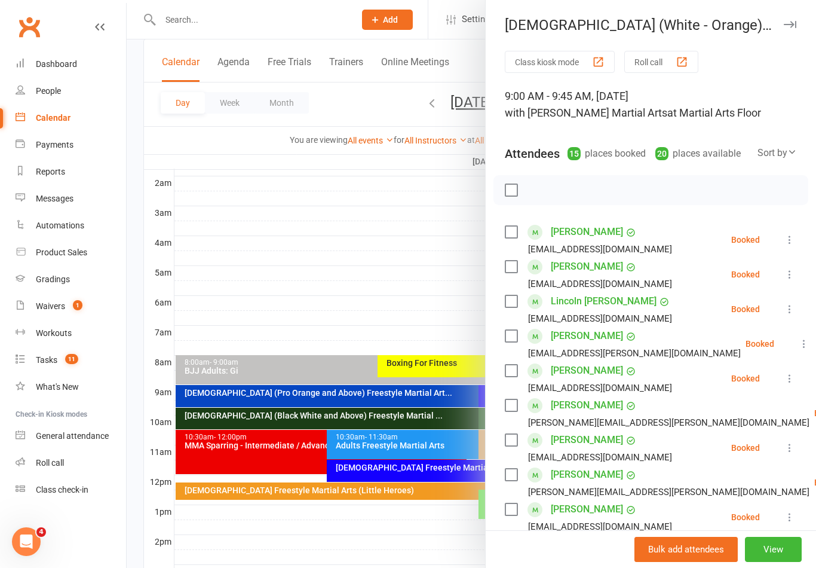
click at [431, 260] on div at bounding box center [472, 284] width 690 height 568
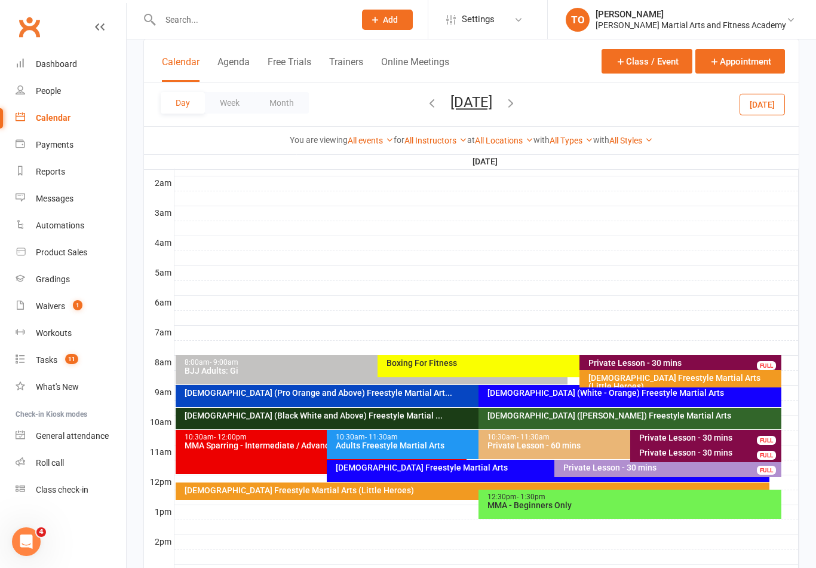
click at [478, 106] on button "[DATE]" at bounding box center [472, 102] width 42 height 17
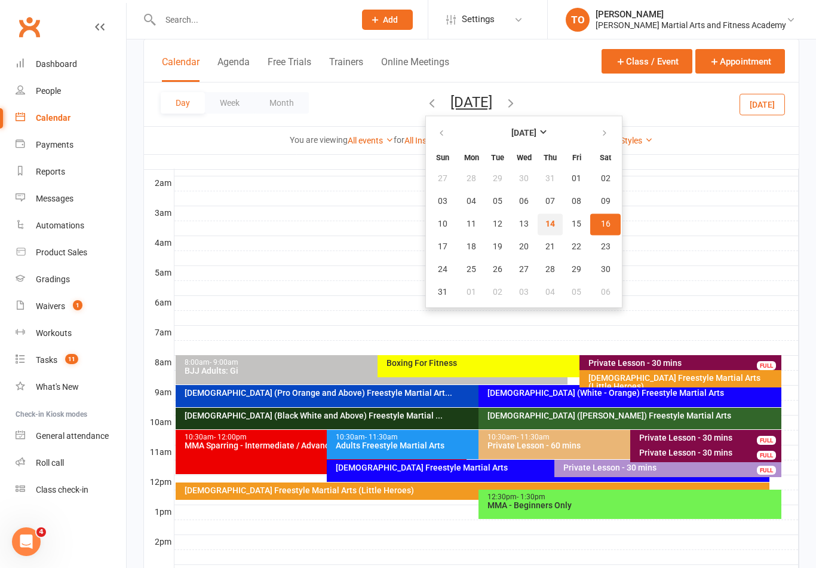
click at [538, 226] on button "14" at bounding box center [550, 224] width 25 height 22
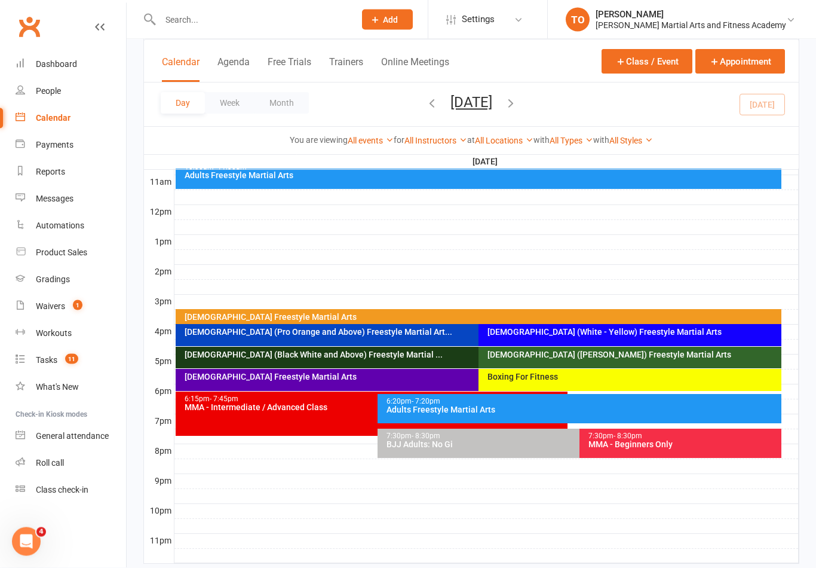
scroll to position [418, 0]
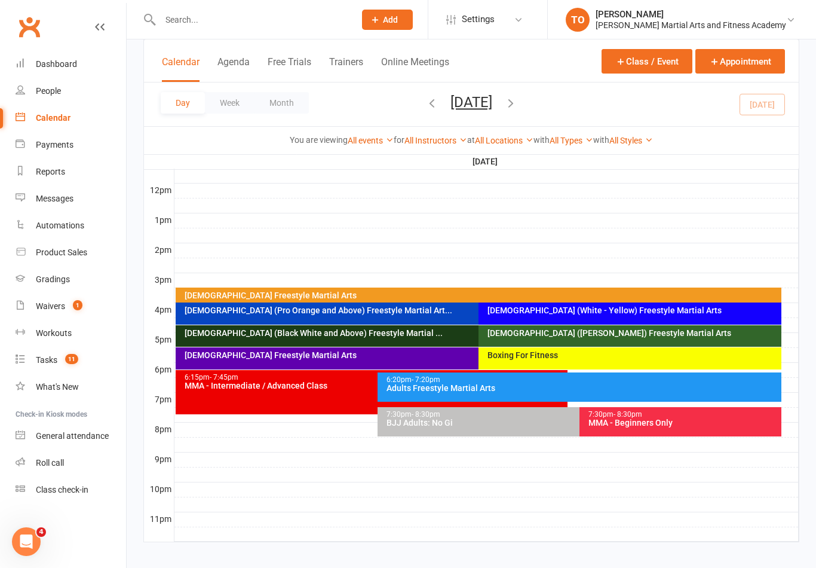
click at [659, 313] on div "[DEMOGRAPHIC_DATA] (White - Yellow) Freestyle Martial Arts" at bounding box center [633, 310] width 292 height 8
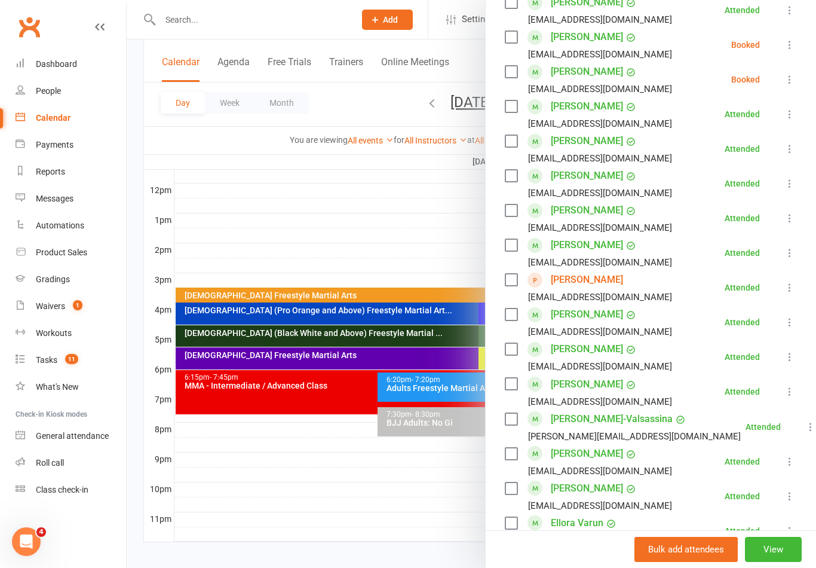
scroll to position [371, 0]
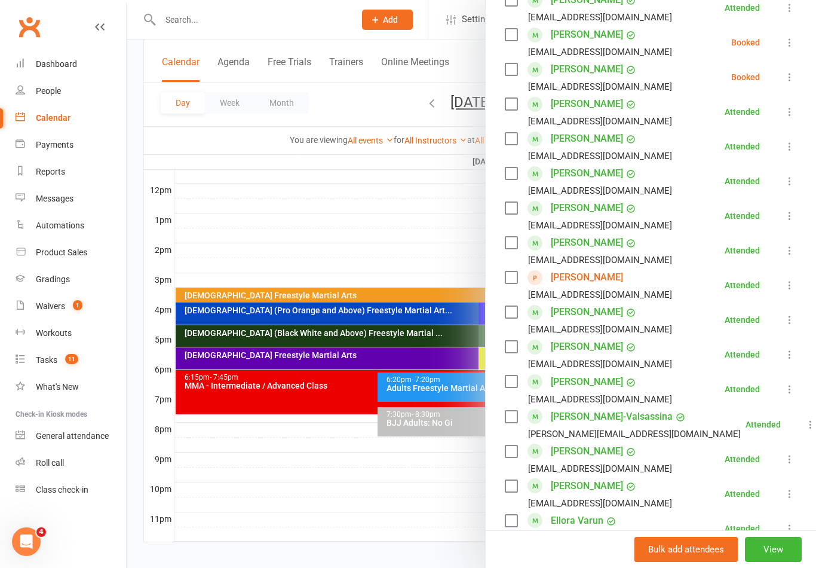
click at [601, 241] on link "[PERSON_NAME]" at bounding box center [587, 242] width 72 height 19
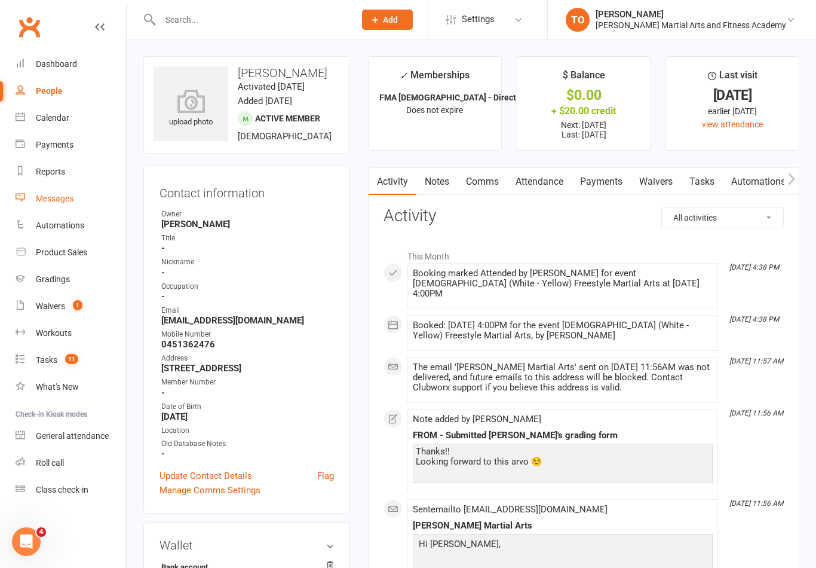
click at [46, 202] on div "Messages" at bounding box center [55, 199] width 38 height 10
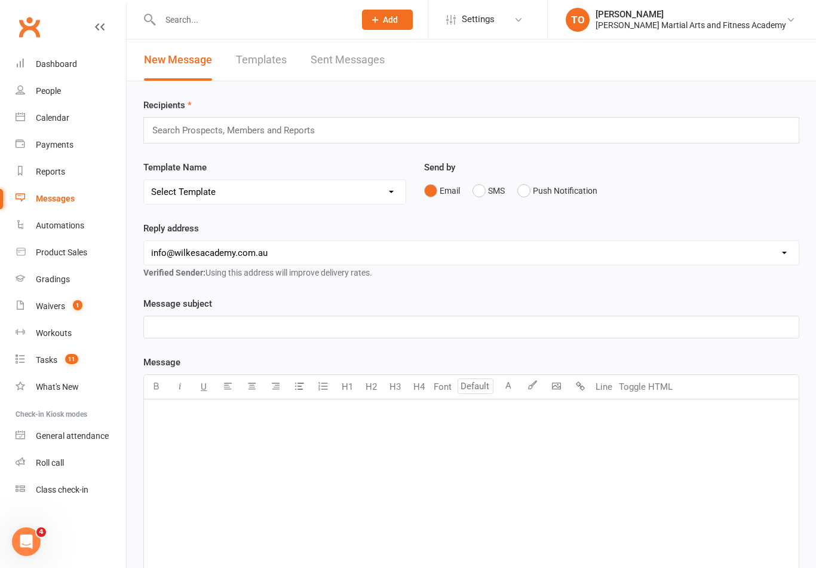
click at [218, 200] on select "Select Template [Email] Birthday Party Enquiry [Email] [DEMOGRAPHIC_DATA] Gradi…" at bounding box center [275, 192] width 262 height 24
click at [195, 138] on input "text" at bounding box center [239, 131] width 176 height 16
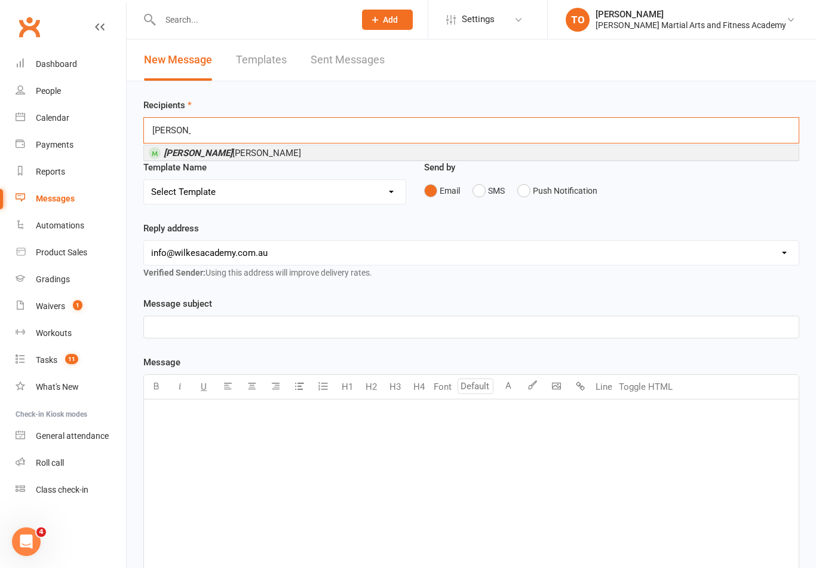
type input "[PERSON_NAME]"
click at [195, 157] on span "[PERSON_NAME]" at bounding box center [232, 153] width 137 height 11
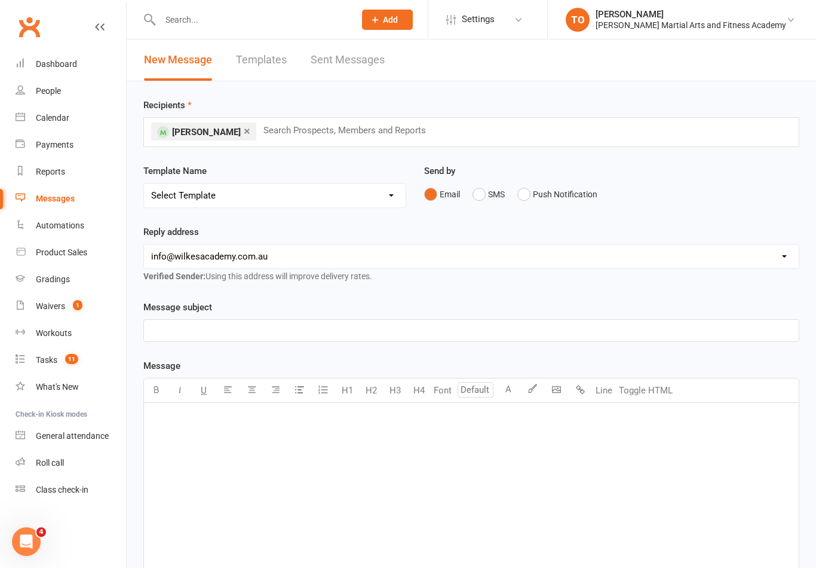
click at [308, 197] on select "Select Template [Email] Birthday Party Enquiry [Email] [DEMOGRAPHIC_DATA] Gradi…" at bounding box center [275, 195] width 262 height 24
click at [44, 96] on div "People" at bounding box center [48, 91] width 25 height 10
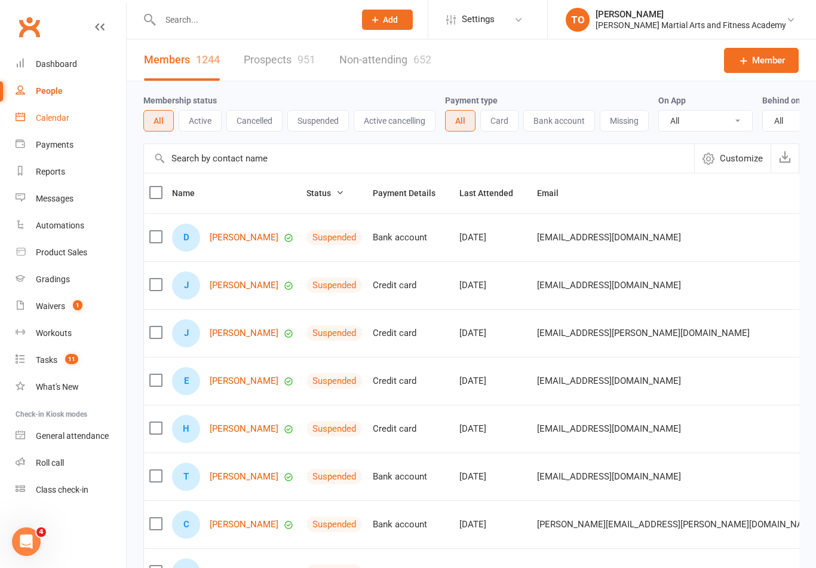
click at [45, 126] on link "Calendar" at bounding box center [71, 118] width 111 height 27
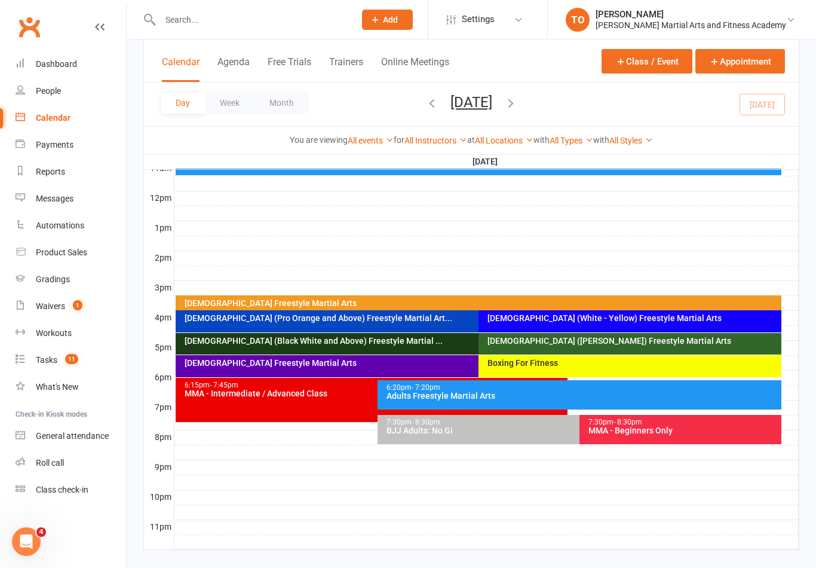
scroll to position [411, 0]
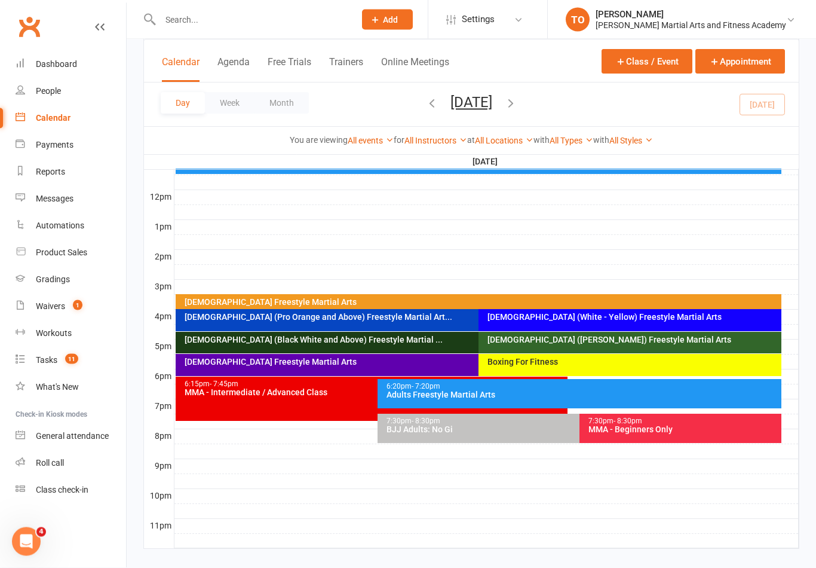
click at [367, 347] on div "[DEMOGRAPHIC_DATA] (Black White and Above) Freestyle Martial ..." at bounding box center [473, 343] width 595 height 22
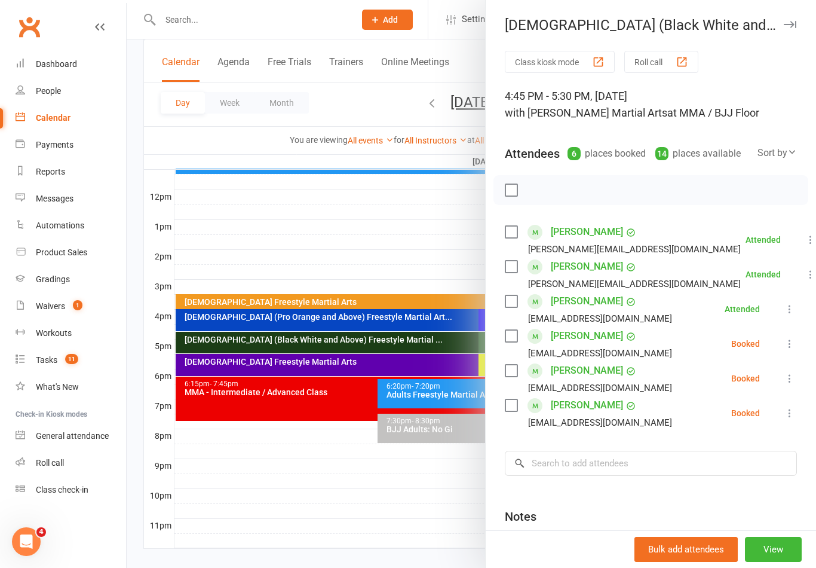
click at [795, 372] on button at bounding box center [790, 378] width 14 height 14
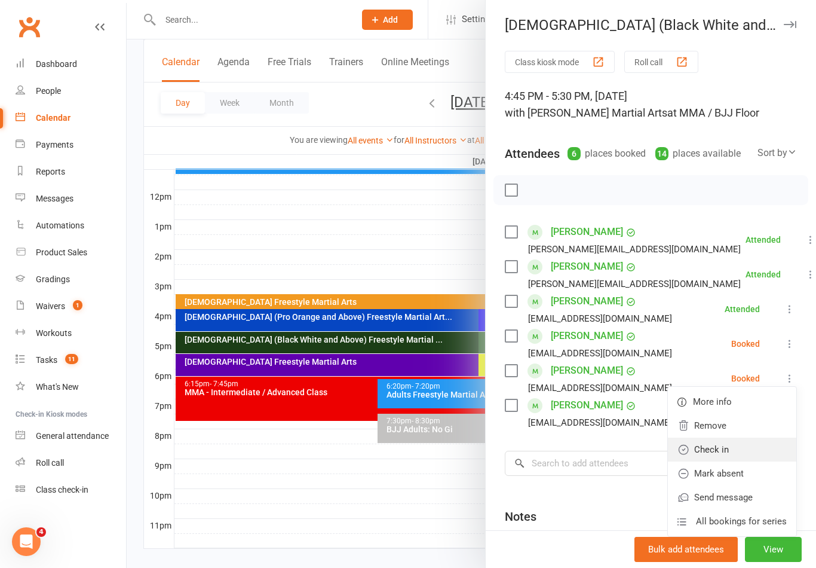
click at [726, 444] on link "Check in" at bounding box center [732, 449] width 128 height 24
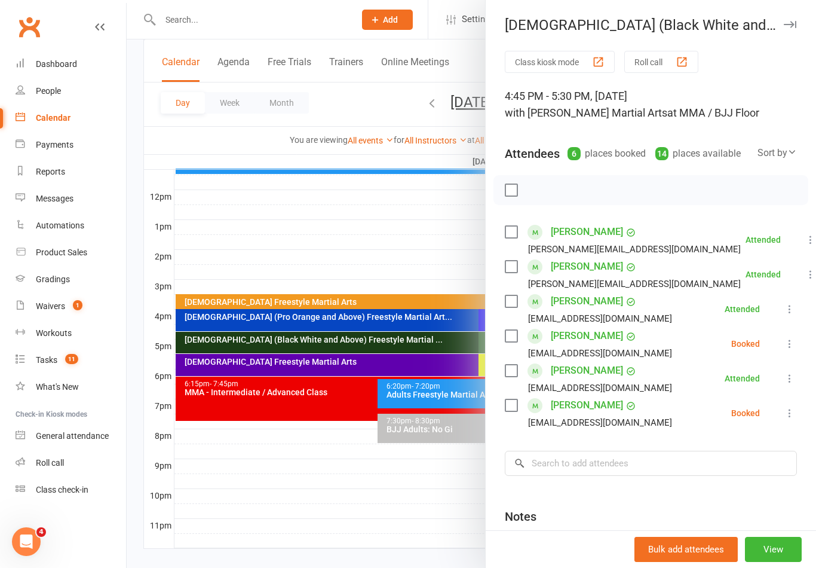
click at [301, 429] on div at bounding box center [472, 284] width 690 height 568
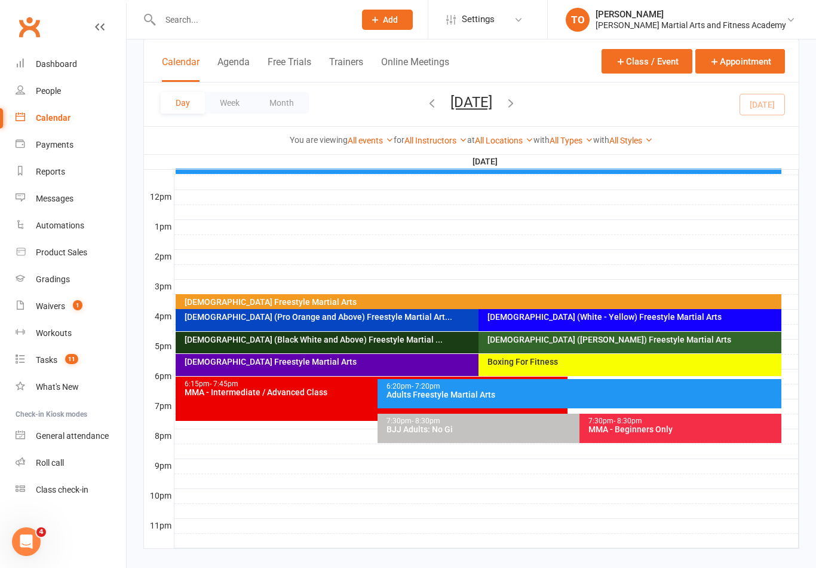
click at [525, 341] on div "[DEMOGRAPHIC_DATA] ([PERSON_NAME]) Freestyle Martial Arts" at bounding box center [633, 339] width 292 height 8
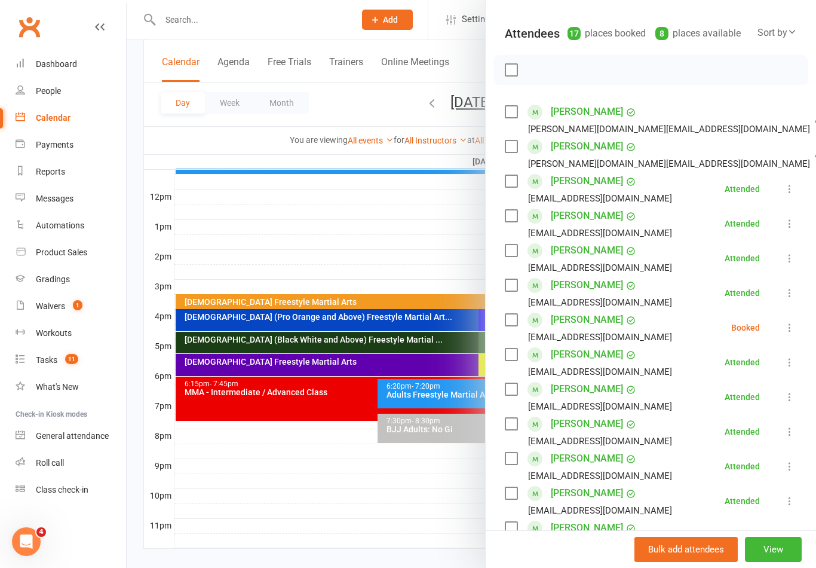
scroll to position [120, 0]
click at [377, 477] on div at bounding box center [472, 284] width 690 height 568
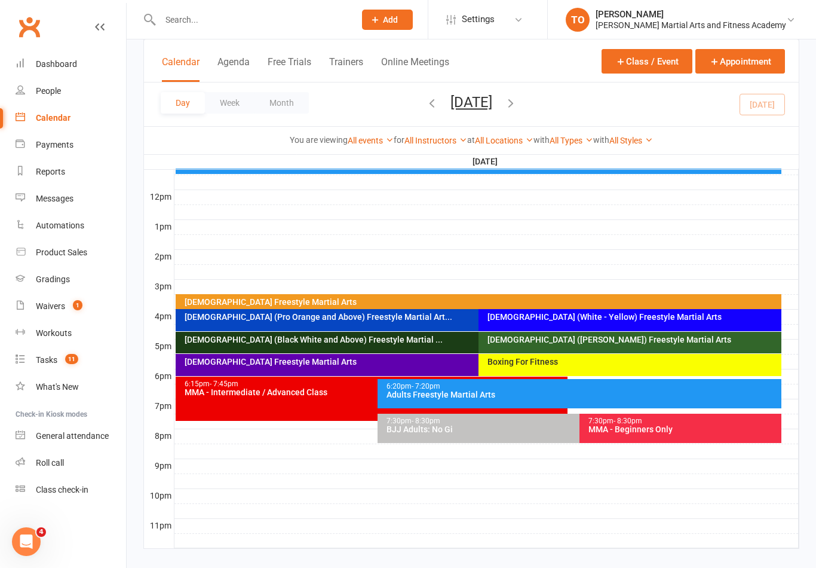
click at [45, 116] on div "Calendar" at bounding box center [53, 118] width 35 height 10
click at [57, 204] on link "Messages" at bounding box center [71, 198] width 111 height 27
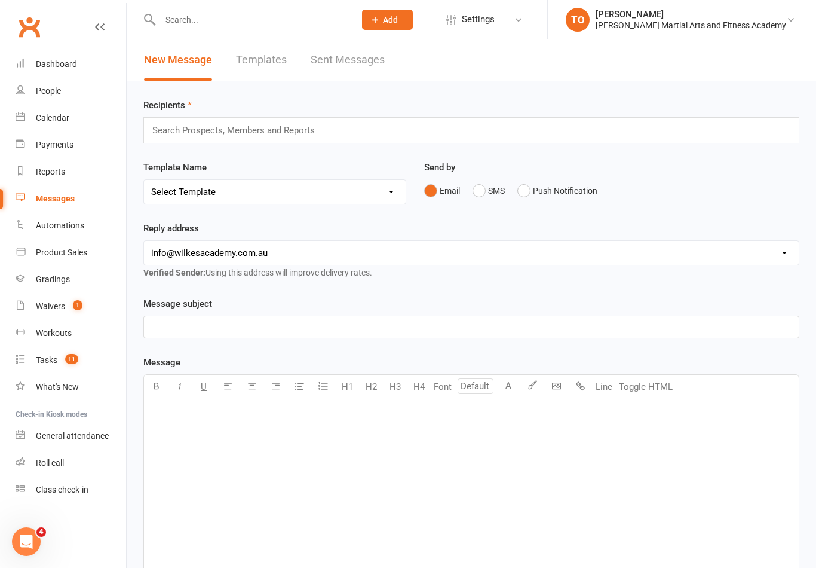
click at [181, 124] on input "text" at bounding box center [239, 131] width 176 height 16
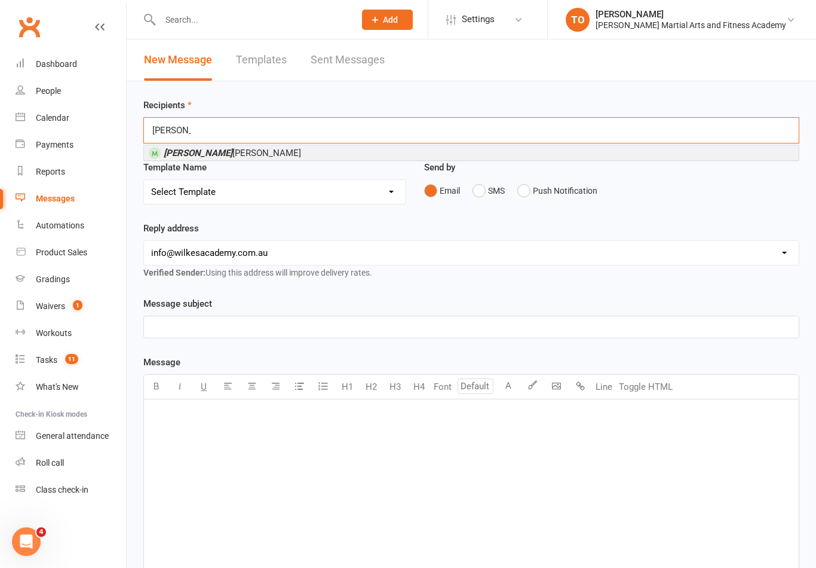
type input "[PERSON_NAME]"
click at [197, 155] on span "[PERSON_NAME]" at bounding box center [232, 153] width 137 height 11
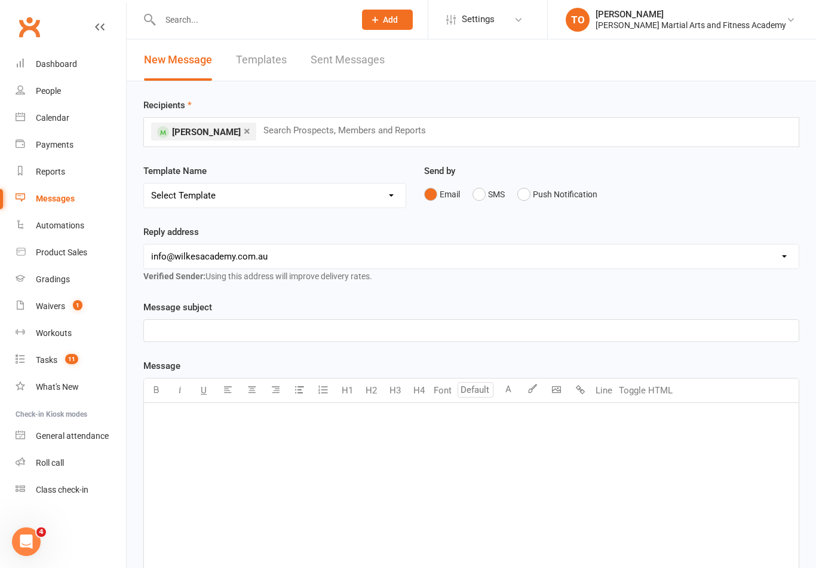
click at [248, 198] on select "Select Template [Email] Birthday Party Enquiry [Email] [DEMOGRAPHIC_DATA] Gradi…" at bounding box center [275, 195] width 262 height 24
select select "8"
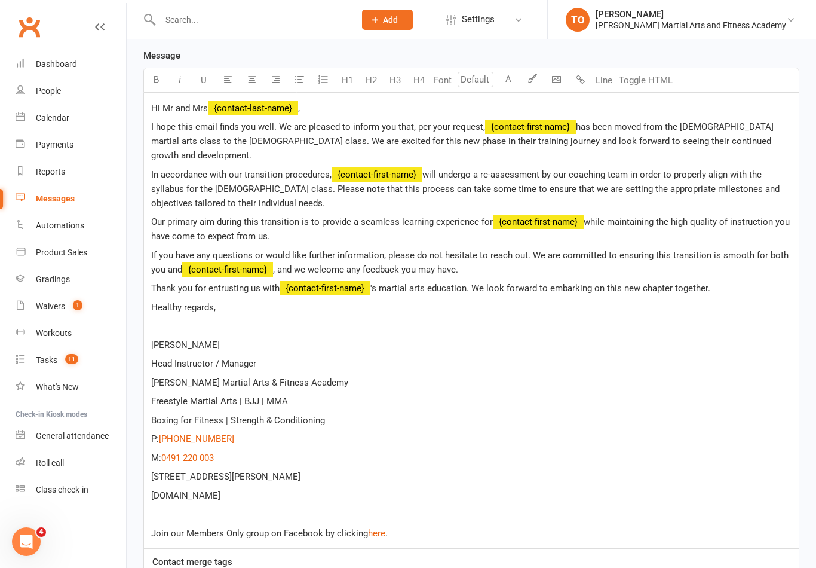
scroll to position [466, 0]
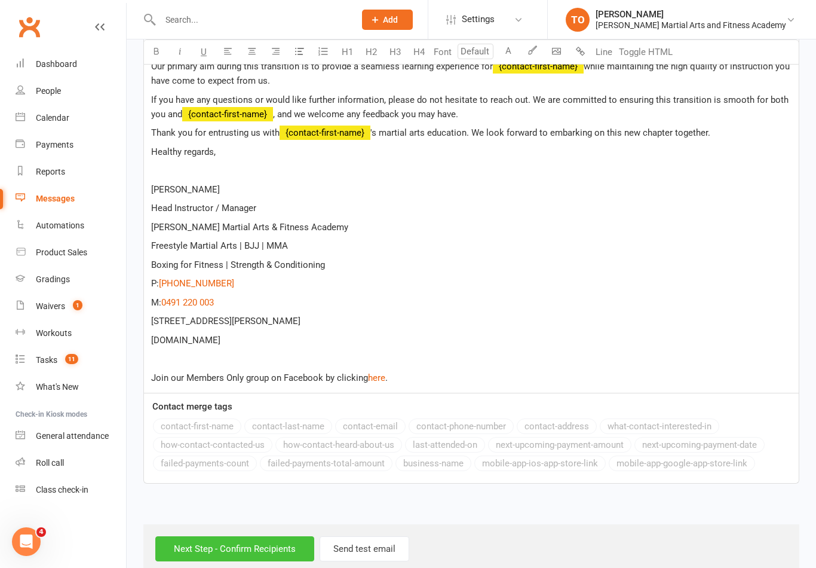
click at [234, 536] on input "Next Step - Confirm Recipients" at bounding box center [234, 548] width 159 height 25
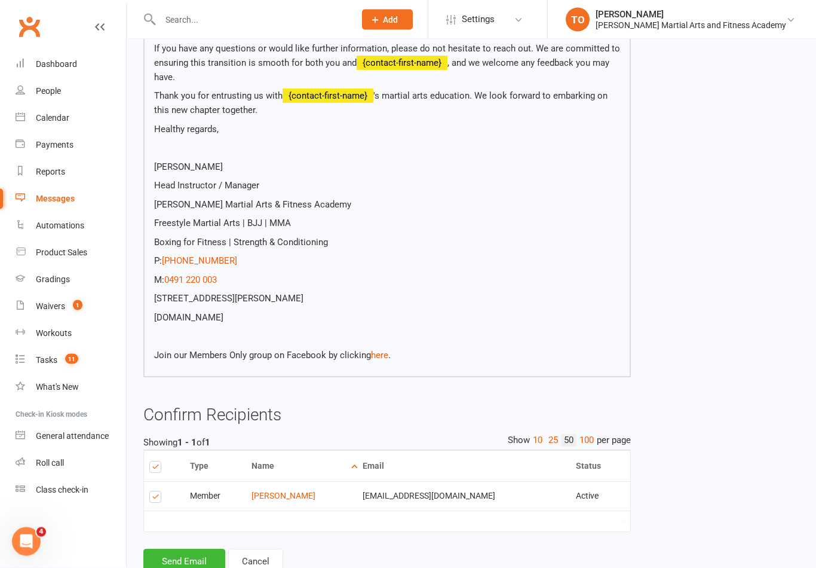
scroll to position [370, 0]
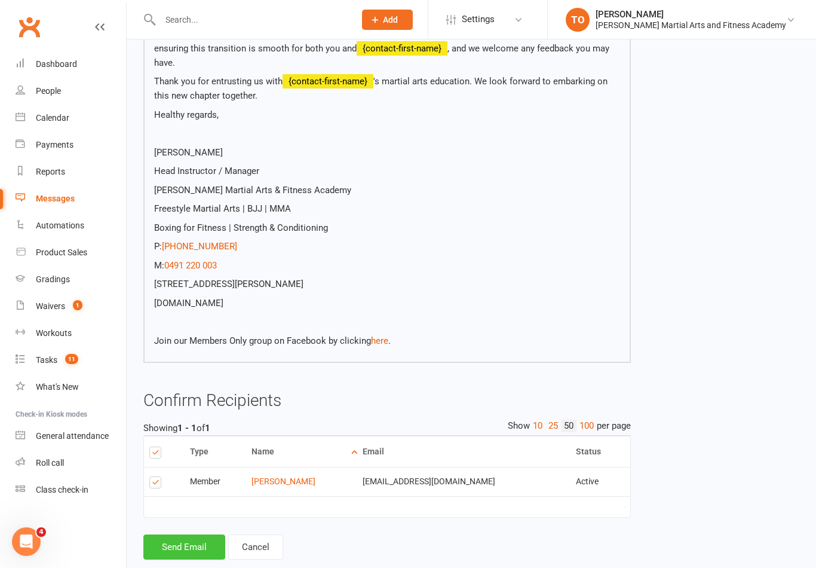
click at [189, 534] on button "Send Email" at bounding box center [184, 546] width 82 height 25
